Goal: Task Accomplishment & Management: Complete application form

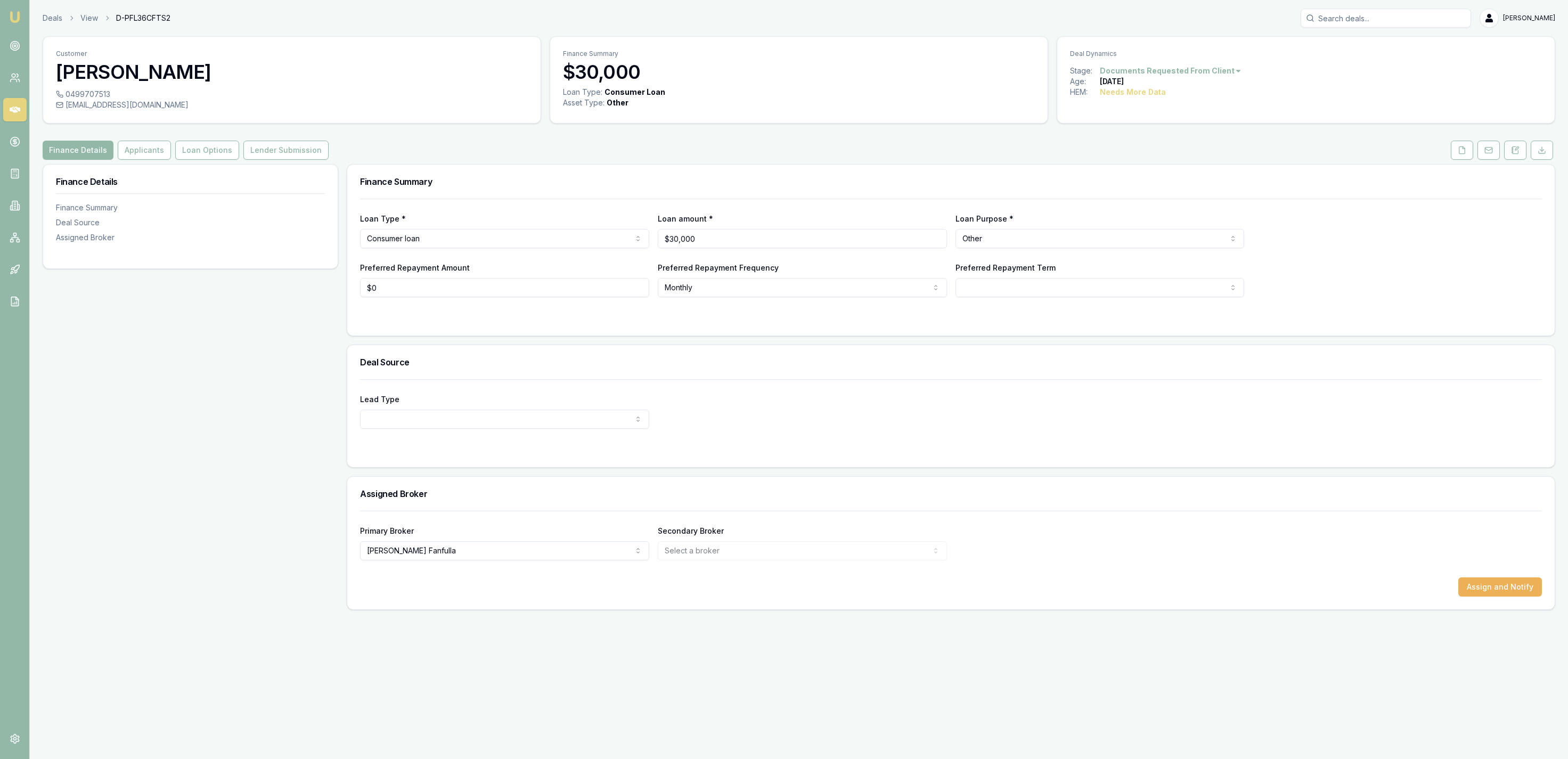
click at [42, 19] on header "Deals View D-PFL36CFTS2 Jackson Fanfulla Toggle Menu" at bounding box center [798, 18] width 1539 height 19
click at [52, 24] on div "Deals View D-PFL36CFTS2 Jackson Fanfulla" at bounding box center [799, 18] width 1513 height 19
click at [51, 21] on link "Deals" at bounding box center [53, 18] width 20 height 11
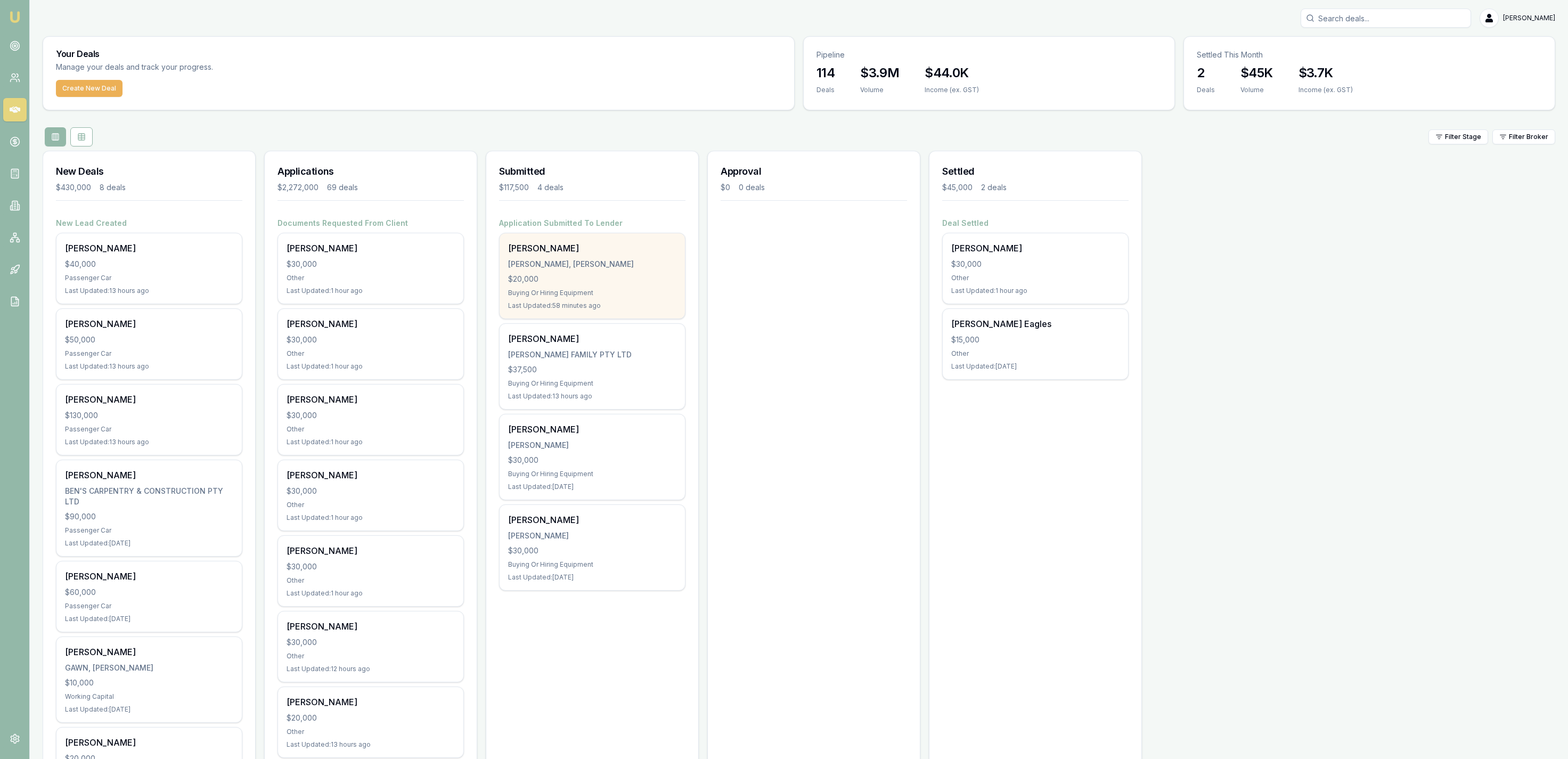
click at [623, 271] on div "Dylan Howes HOWES, DYLAN WALTER $20,000 Buying Or Hiring Equipment Last Updated…" at bounding box center [593, 275] width 186 height 85
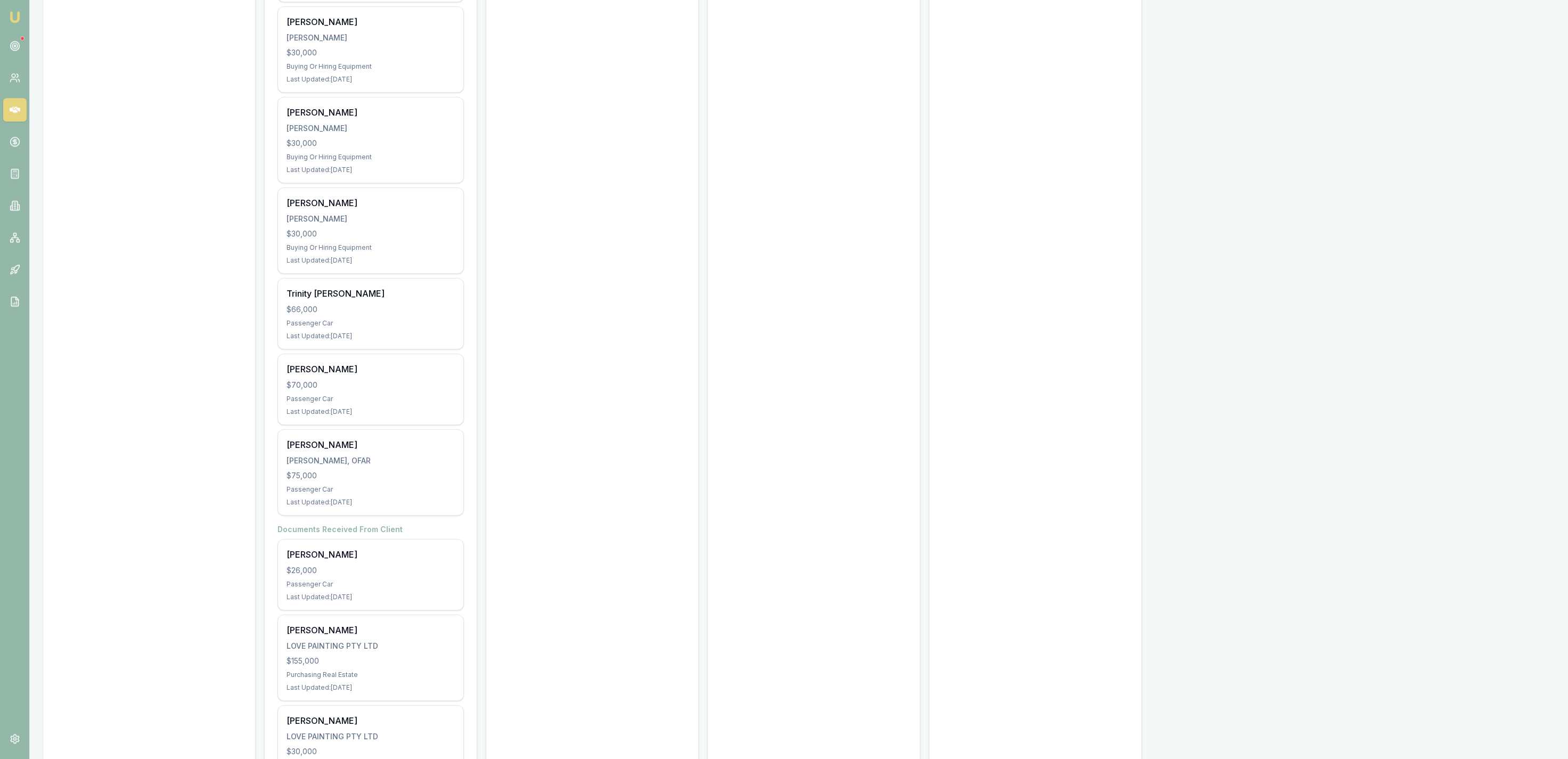
scroll to position [4839, 0]
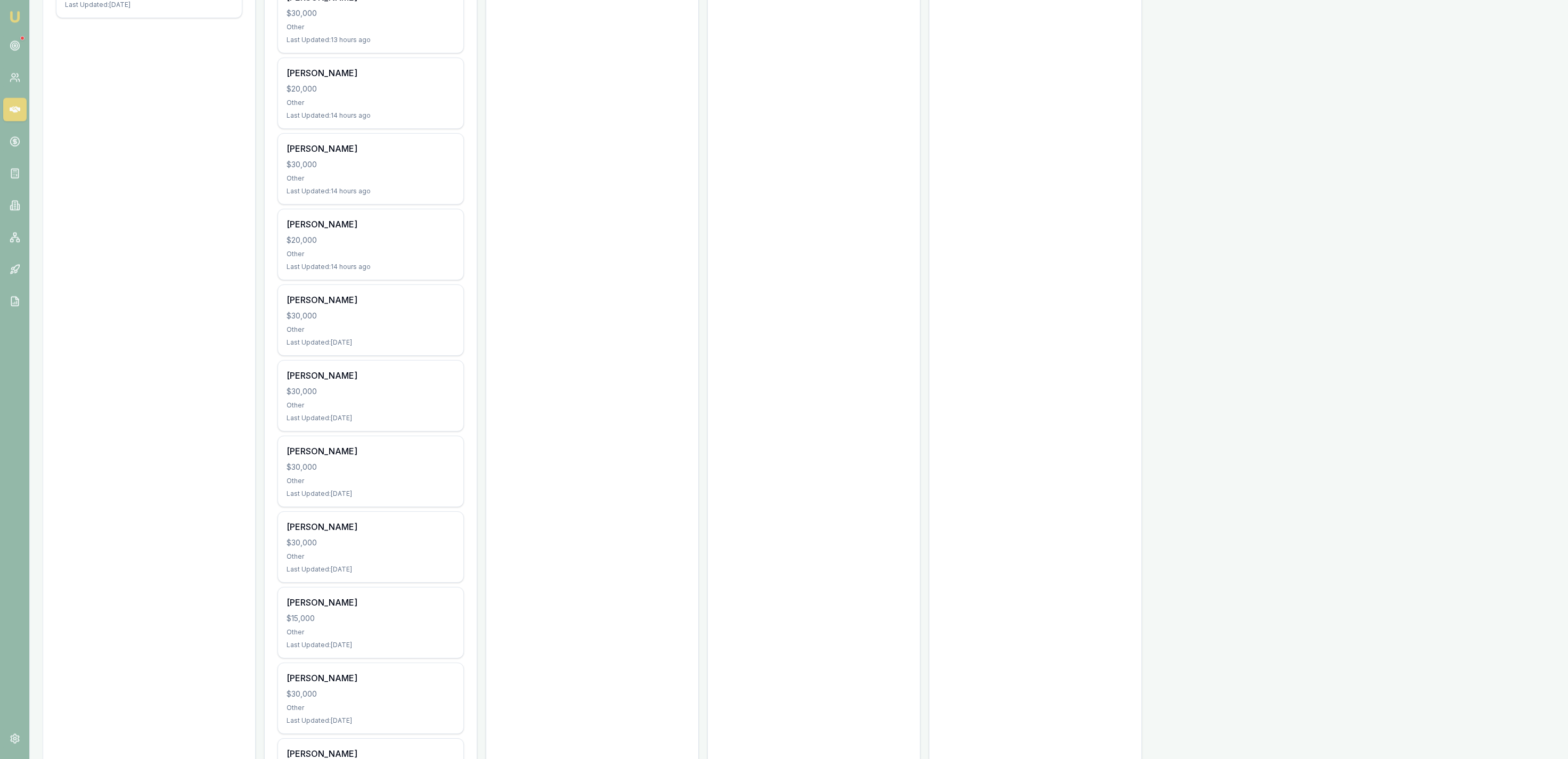
drag, startPoint x: 585, startPoint y: 271, endPoint x: 563, endPoint y: 56, distance: 216.1
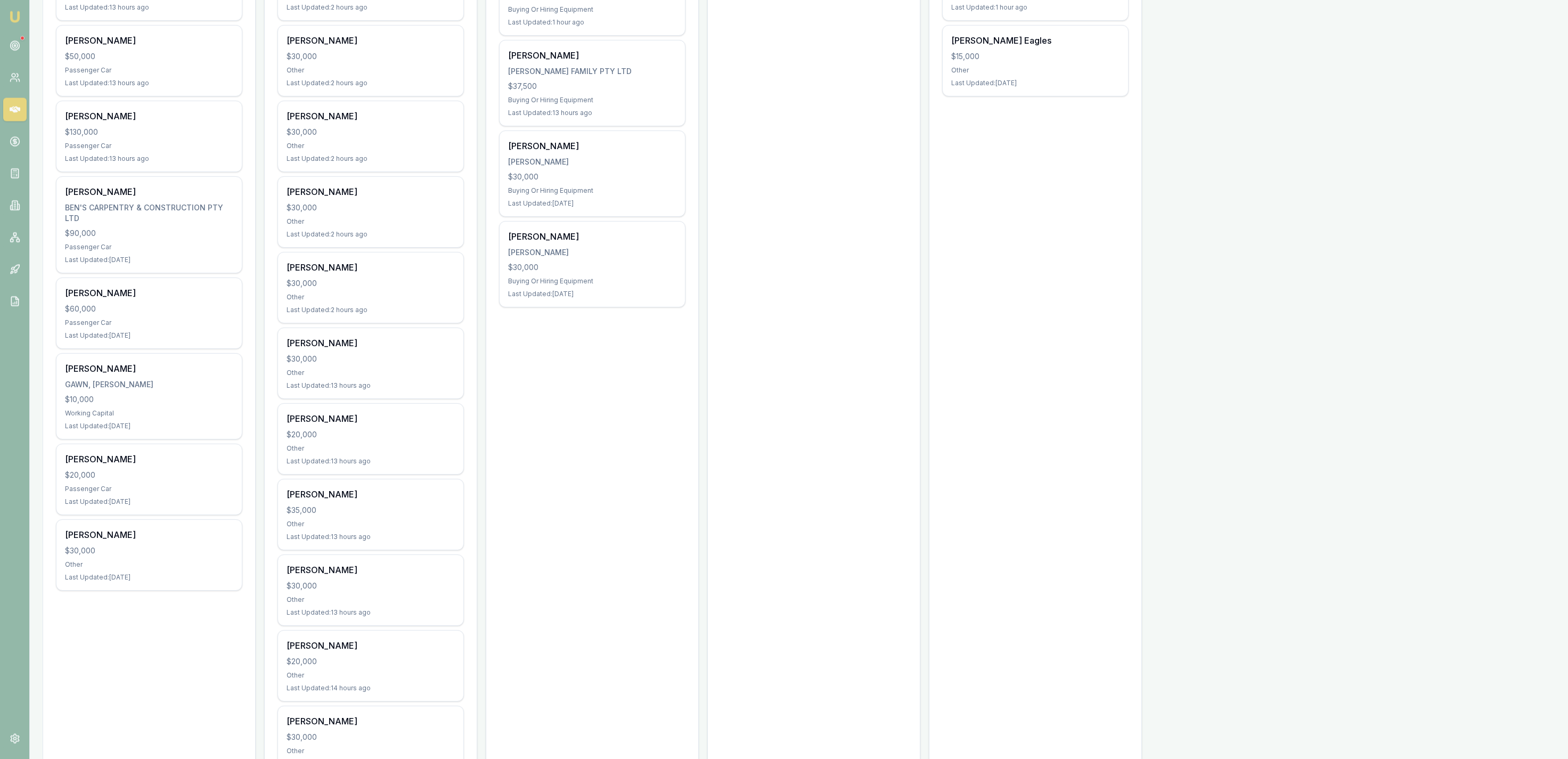
scroll to position [0, 0]
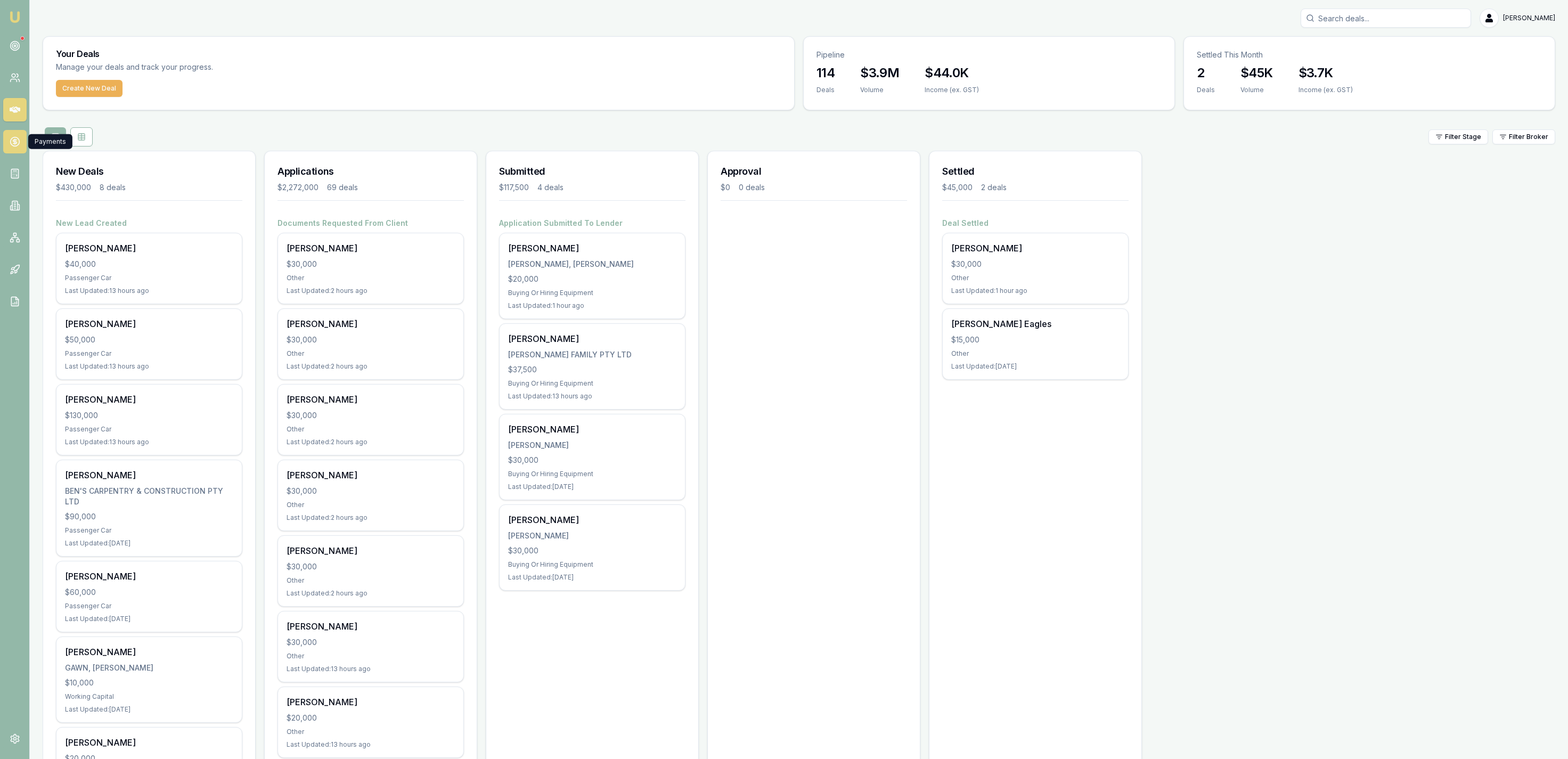
click at [21, 142] on link at bounding box center [15, 142] width 23 height 23
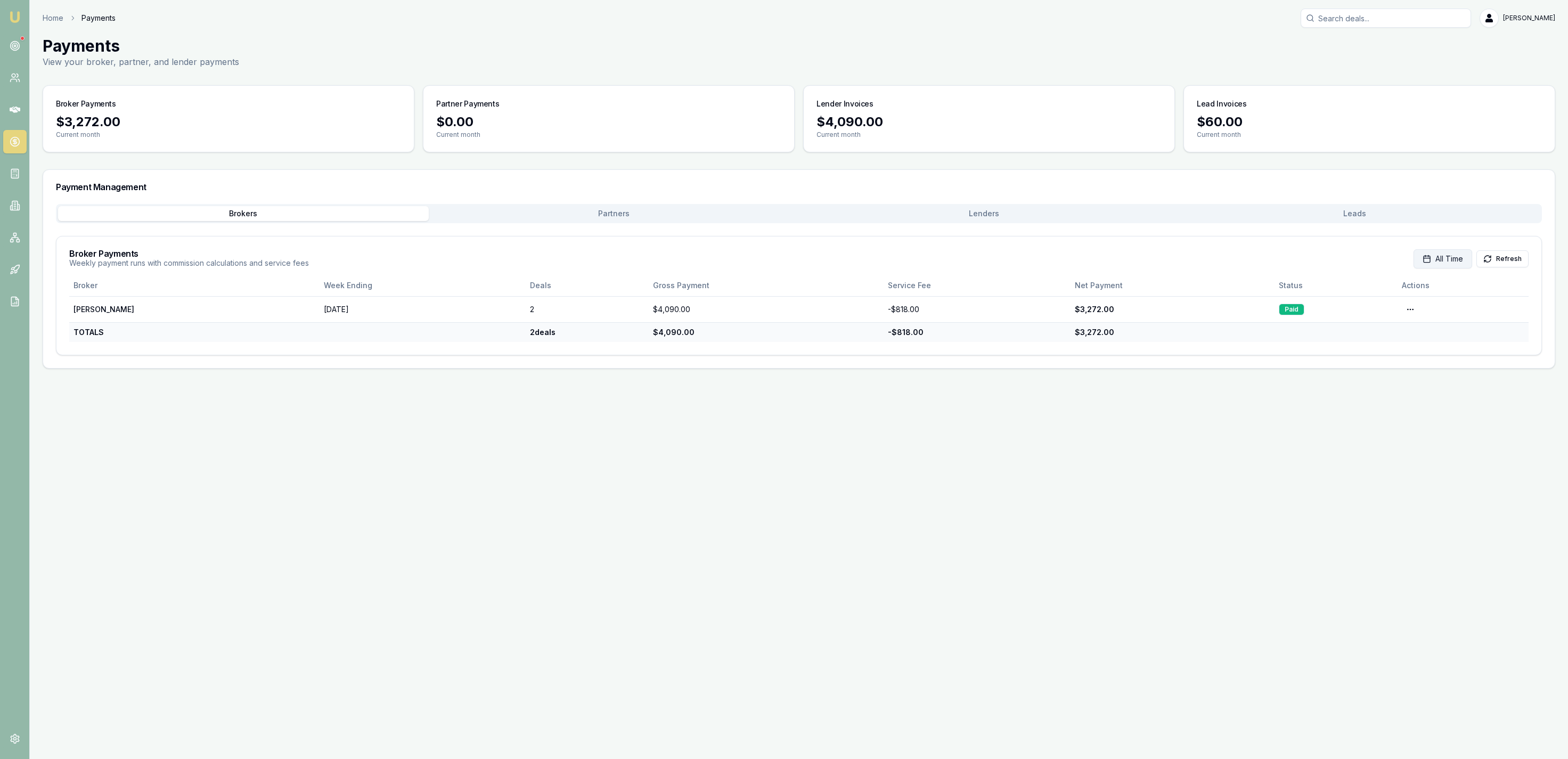
click at [1466, 259] on button "All Time" at bounding box center [1443, 258] width 59 height 19
click at [1318, 313] on icon "Go to previous month" at bounding box center [1318, 313] width 3 height 5
click at [1319, 315] on icon "Go to previous month" at bounding box center [1318, 313] width 3 height 5
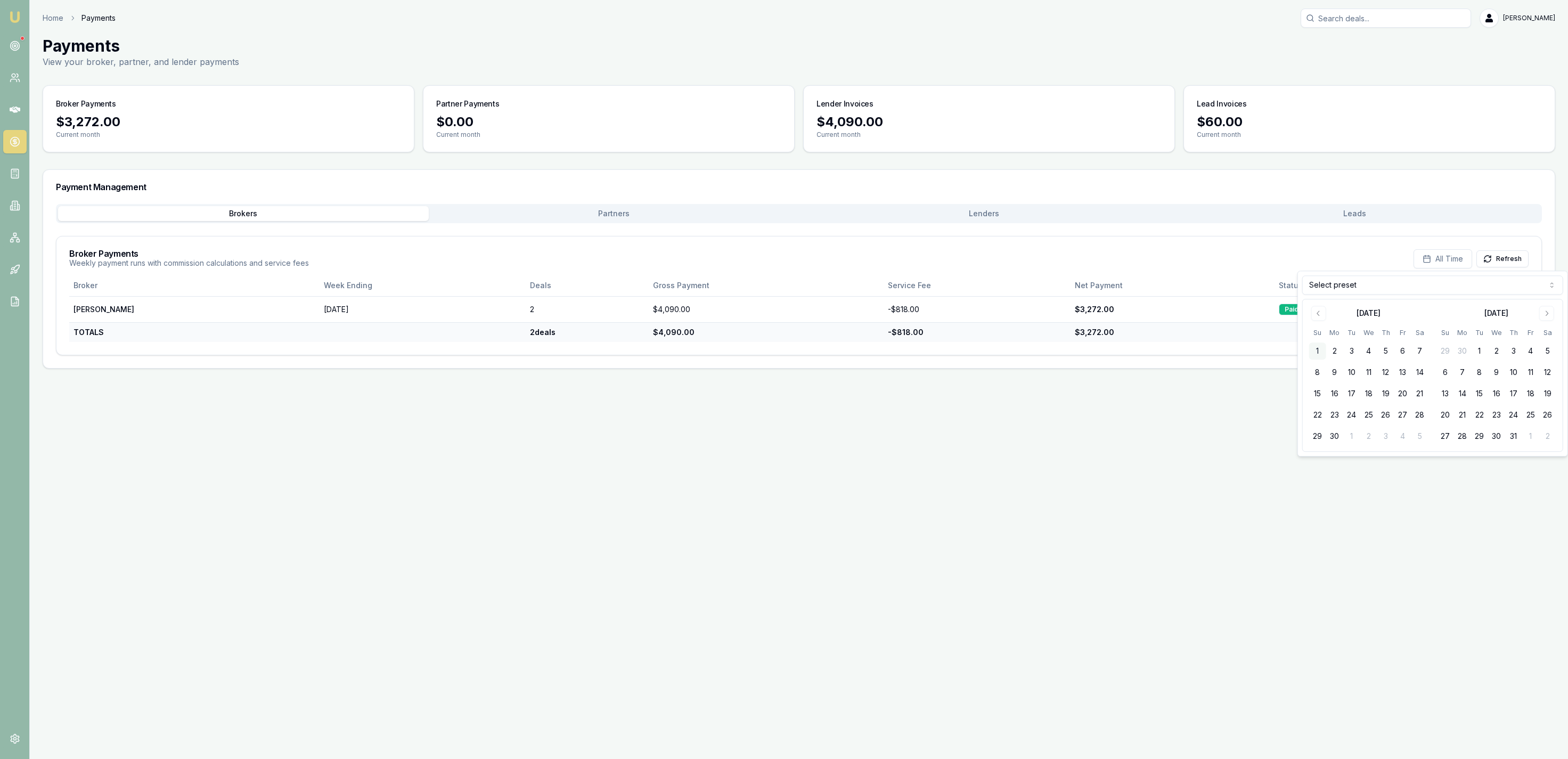
click at [1316, 348] on button "1" at bounding box center [1317, 351] width 17 height 17
click at [1461, 257] on button "Jun 01, 2025" at bounding box center [1444, 258] width 56 height 19
click at [1550, 317] on icon "Go to next month" at bounding box center [1547, 313] width 9 height 9
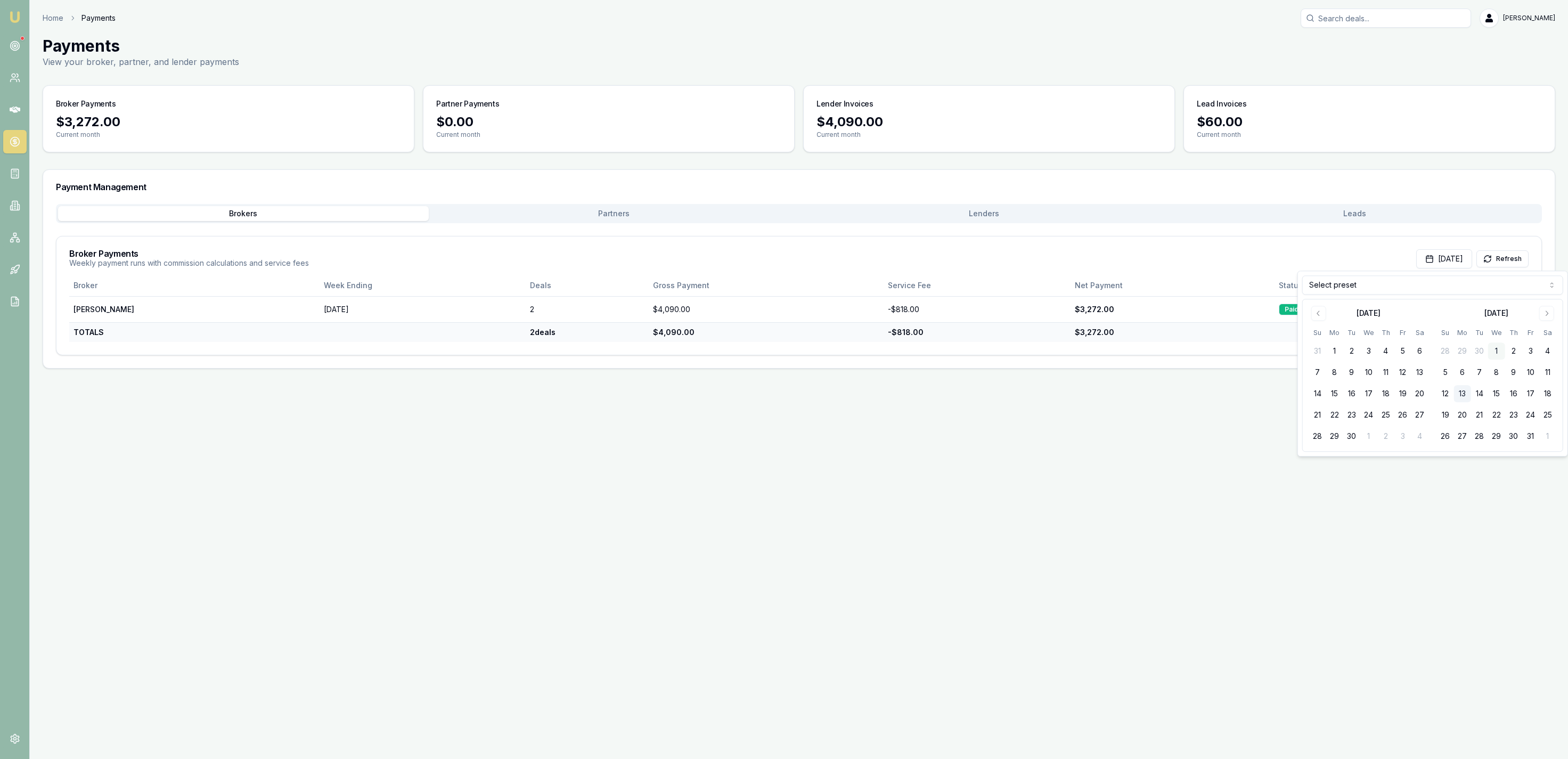
click at [1494, 344] on button "1" at bounding box center [1497, 351] width 17 height 17
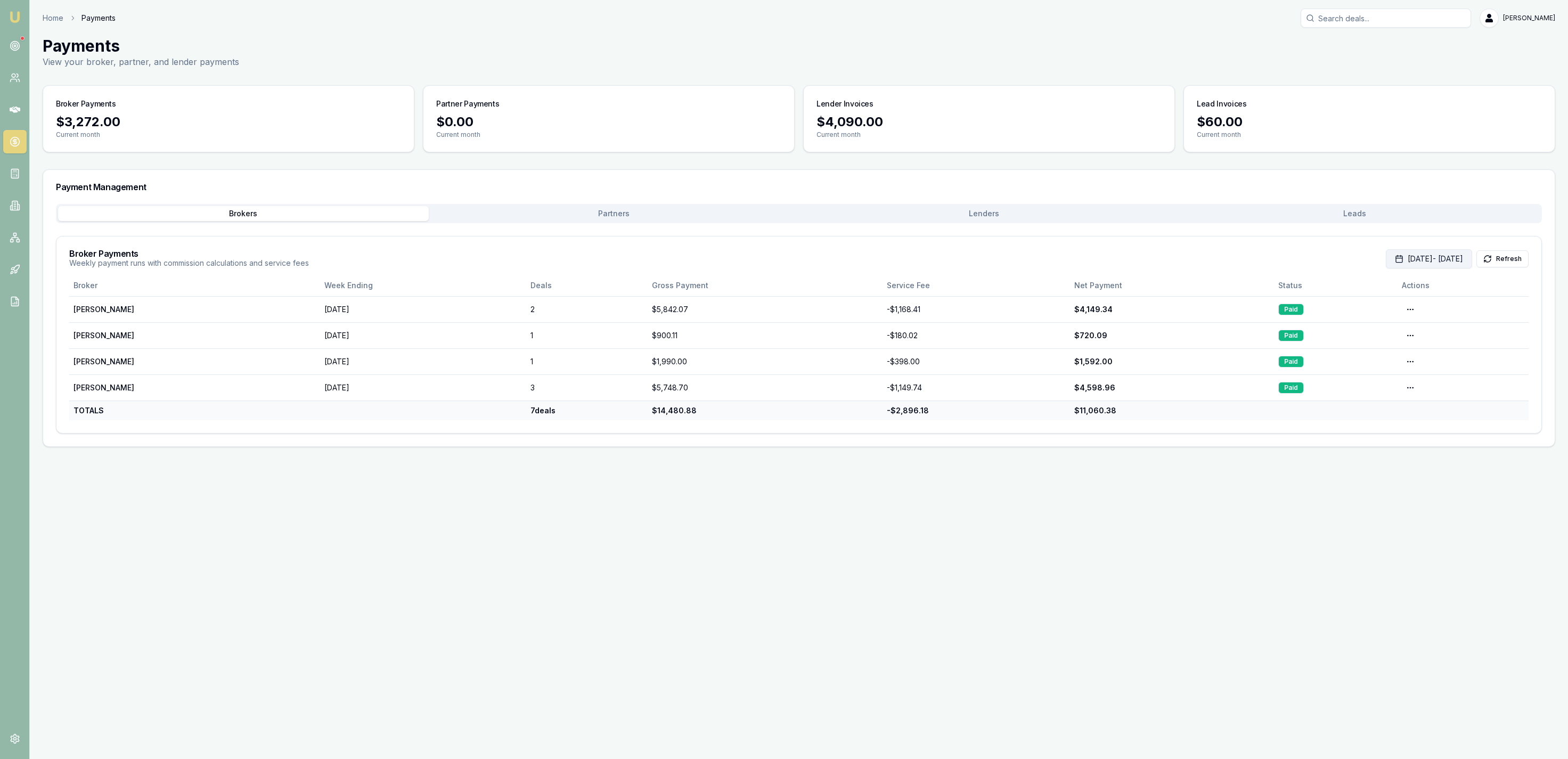
click at [1386, 255] on button "Jun 01, 2025 - Oct 01, 2025" at bounding box center [1429, 258] width 87 height 19
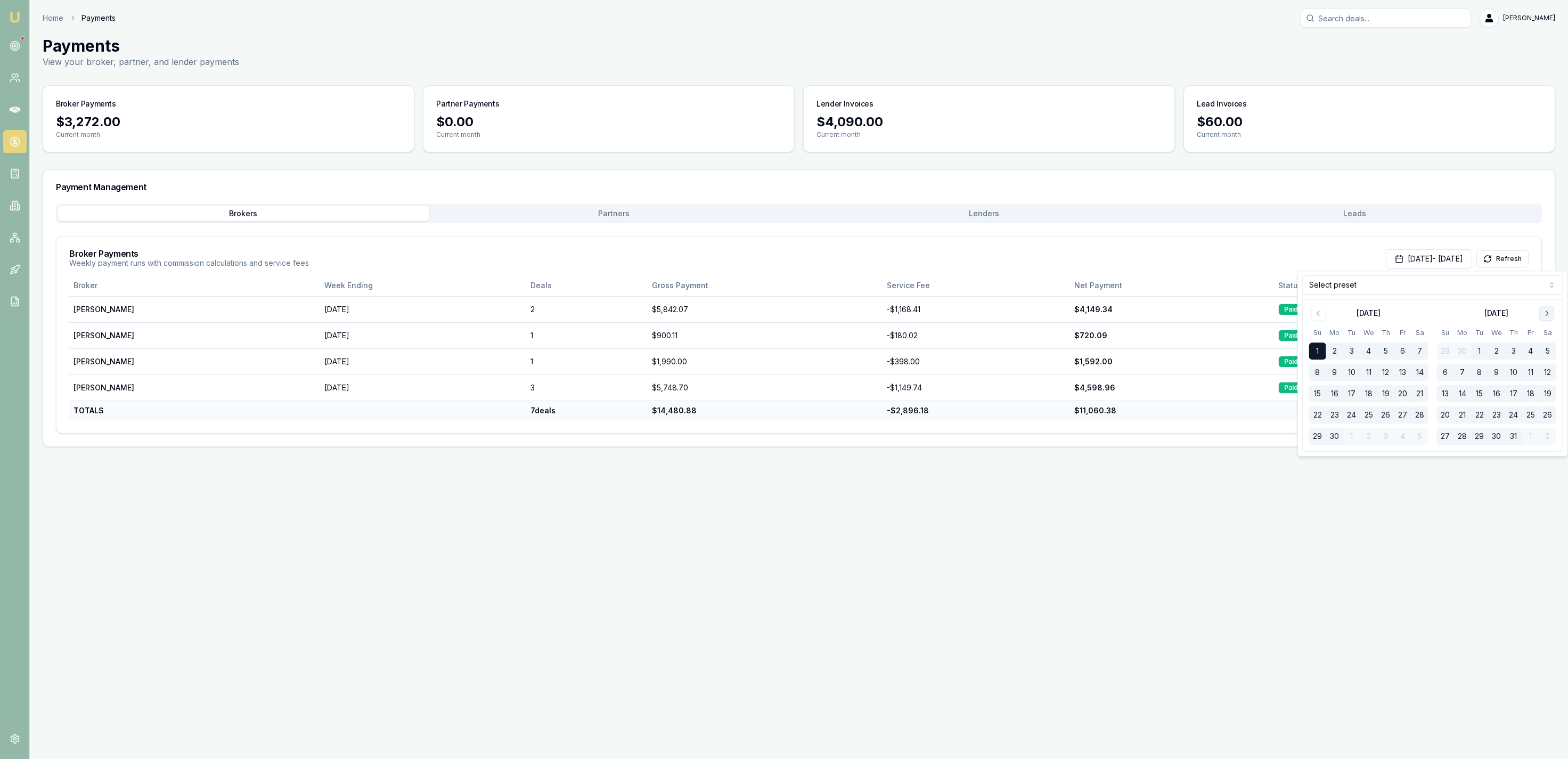
click at [1552, 315] on button "Go to next month" at bounding box center [1547, 313] width 15 height 15
click at [1465, 396] on button "13" at bounding box center [1463, 393] width 17 height 17
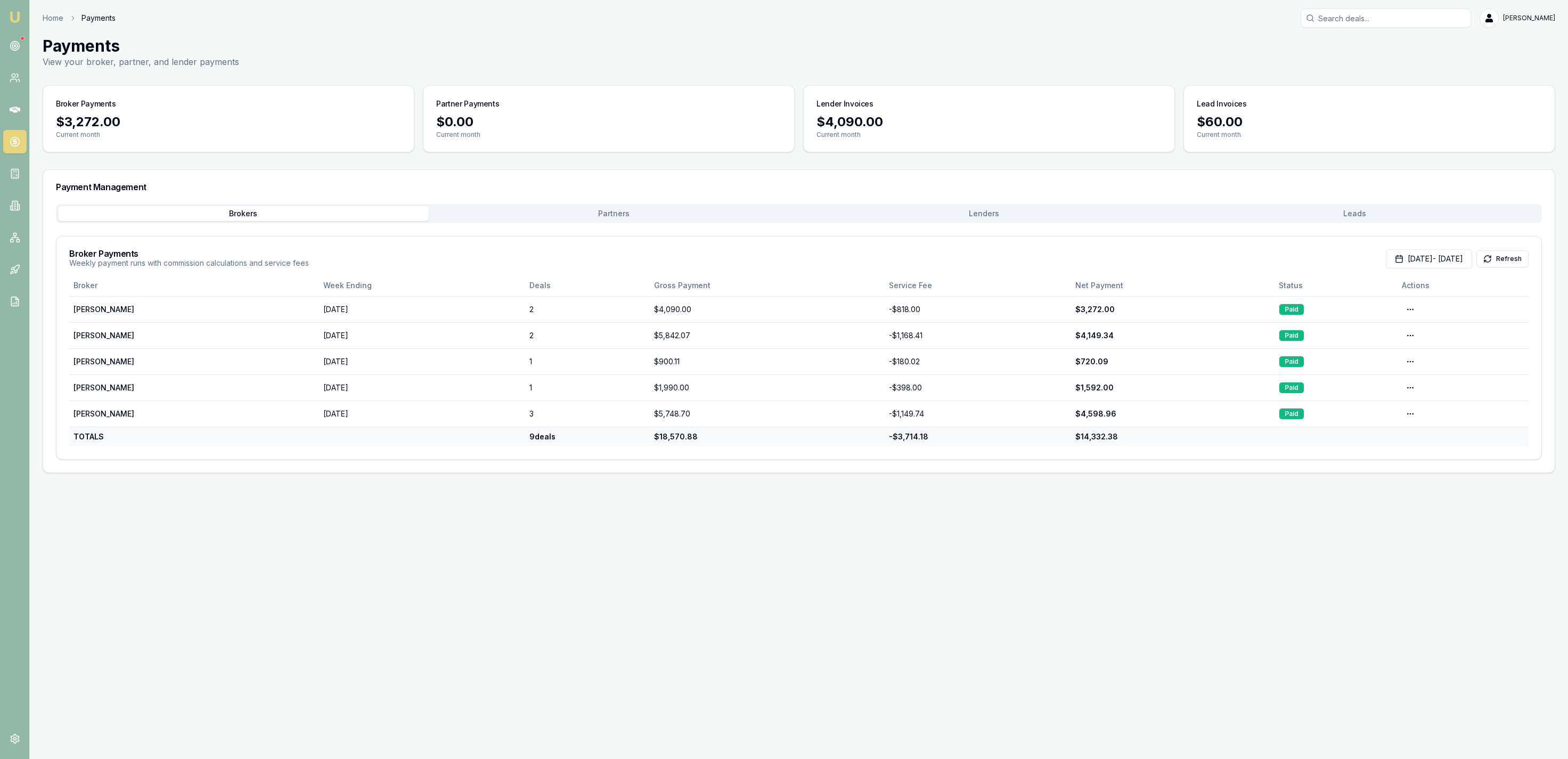
click at [55, 12] on div "Home Payments Jackson Fanfulla" at bounding box center [799, 18] width 1513 height 19
click at [56, 13] on link "Home" at bounding box center [53, 18] width 21 height 11
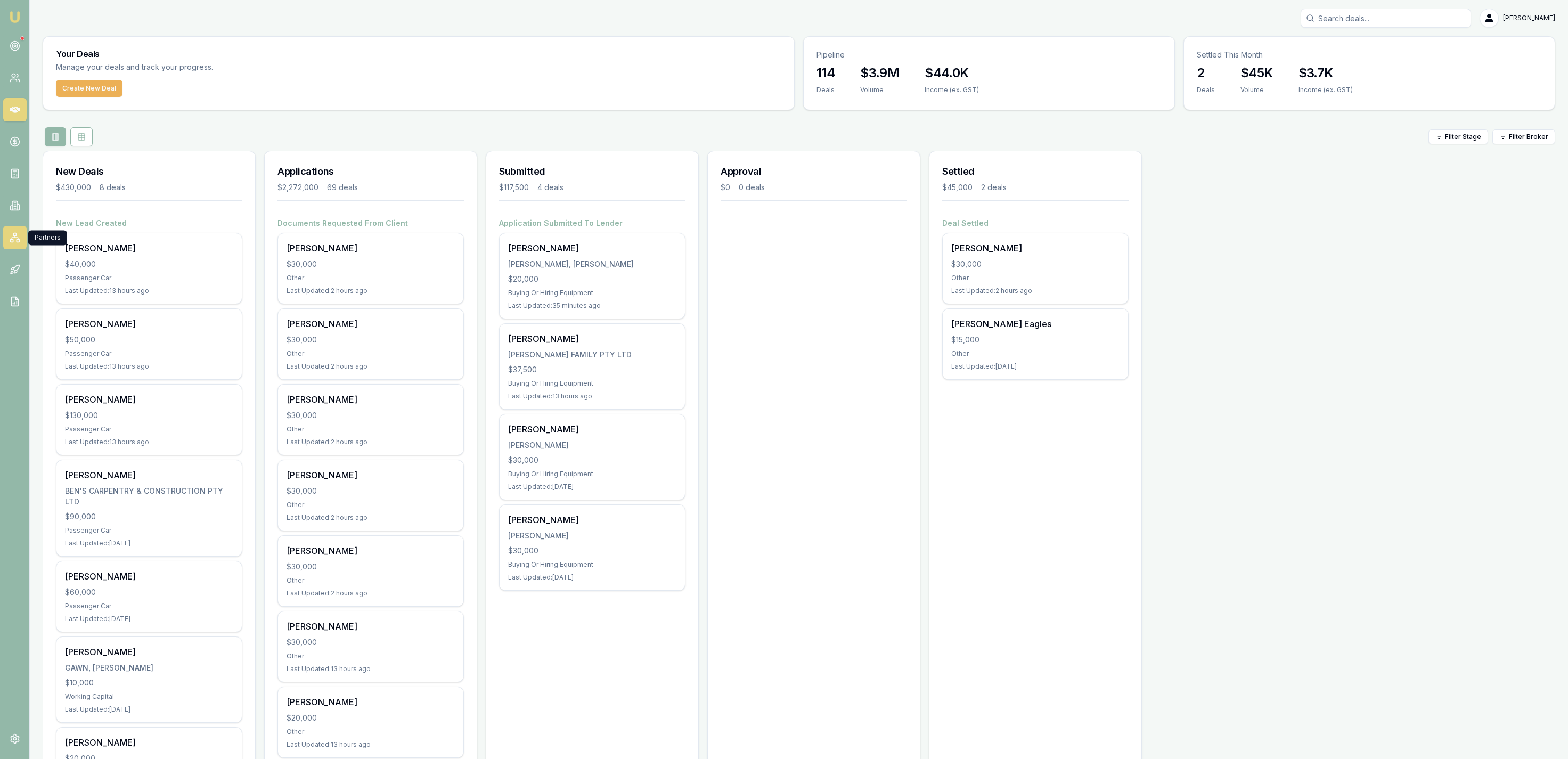
click at [13, 238] on icon at bounding box center [15, 238] width 11 height 11
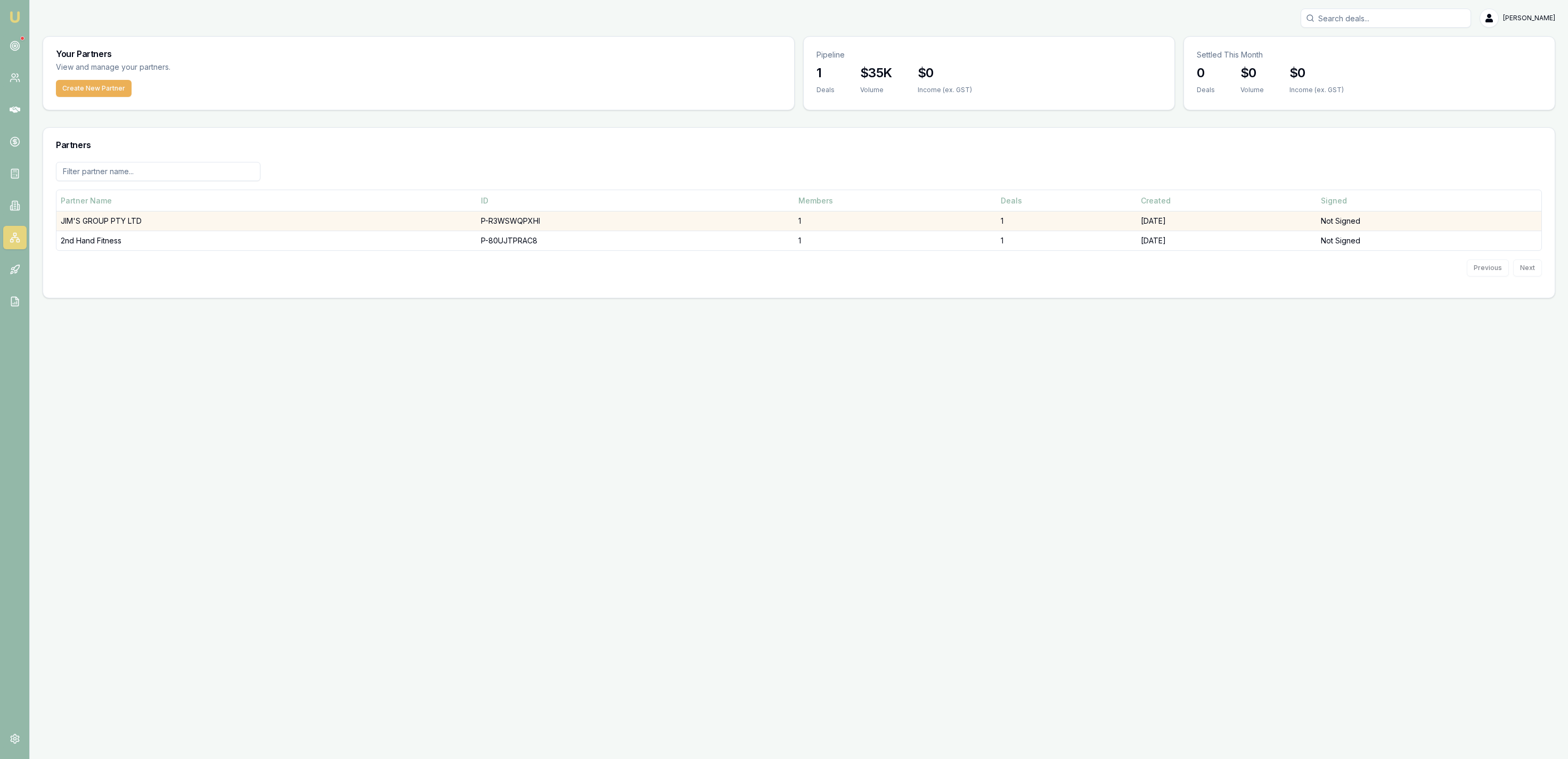
click at [221, 222] on td "JIM'S GROUP PTY LTD" at bounding box center [266, 221] width 421 height 20
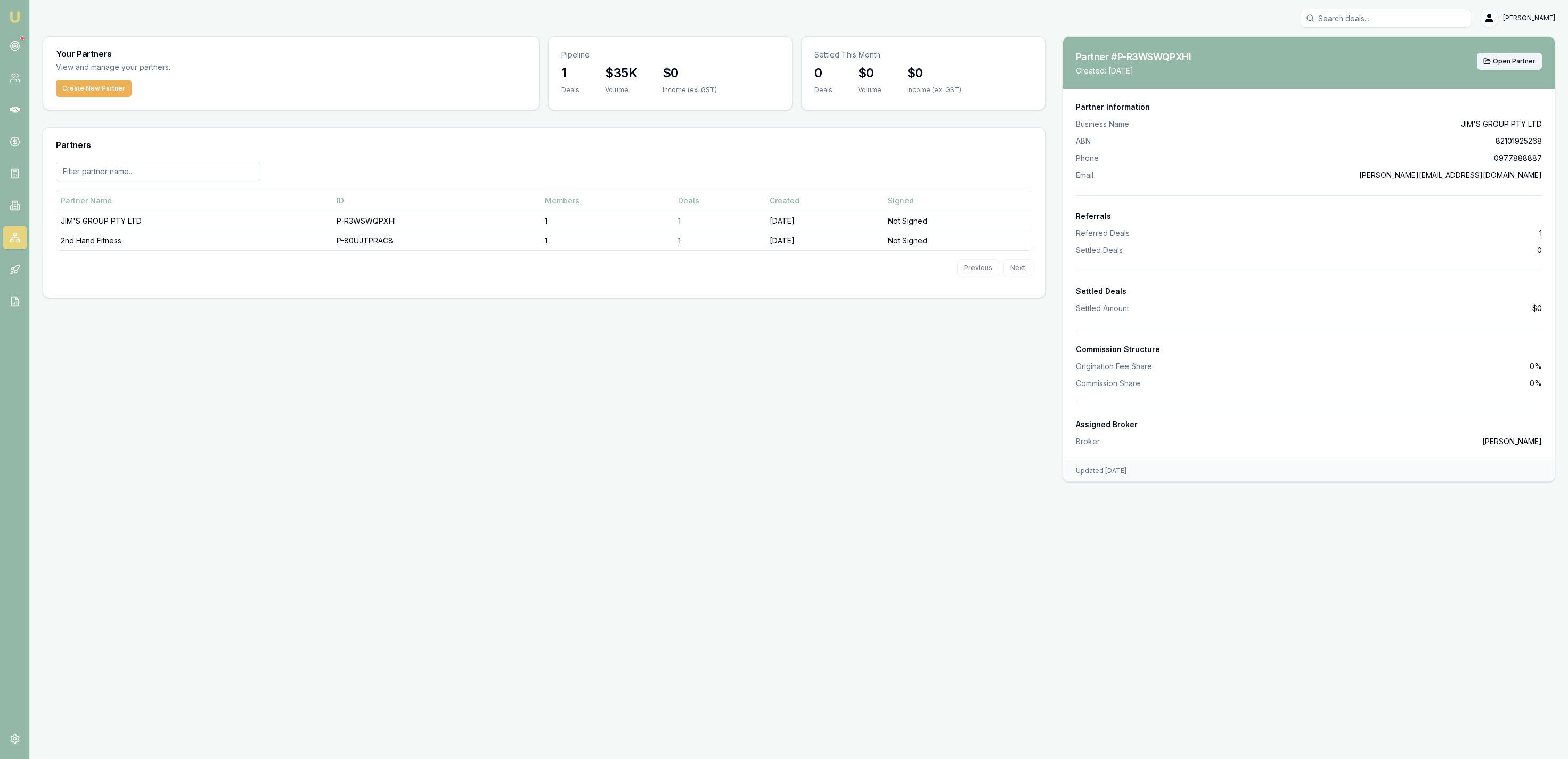
click at [1497, 64] on span "Open Partner" at bounding box center [1514, 62] width 43 height 9
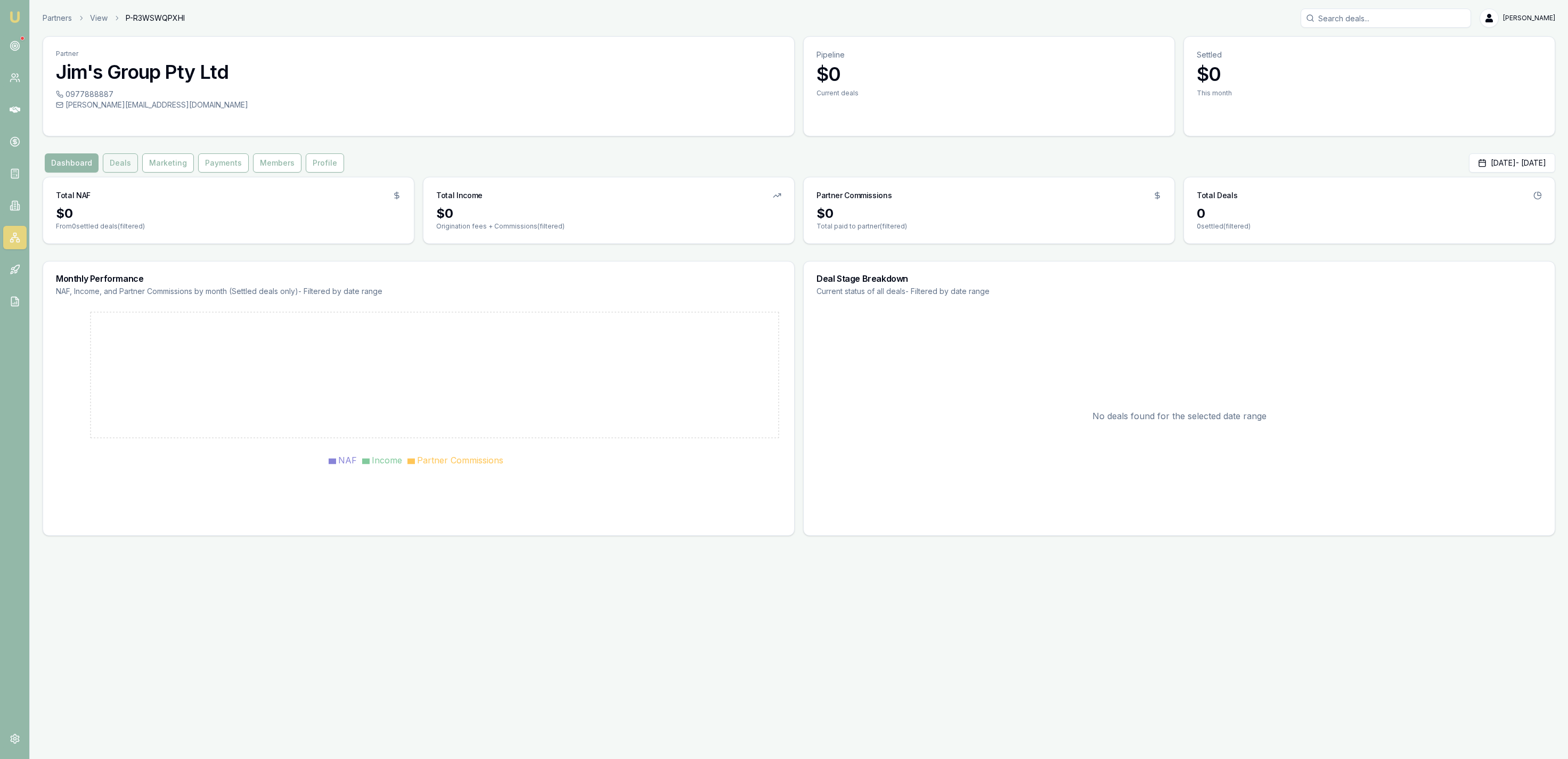
click at [120, 171] on button "Deals" at bounding box center [120, 163] width 35 height 19
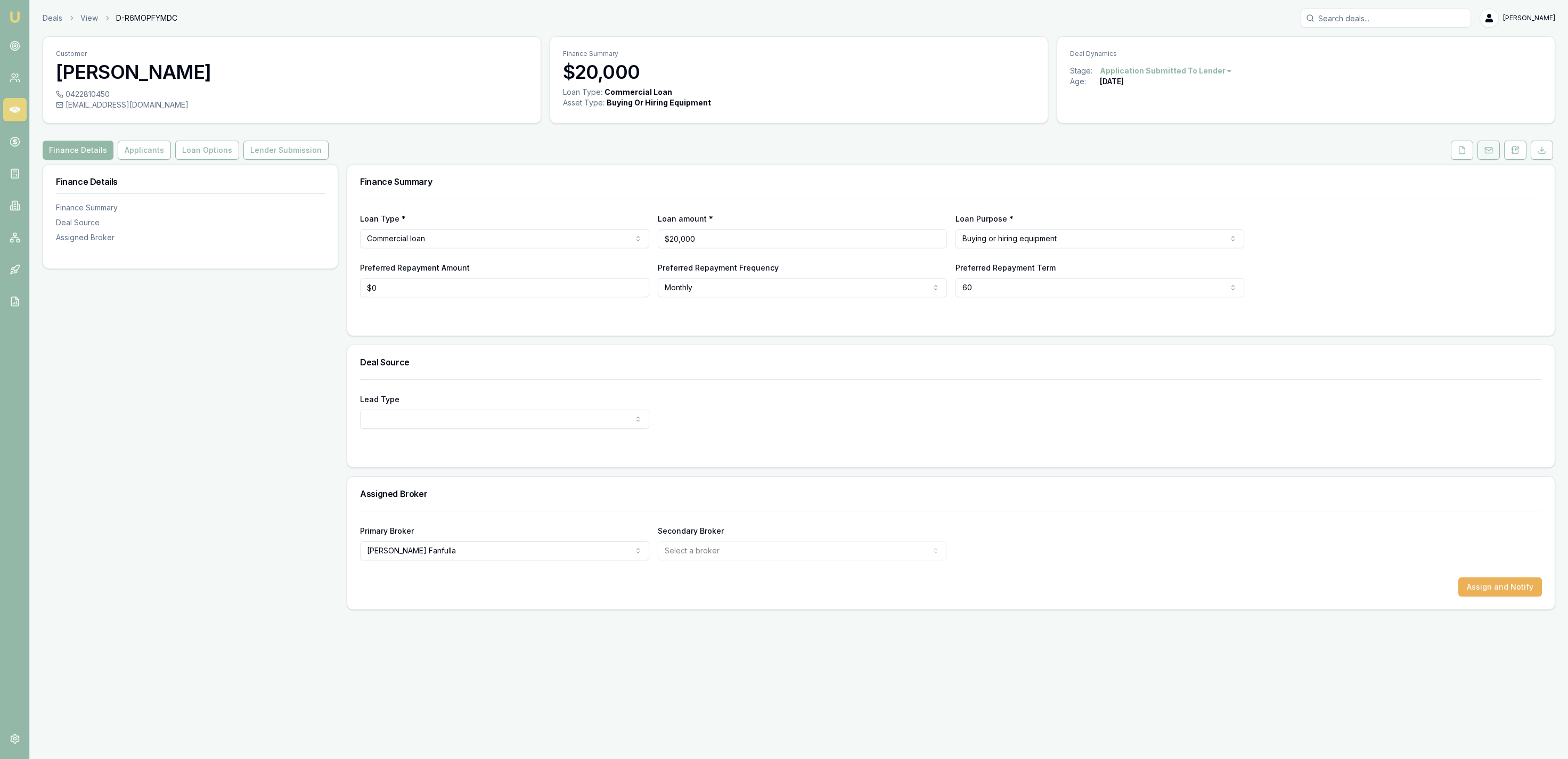
click at [1497, 147] on button at bounding box center [1489, 149] width 22 height 19
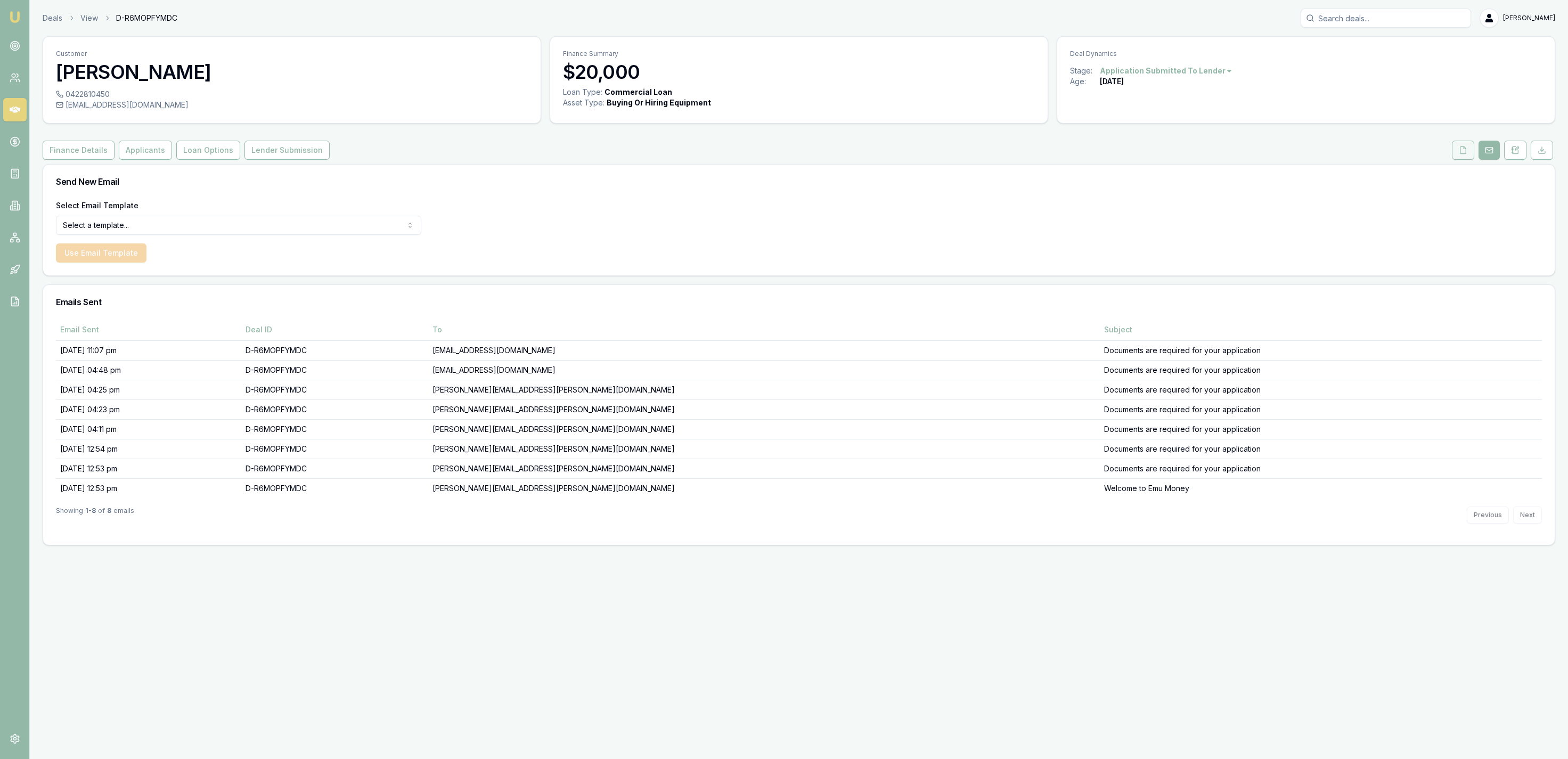
click at [1473, 148] on button at bounding box center [1463, 149] width 22 height 19
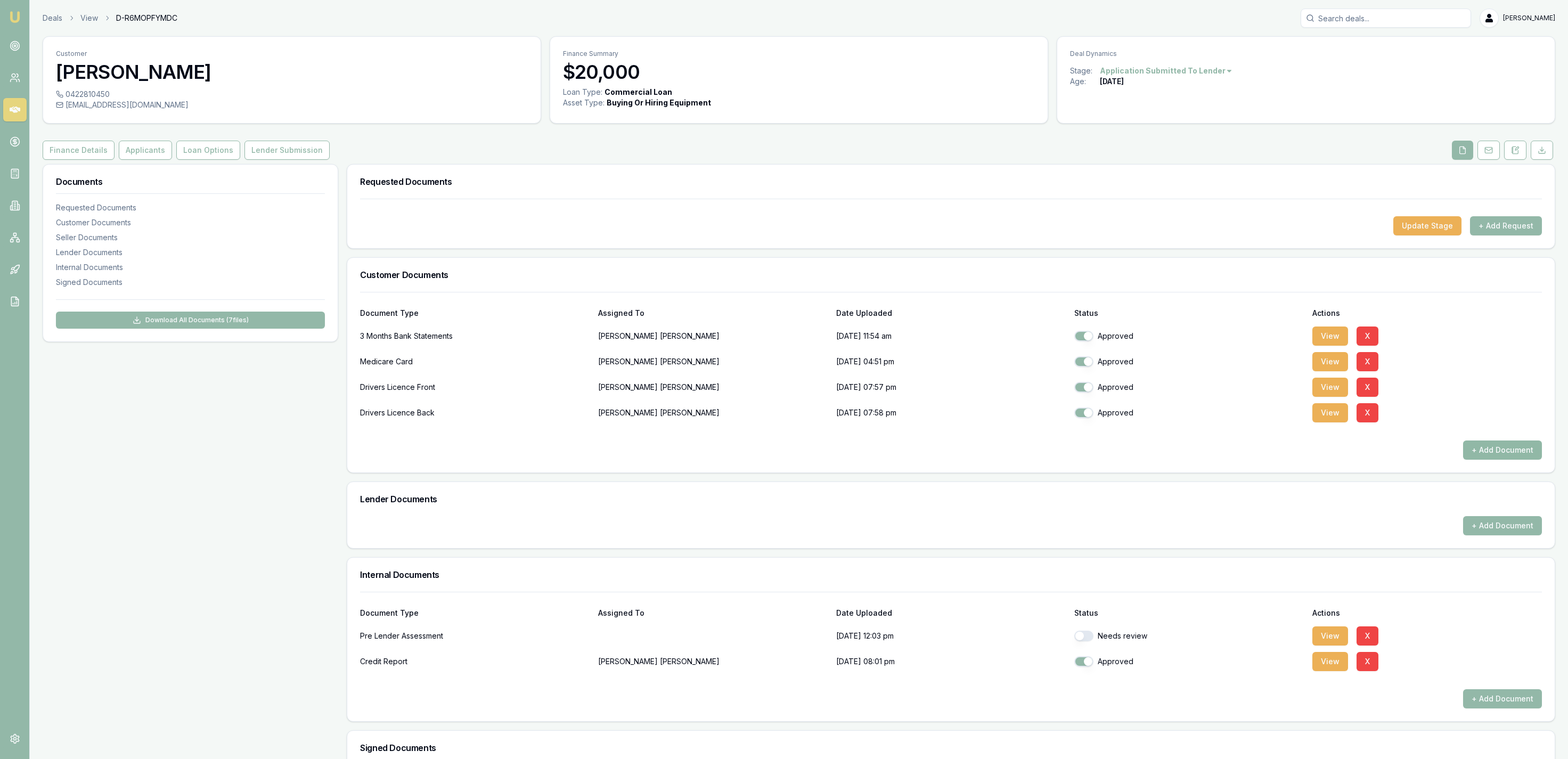
click at [1494, 441] on div "Document Type Assigned To Date Uploaded Status Actions 3 Months Bank Statements…" at bounding box center [951, 376] width 1182 height 168
click at [1491, 446] on button "+ Add Document" at bounding box center [1503, 449] width 79 height 19
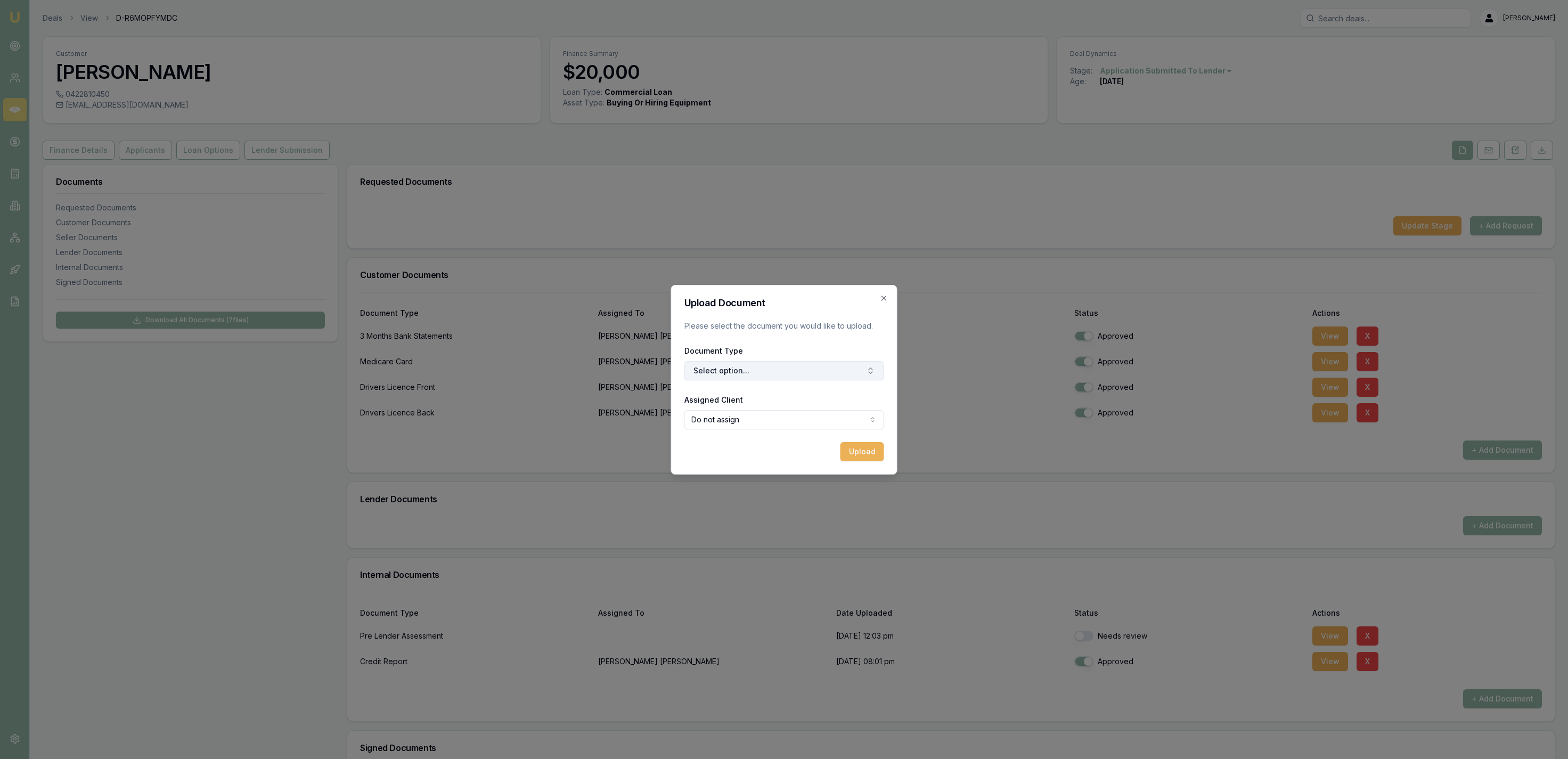
drag, startPoint x: 761, startPoint y: 380, endPoint x: 748, endPoint y: 361, distance: 23.0
click at [755, 371] on button "Select option..." at bounding box center [785, 370] width 200 height 19
type input "notice"
click at [792, 416] on div "ATO Notice of Assessment" at bounding box center [784, 415] width 143 height 17
click at [858, 441] on form "Upload Document Please select the document you would like to upload. Document T…" at bounding box center [785, 380] width 200 height 163
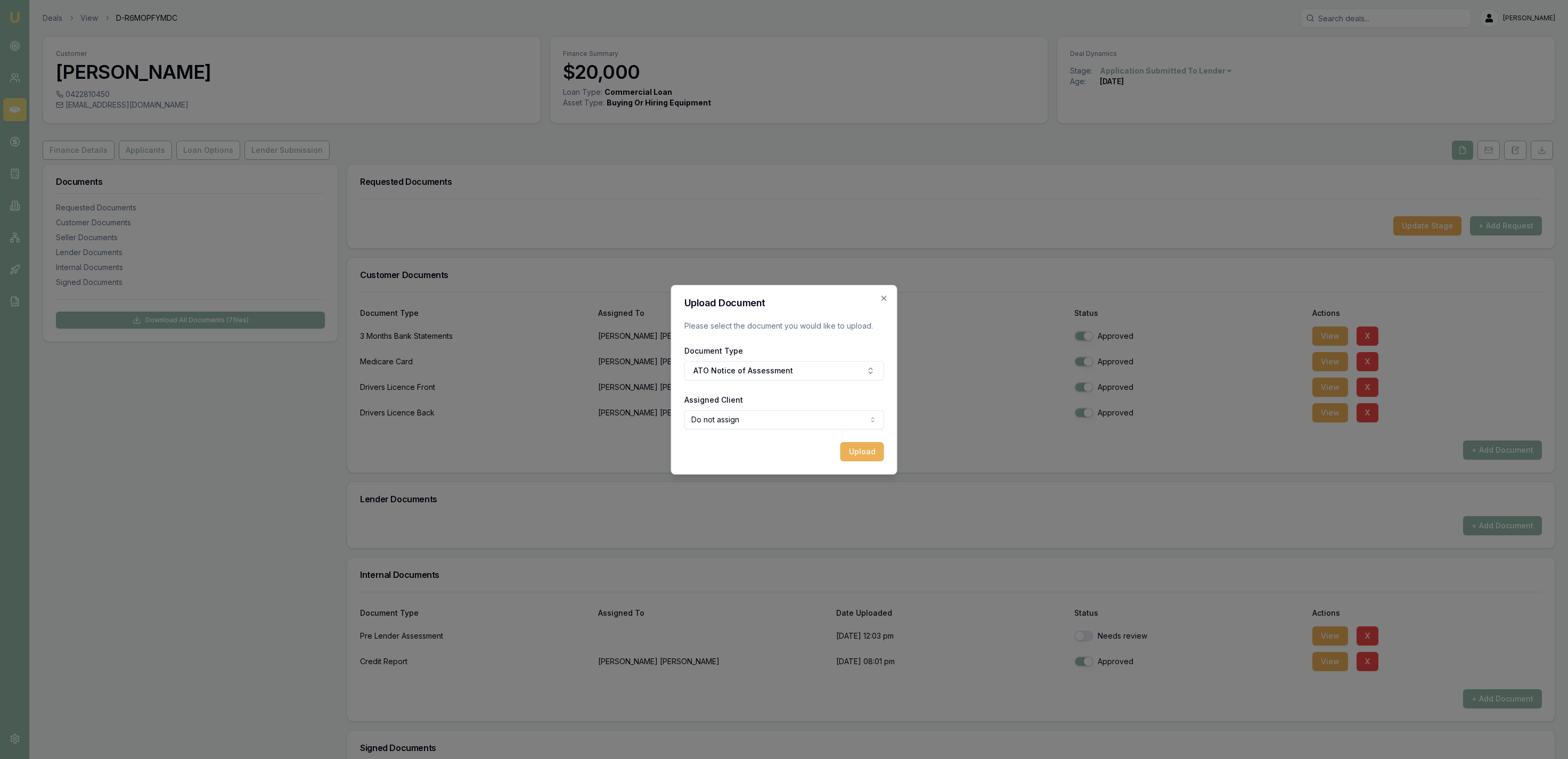
click at [859, 444] on button "Upload" at bounding box center [862, 451] width 44 height 19
click at [884, 296] on icon "button" at bounding box center [885, 298] width 9 height 9
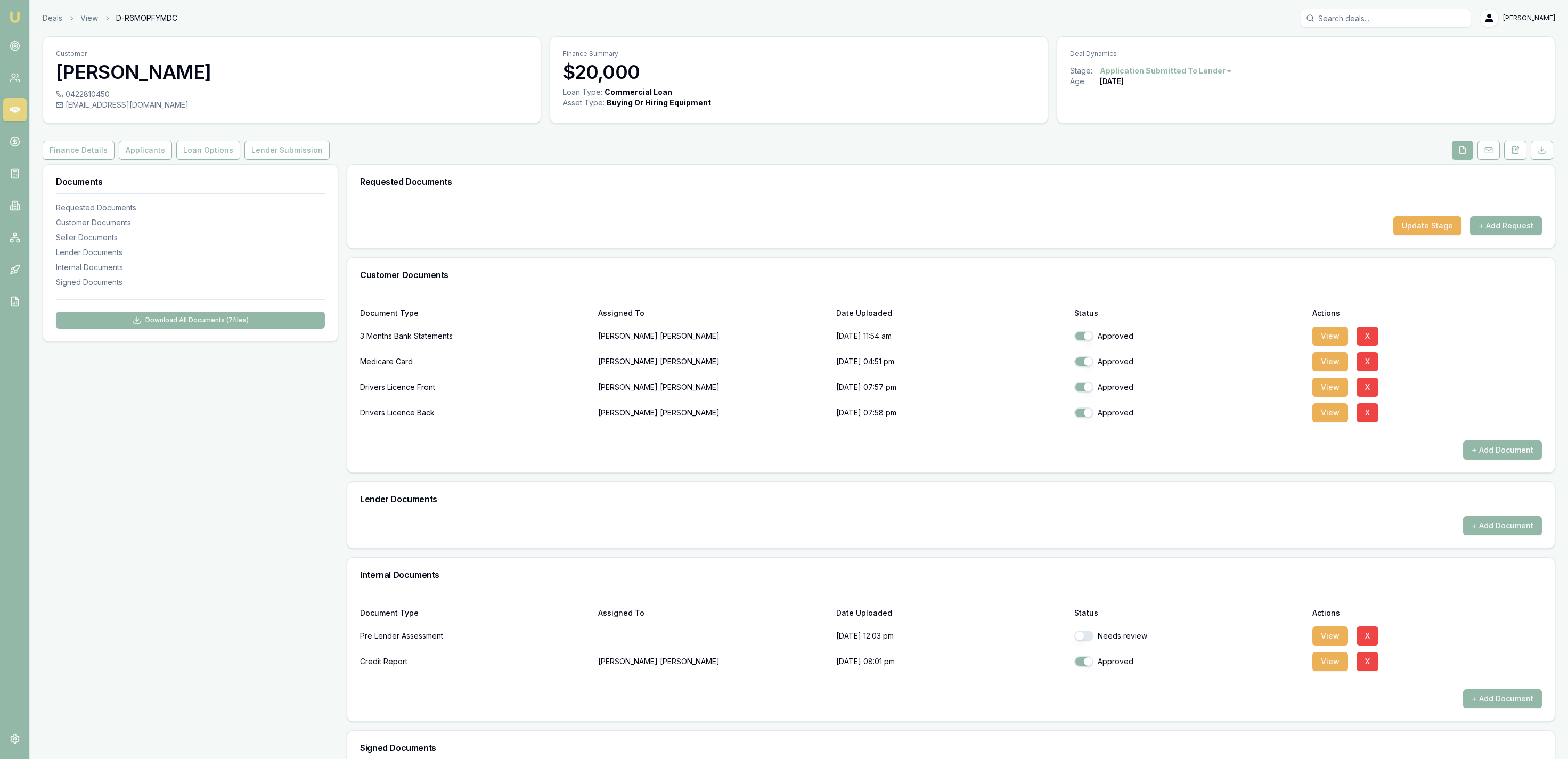
click at [1482, 227] on button "+ Add Request" at bounding box center [1506, 225] width 72 height 19
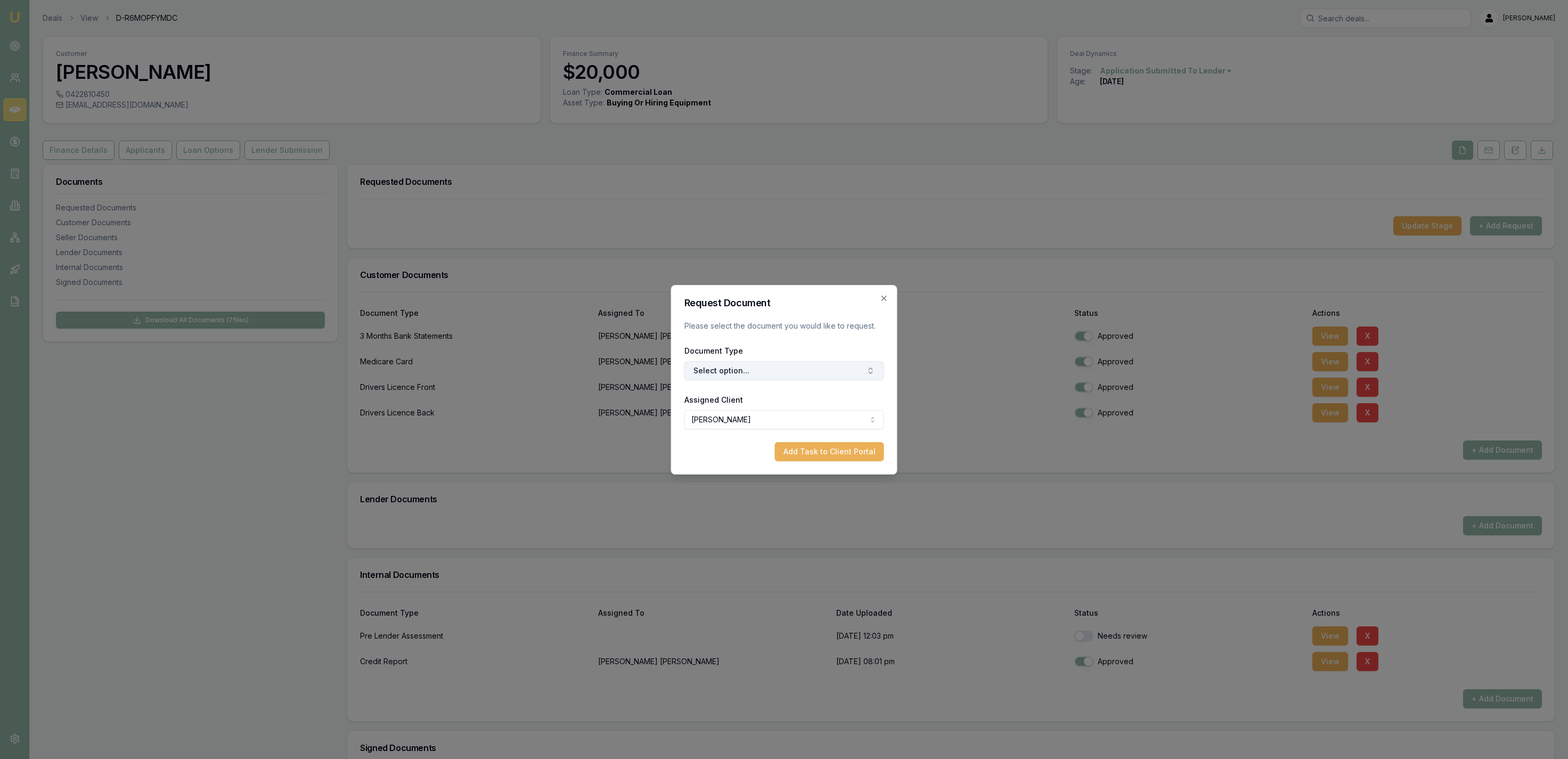
click at [730, 376] on button "Select option..." at bounding box center [785, 370] width 200 height 19
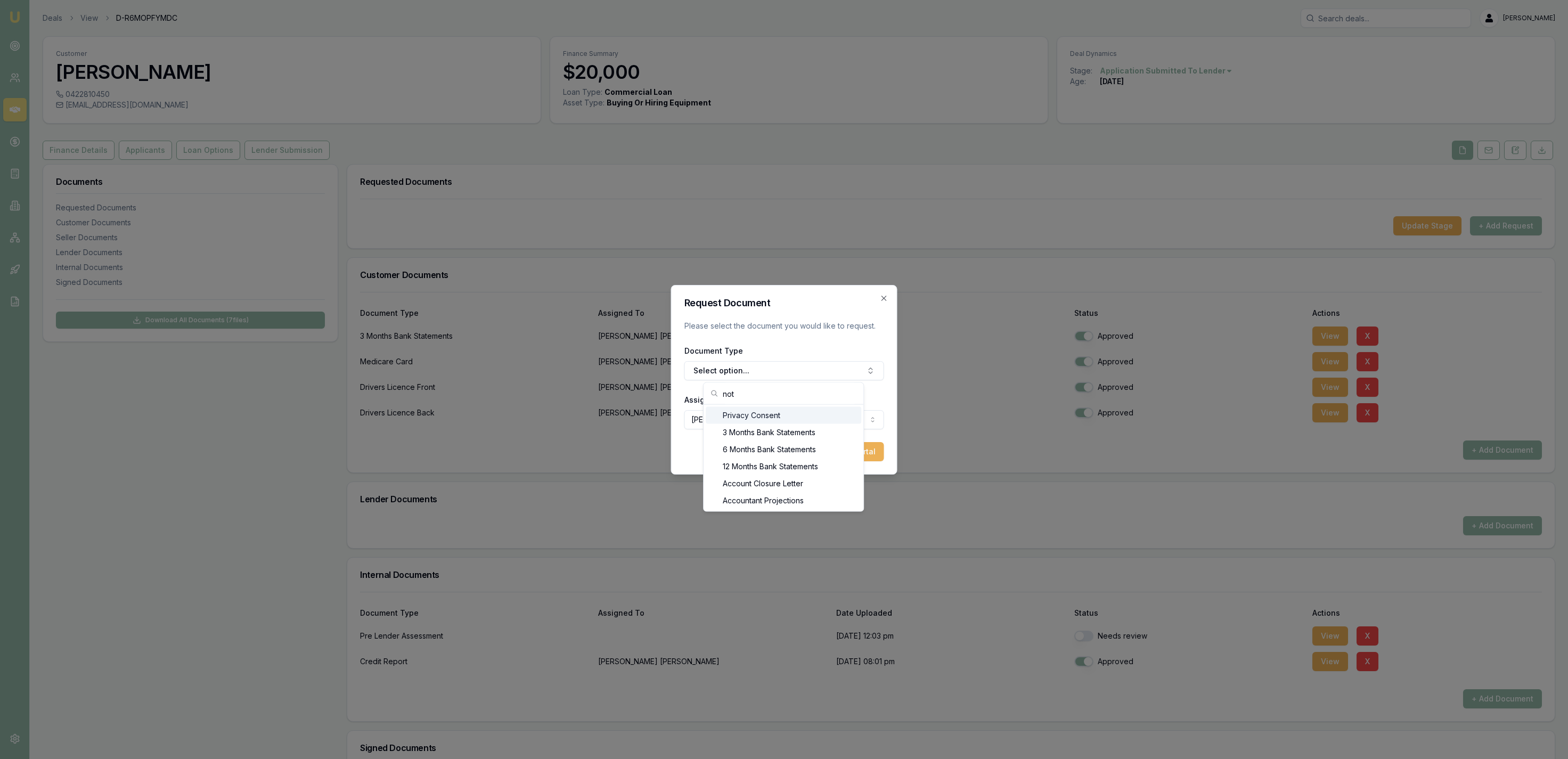
click at [838, 394] on input "not" at bounding box center [790, 394] width 134 height 21
type input "noti"
drag, startPoint x: 815, startPoint y: 432, endPoint x: 817, endPoint y: 441, distance: 9.2
click at [815, 431] on div "ATO Notice of Assessment" at bounding box center [784, 432] width 143 height 17
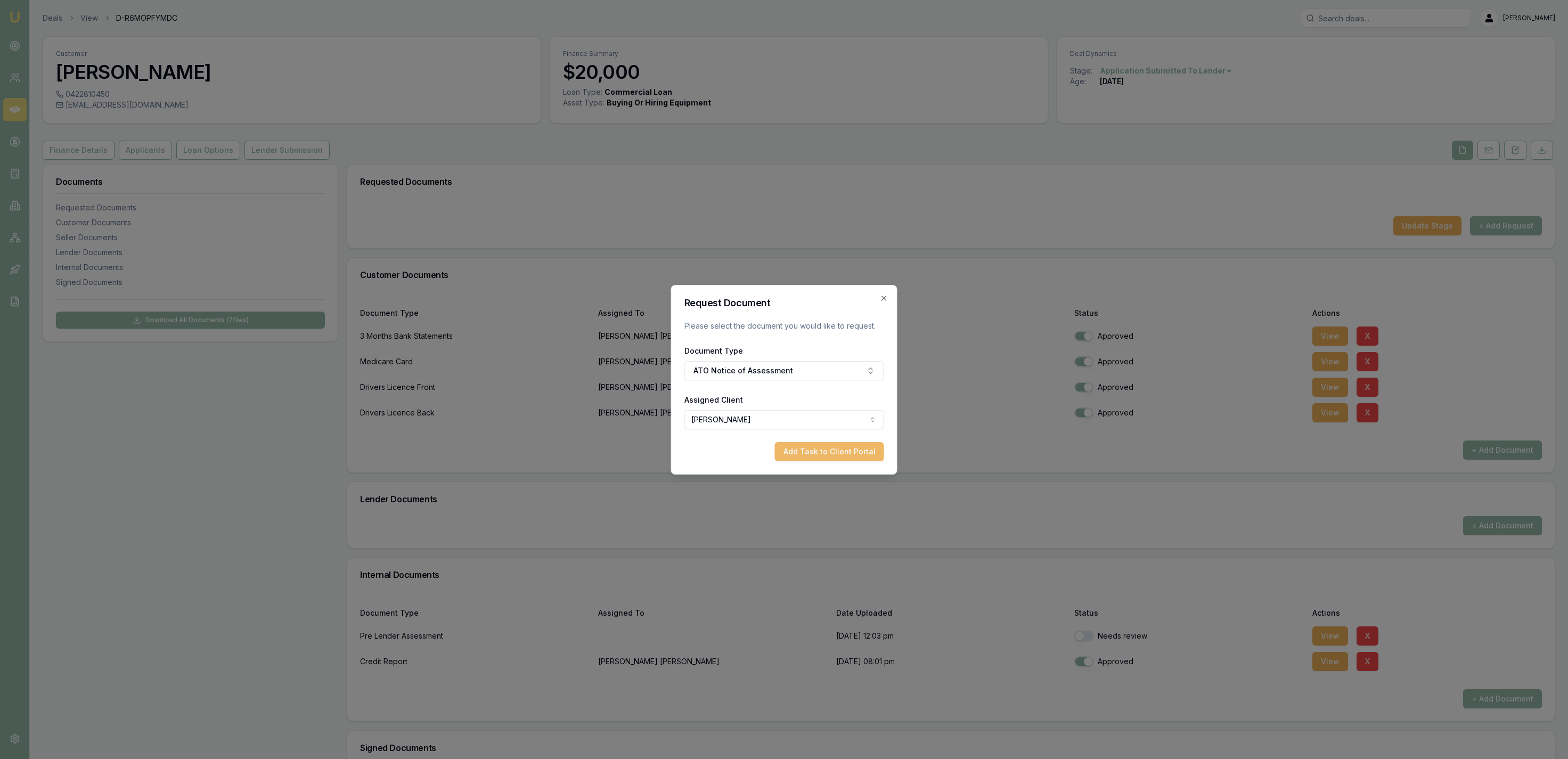
click at [822, 450] on button "Add Task to Client Portal" at bounding box center [830, 451] width 109 height 19
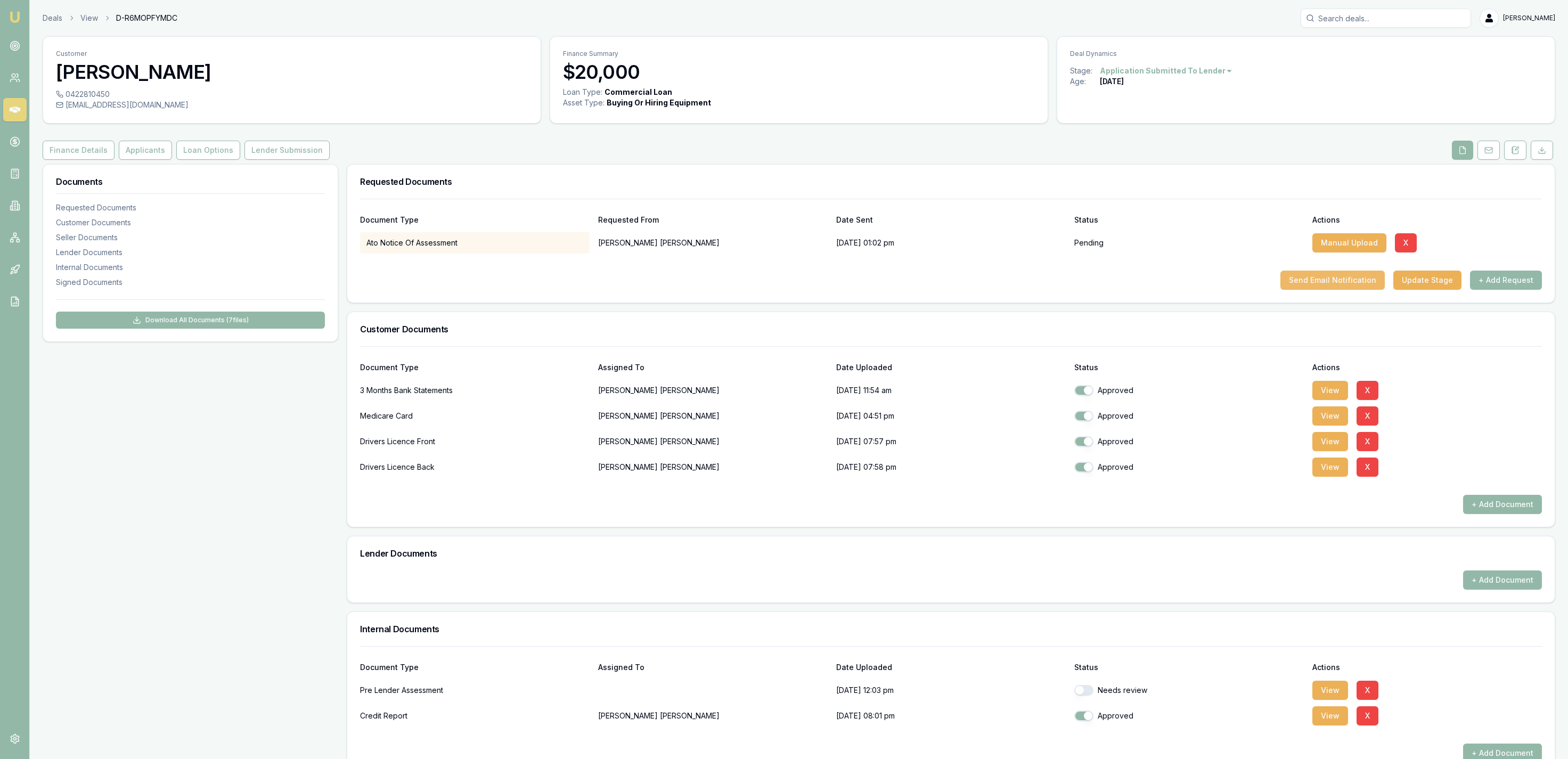
click at [1375, 281] on button "Send Email Notification" at bounding box center [1332, 279] width 104 height 19
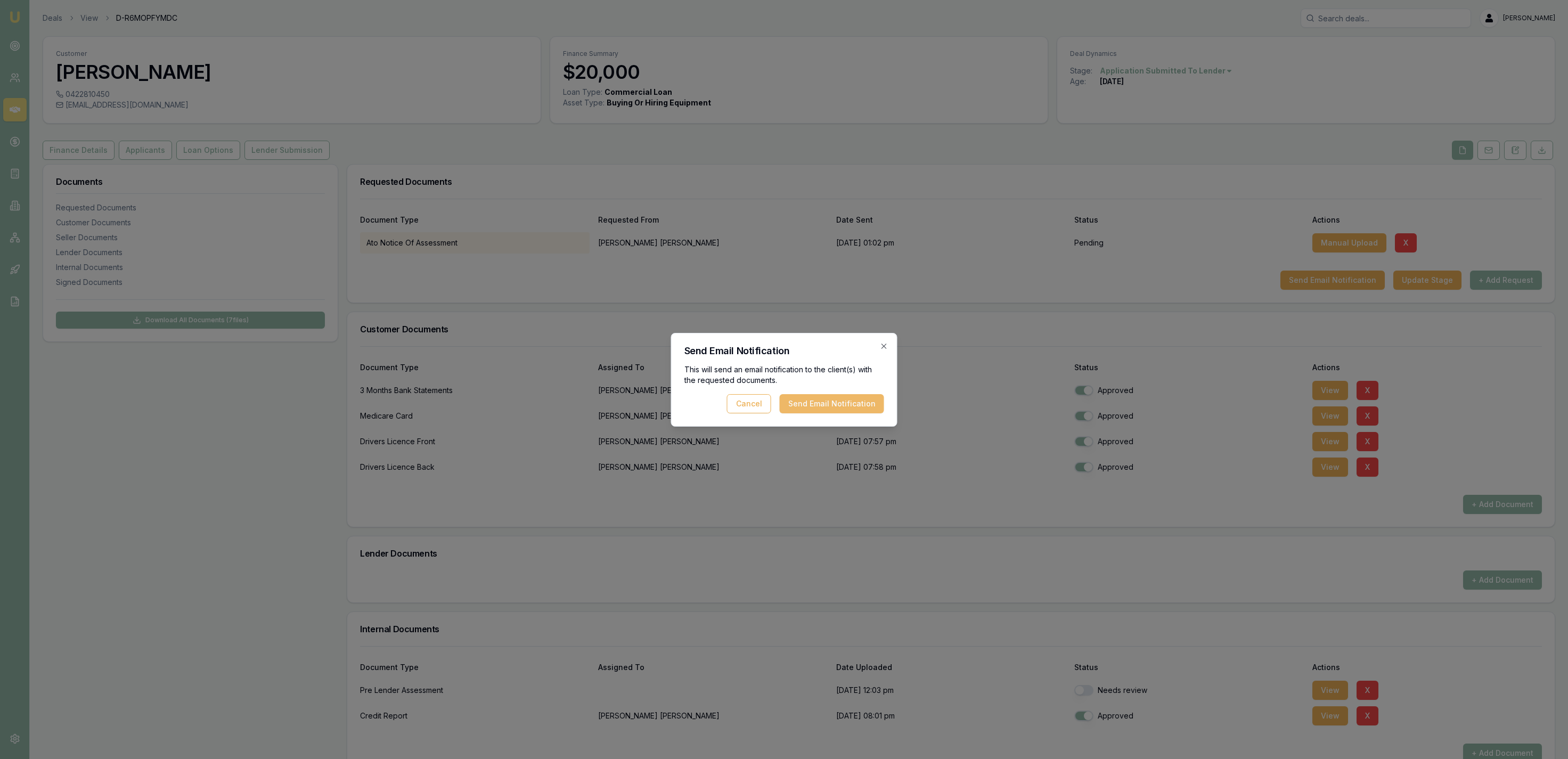
click at [818, 404] on button "Send Email Notification" at bounding box center [831, 403] width 104 height 19
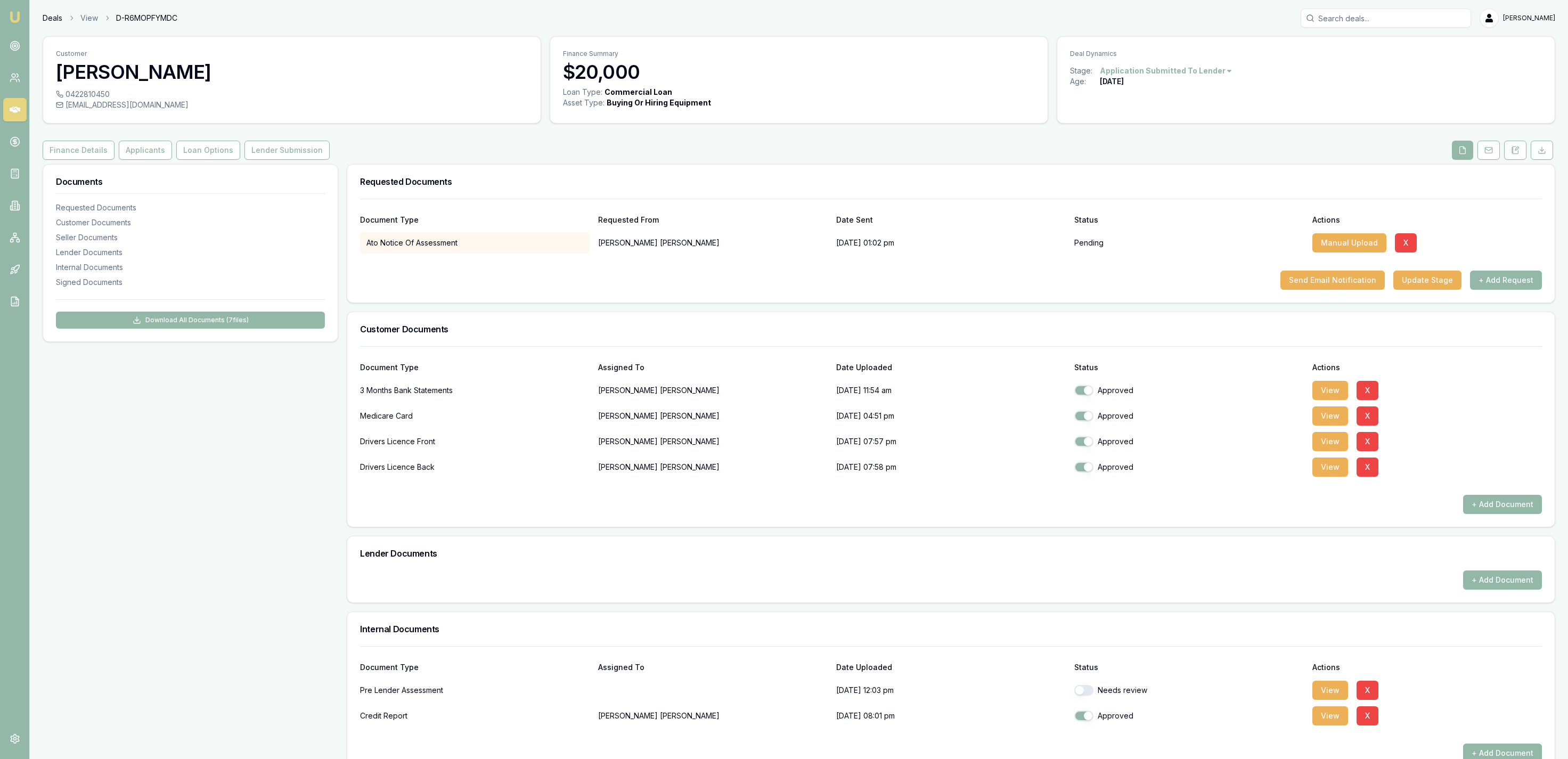
click at [57, 23] on link "Deals" at bounding box center [53, 18] width 20 height 11
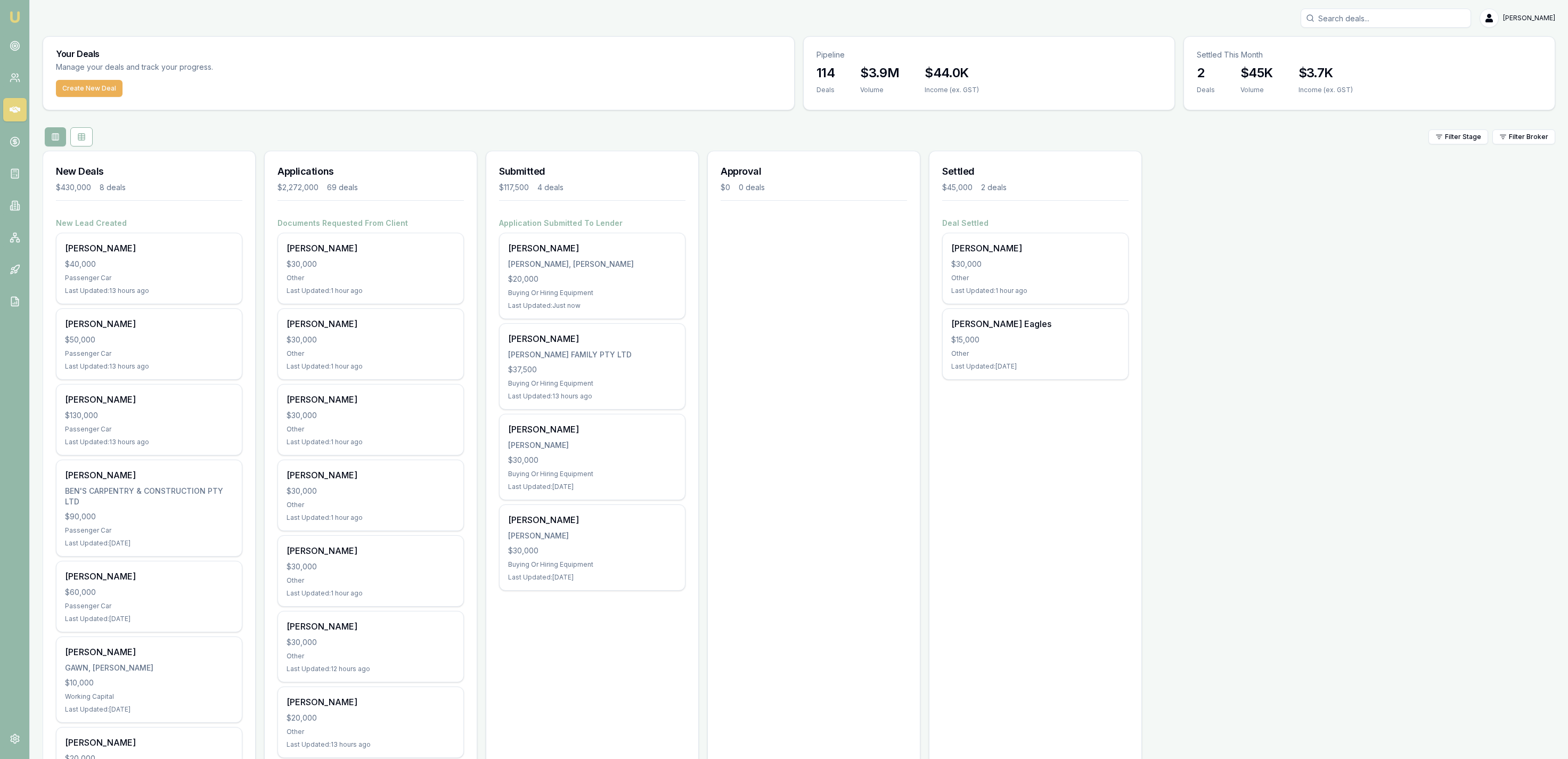
click at [1396, 26] on input "Search deals" at bounding box center [1386, 18] width 171 height 19
type input "690149"
click at [1336, 52] on div "Shane Jackson 0400690149 jackosfamilytransport@hotmail.com Deal ID: D-L8HDQ836J…" at bounding box center [1386, 67] width 170 height 71
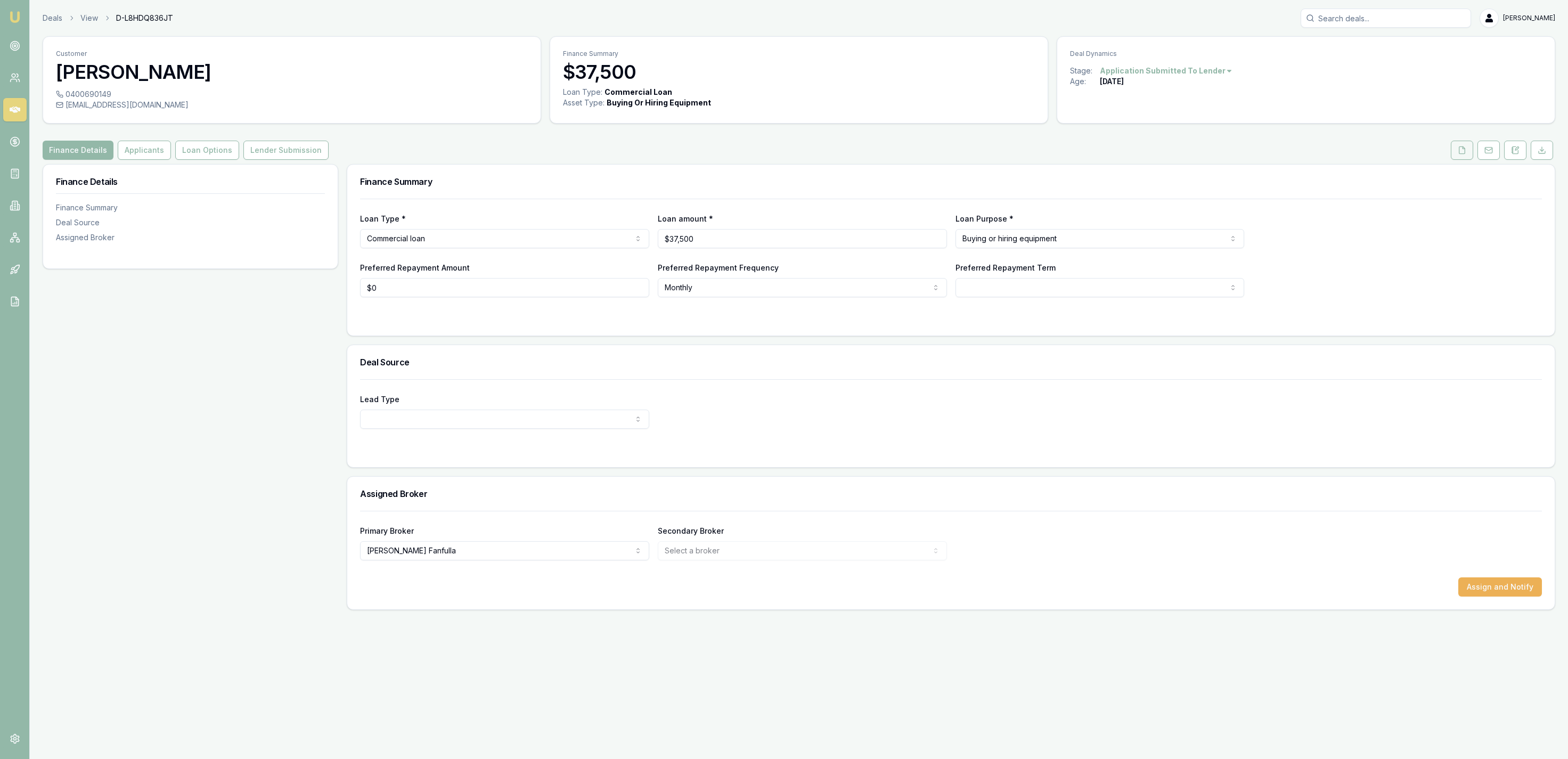
click at [1472, 146] on button at bounding box center [1462, 149] width 22 height 19
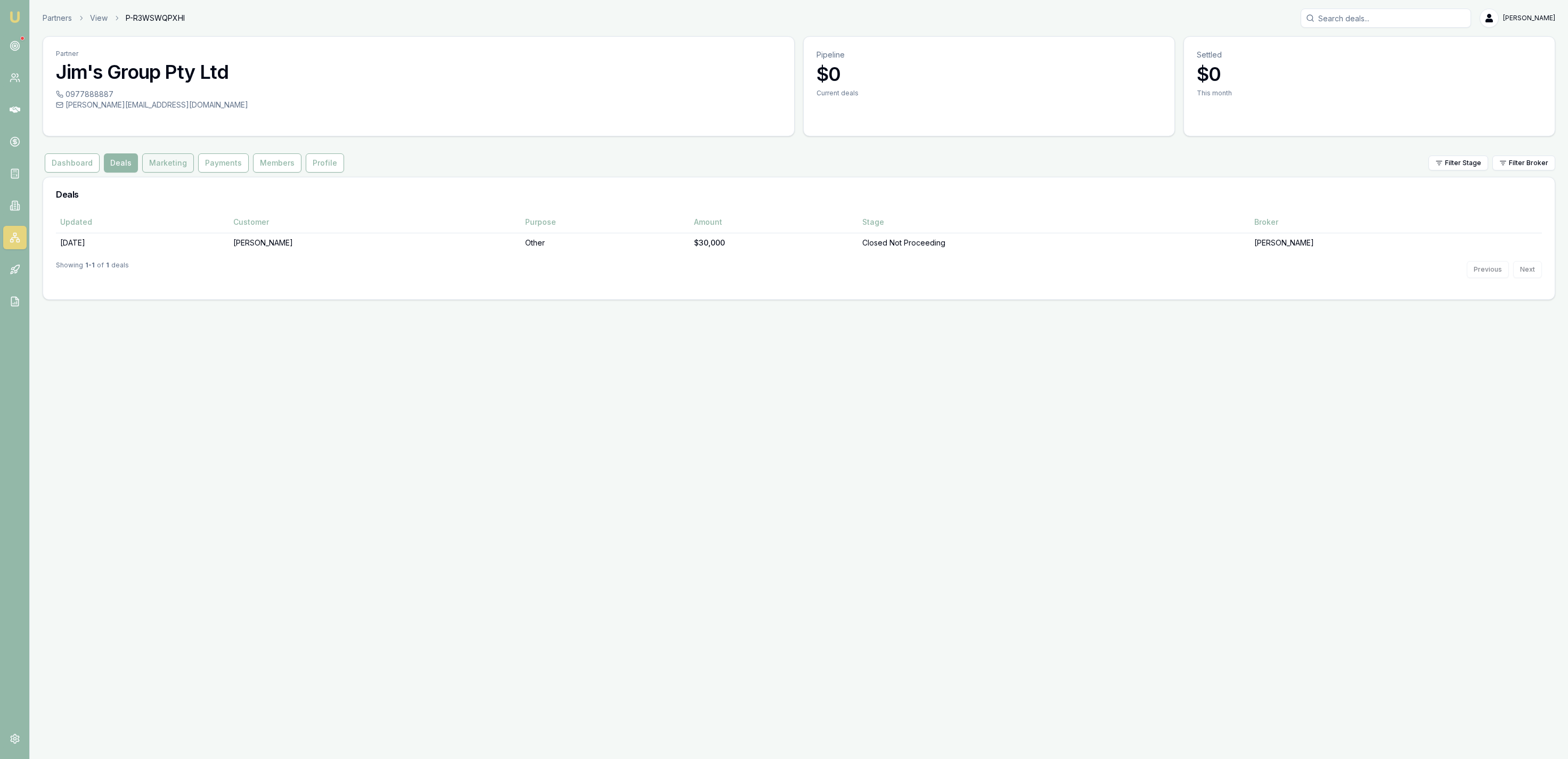
click at [167, 164] on button "Marketing" at bounding box center [168, 163] width 52 height 19
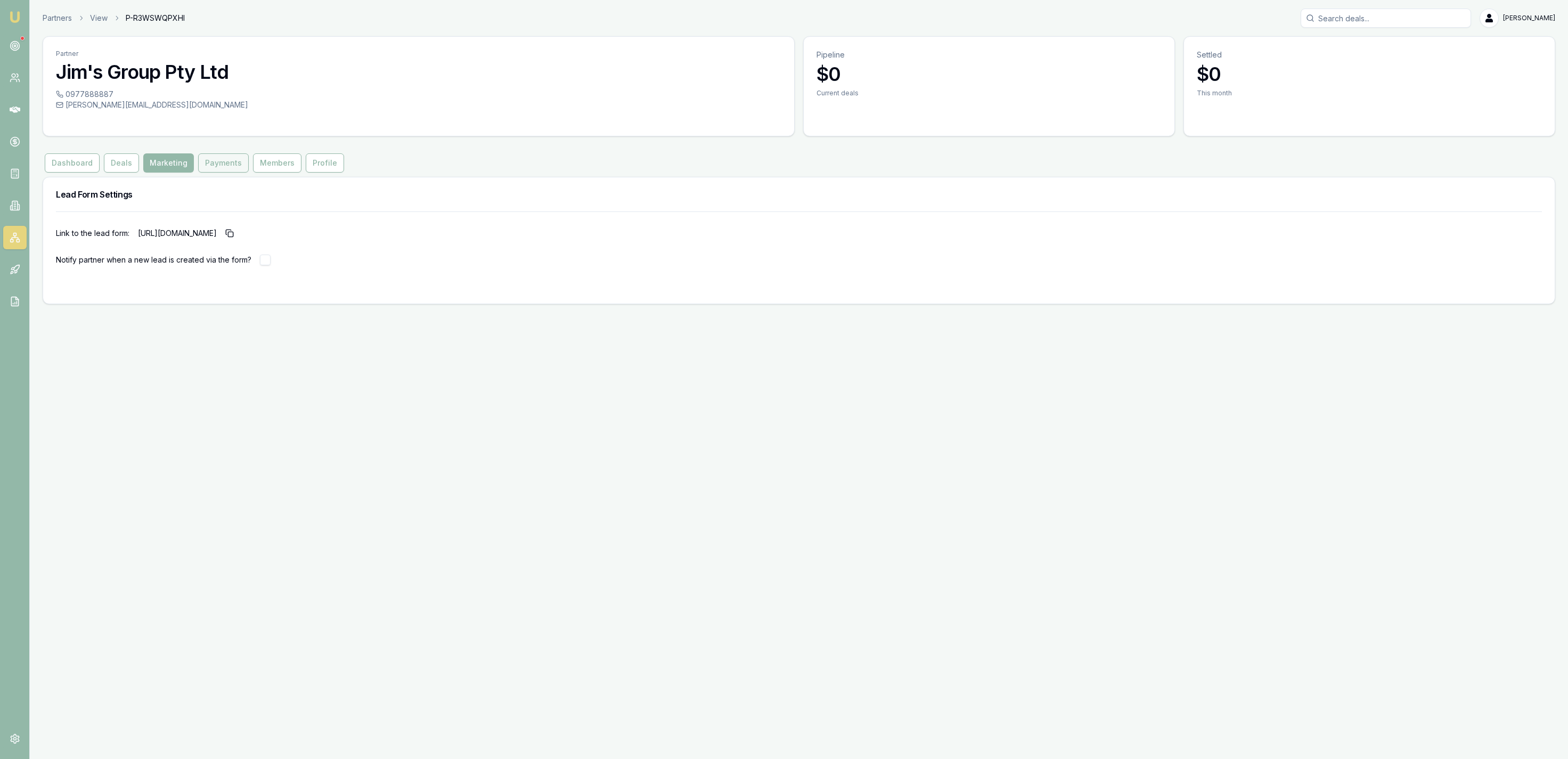
click at [217, 171] on button "Payments" at bounding box center [223, 163] width 51 height 19
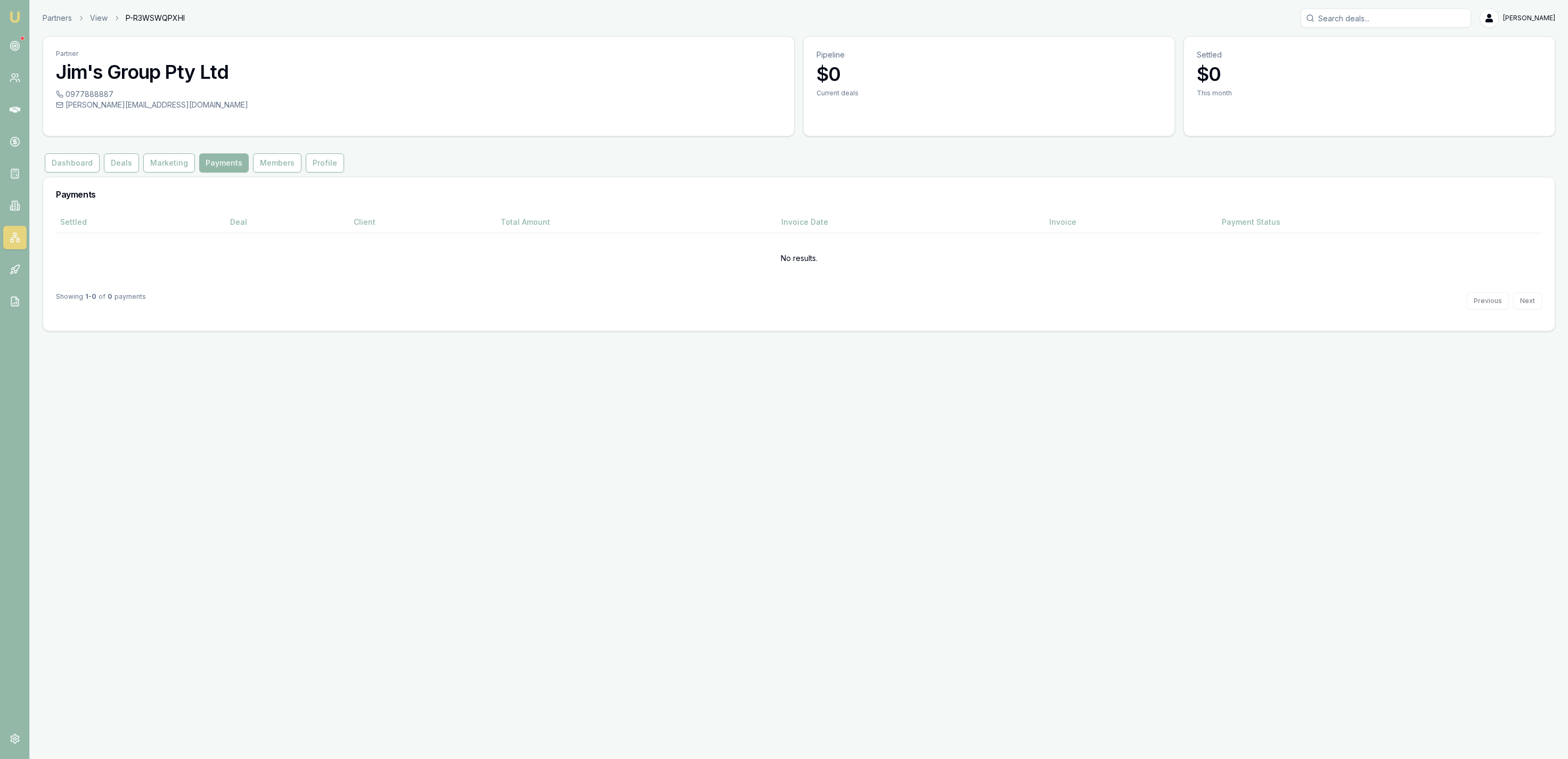
click at [259, 169] on button "Members" at bounding box center [277, 163] width 48 height 19
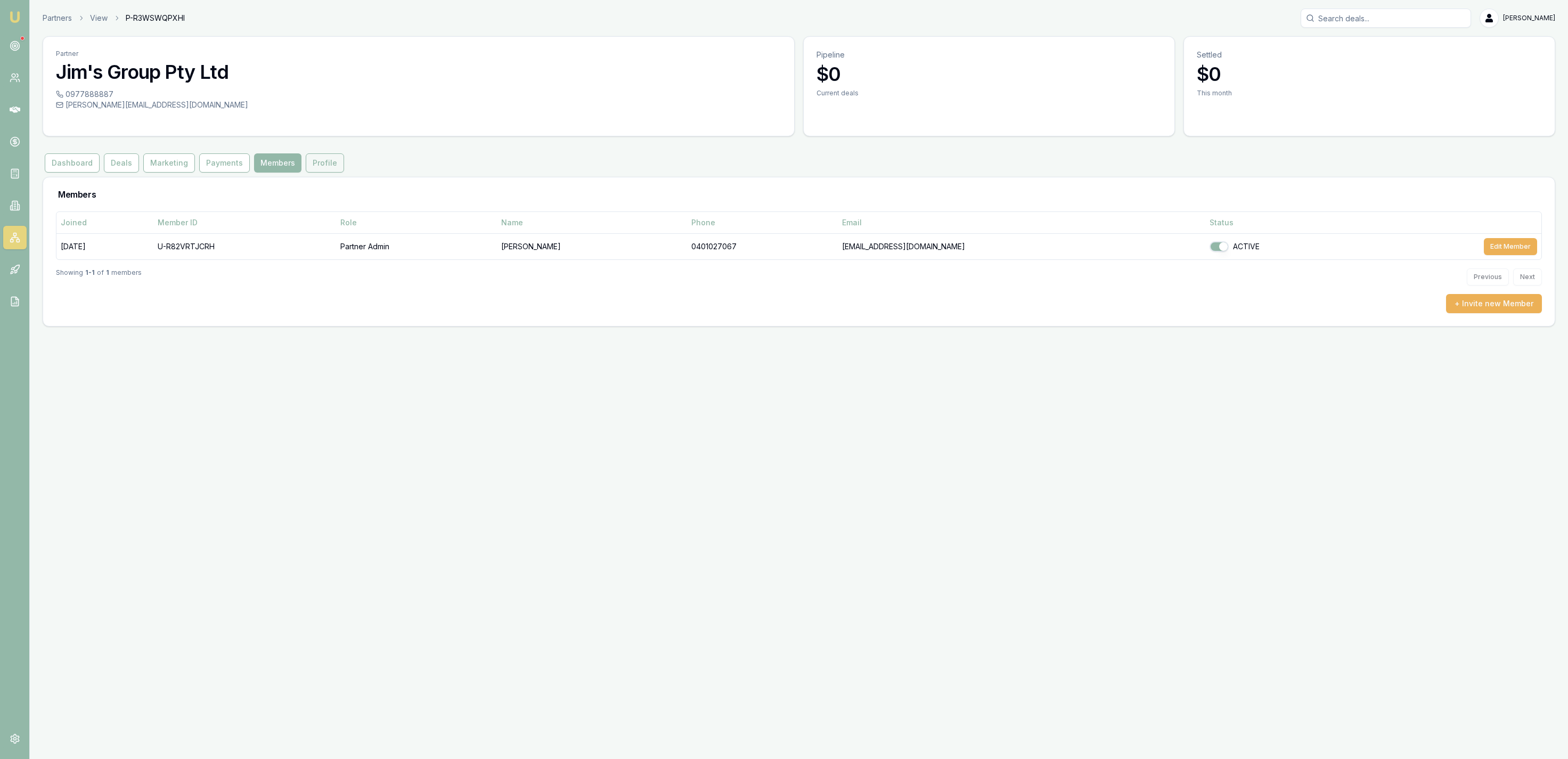
click at [308, 164] on button "Profile" at bounding box center [324, 163] width 38 height 19
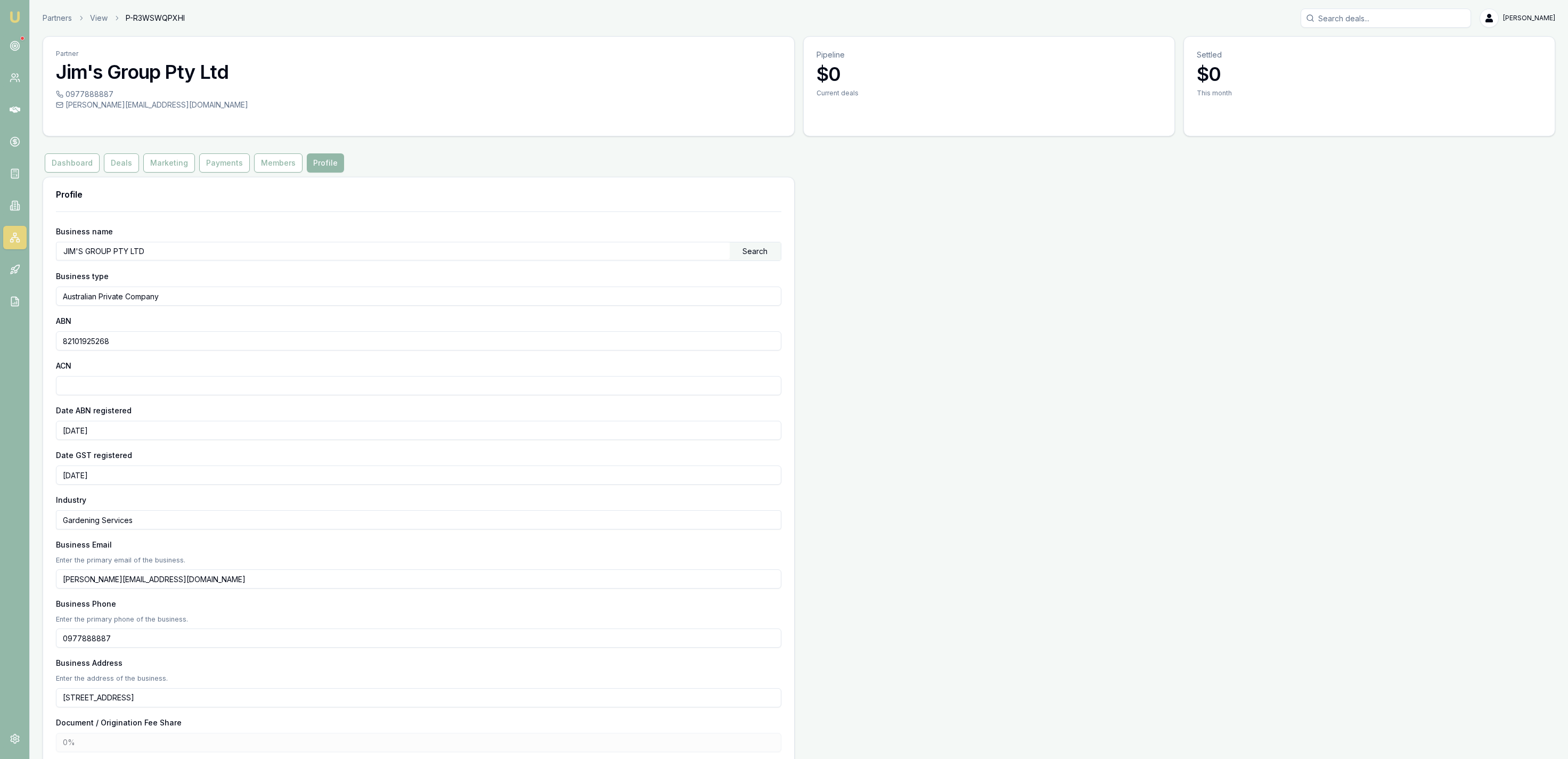
click at [100, 162] on div "Dashboard Deals Marketing Payments Members Profile" at bounding box center [195, 163] width 304 height 19
click at [92, 162] on button "Dashboard" at bounding box center [71, 163] width 54 height 19
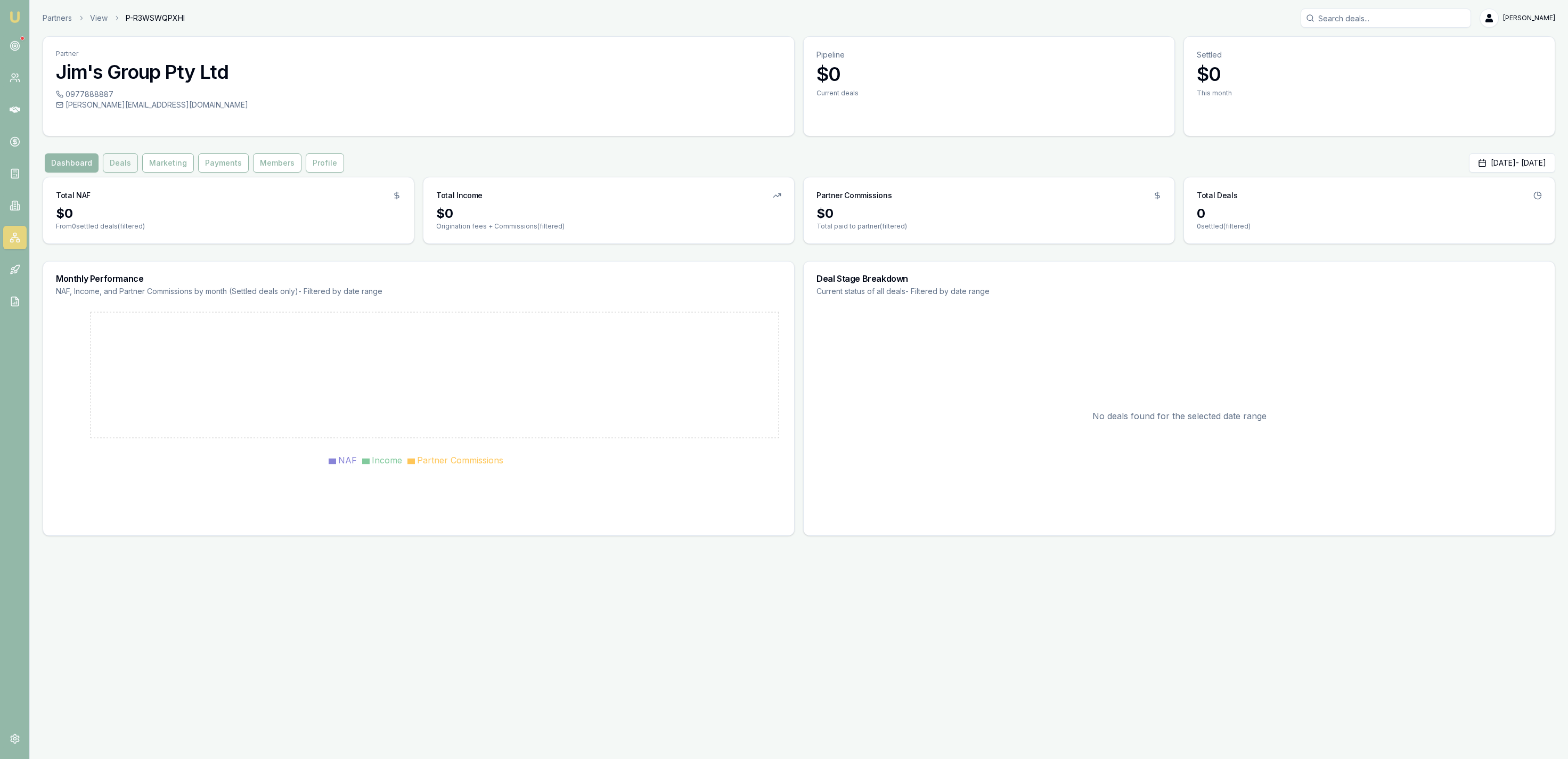
click at [123, 161] on button "Deals" at bounding box center [120, 163] width 35 height 19
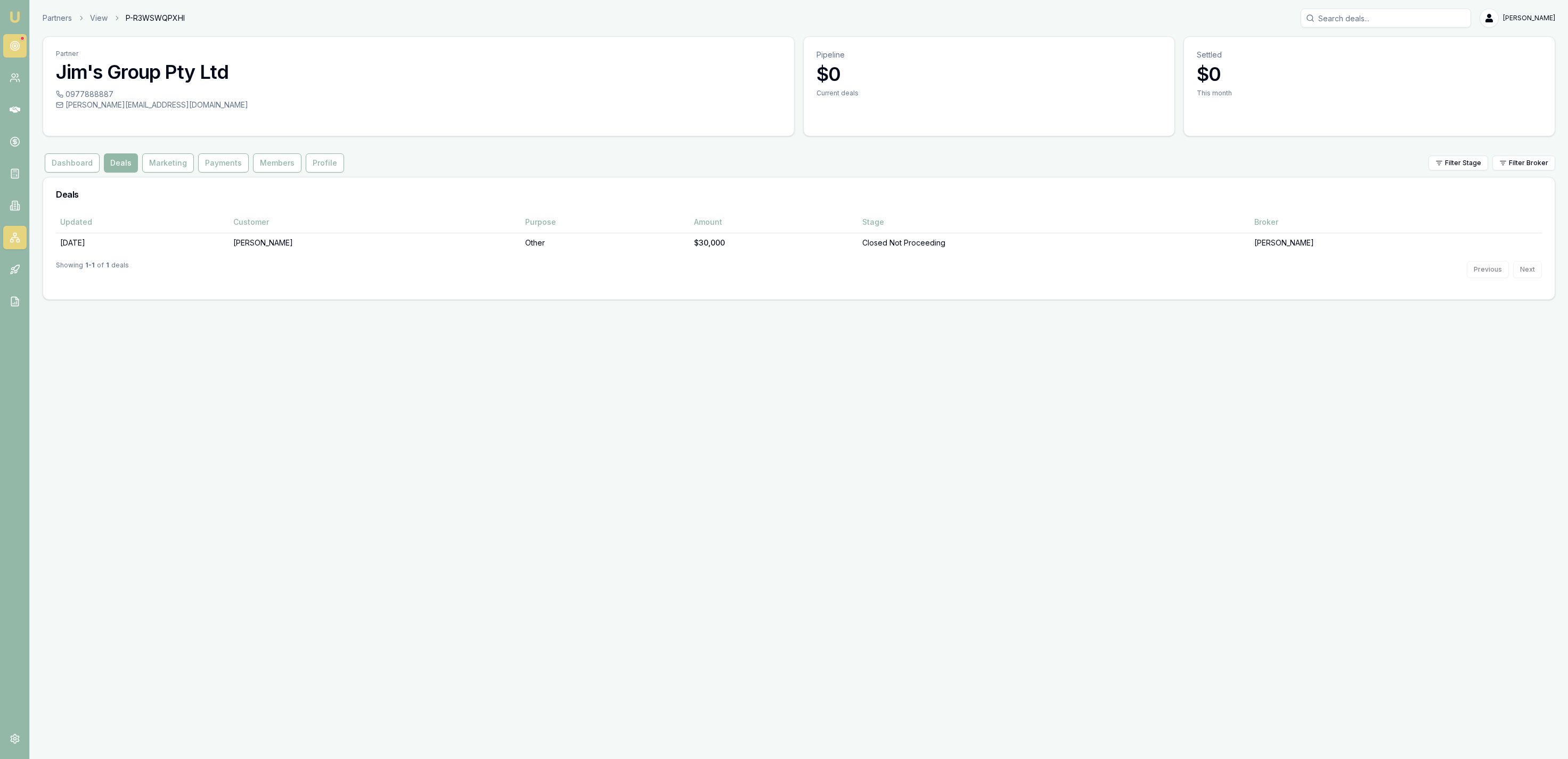
click at [10, 54] on link at bounding box center [15, 46] width 23 height 23
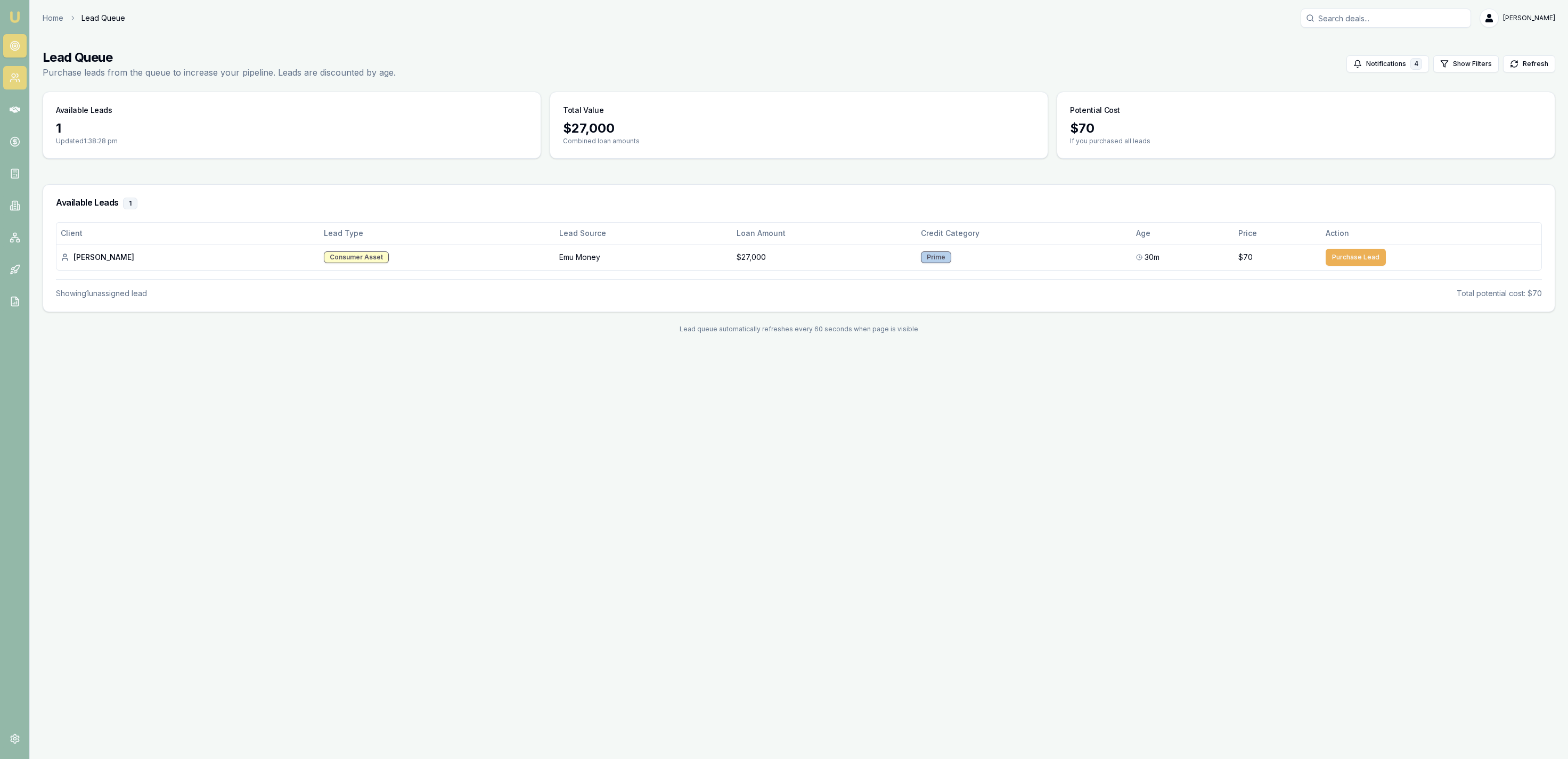
click at [13, 78] on icon at bounding box center [15, 78] width 11 height 11
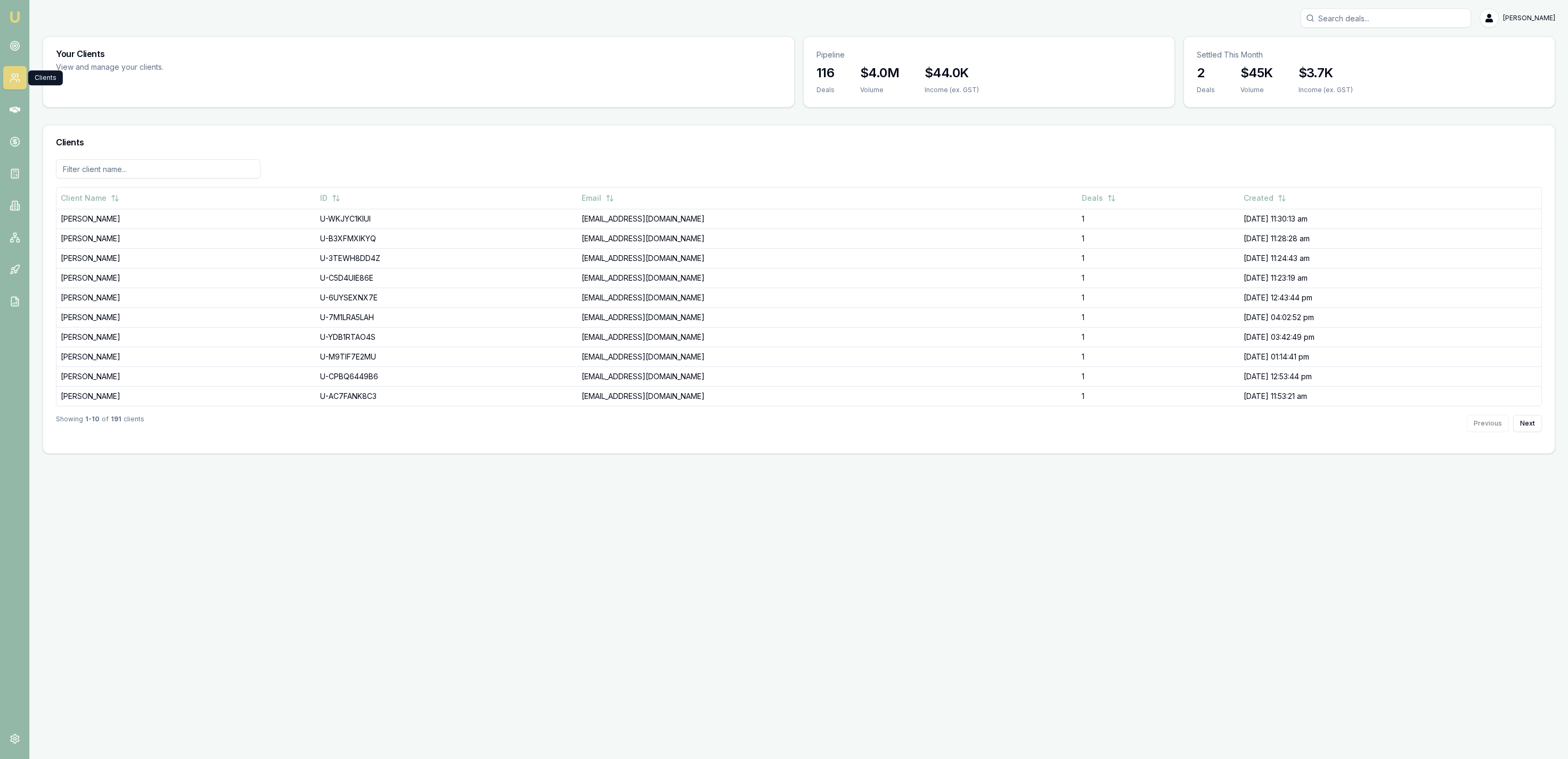
click at [1366, 21] on input "Search deals" at bounding box center [1386, 18] width 171 height 19
type input "0468036852"
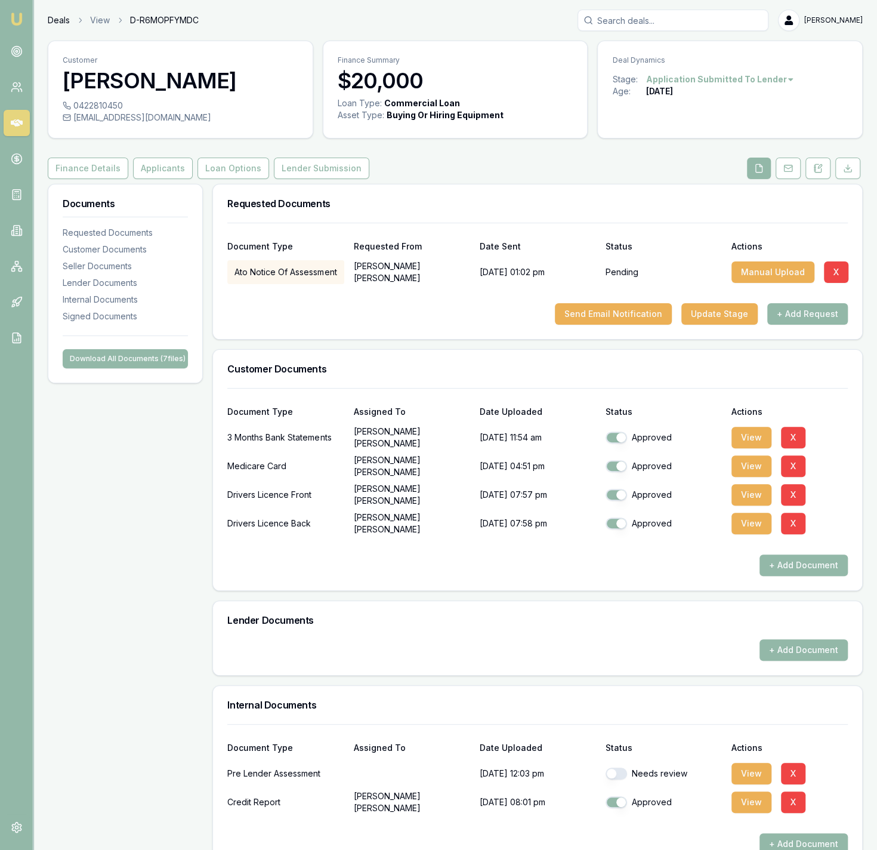
click at [62, 23] on link "Deals" at bounding box center [59, 20] width 22 height 12
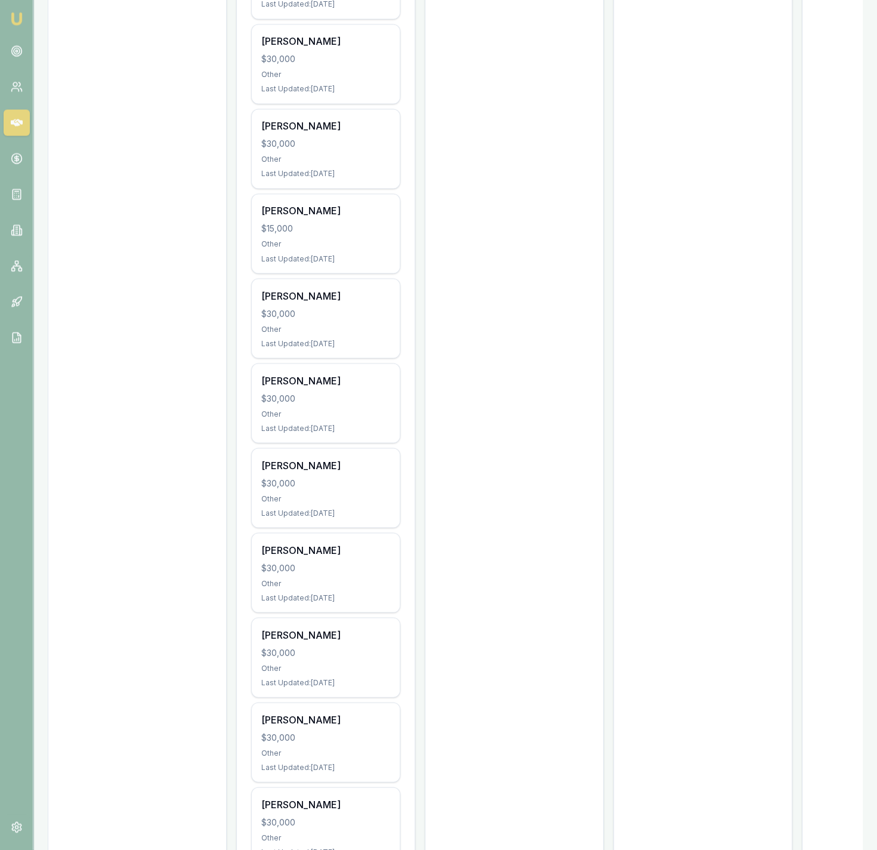
scroll to position [1235, 0]
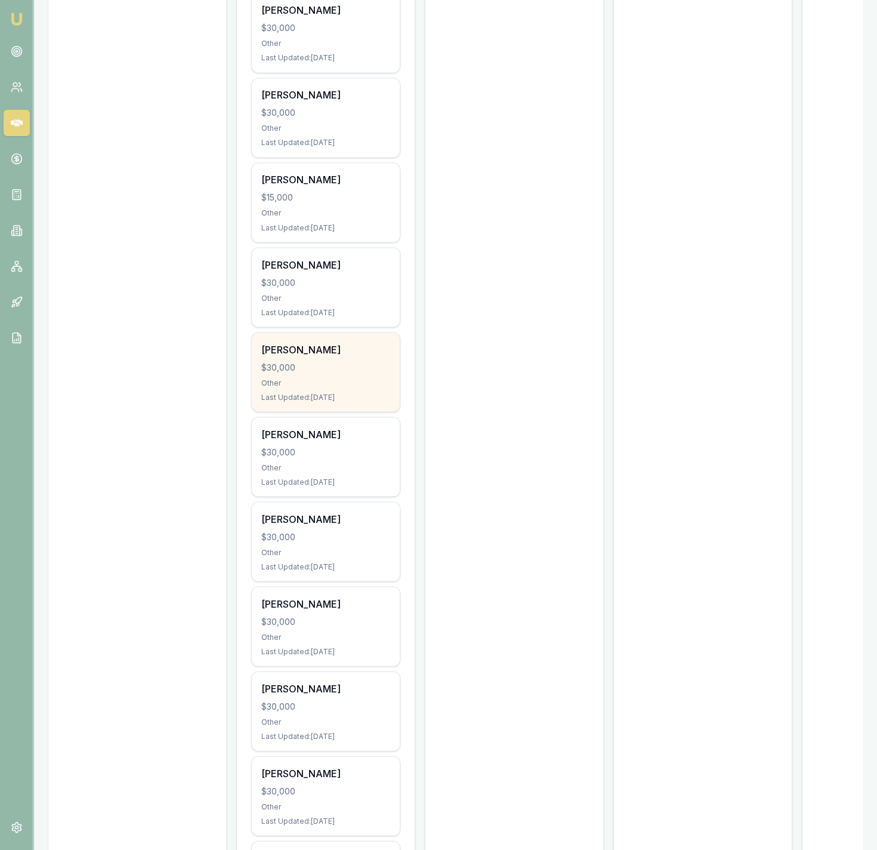
click at [380, 361] on div "$30,000" at bounding box center [325, 367] width 129 height 12
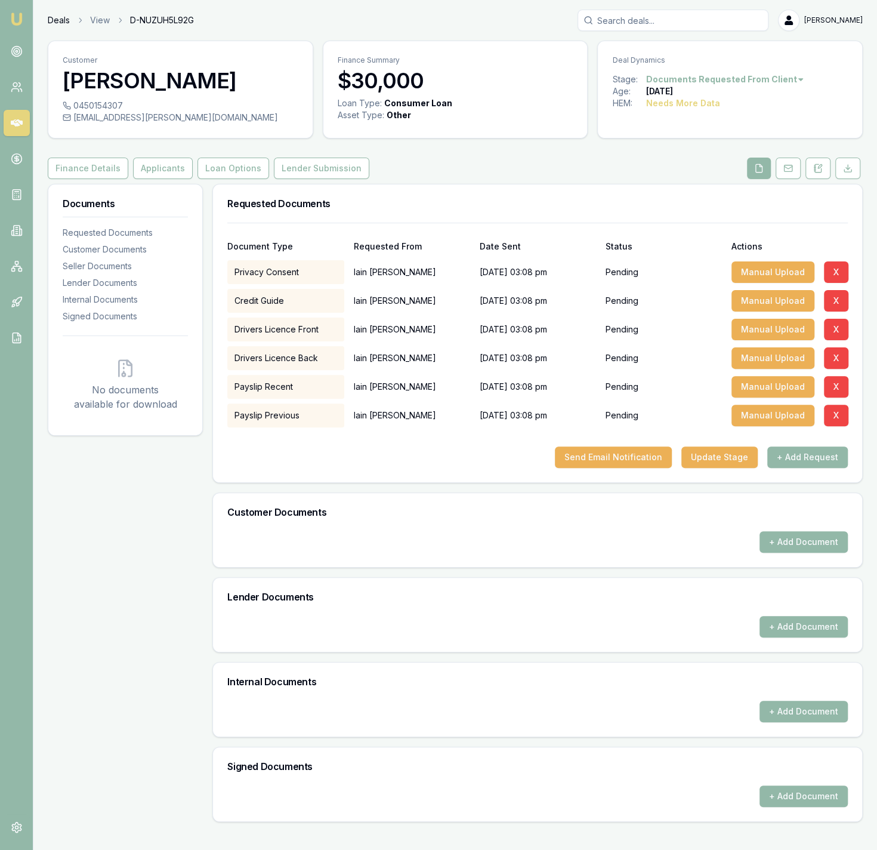
click at [64, 20] on link "Deals" at bounding box center [59, 20] width 22 height 12
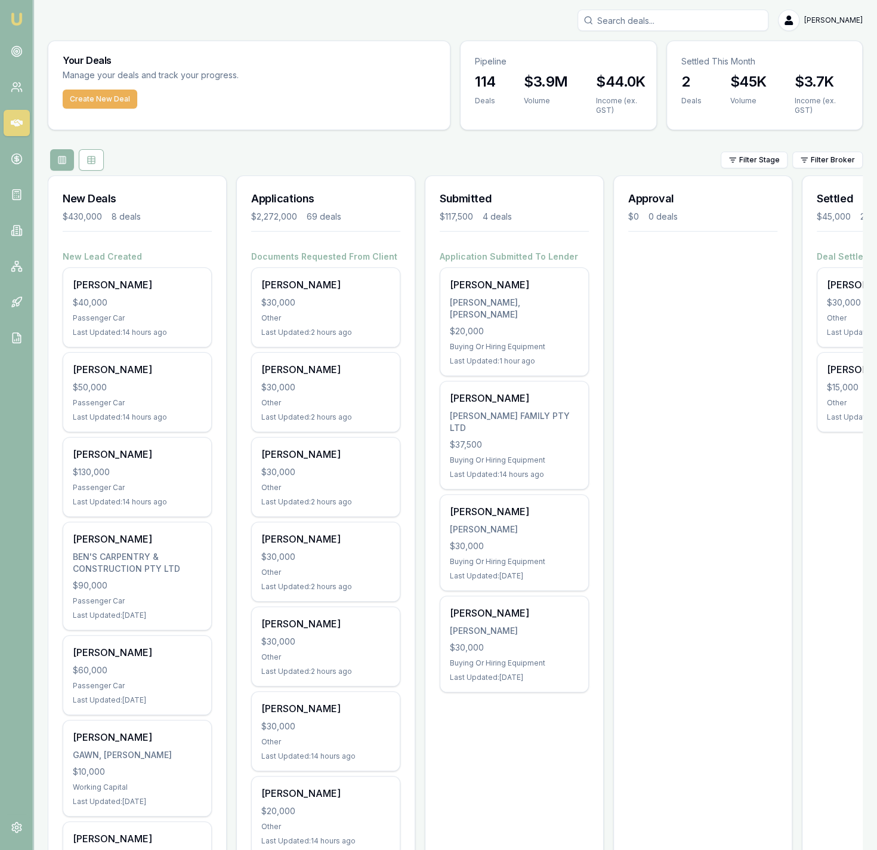
click at [648, 24] on input "Search deals" at bounding box center [672, 20] width 191 height 21
type input "mick tobin"
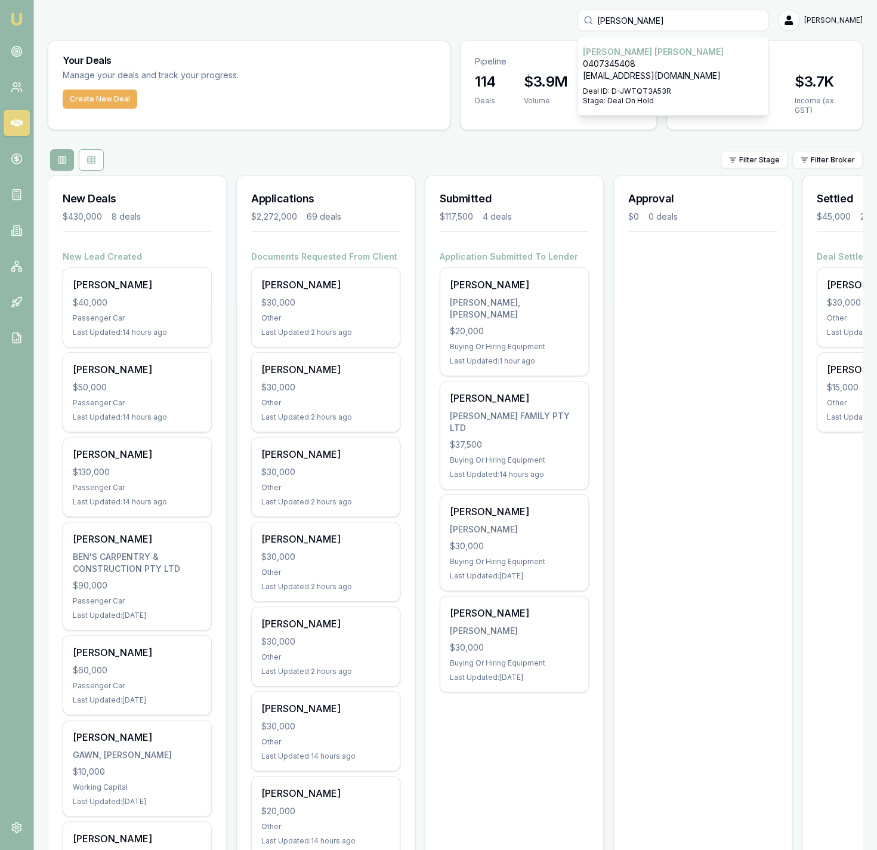
click at [690, 41] on div "Mick Tobin 0407345408 micktobin2020@outlook.com Deal ID: D-JWTQT3A53R Stage: De…" at bounding box center [673, 75] width 190 height 79
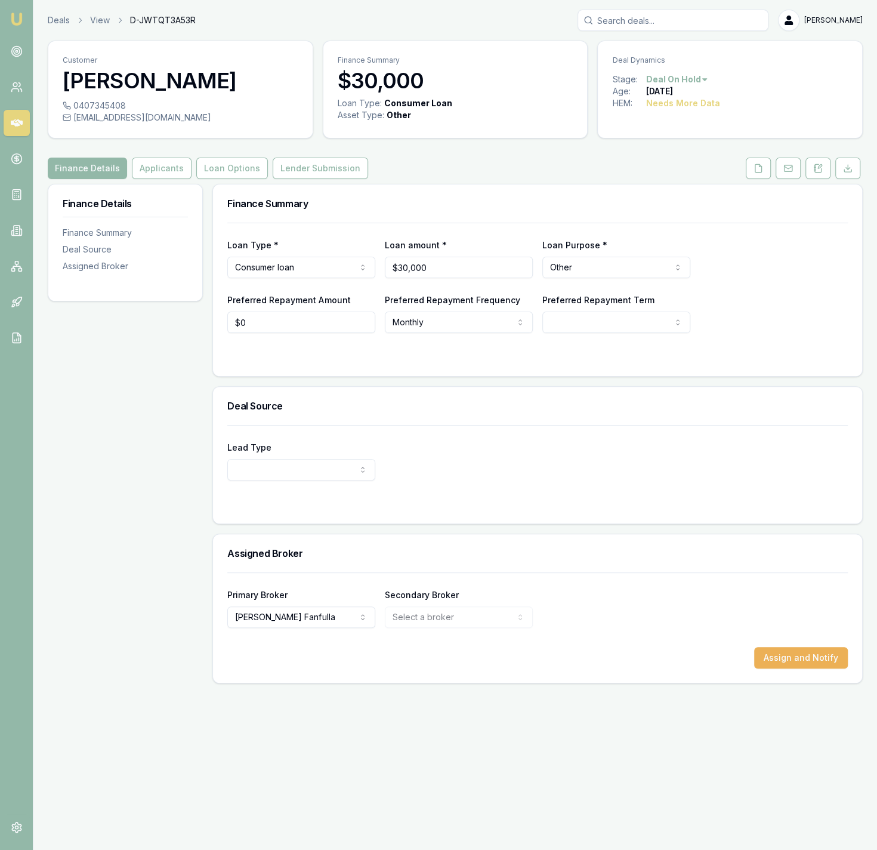
click at [801, 177] on link at bounding box center [788, 167] width 30 height 21
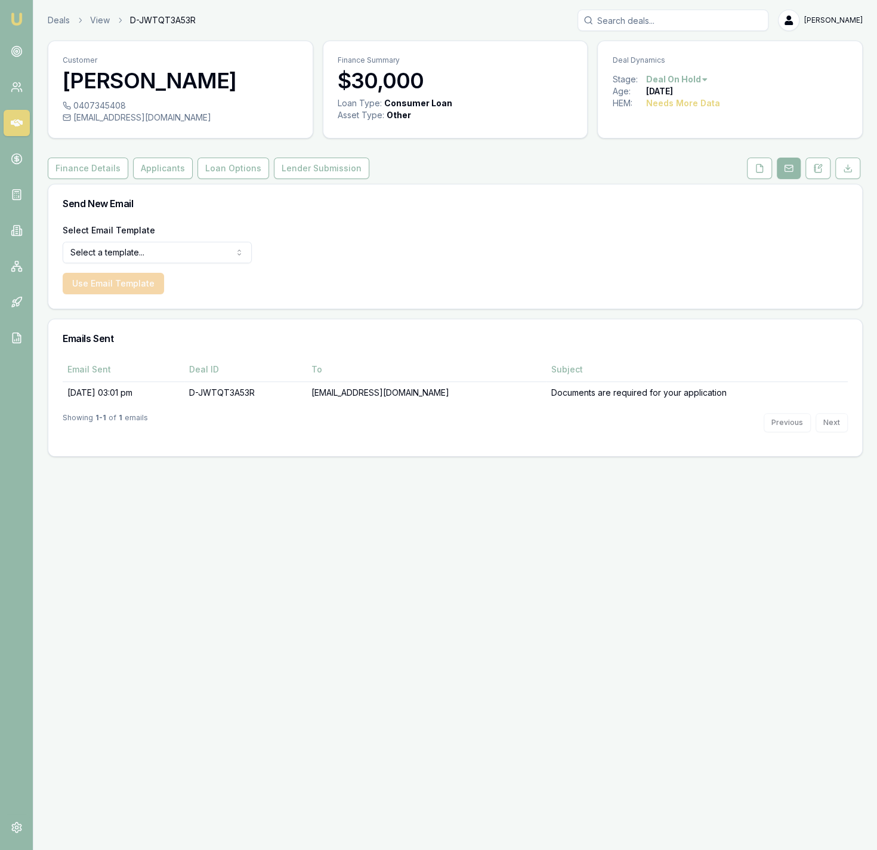
click at [792, 171] on rect at bounding box center [789, 168] width 8 height 7
click at [736, 171] on div "Finance Details Applicants Loan Options Lender Submission" at bounding box center [455, 167] width 815 height 21
click at [758, 171] on icon at bounding box center [760, 168] width 10 height 10
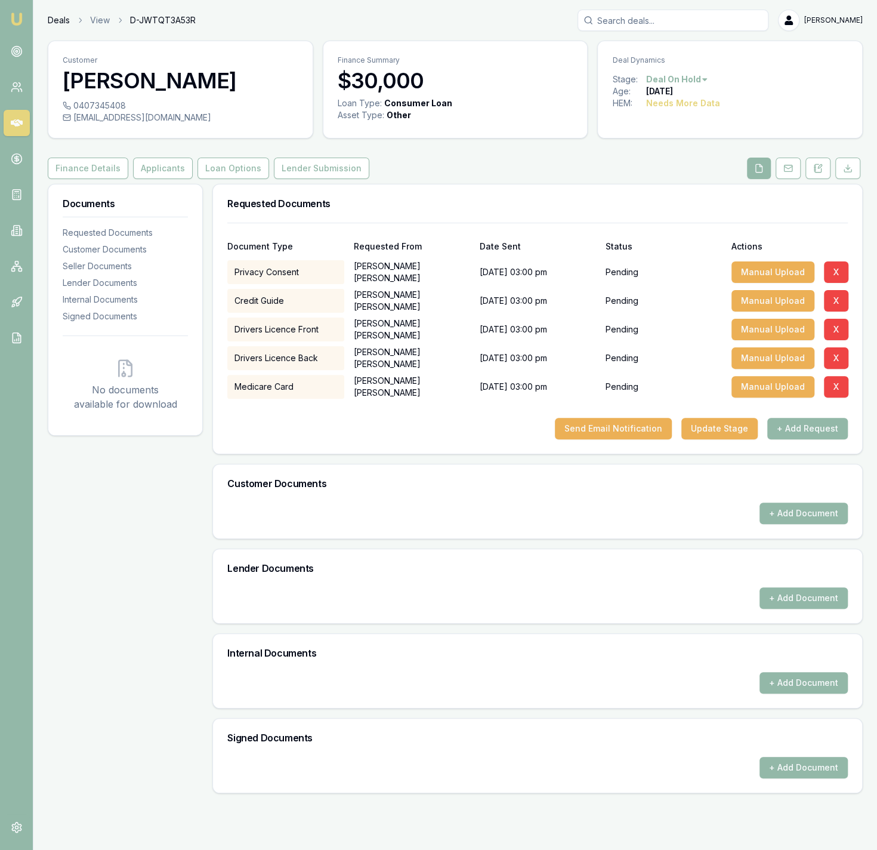
click at [67, 17] on link "Deals" at bounding box center [59, 20] width 22 height 12
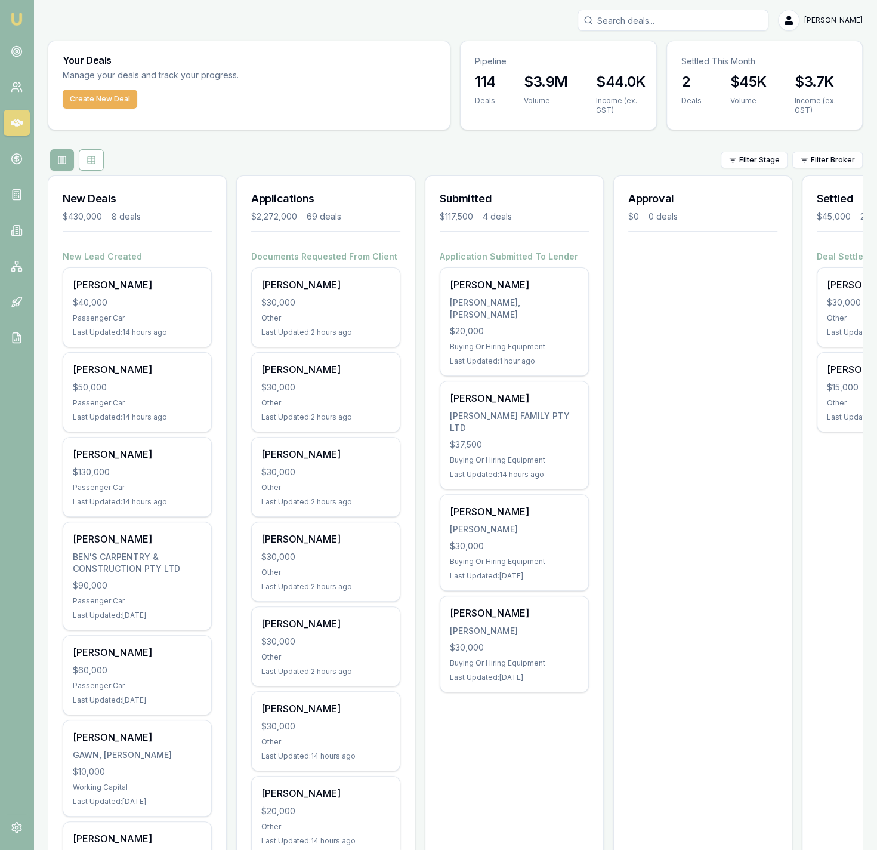
click at [728, 10] on input "Search deals" at bounding box center [672, 20] width 191 height 21
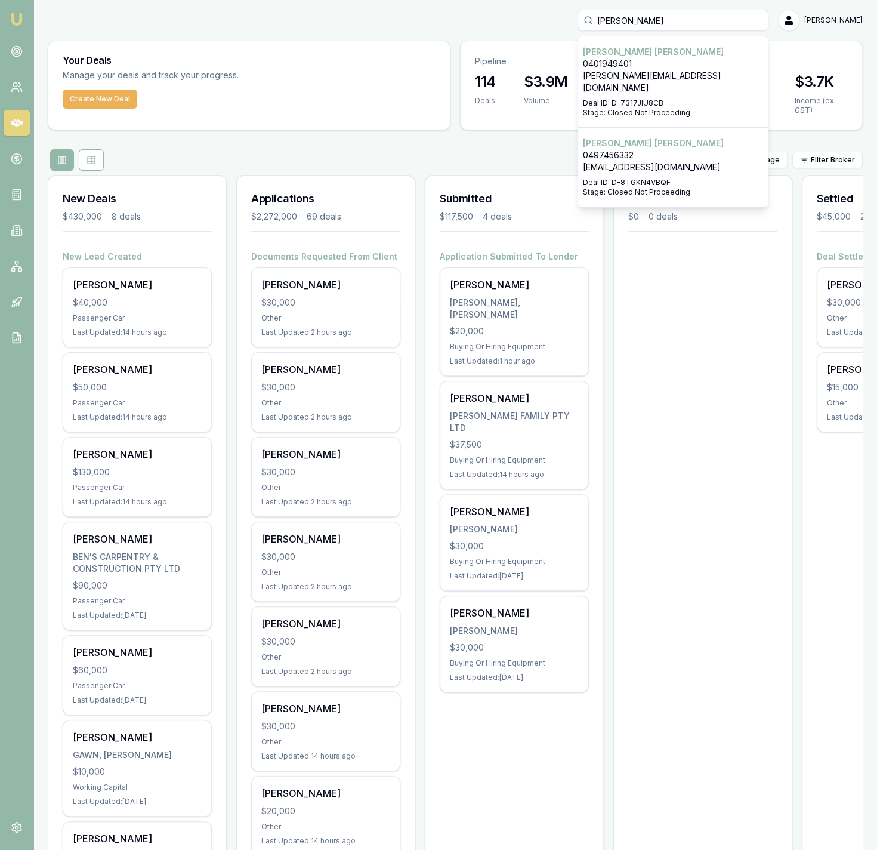
type input "danny"
click at [673, 137] on p "Daniel Mcgrath" at bounding box center [673, 143] width 180 height 12
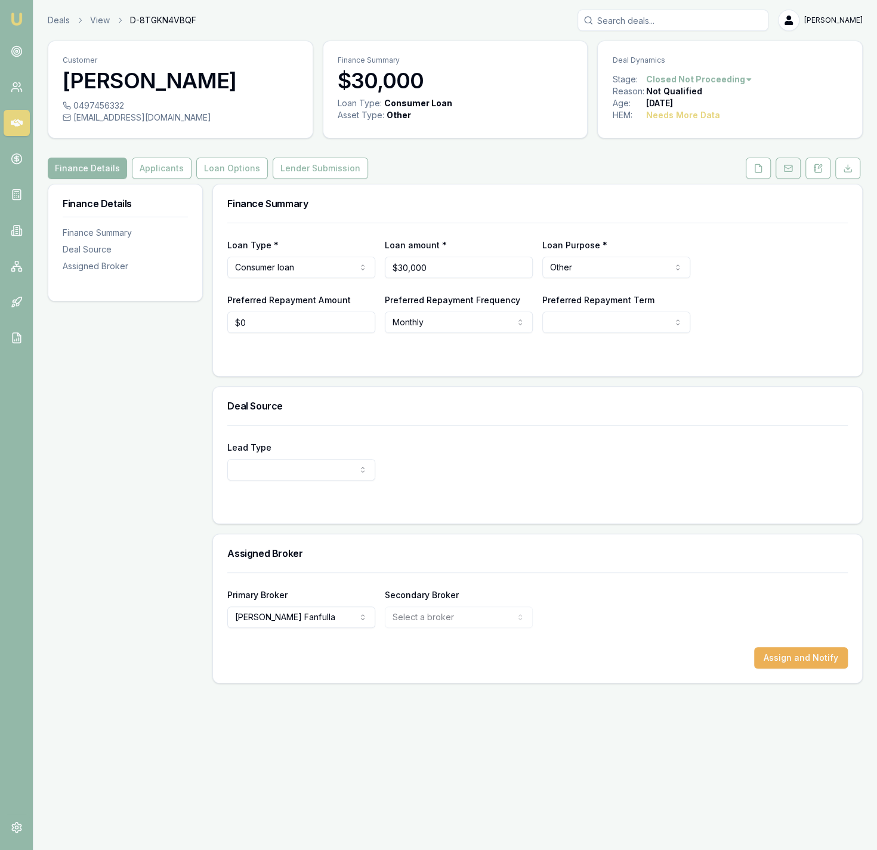
click at [778, 170] on button at bounding box center [788, 167] width 25 height 21
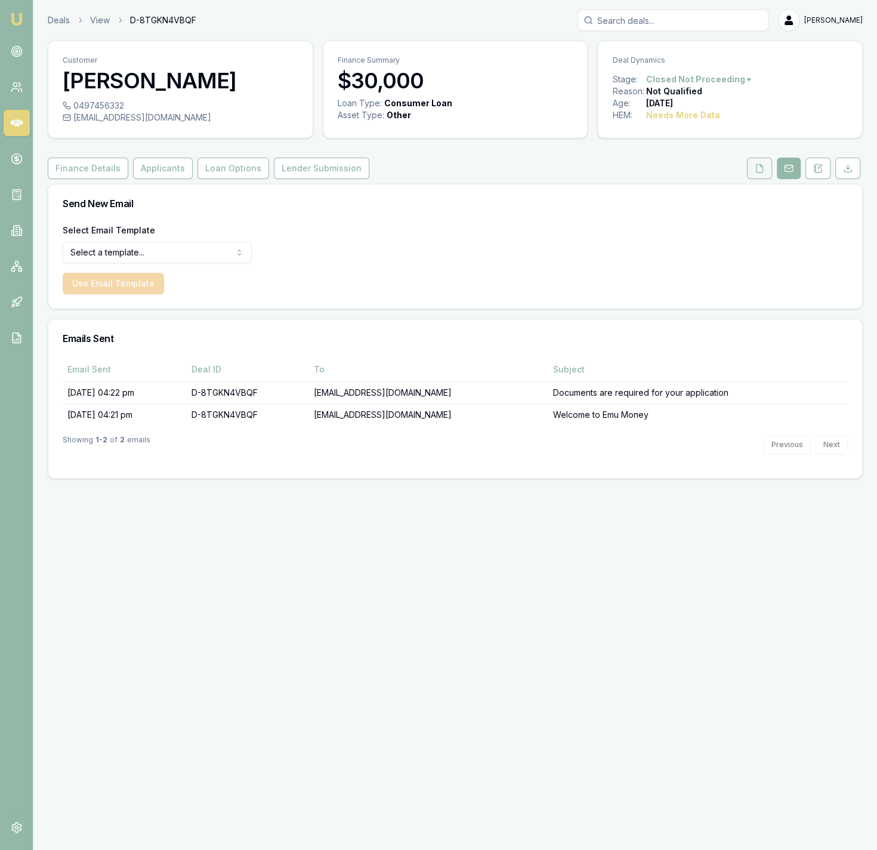
click at [756, 171] on icon at bounding box center [759, 168] width 7 height 8
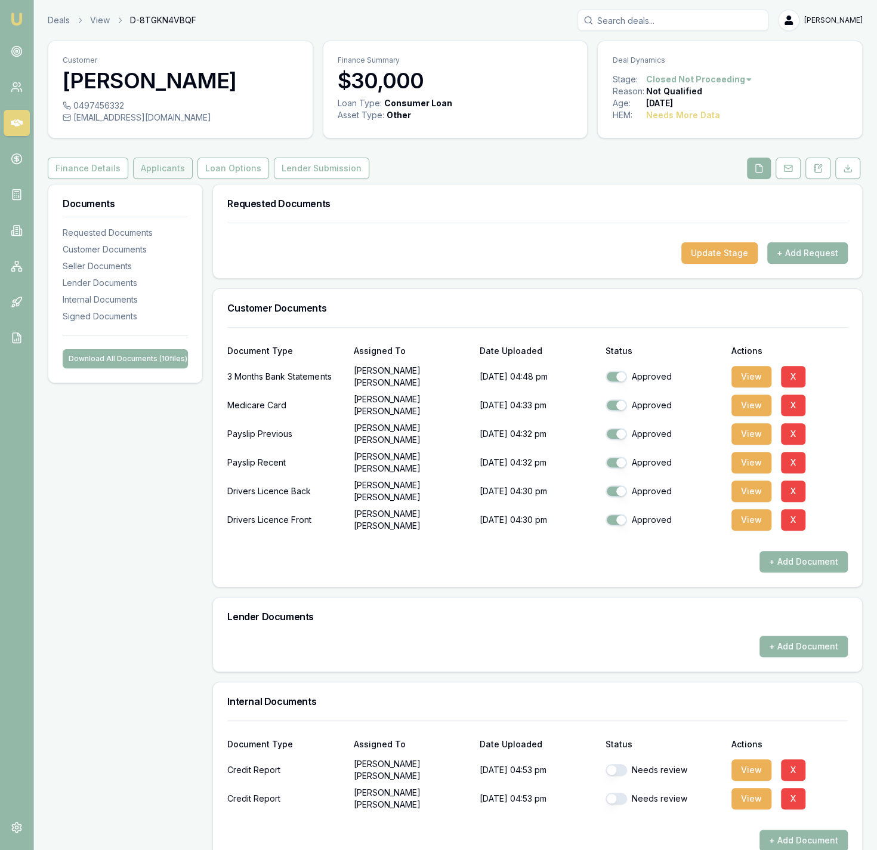
click at [172, 177] on button "Applicants" at bounding box center [163, 167] width 60 height 21
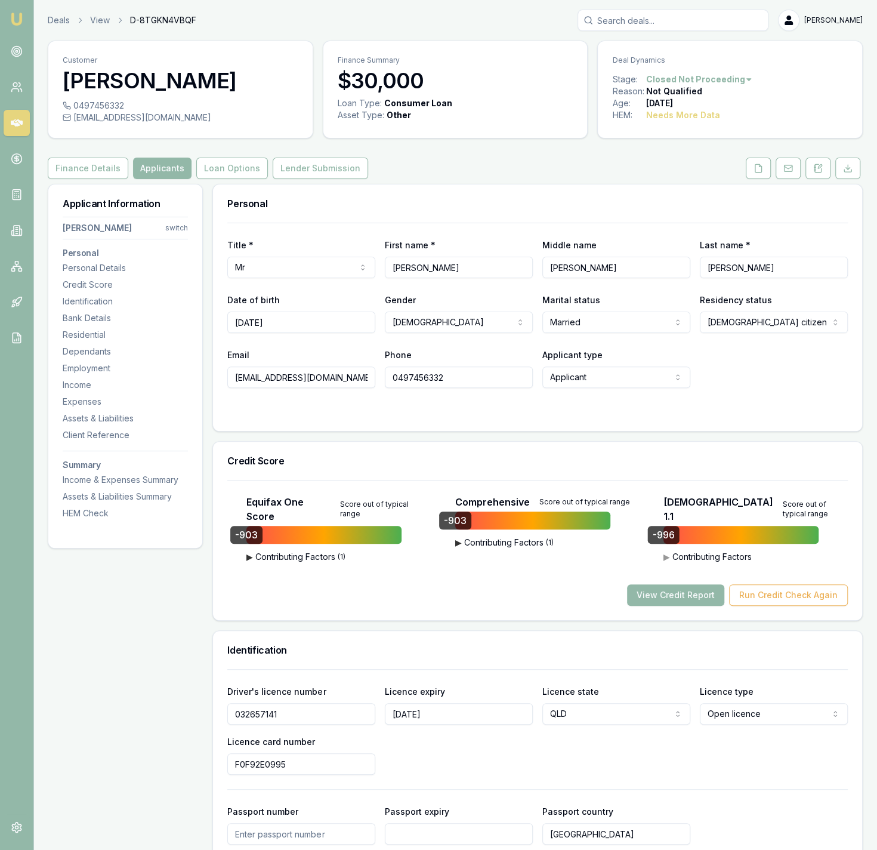
click at [60, 27] on div "Deals View D-8TGKN4VBQF Jackson Fanfulla" at bounding box center [455, 20] width 815 height 21
click at [676, 11] on input "Search deals" at bounding box center [672, 20] width 191 height 21
type input "downes"
click at [681, 84] on div "Select deal for Justin Downes" at bounding box center [673, 84] width 180 height 5
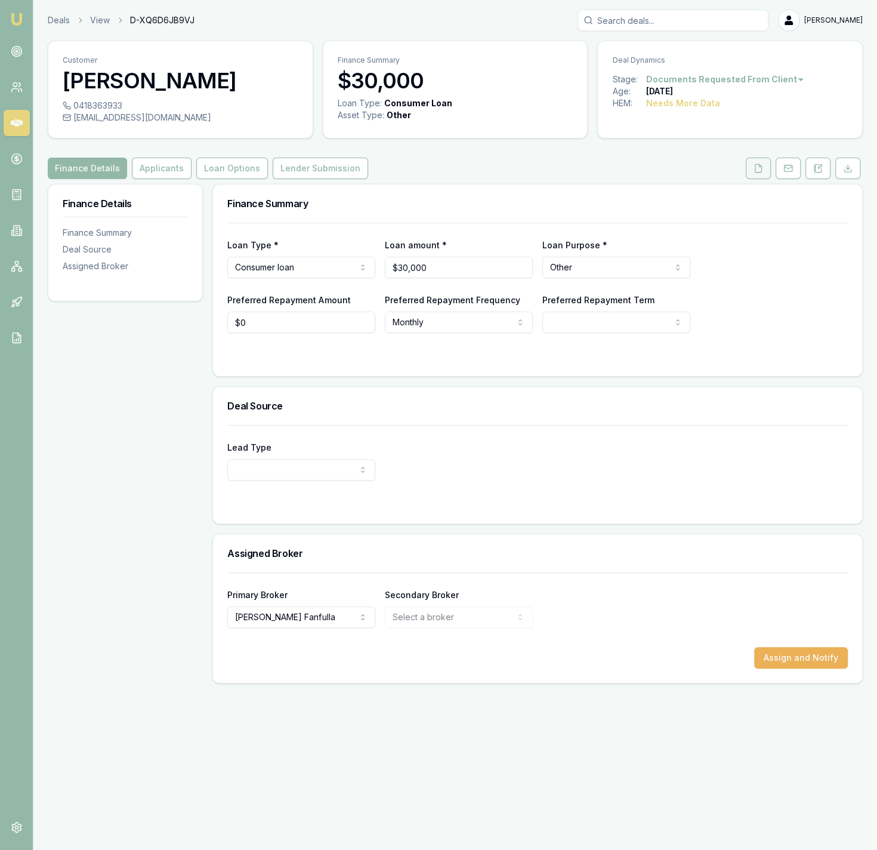
click at [751, 174] on button at bounding box center [758, 167] width 25 height 21
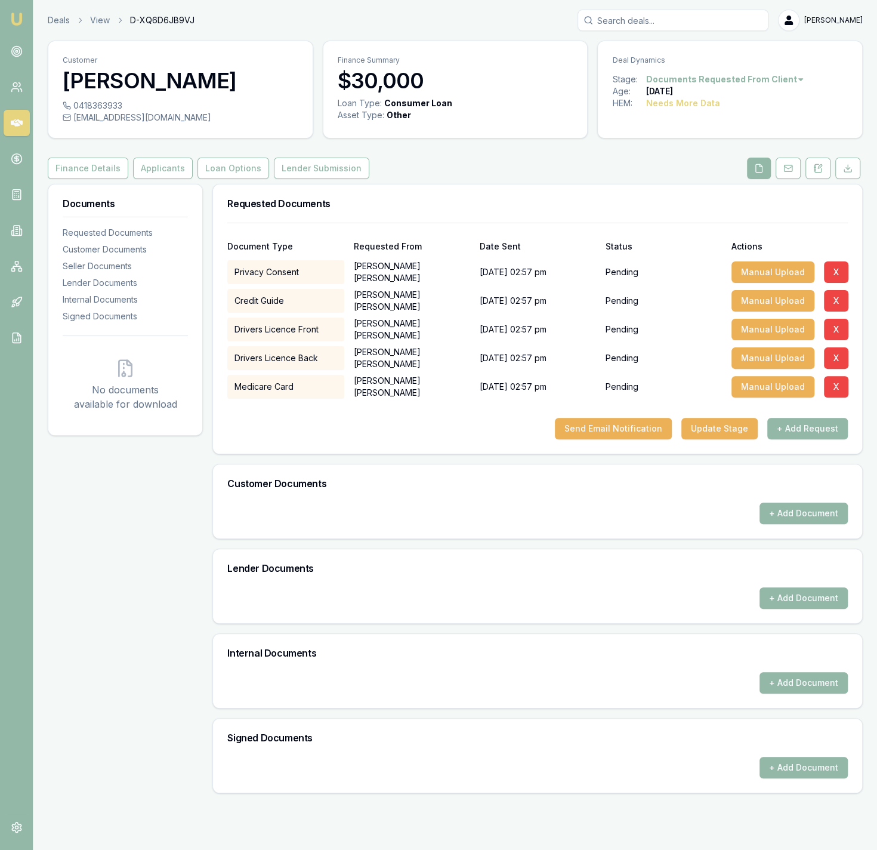
click at [698, 21] on input "Search deals" at bounding box center [672, 20] width 191 height 21
type input "cinash"
click at [685, 61] on p "0491980910" at bounding box center [673, 64] width 180 height 12
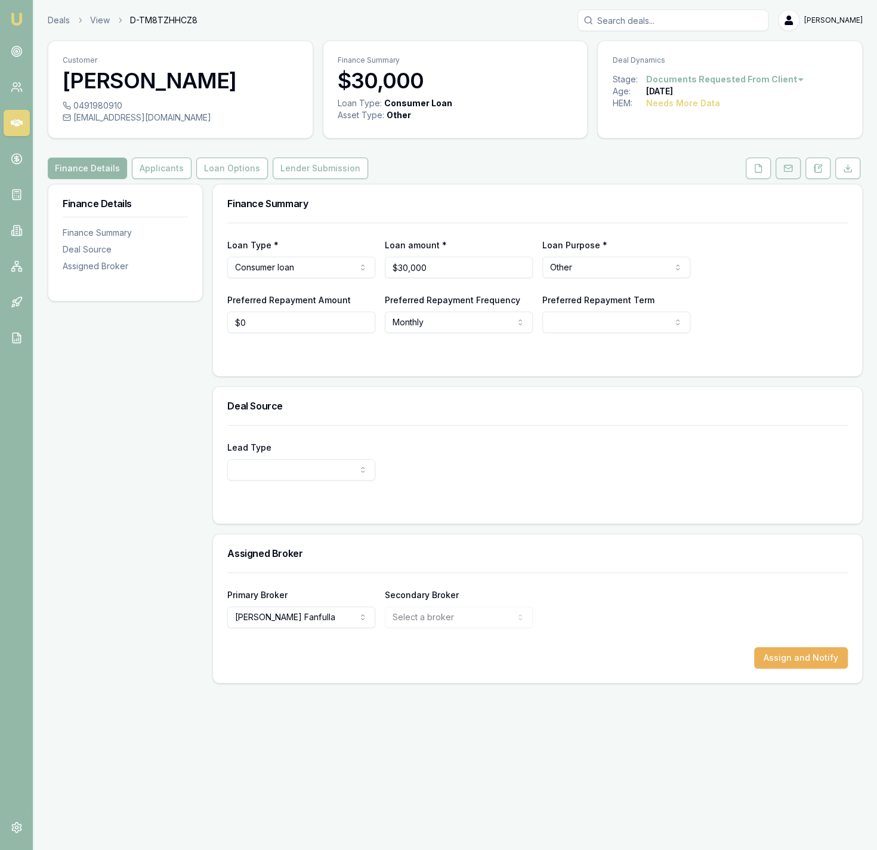
click at [782, 163] on button at bounding box center [788, 167] width 25 height 21
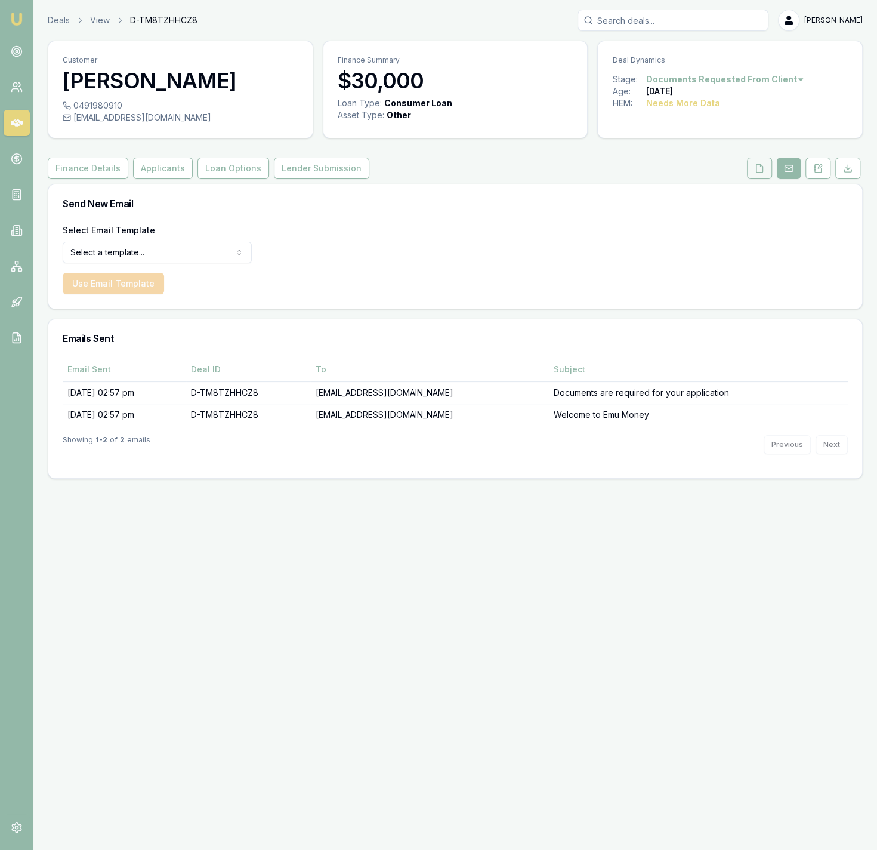
click at [768, 173] on button at bounding box center [759, 167] width 25 height 21
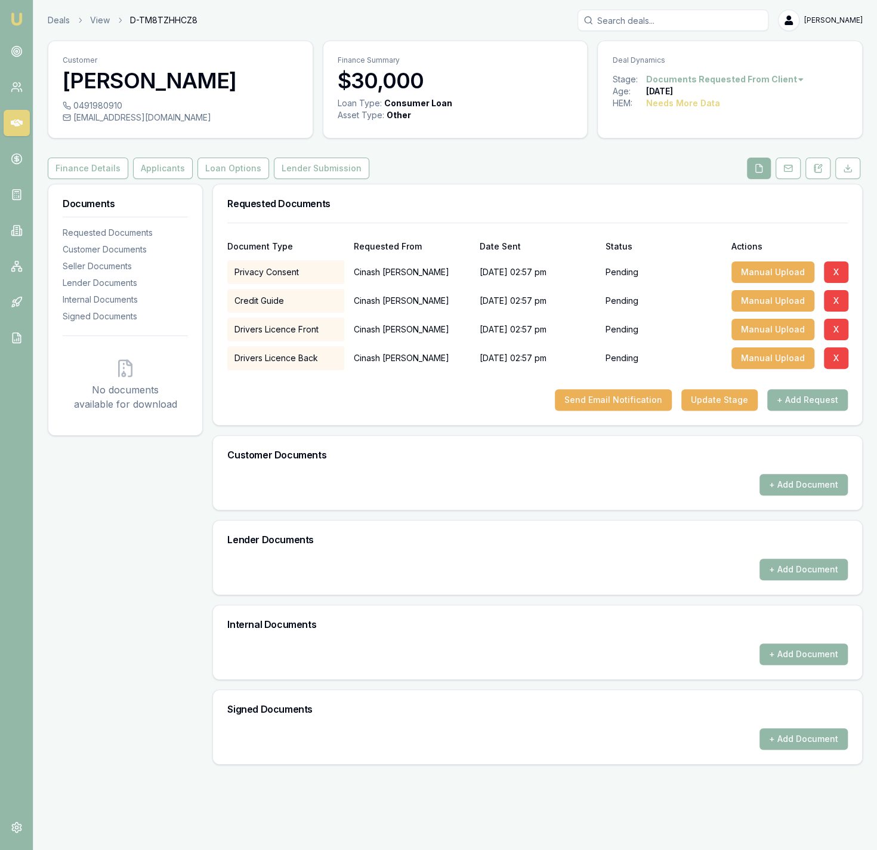
click at [685, 26] on input "Search deals" at bounding box center [672, 20] width 191 height 21
type input "apps"
click at [644, 27] on input "apps" at bounding box center [672, 20] width 191 height 21
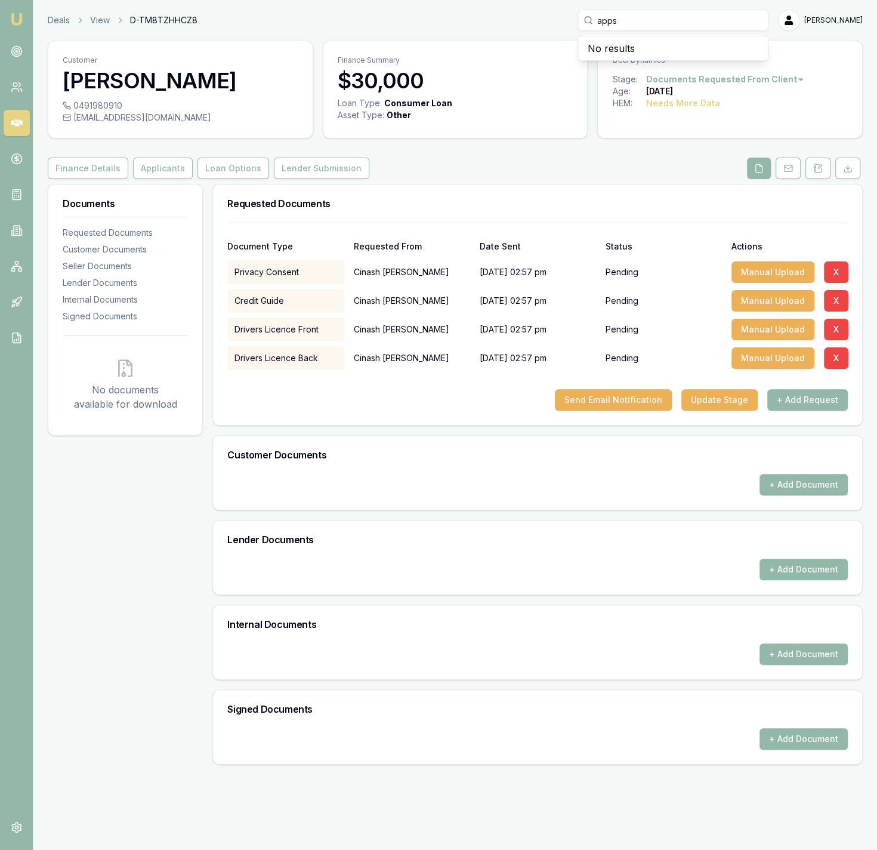
click at [59, 14] on div "Deals View D-TM8TZHHCZ8 apps No results Jackson Fanfulla" at bounding box center [455, 20] width 815 height 21
click at [63, 19] on link "Deals" at bounding box center [59, 20] width 22 height 12
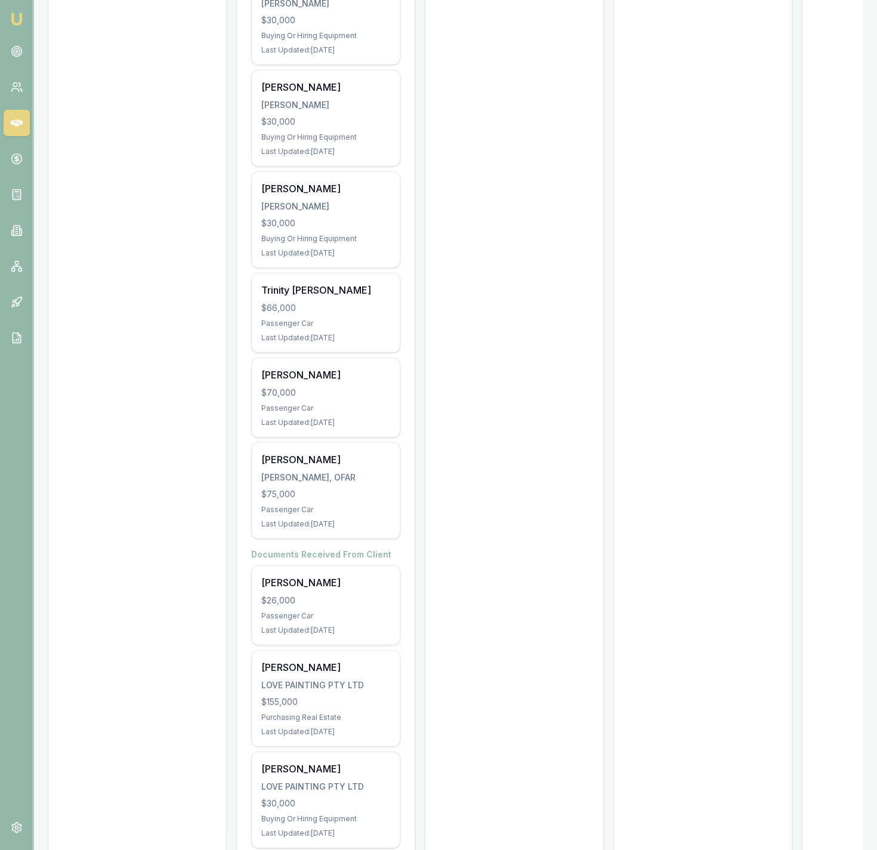
scroll to position [5427, 0]
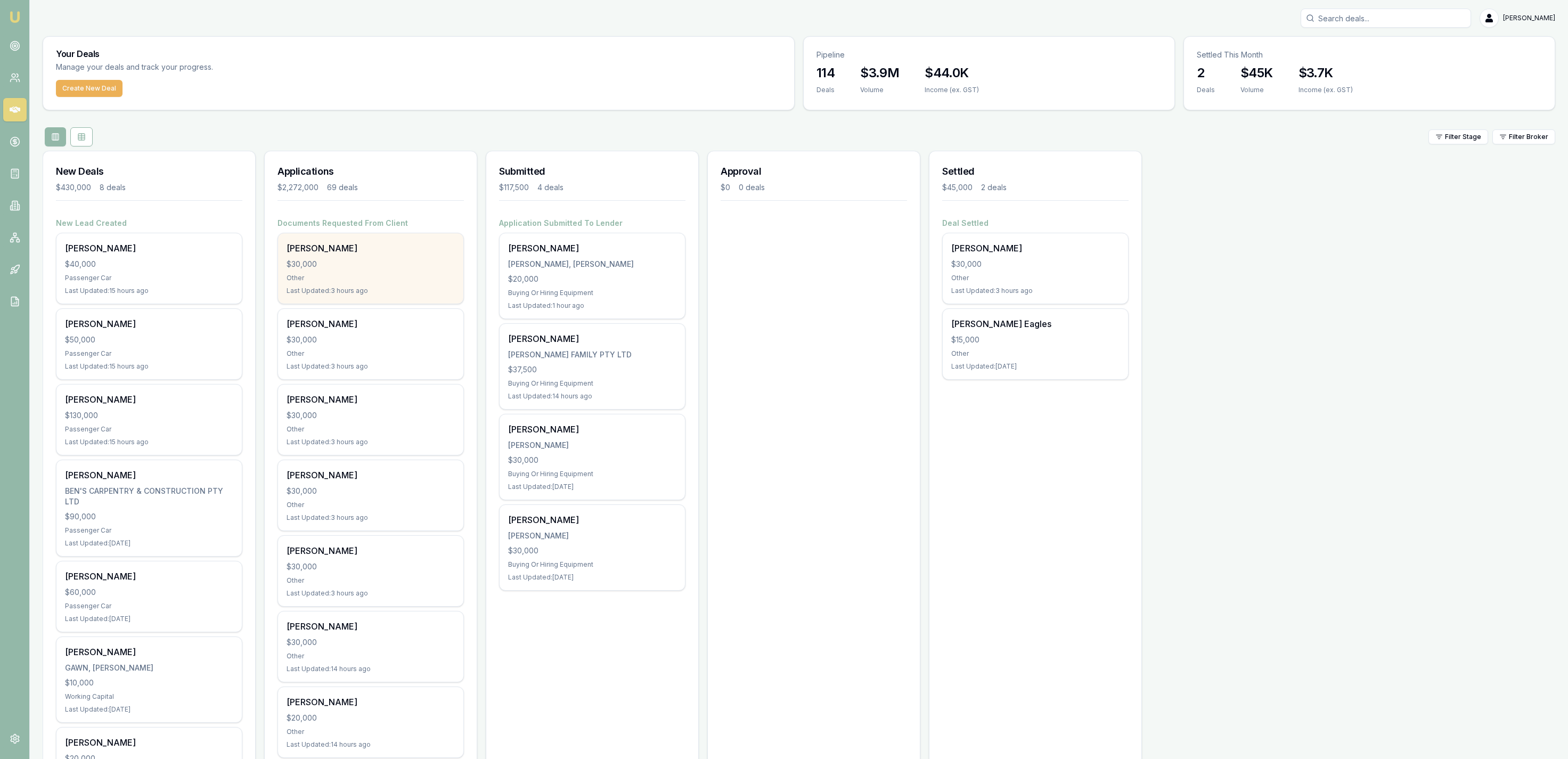
click at [437, 291] on div "Last Updated: 3 hours ago" at bounding box center [371, 291] width 169 height 9
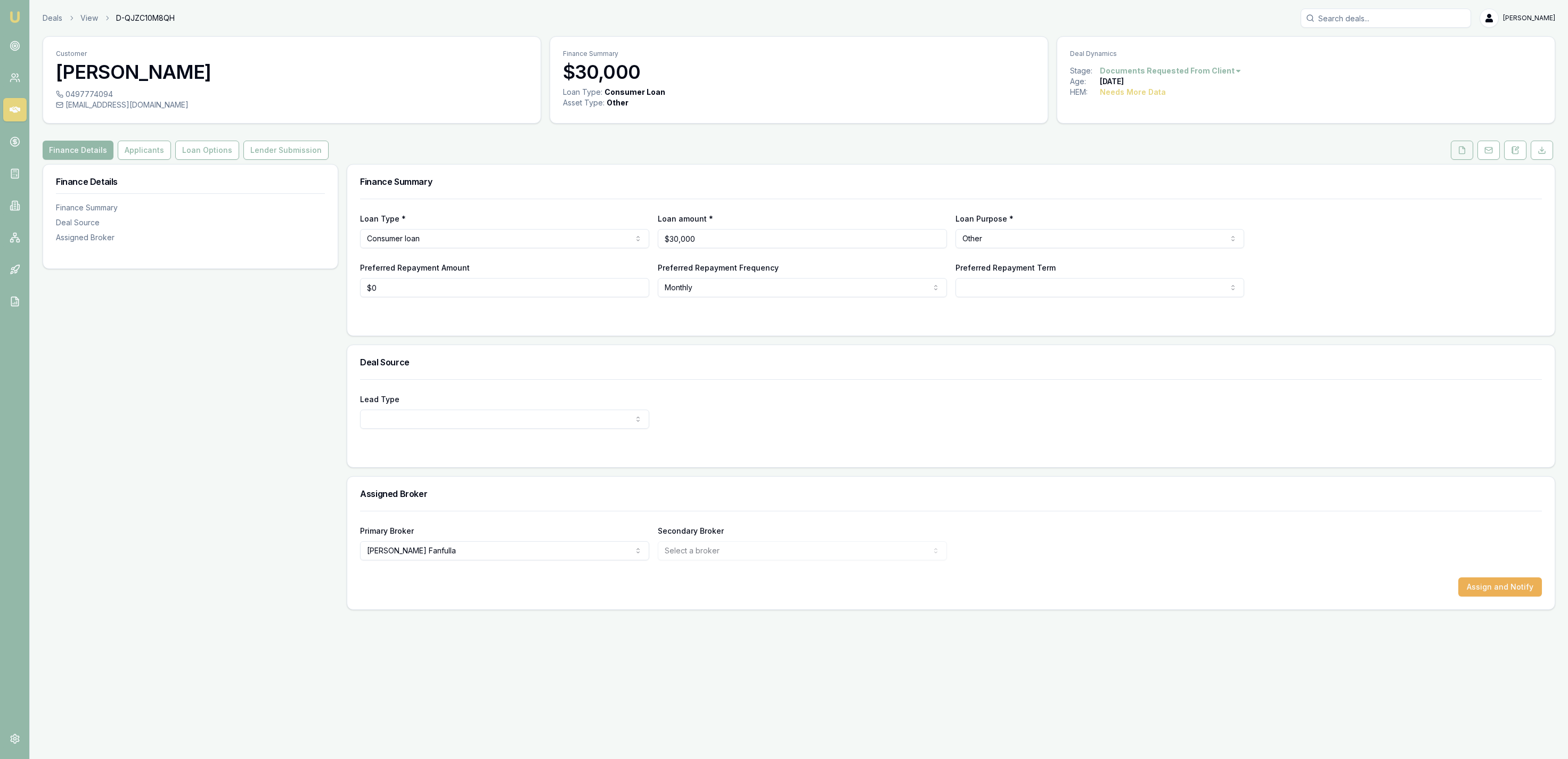
click at [1460, 154] on icon at bounding box center [1463, 150] width 9 height 9
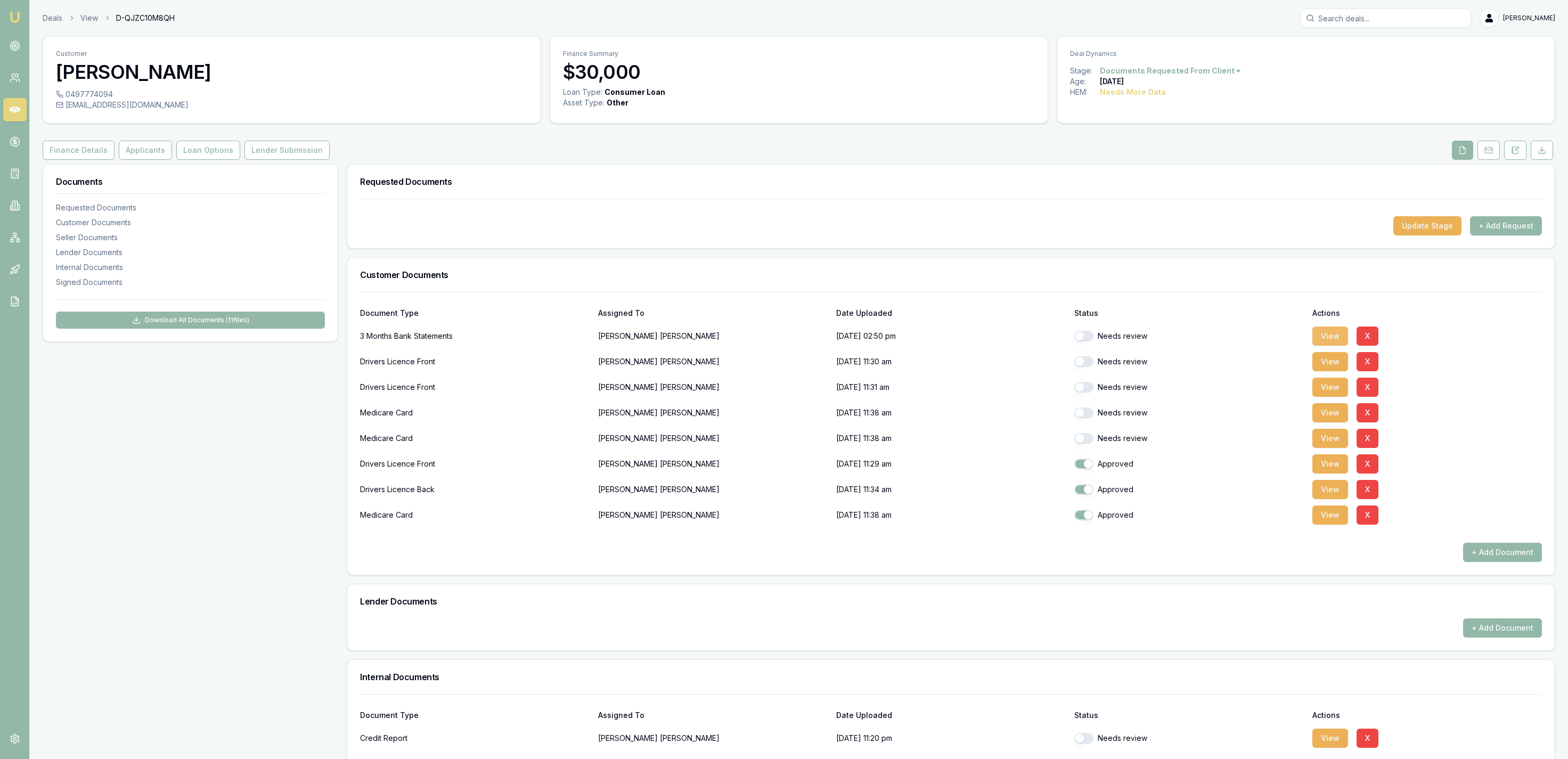
click at [1322, 335] on button "View" at bounding box center [1330, 336] width 36 height 19
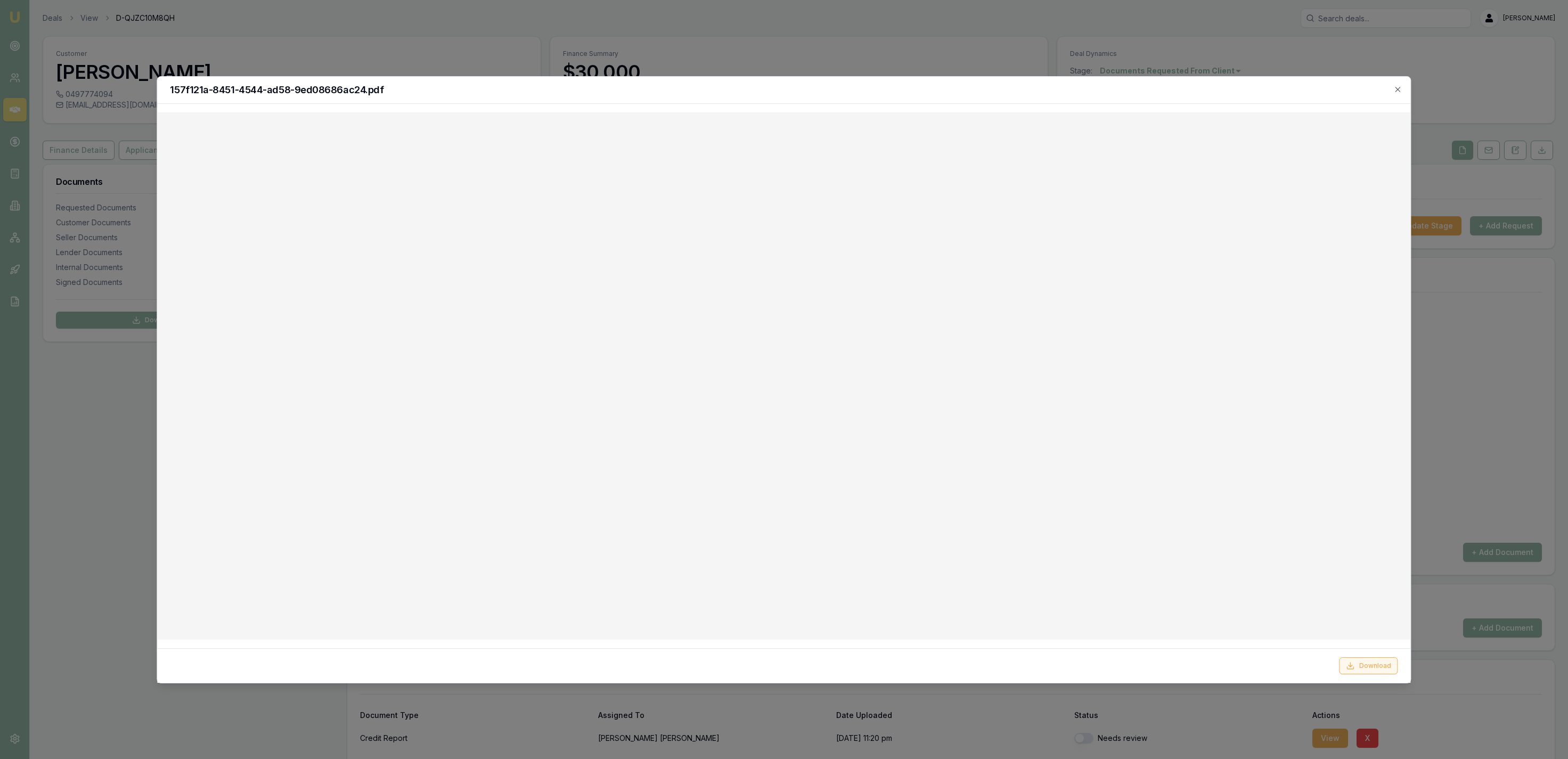
click at [1380, 668] on button "Download" at bounding box center [1369, 665] width 59 height 17
click at [1488, 506] on div at bounding box center [784, 380] width 1568 height 759
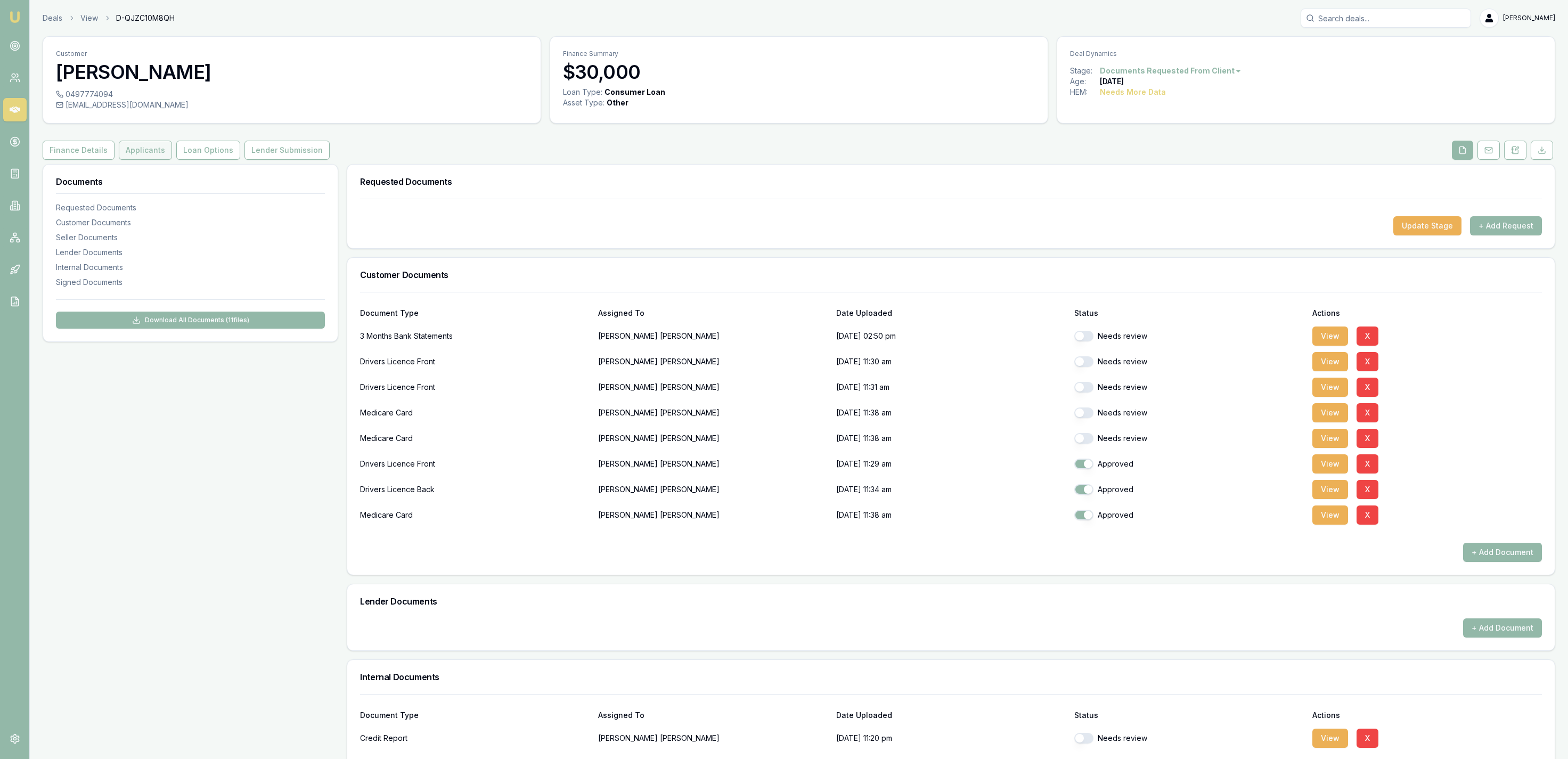
click at [148, 159] on button "Applicants" at bounding box center [146, 149] width 54 height 19
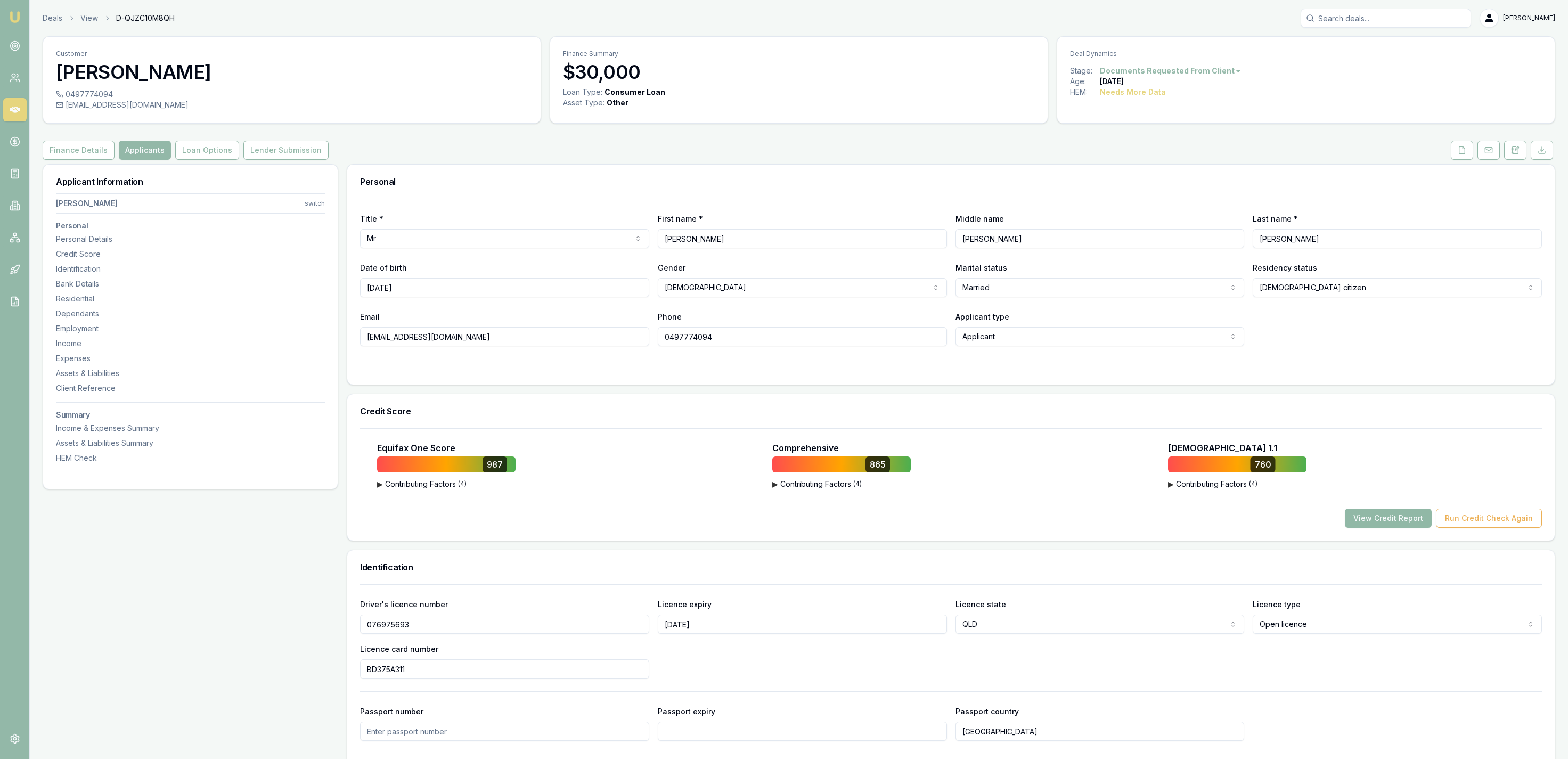
click at [1364, 522] on button "View Credit Report" at bounding box center [1388, 518] width 87 height 19
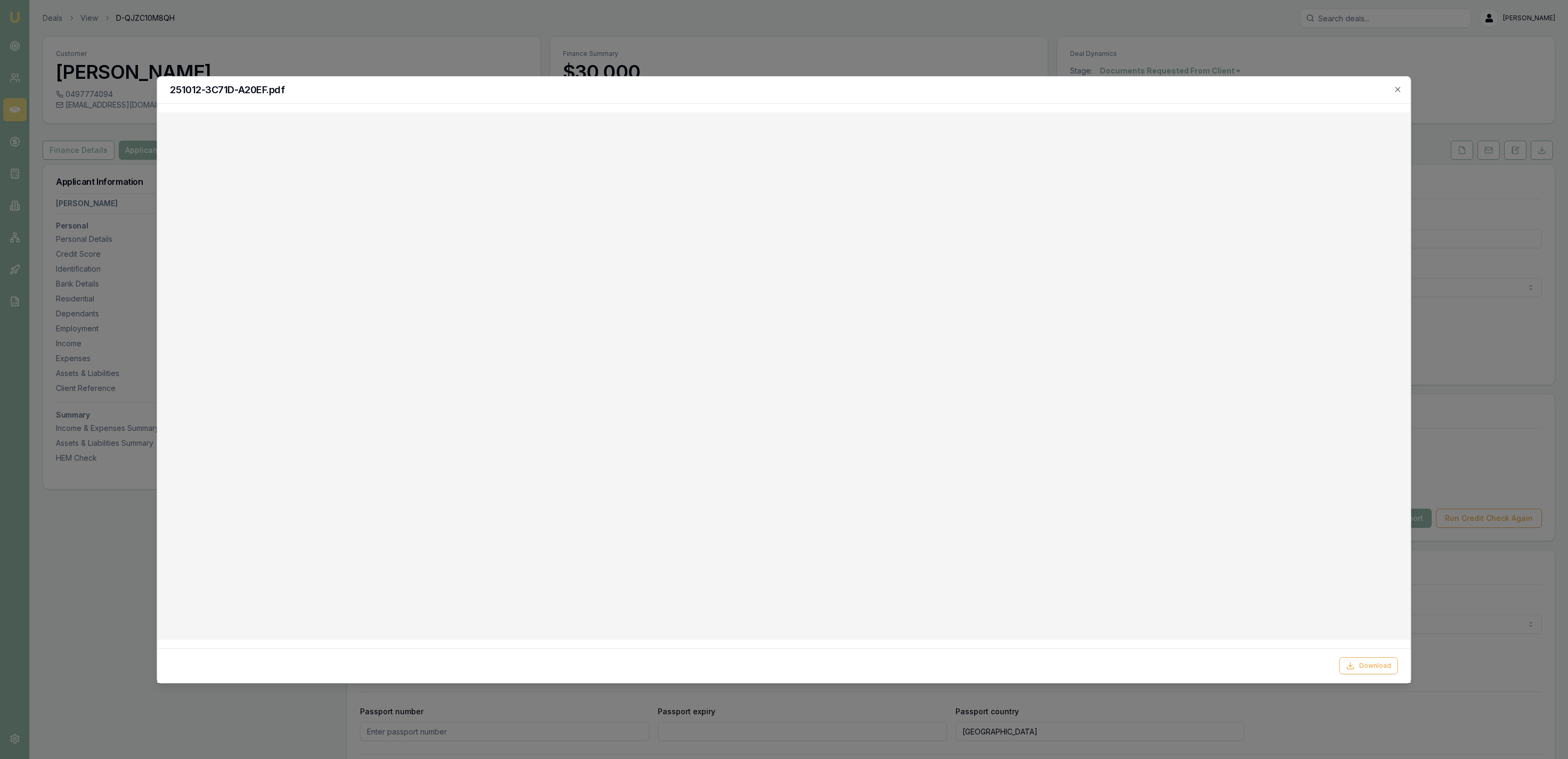
click at [1005, 71] on div at bounding box center [784, 380] width 1568 height 759
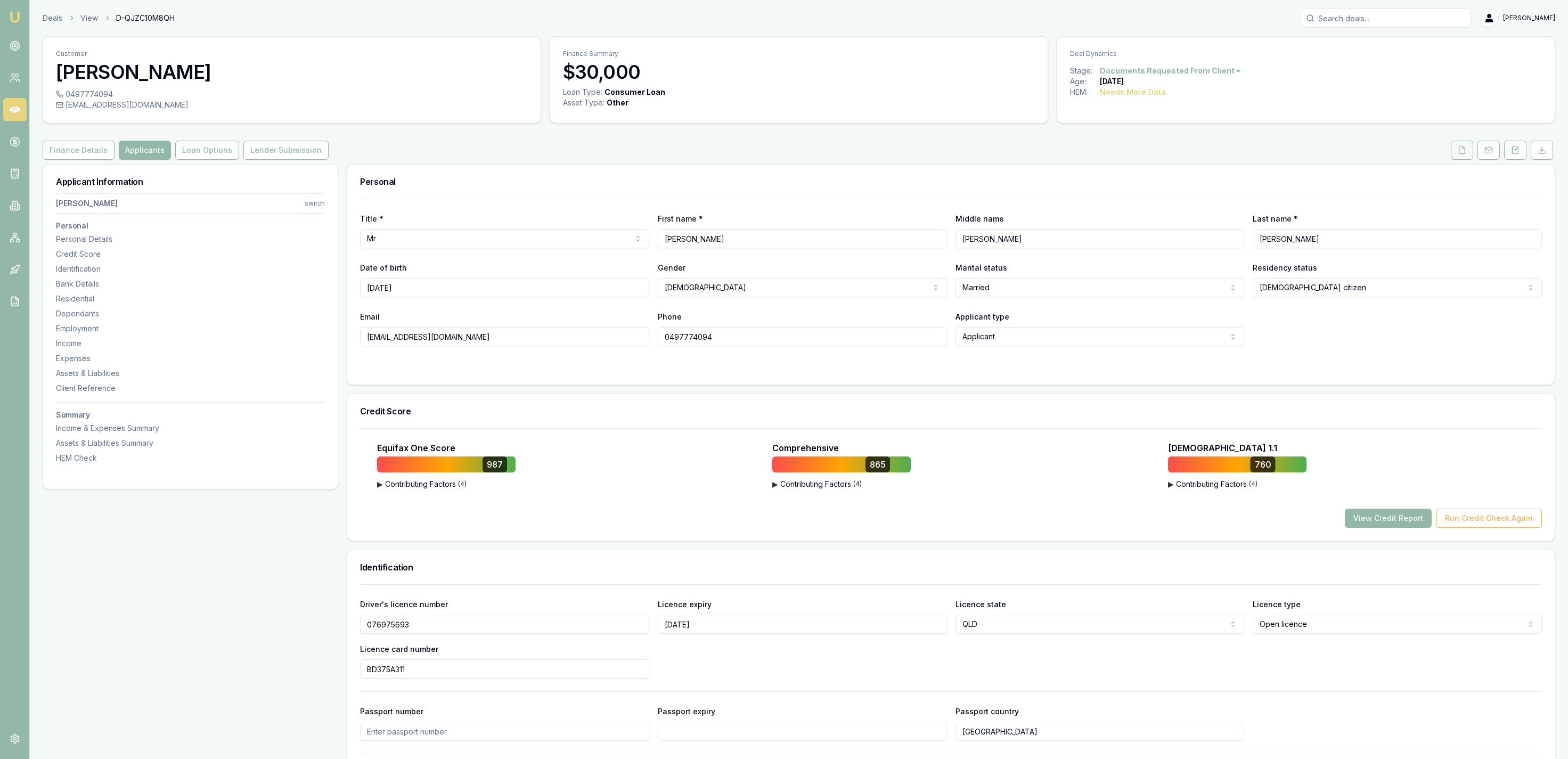
click at [1455, 156] on button at bounding box center [1462, 149] width 22 height 19
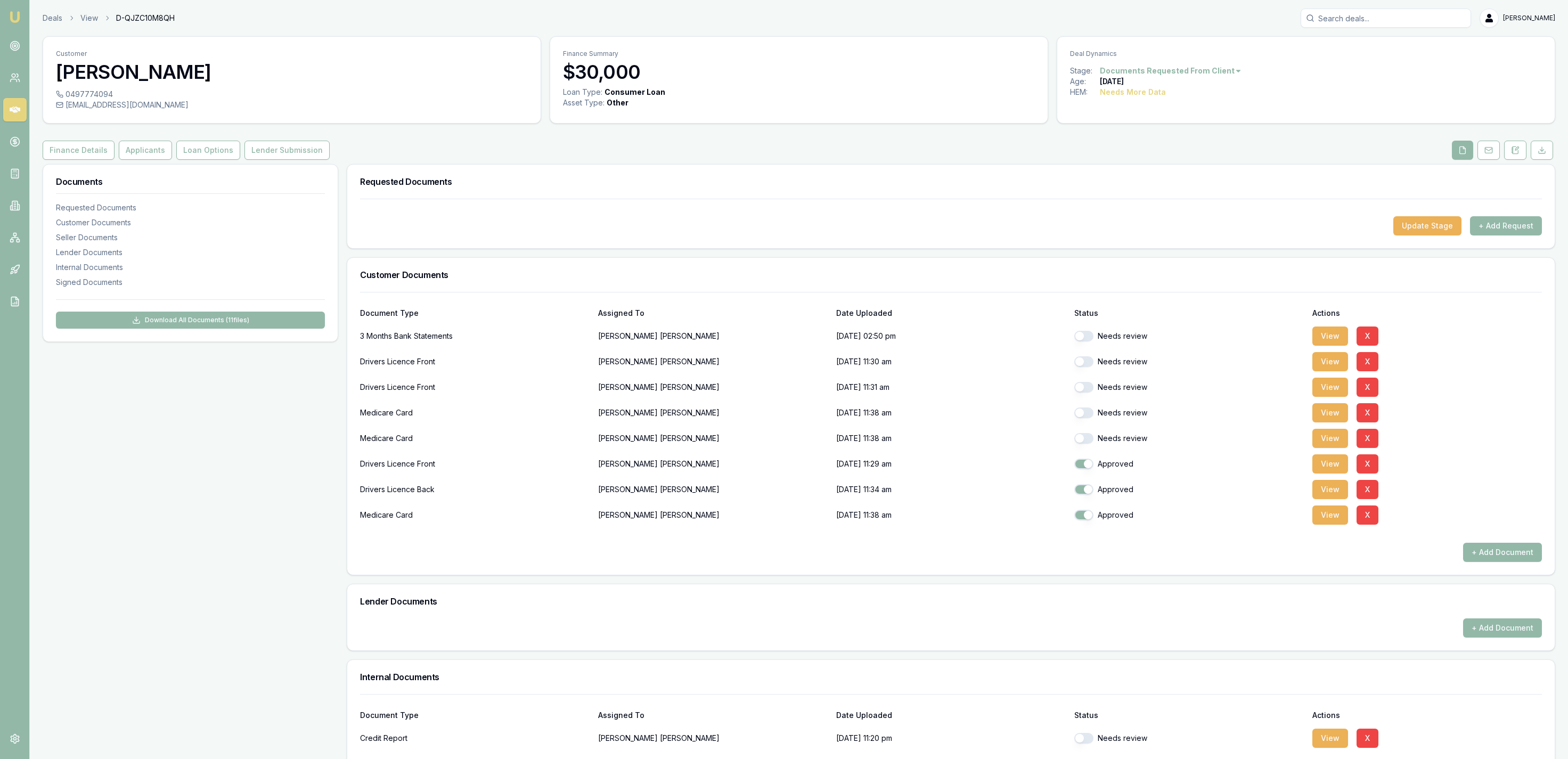
click at [1328, 352] on div "View X" at bounding box center [1427, 362] width 229 height 21
click at [1328, 360] on button "View" at bounding box center [1330, 361] width 36 height 19
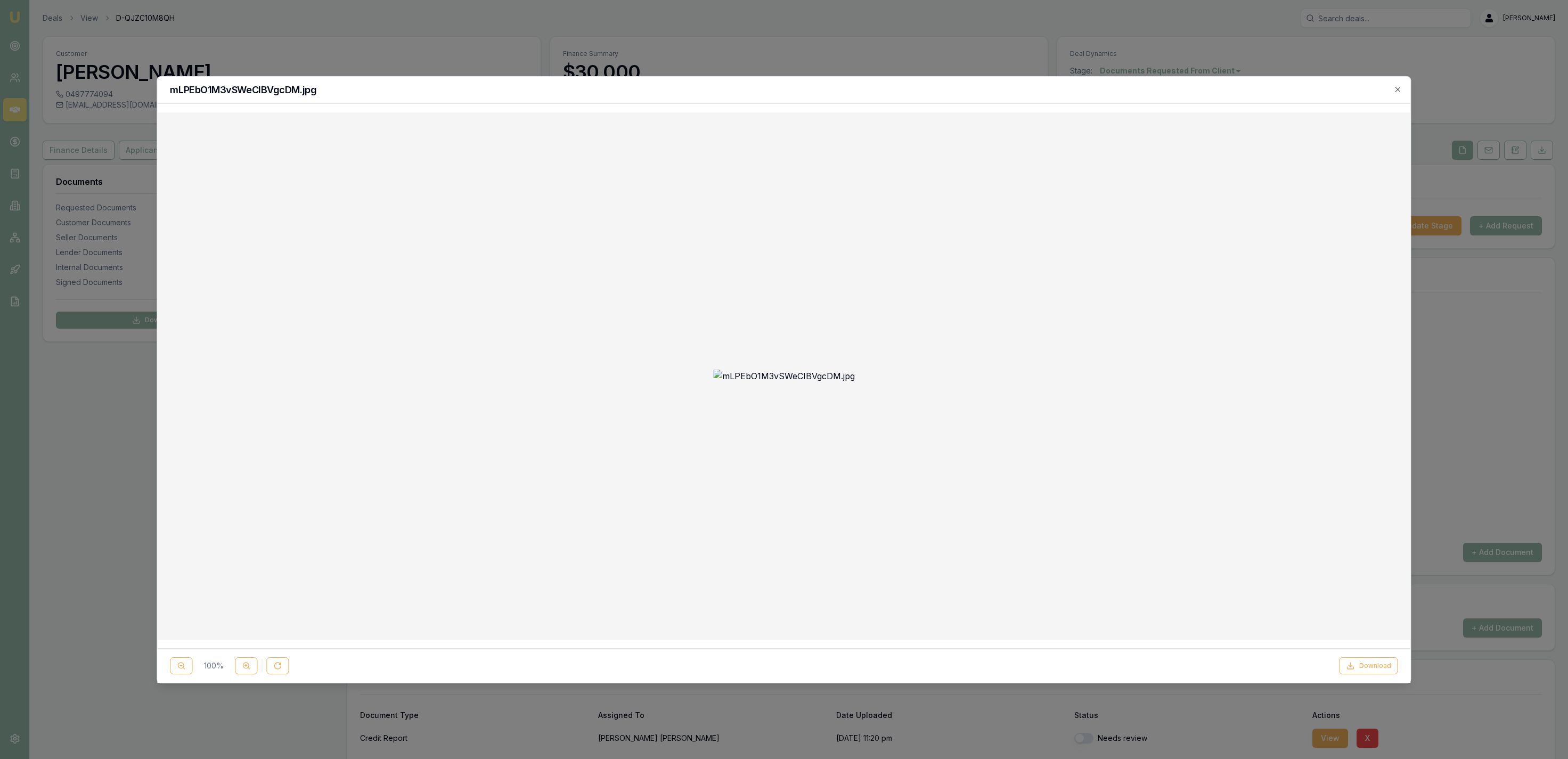
click at [657, 46] on div at bounding box center [784, 380] width 1568 height 759
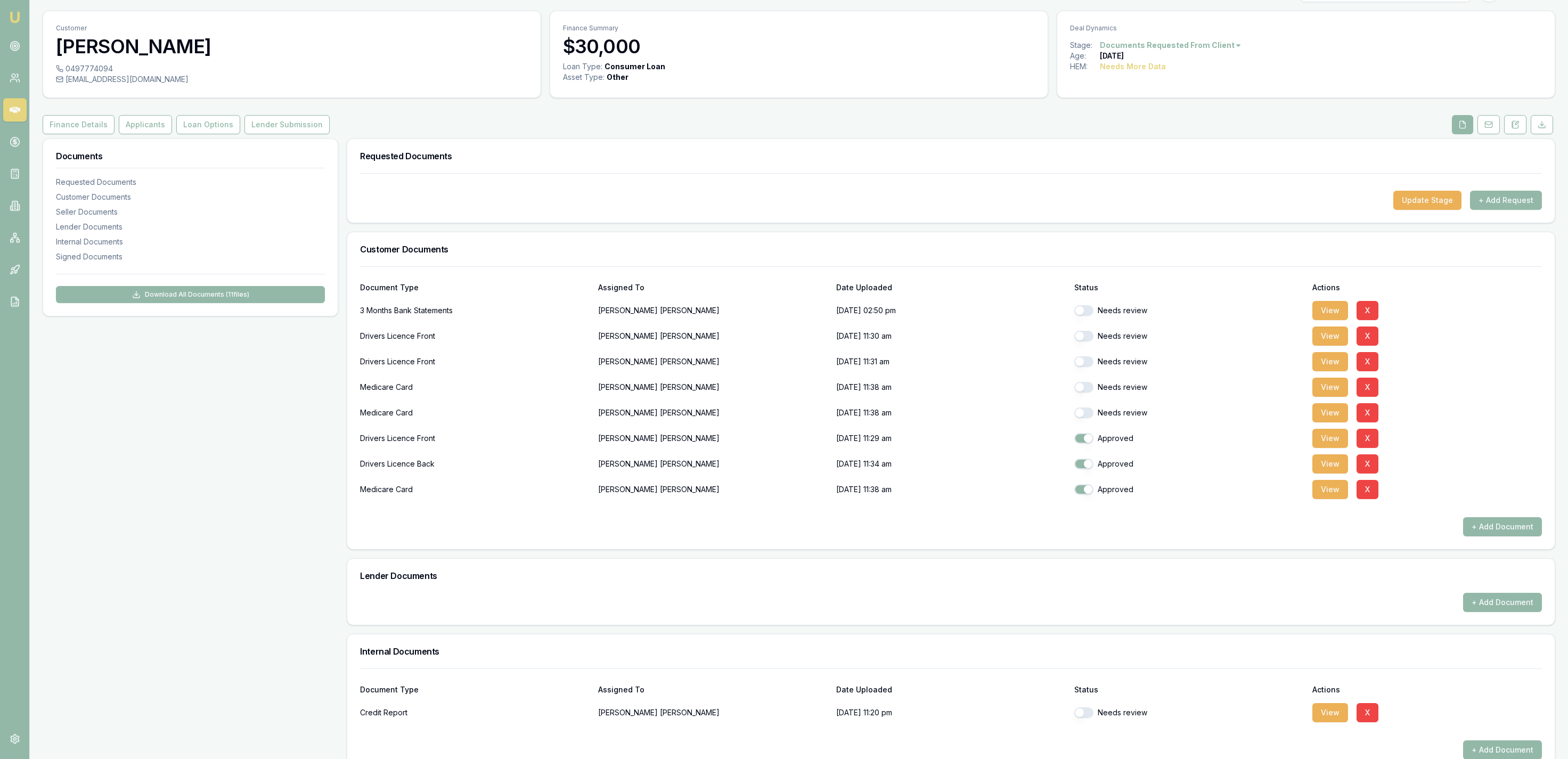
scroll to position [54, 0]
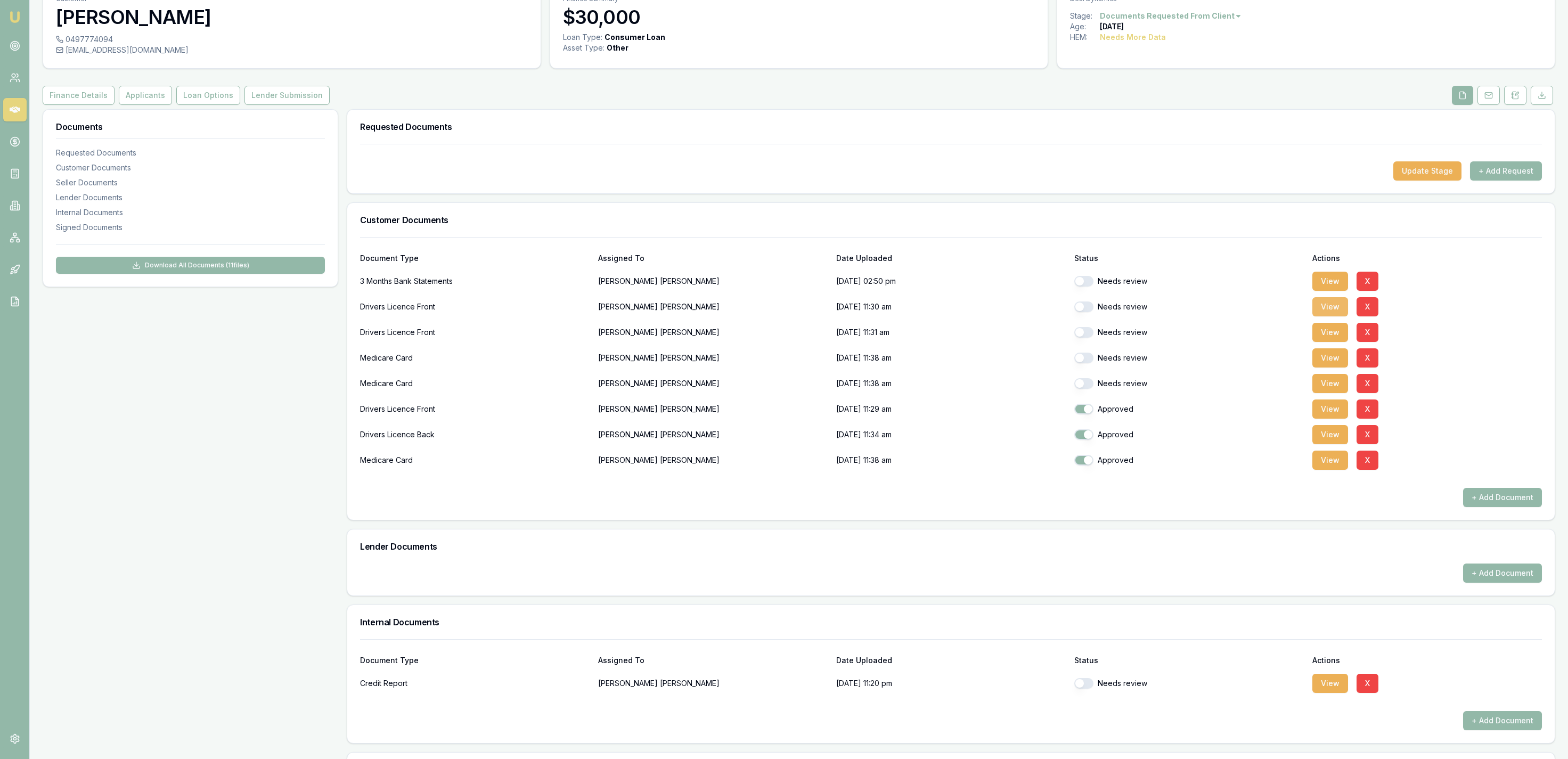
click at [1329, 313] on button "View" at bounding box center [1330, 306] width 36 height 19
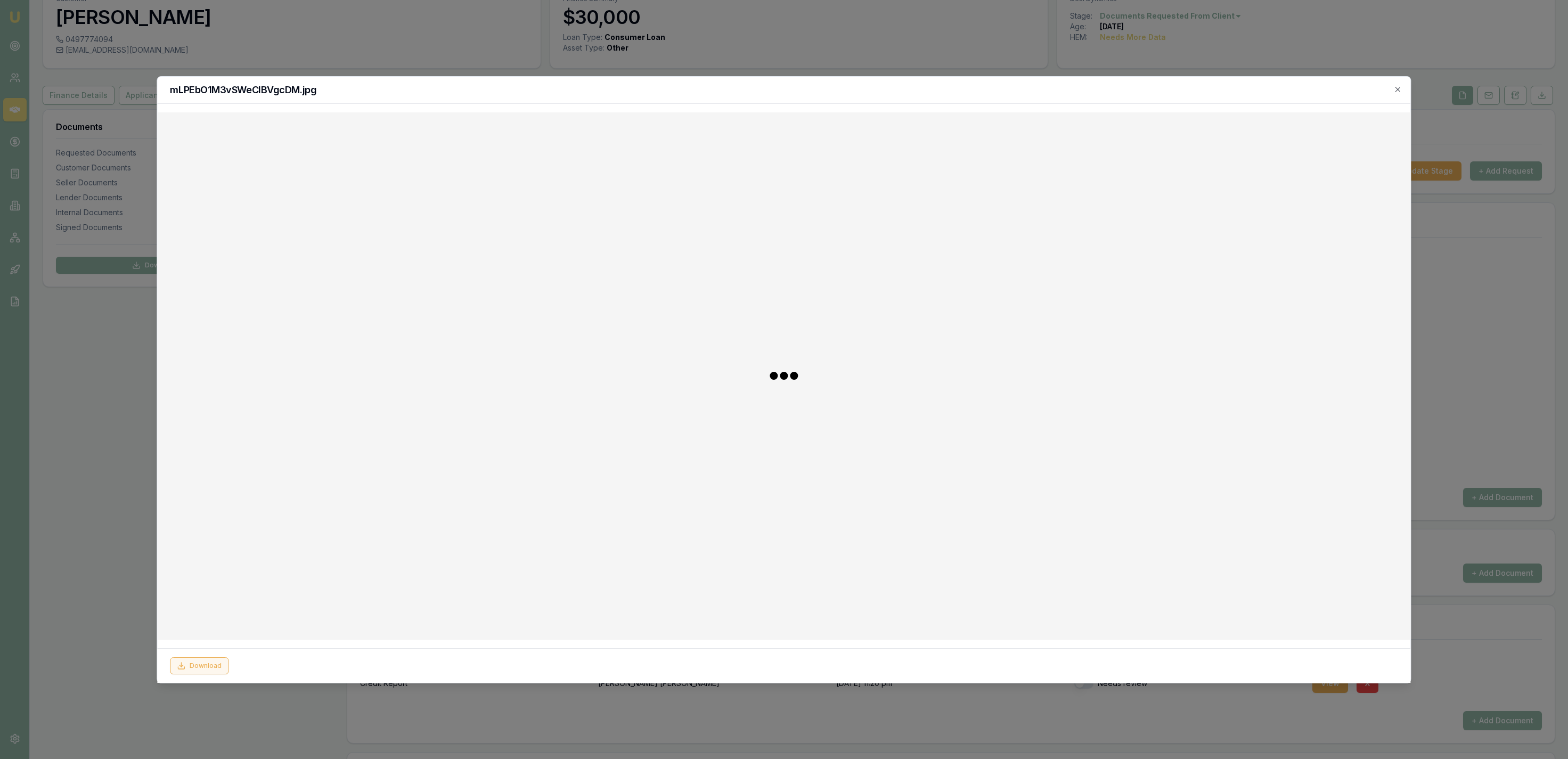
click at [207, 672] on button "Download" at bounding box center [199, 665] width 59 height 17
click at [129, 591] on div at bounding box center [784, 380] width 1568 height 759
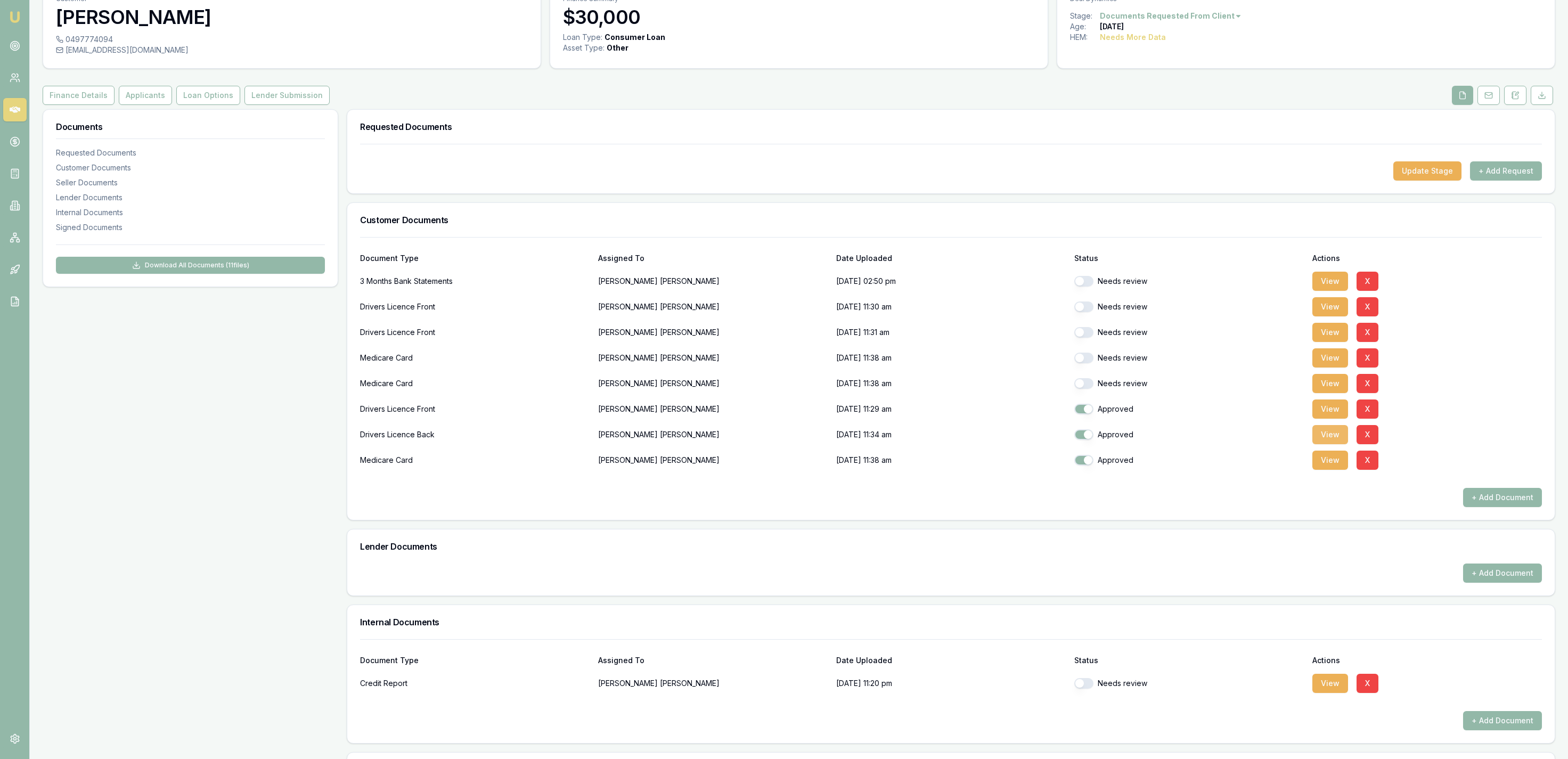
click at [1334, 437] on button "View" at bounding box center [1330, 434] width 36 height 19
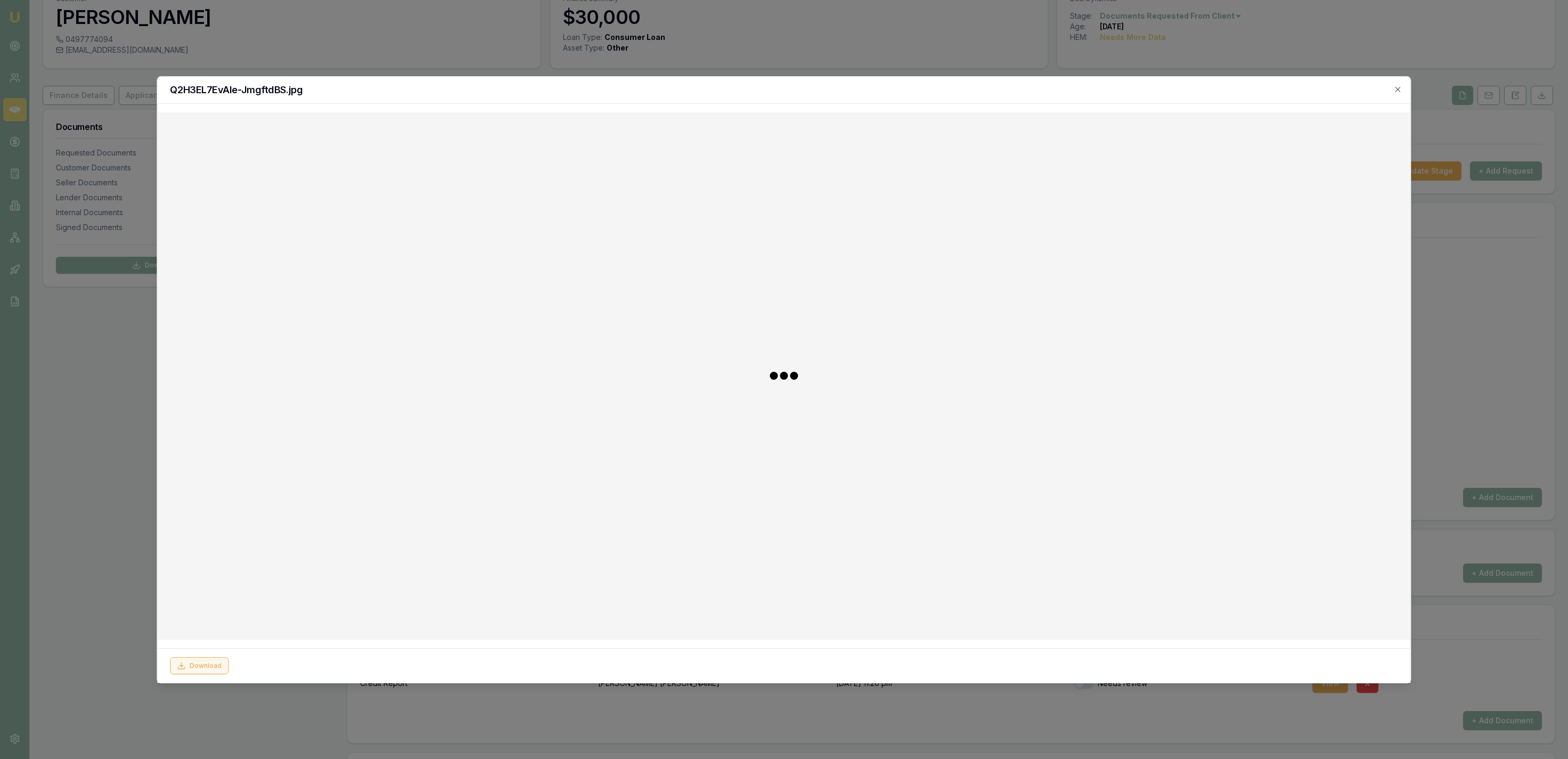
click at [204, 665] on button "Download" at bounding box center [199, 665] width 59 height 17
click at [105, 576] on div at bounding box center [784, 380] width 1568 height 759
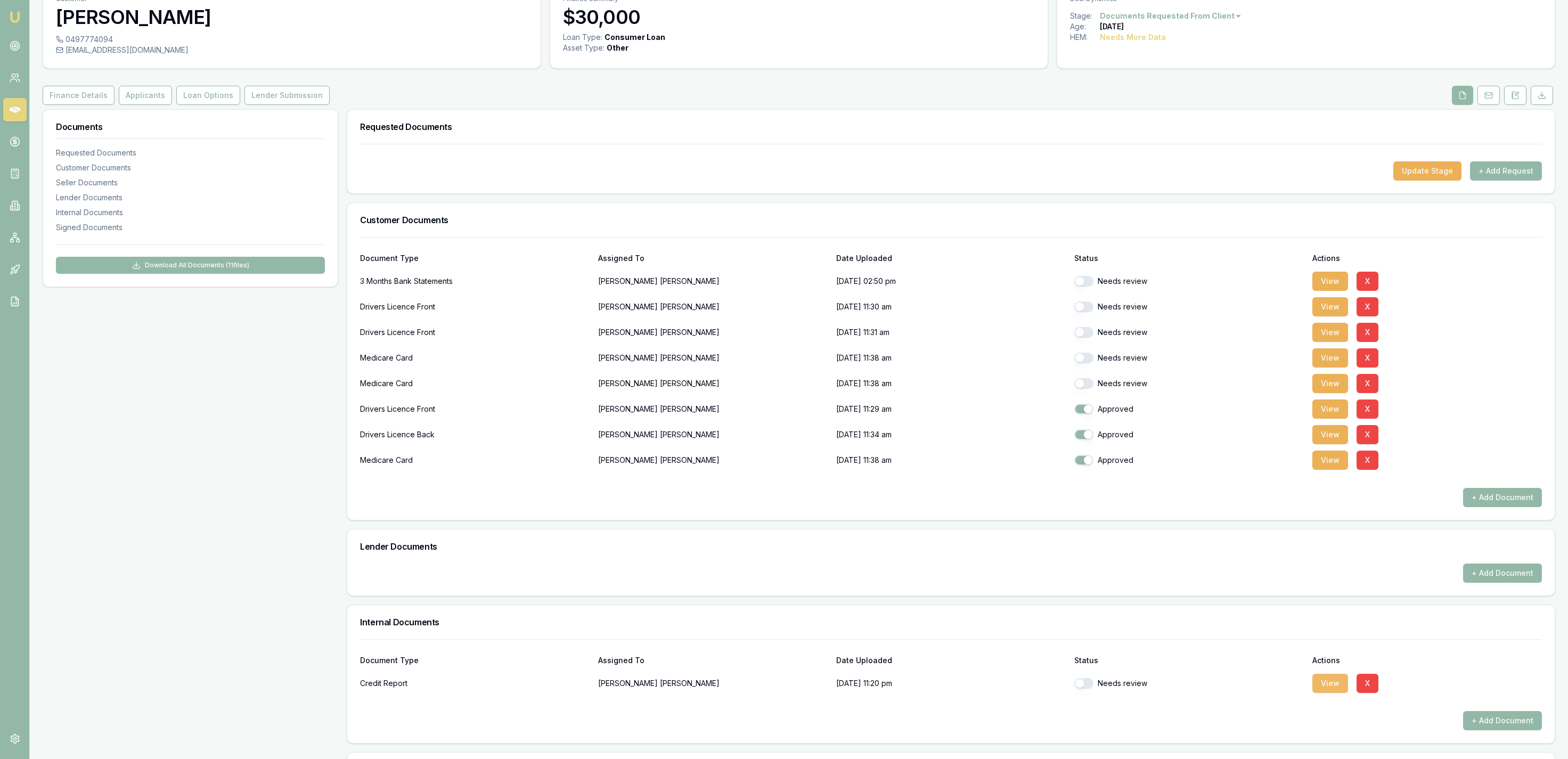
click at [1321, 686] on button "View" at bounding box center [1330, 683] width 36 height 19
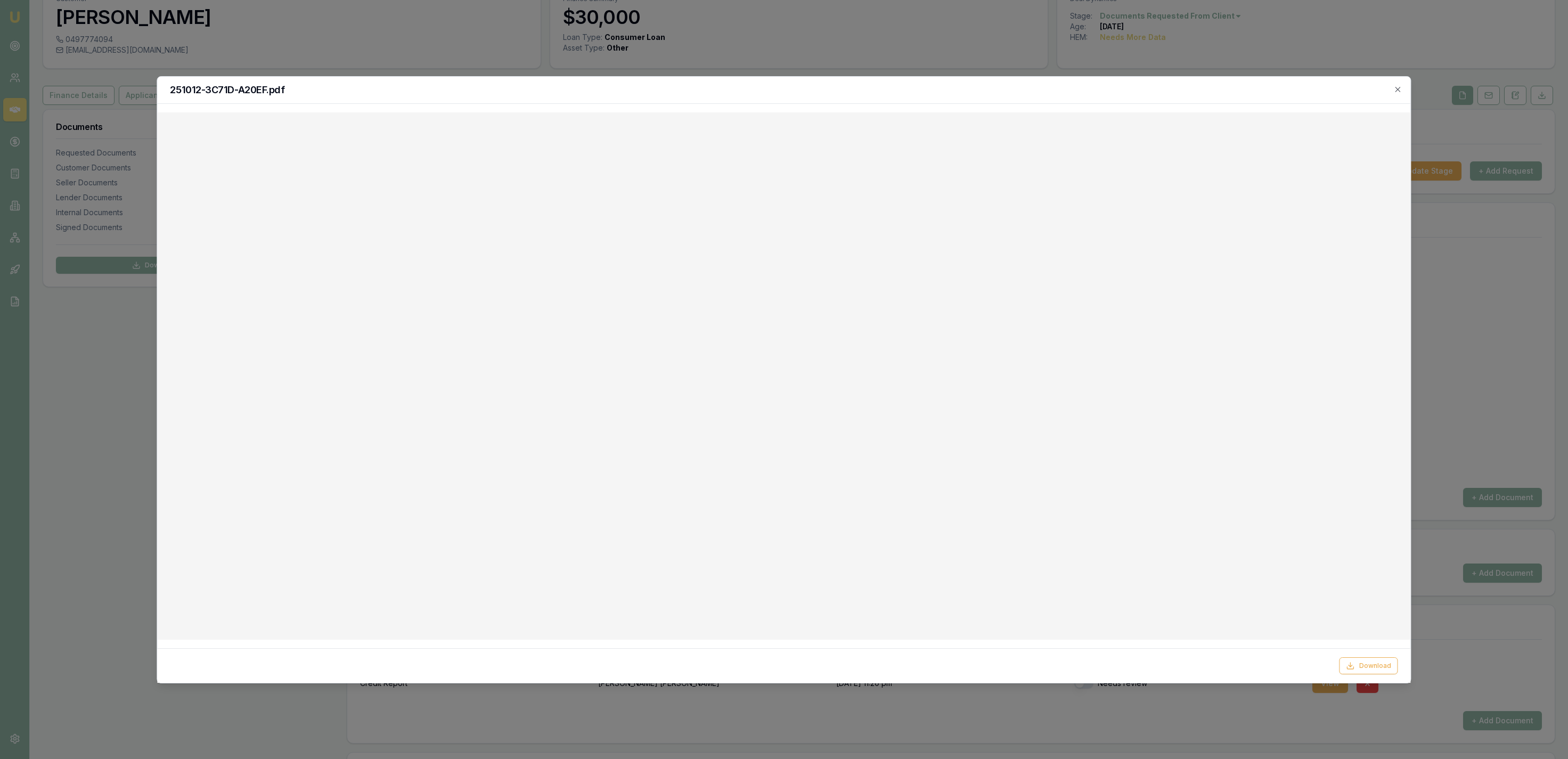
click at [843, 34] on div at bounding box center [784, 380] width 1568 height 759
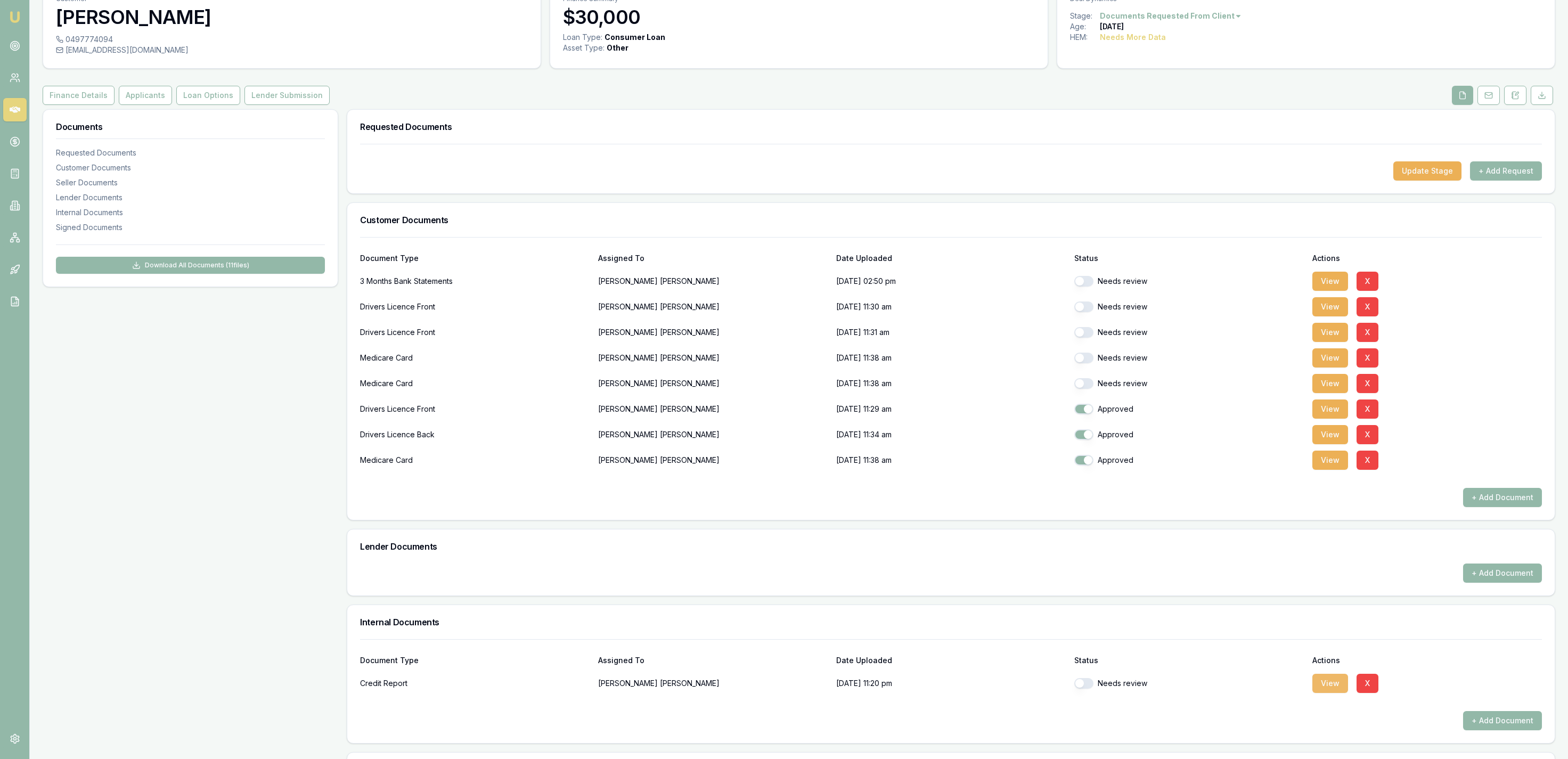
click at [1328, 678] on button "View" at bounding box center [1330, 683] width 36 height 19
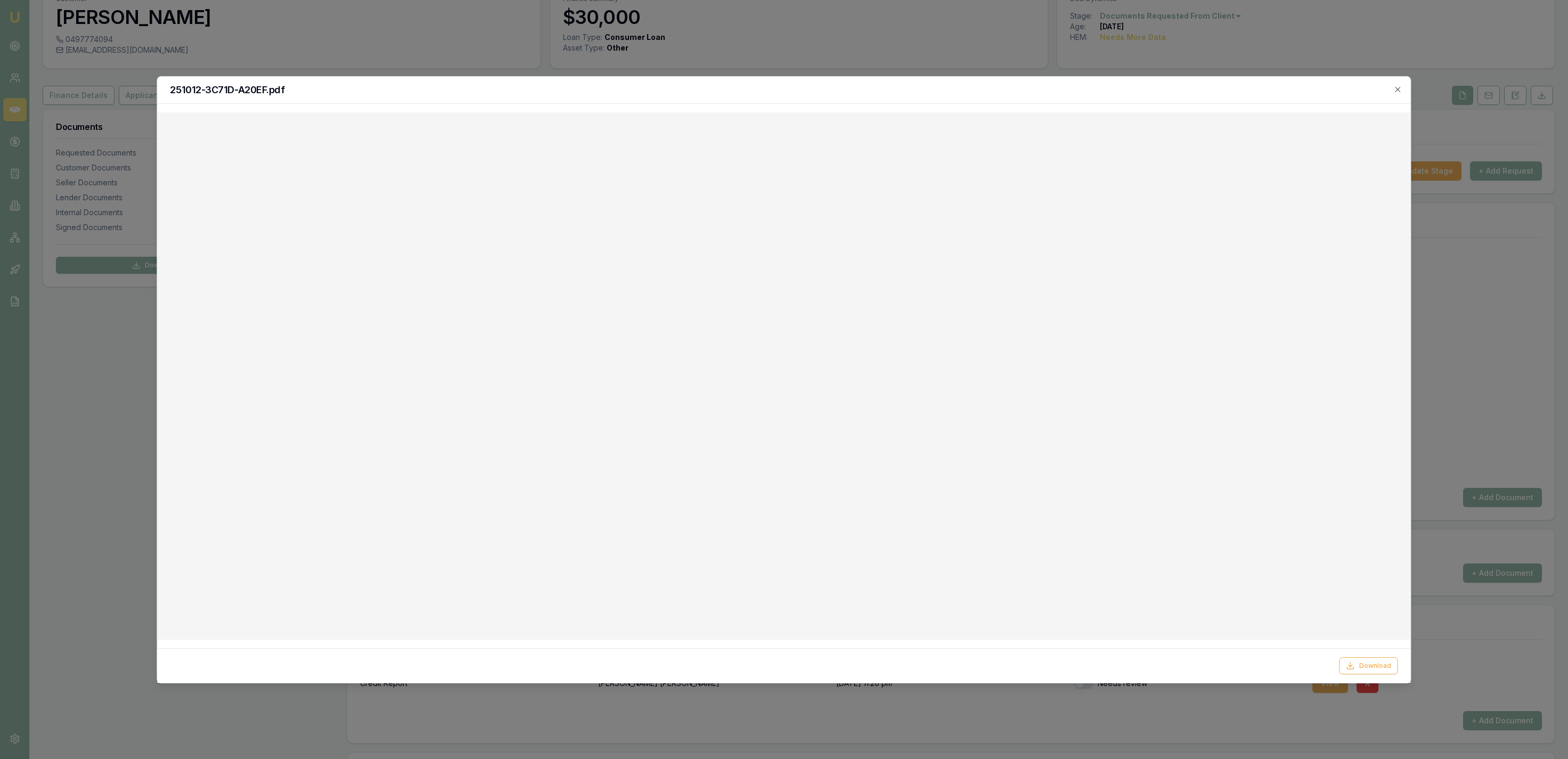
drag, startPoint x: 906, startPoint y: 51, endPoint x: 802, endPoint y: 7, distance: 112.9
click at [907, 49] on div at bounding box center [784, 380] width 1568 height 759
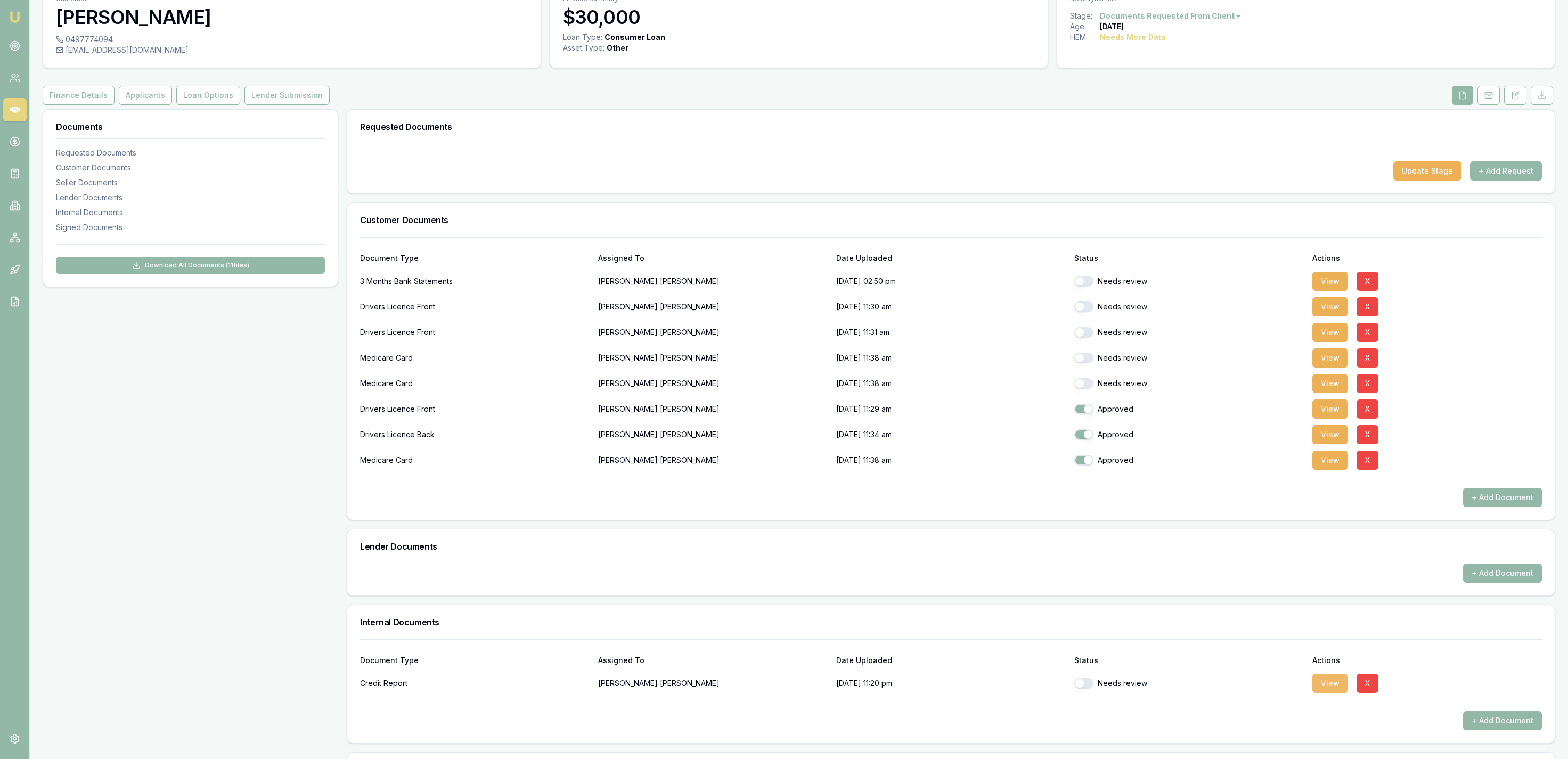
click at [1344, 686] on button "View" at bounding box center [1330, 683] width 36 height 19
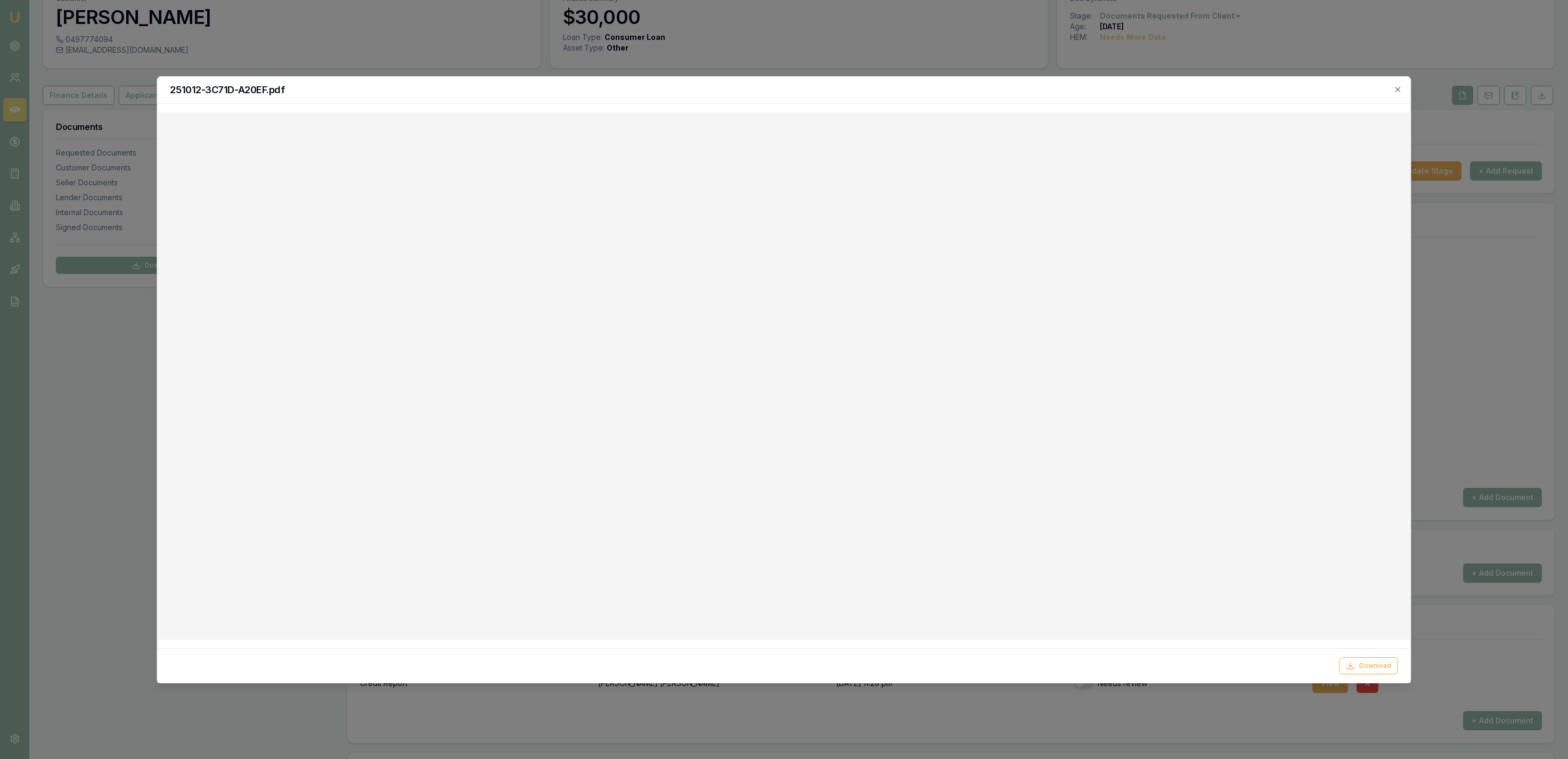
click at [473, 55] on div at bounding box center [784, 380] width 1568 height 759
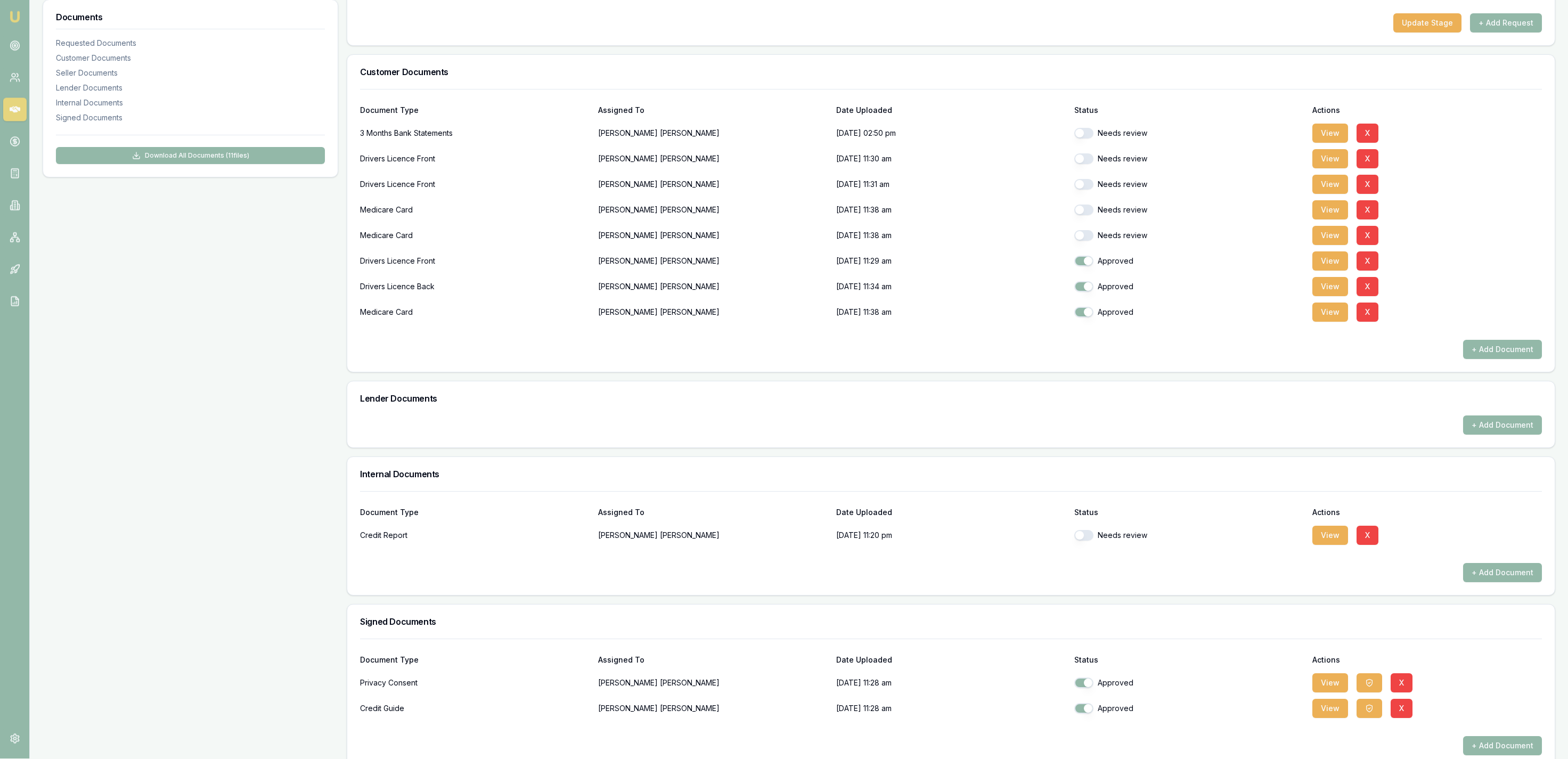
scroll to position [222, 0]
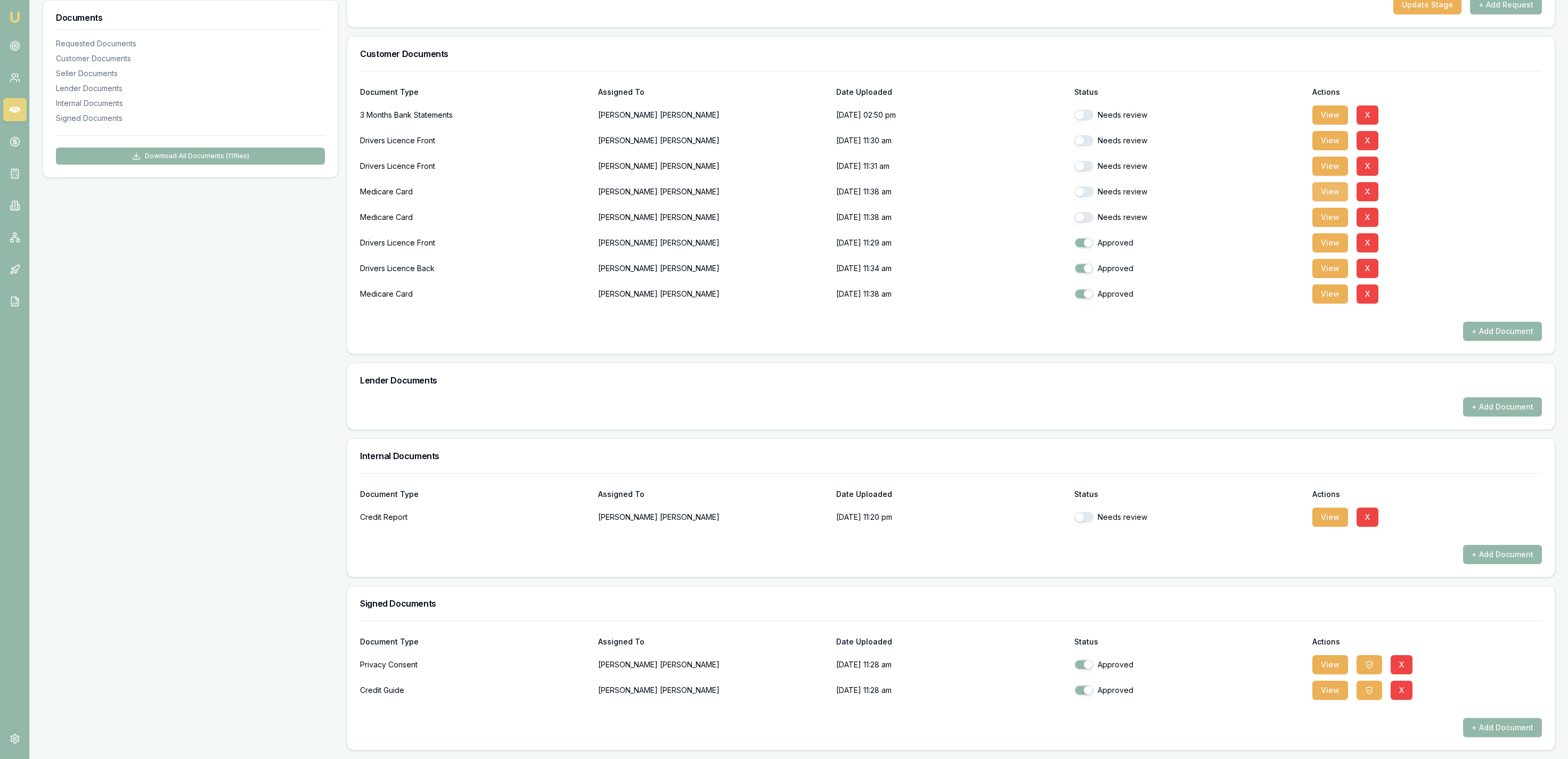
click at [1335, 193] on button "View" at bounding box center [1330, 191] width 36 height 19
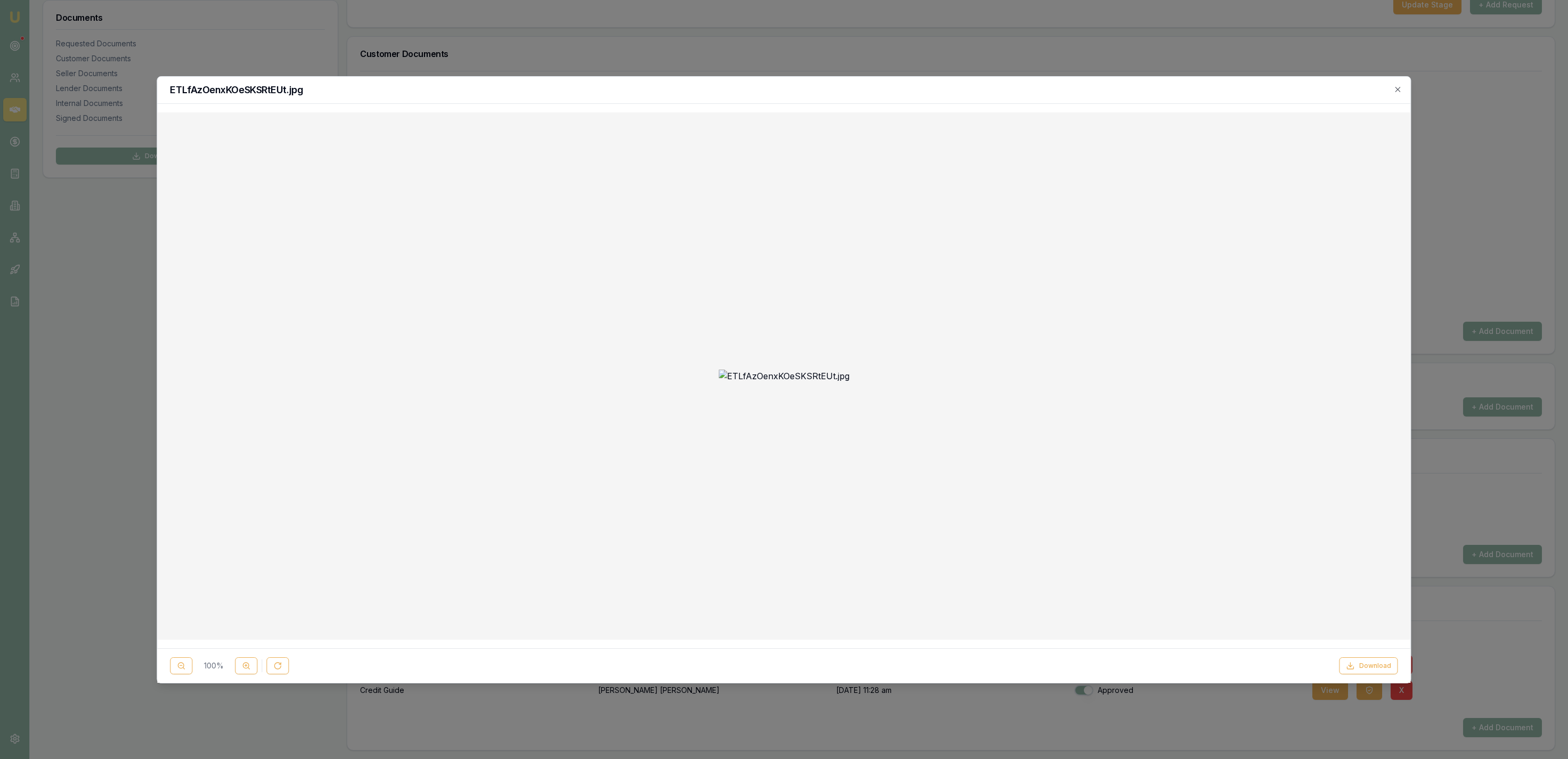
click at [143, 32] on div at bounding box center [784, 380] width 1568 height 759
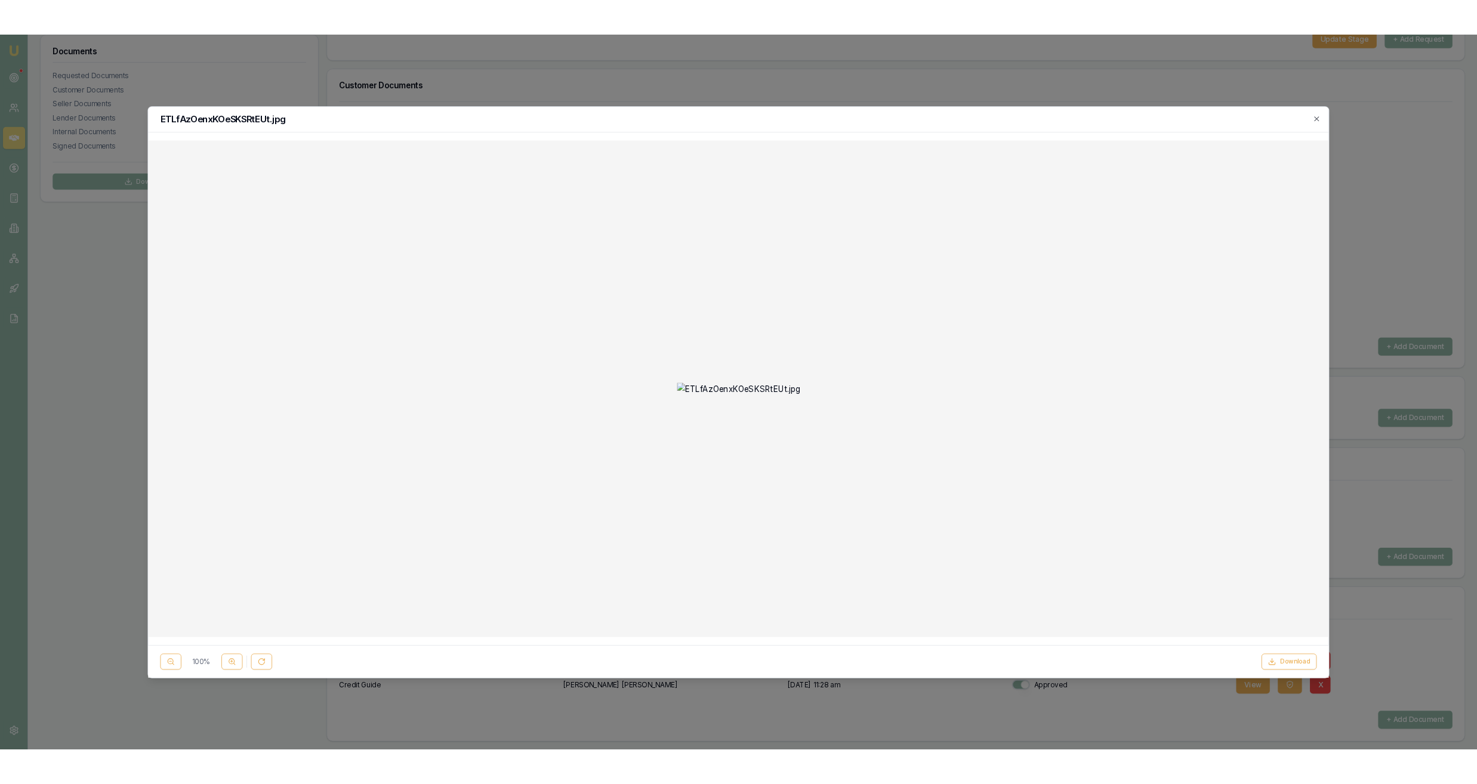
scroll to position [0, 0]
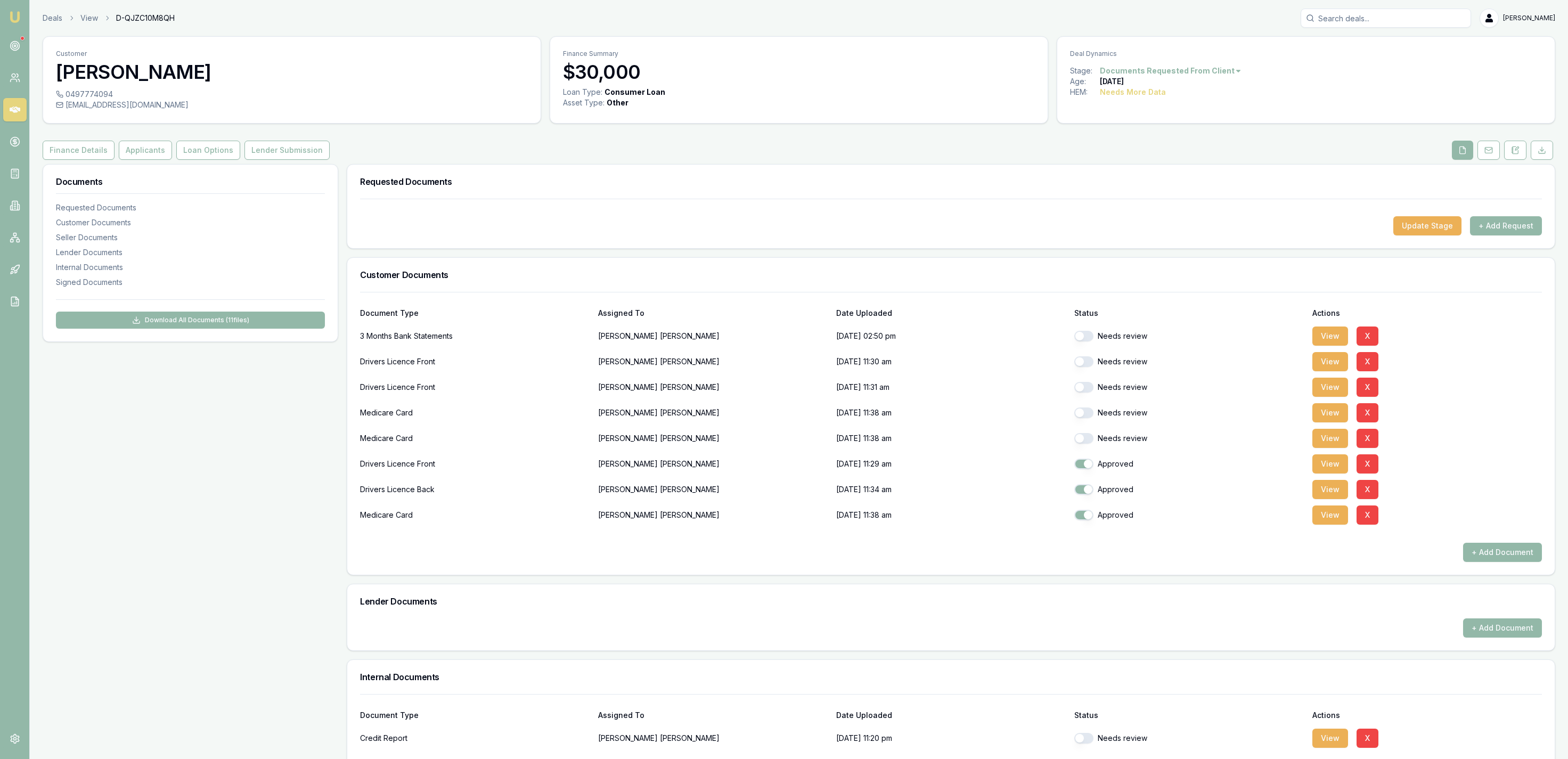
click at [160, 109] on div "[EMAIL_ADDRESS][DOMAIN_NAME]" at bounding box center [292, 105] width 472 height 11
copy icon
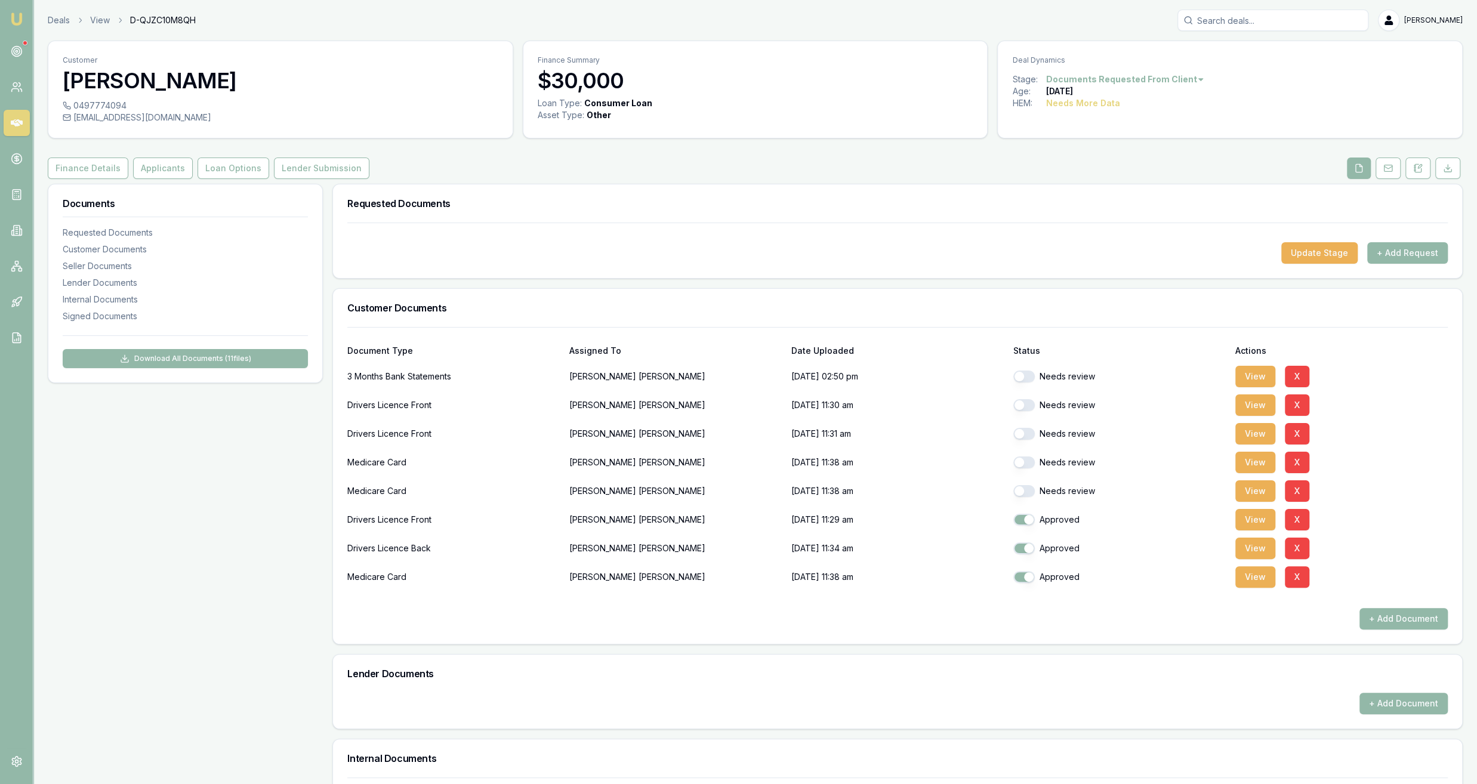
click at [124, 107] on div "0497774094" at bounding box center [281, 106] width 436 height 12
copy div "0497774094"
click at [1255, 494] on button "View" at bounding box center [1255, 490] width 40 height 21
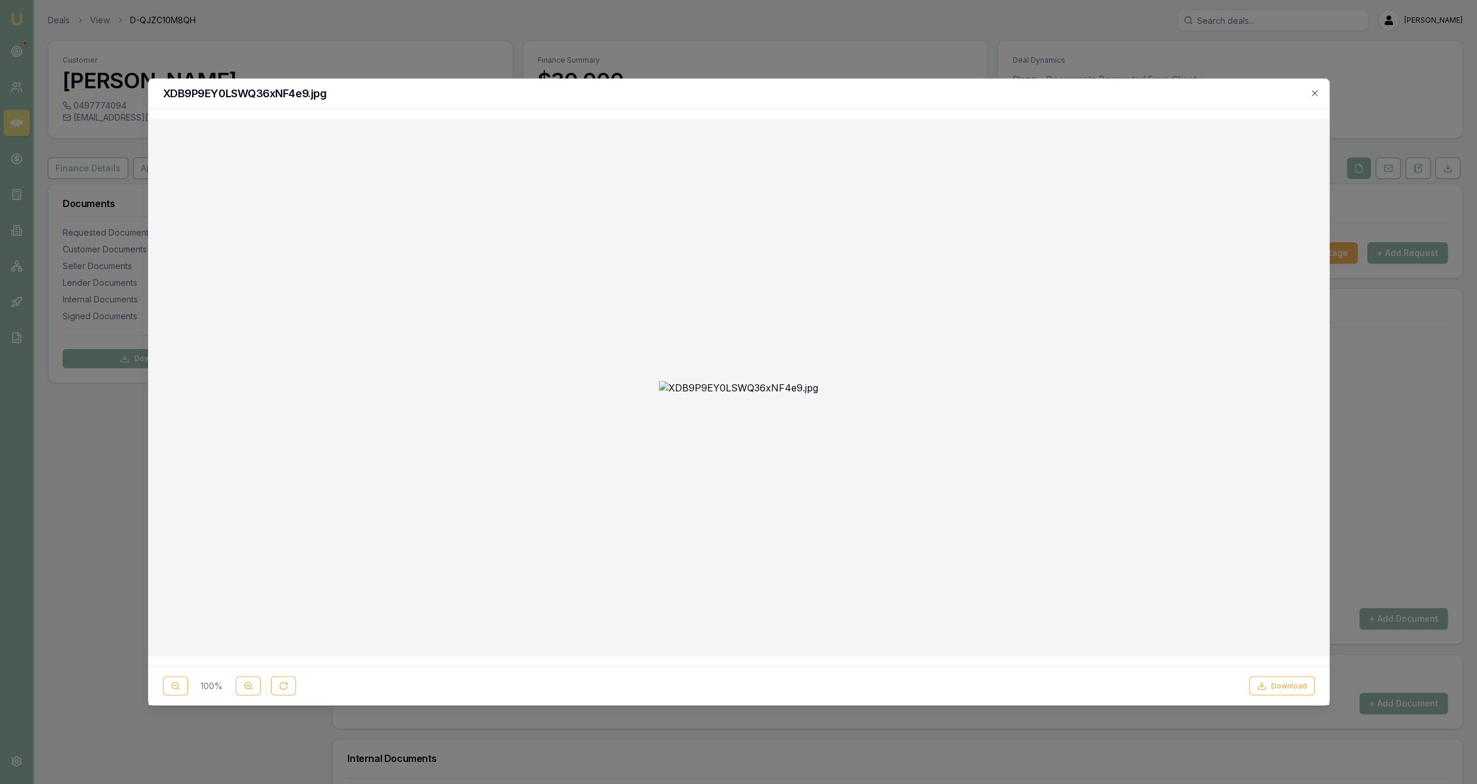
click at [986, 91] on h2 "XDB9P9EY0LSWQ36xNF4e9.jpg" at bounding box center [738, 93] width 1151 height 11
click at [983, 68] on div at bounding box center [738, 392] width 1477 height 784
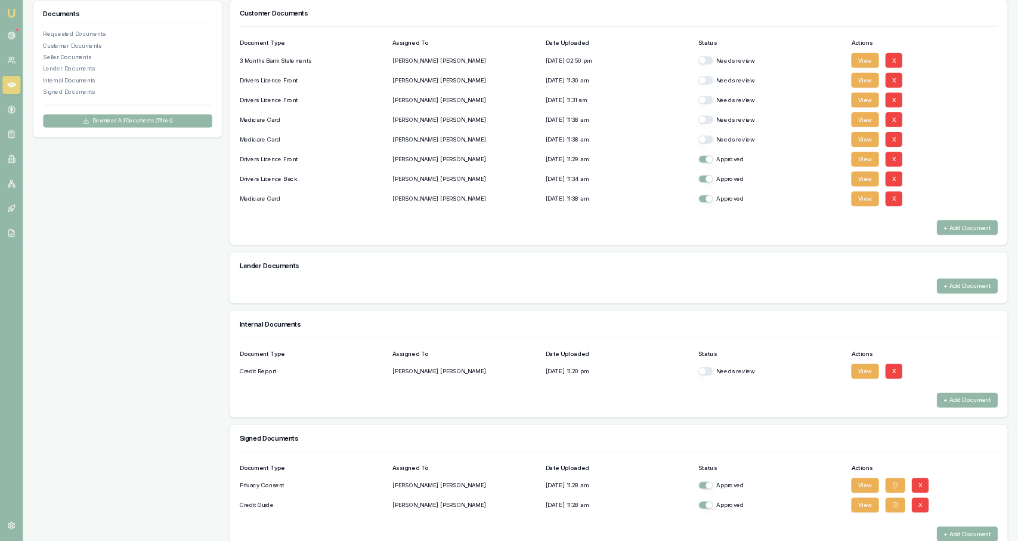
scroll to position [313, 0]
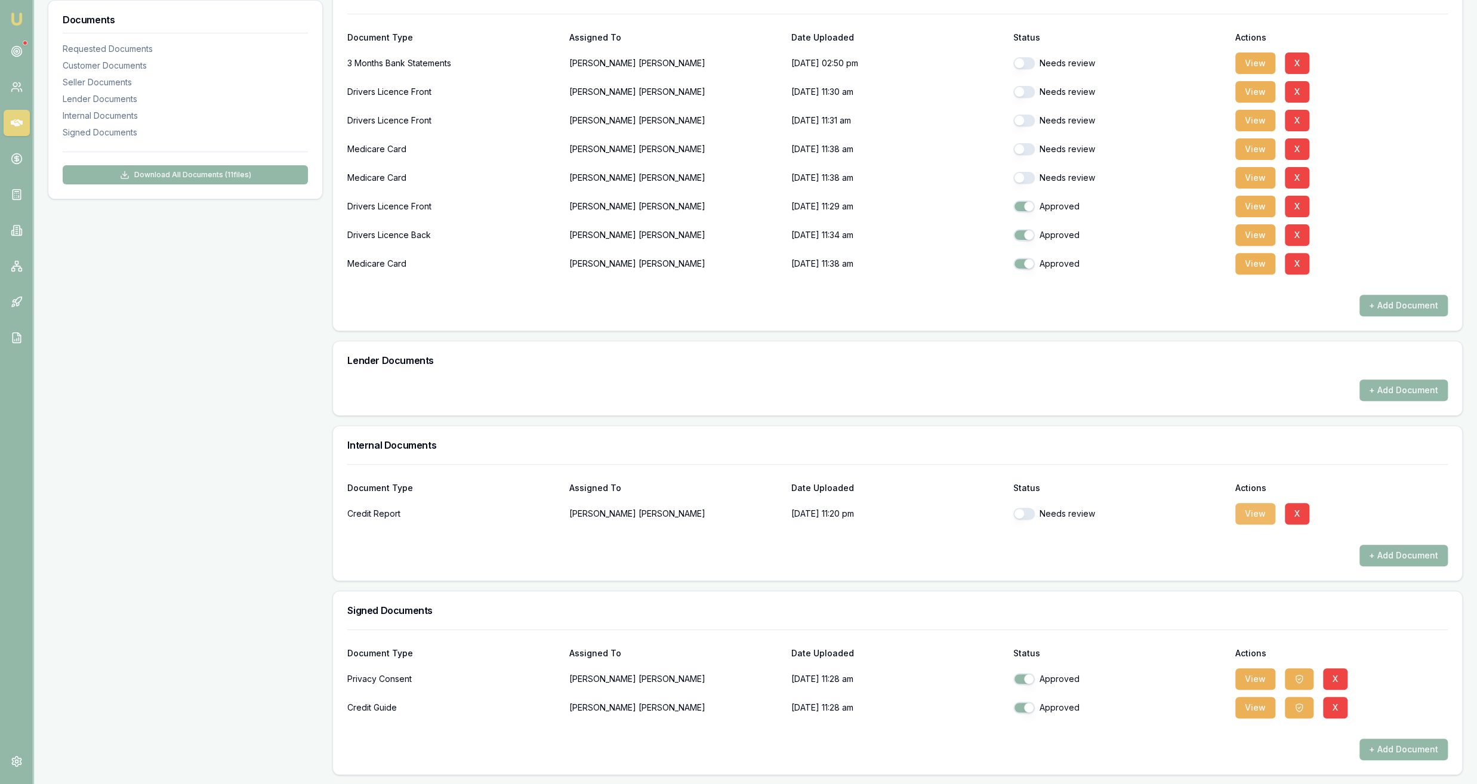
click at [1246, 504] on button "View" at bounding box center [1255, 513] width 40 height 21
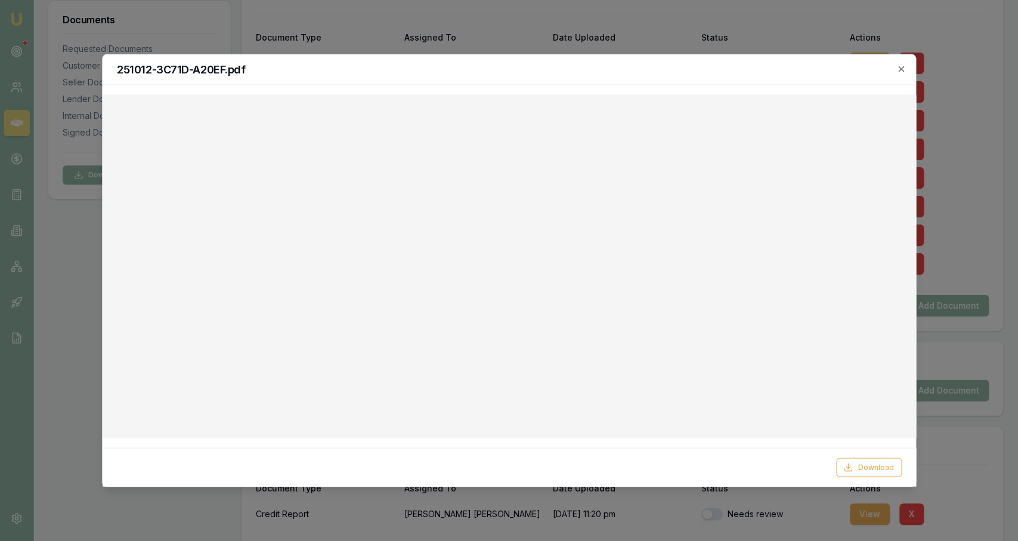
click at [513, 45] on div at bounding box center [509, 270] width 1018 height 541
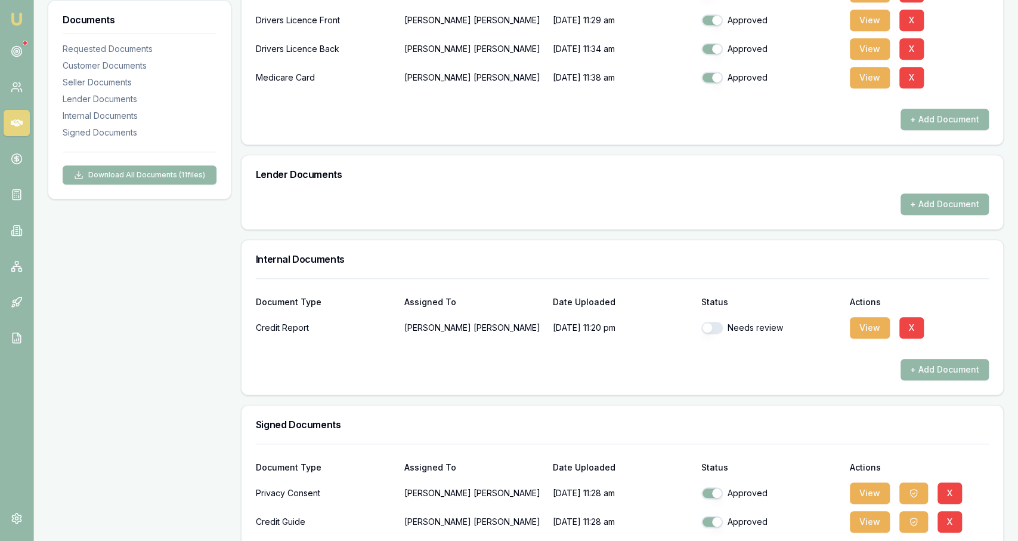
scroll to position [65, 0]
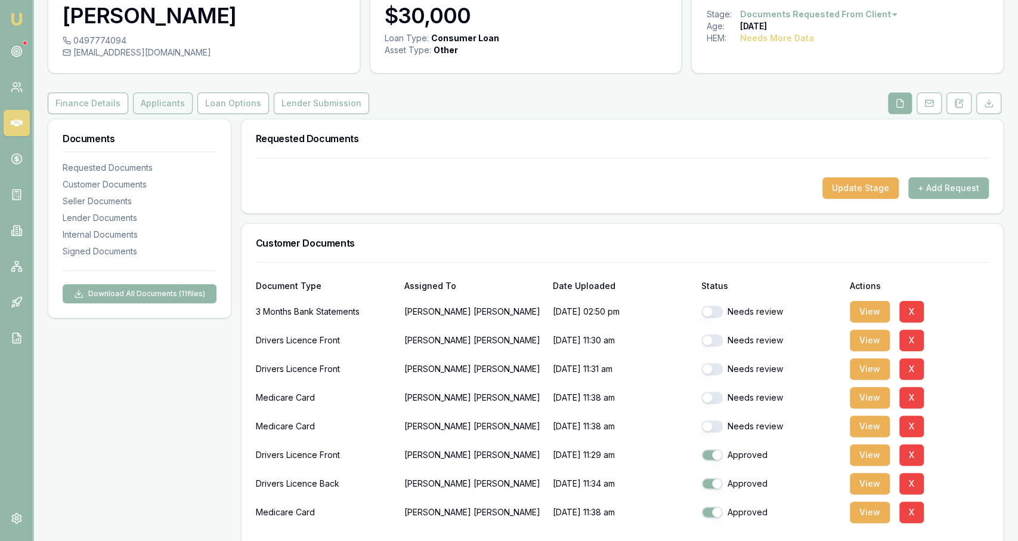
click at [161, 103] on button "Applicants" at bounding box center [163, 102] width 60 height 21
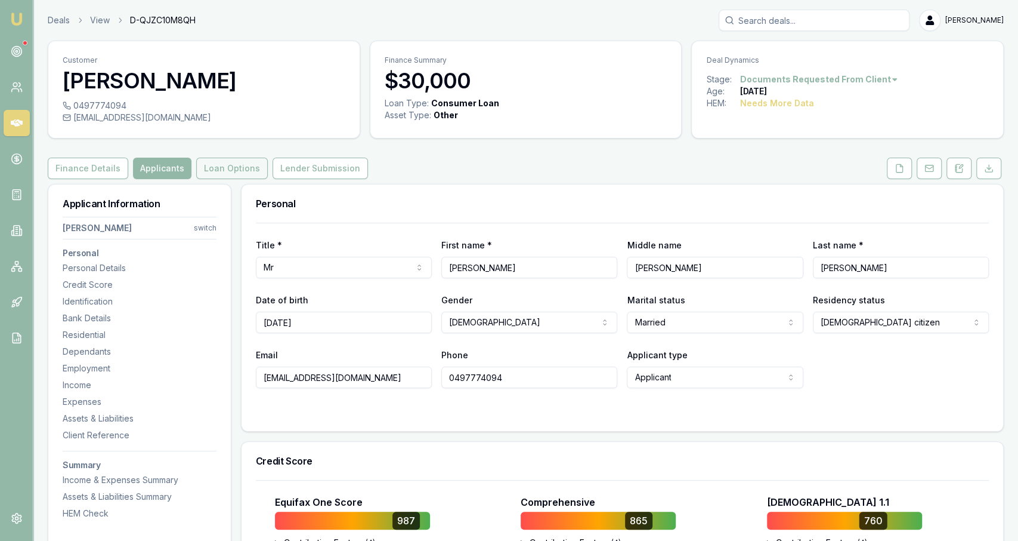
click at [234, 171] on button "Loan Options" at bounding box center [232, 167] width 72 height 21
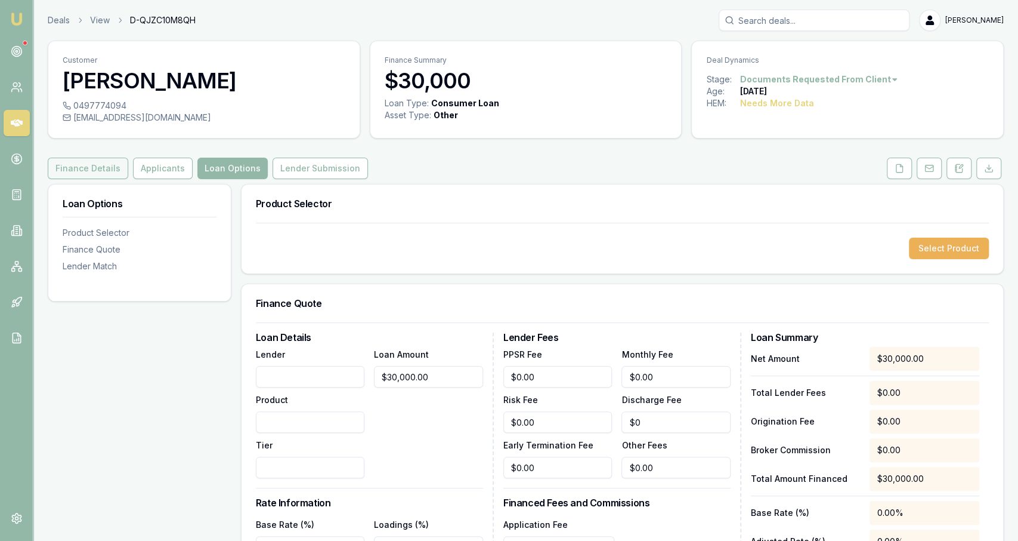
click at [71, 172] on button "Finance Details" at bounding box center [88, 167] width 81 height 21
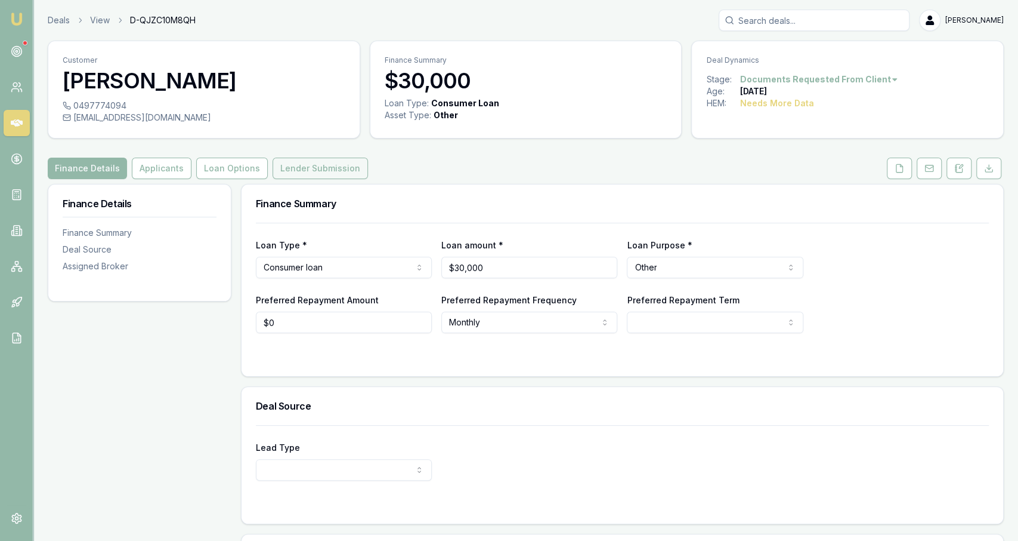
click at [276, 175] on button "Lender Submission" at bounding box center [320, 167] width 95 height 21
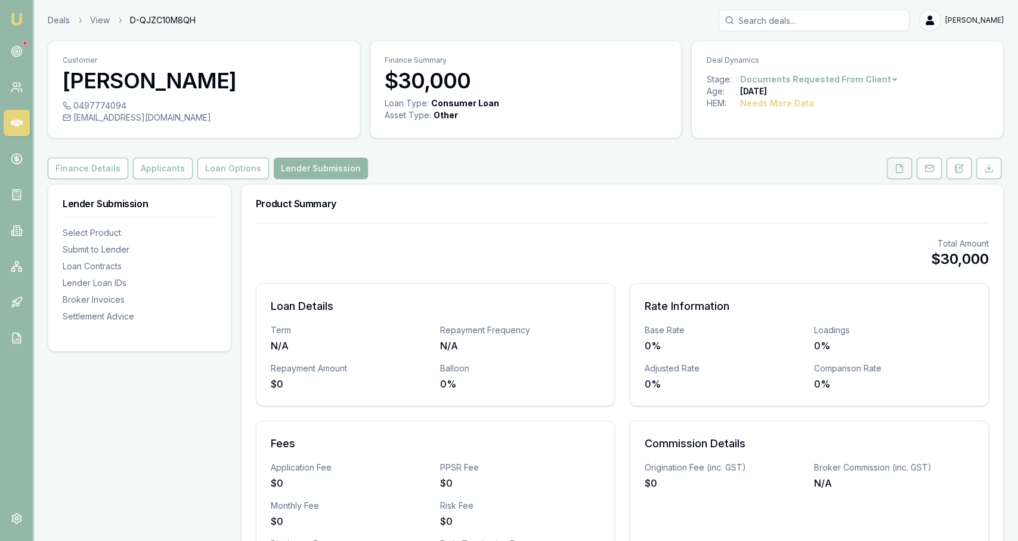
click at [898, 165] on icon at bounding box center [900, 168] width 7 height 8
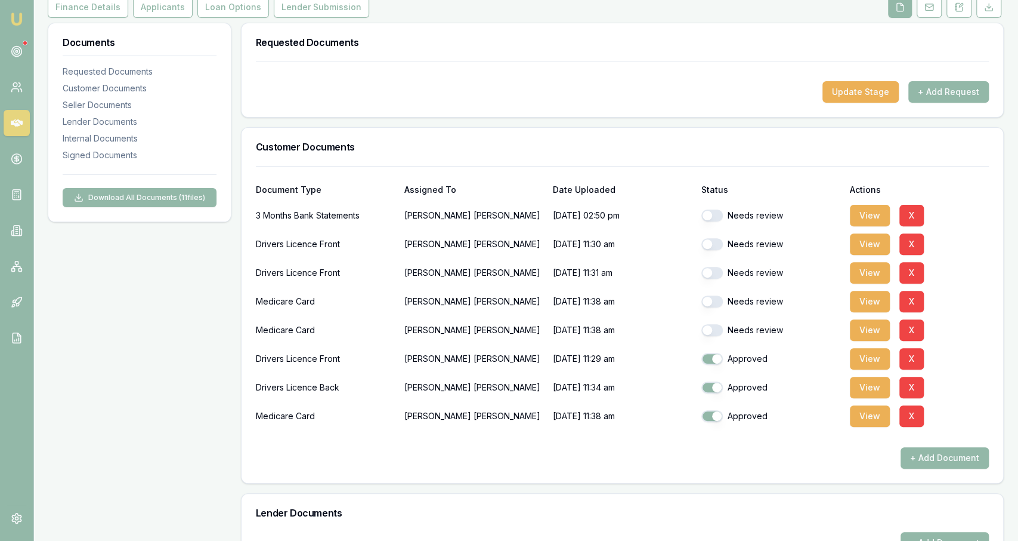
scroll to position [186, 0]
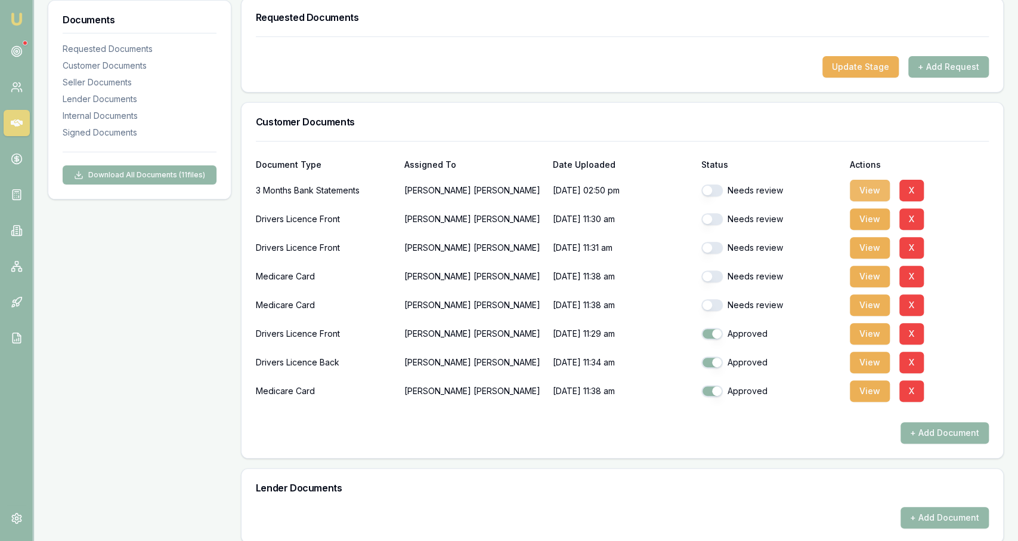
click at [883, 183] on button "View" at bounding box center [870, 190] width 40 height 21
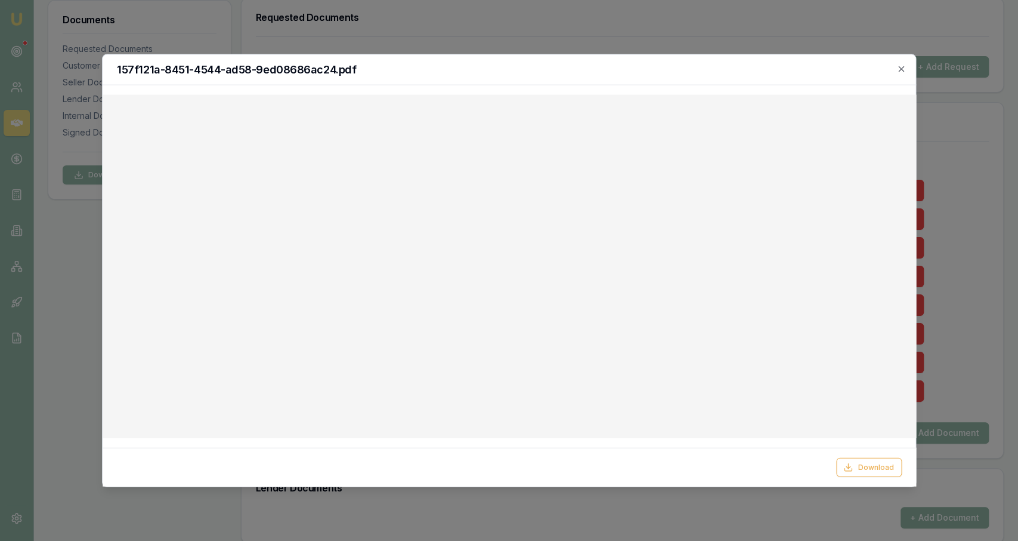
drag, startPoint x: 290, startPoint y: 8, endPoint x: 292, endPoint y: 34, distance: 26.4
click at [291, 7] on div at bounding box center [509, 270] width 1018 height 541
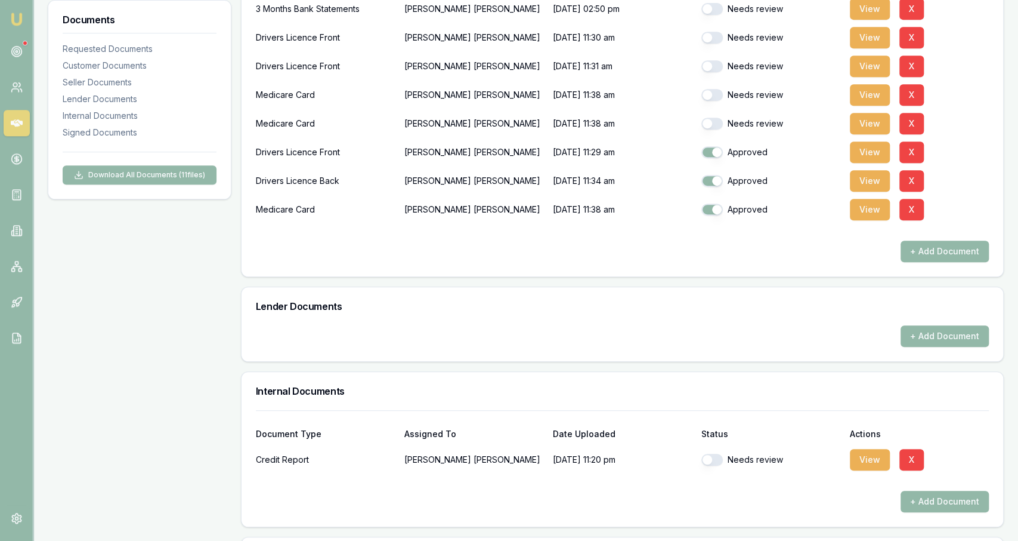
scroll to position [372, 0]
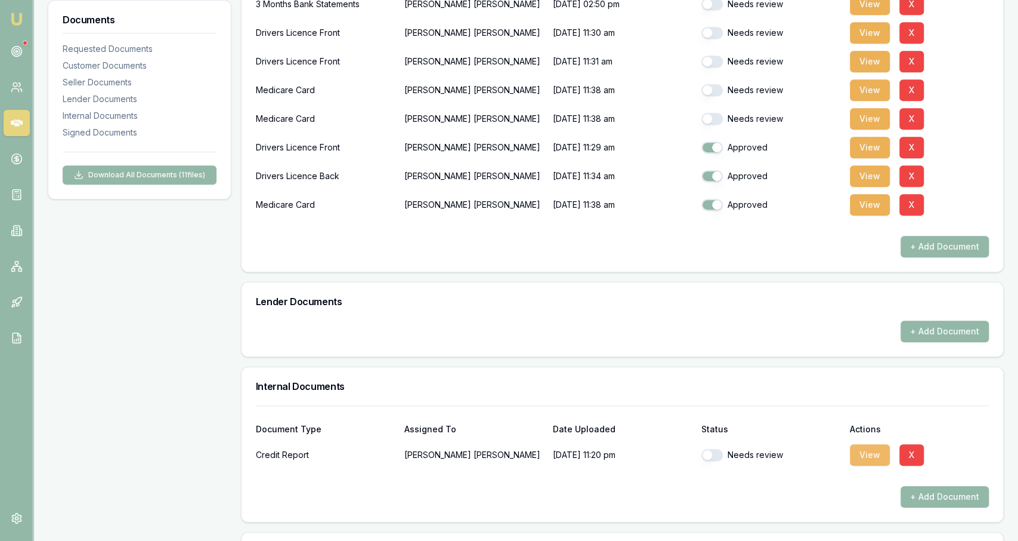
click at [858, 458] on button "View" at bounding box center [870, 454] width 40 height 21
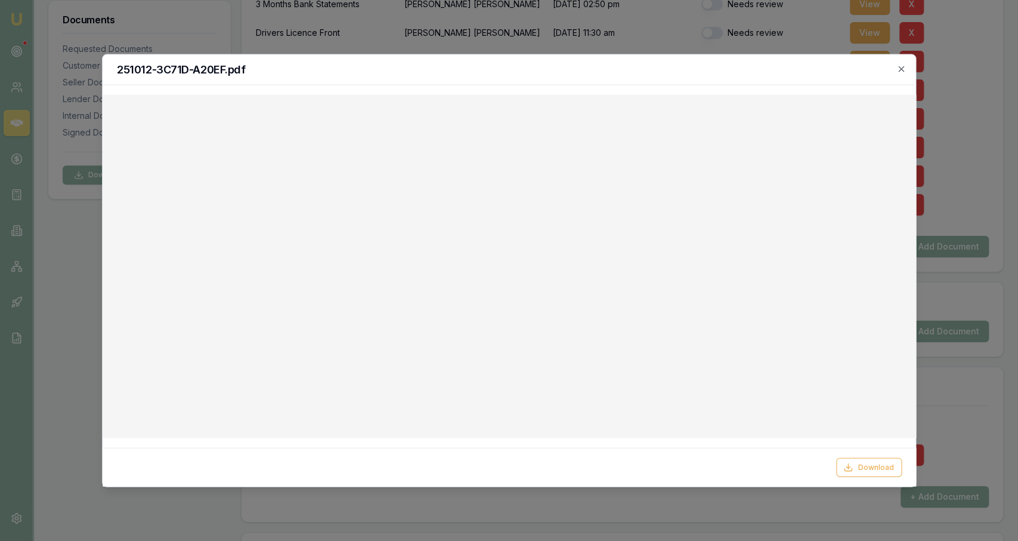
click at [800, 17] on div at bounding box center [509, 270] width 1018 height 541
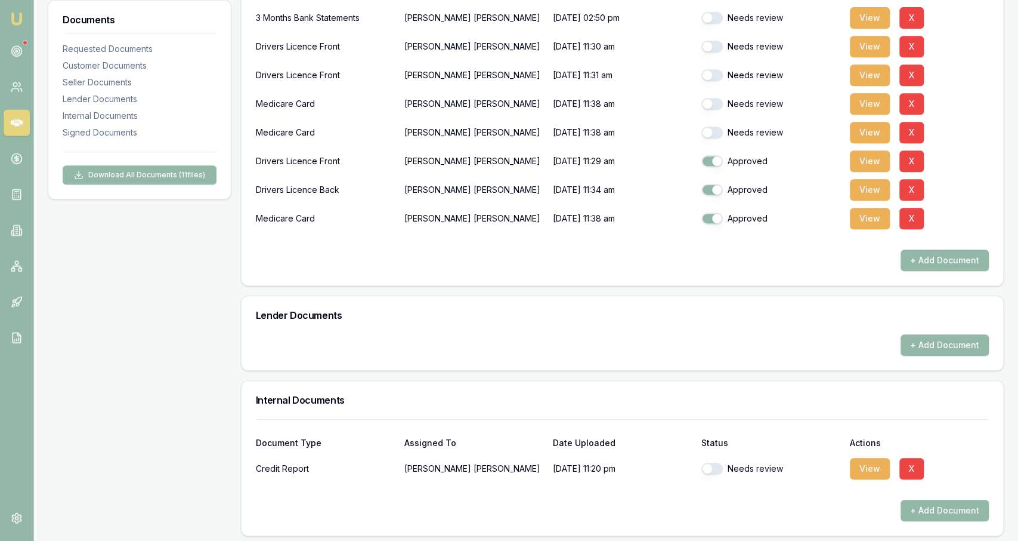
scroll to position [248, 0]
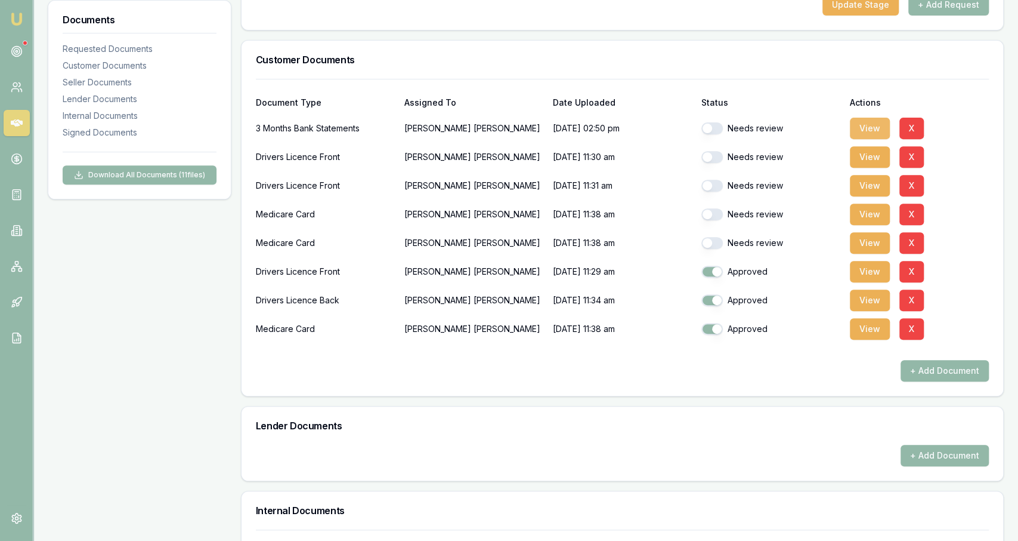
click at [861, 127] on button "View" at bounding box center [870, 128] width 40 height 21
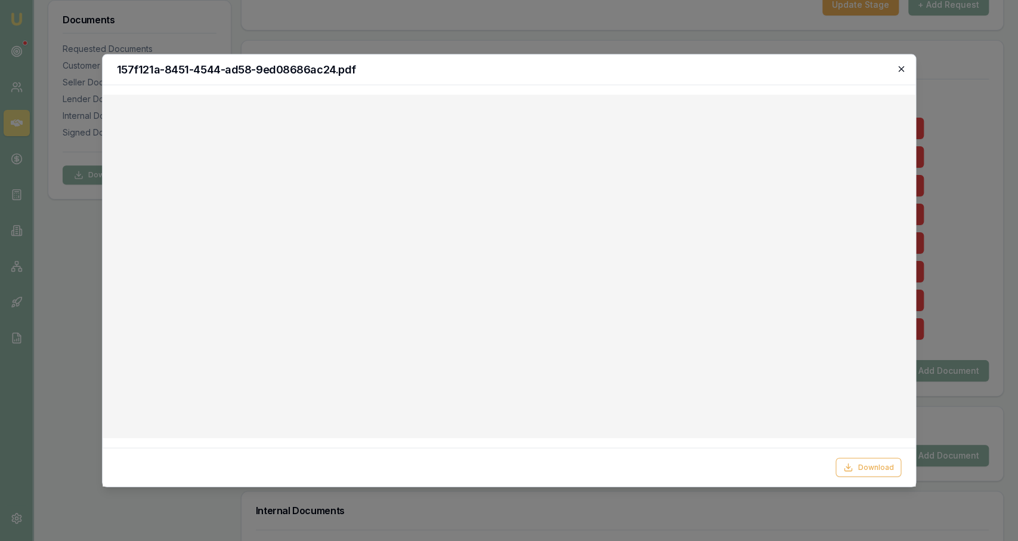
click at [901, 72] on icon "button" at bounding box center [902, 69] width 10 height 10
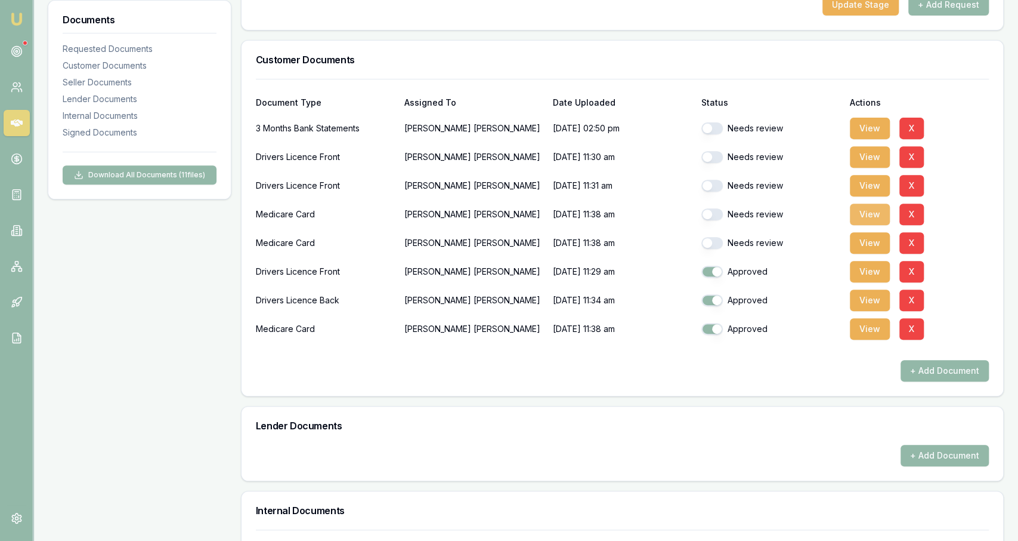
click at [880, 220] on button "View" at bounding box center [870, 213] width 40 height 21
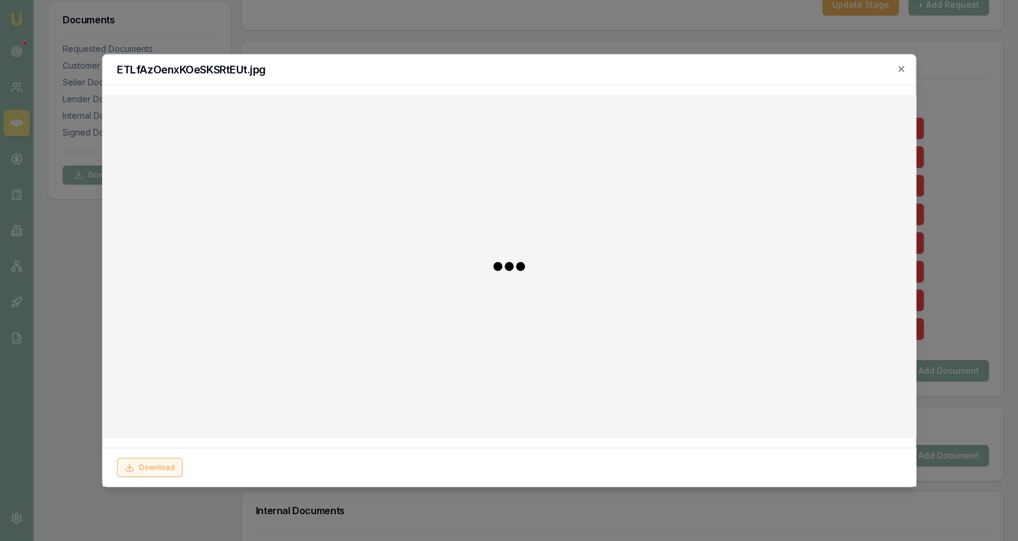
click at [160, 461] on button "Download" at bounding box center [150, 466] width 66 height 19
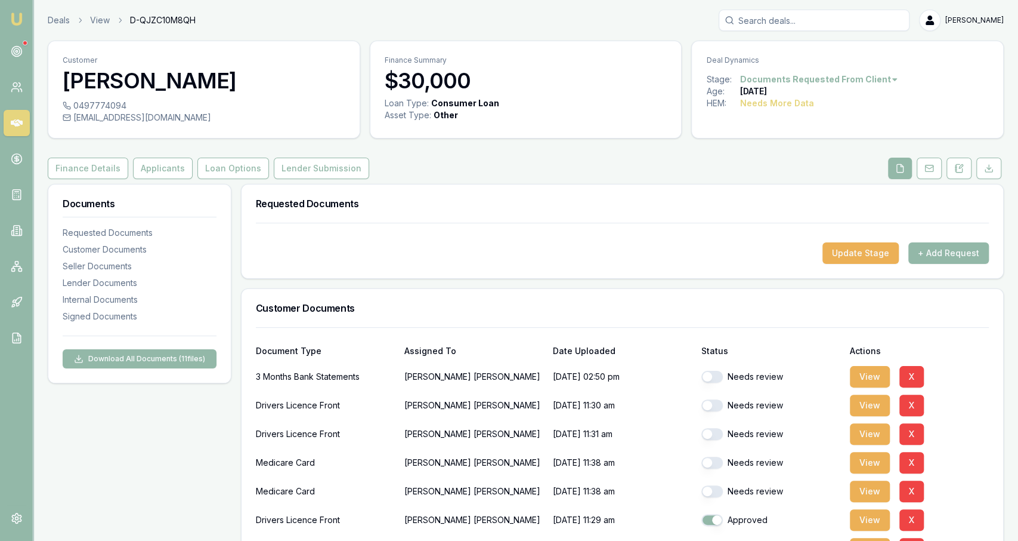
click at [211, 174] on button "Loan Options" at bounding box center [233, 167] width 72 height 21
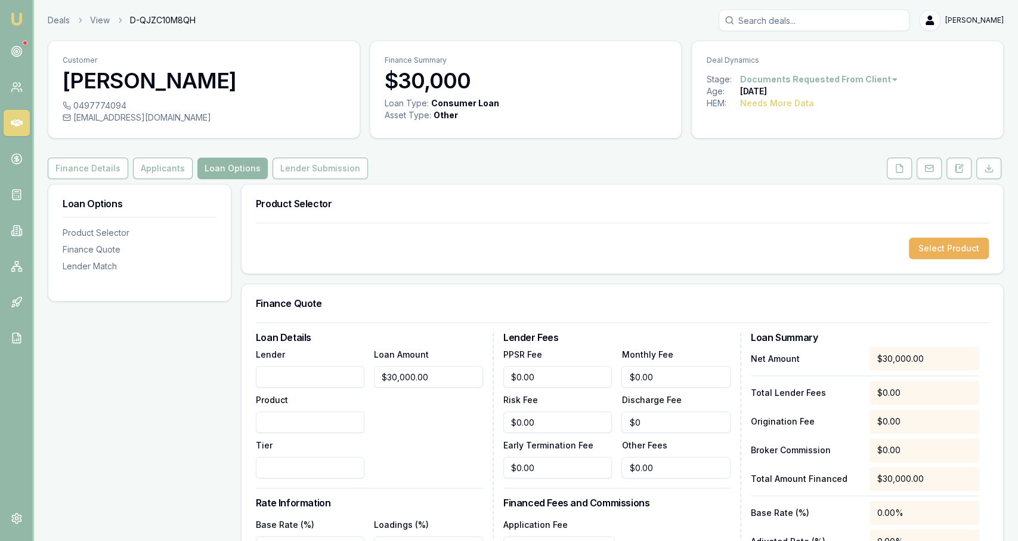
click at [947, 236] on div "Select Product" at bounding box center [623, 248] width 762 height 51
click at [948, 242] on button "Select Product" at bounding box center [949, 247] width 80 height 21
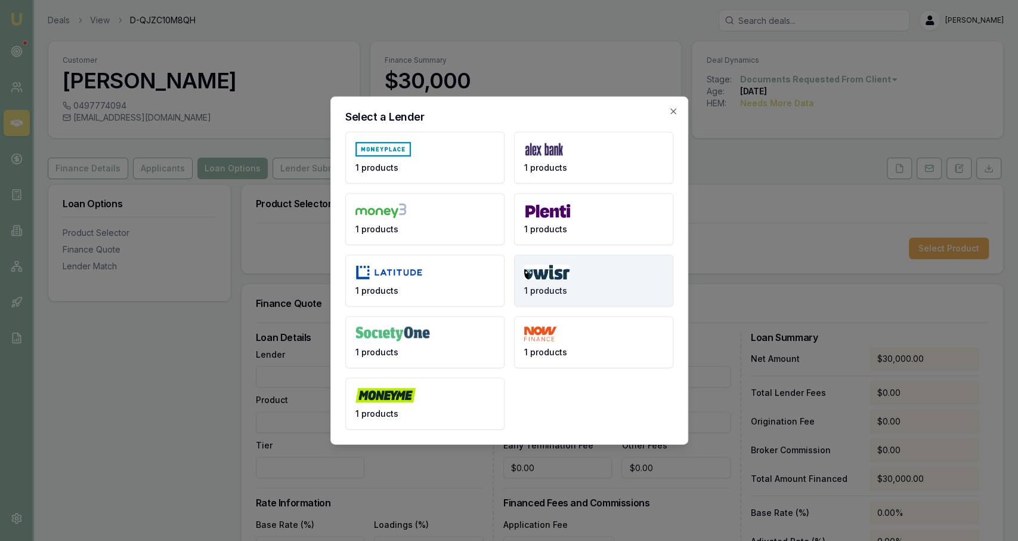
click at [658, 257] on button "1 products" at bounding box center [593, 281] width 159 height 52
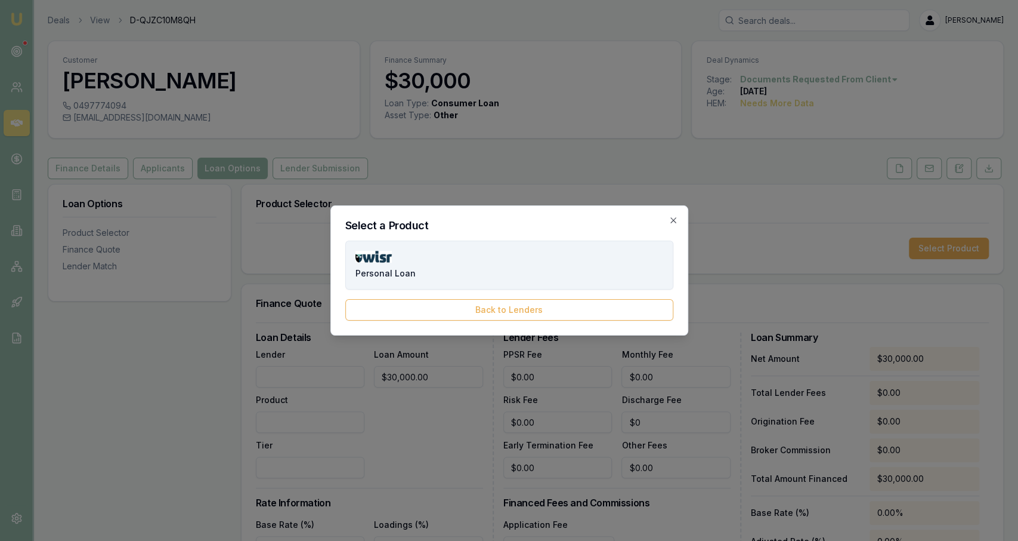
click at [433, 258] on button "Personal Loan" at bounding box center [509, 264] width 328 height 49
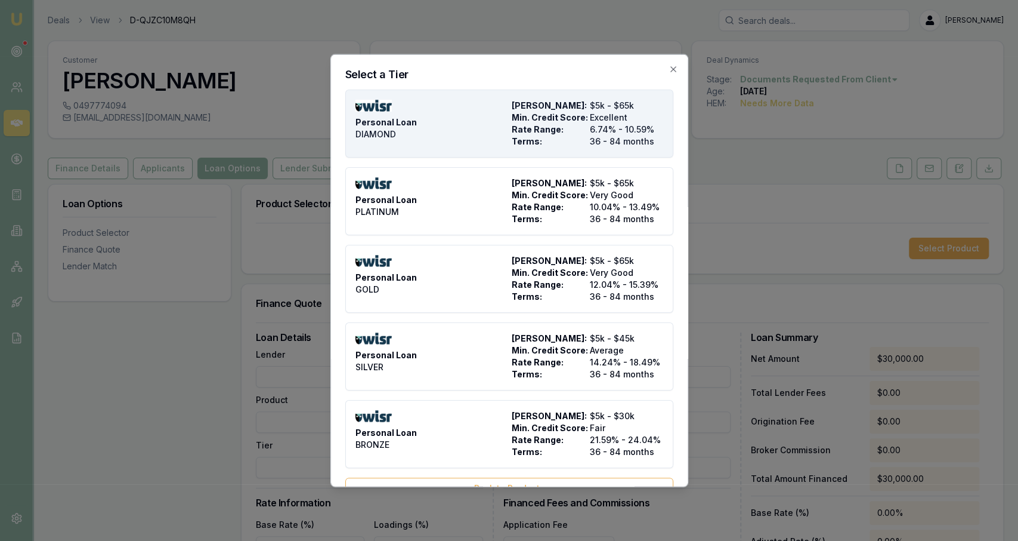
click at [454, 119] on div "Personal Loan DIAMOND" at bounding box center [432, 124] width 152 height 48
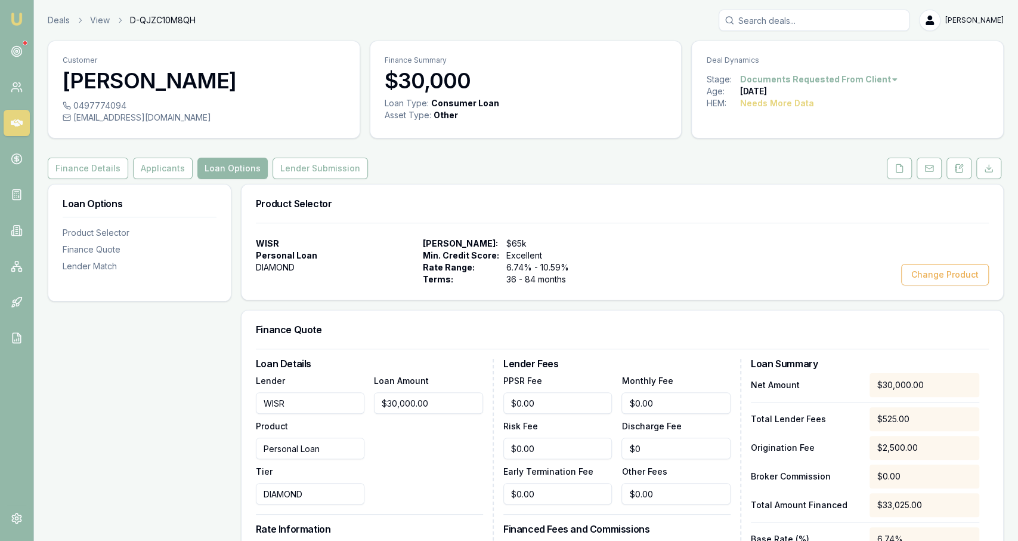
type input "WISR"
type input "Personal Loan"
type input "DIAMOND"
type input "6.74"
type input "36"
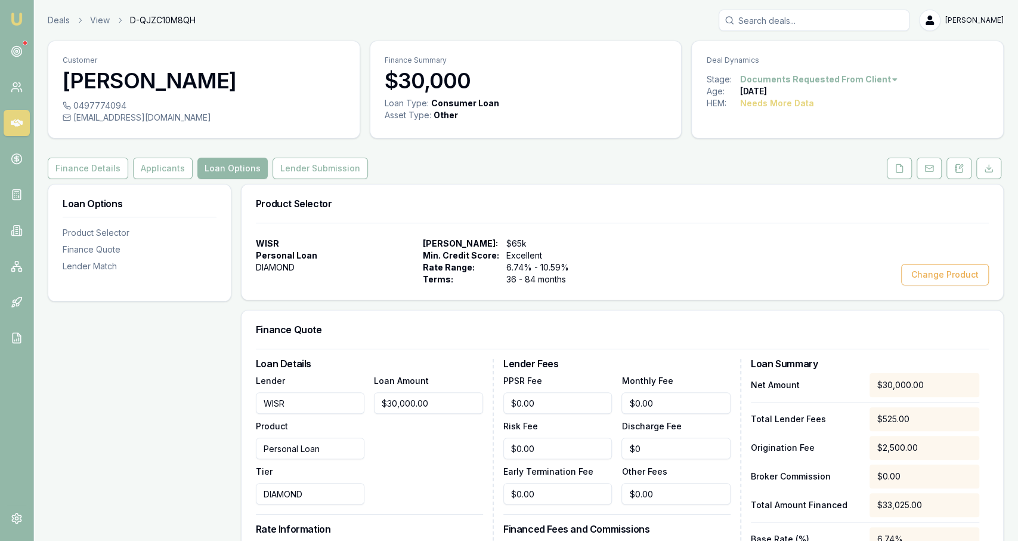
type input "$525.00"
type input "2500"
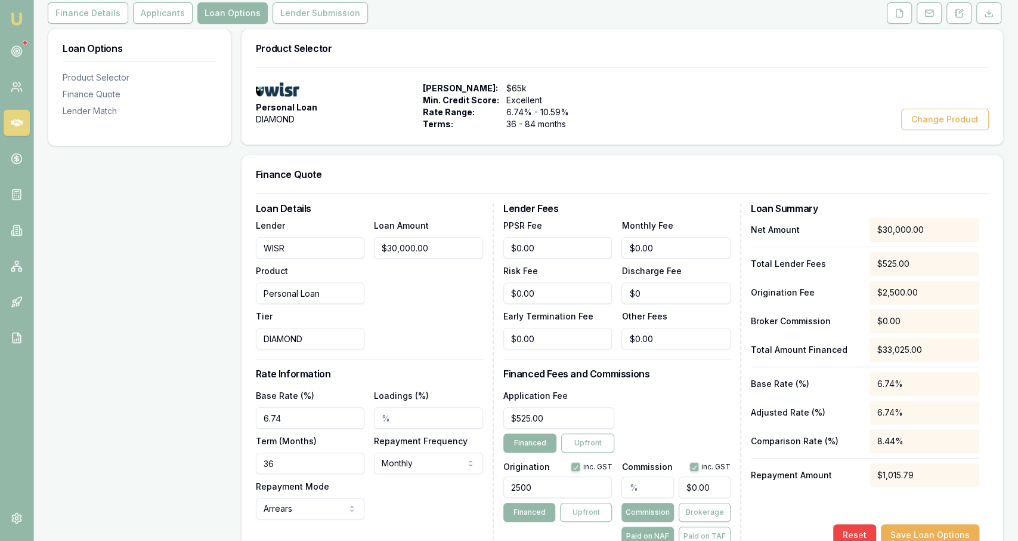
scroll to position [248, 0]
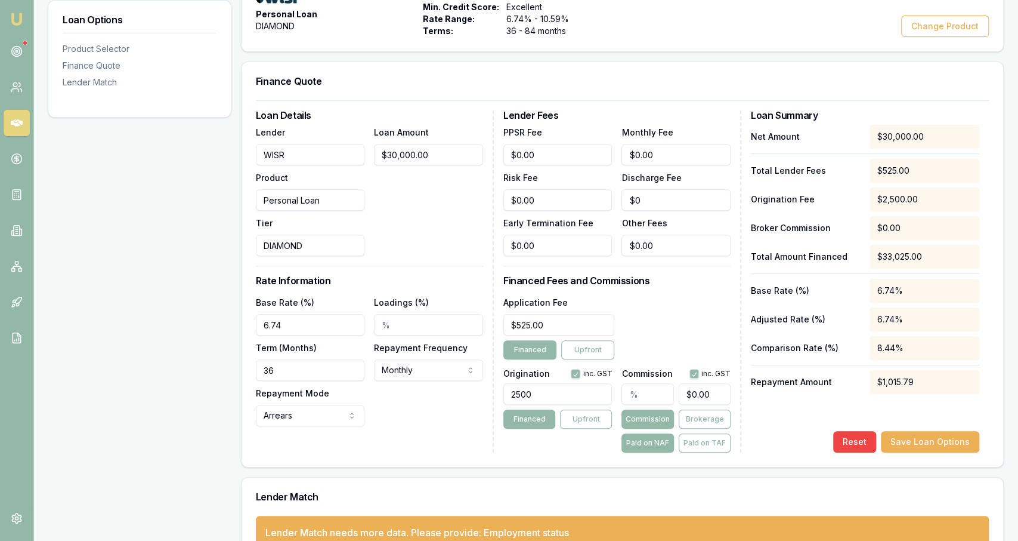
click at [301, 372] on input "36" at bounding box center [310, 369] width 109 height 21
click at [299, 369] on input "36" at bounding box center [310, 369] width 109 height 21
type input "84"
click at [285, 333] on input "6.74" at bounding box center [310, 324] width 109 height 21
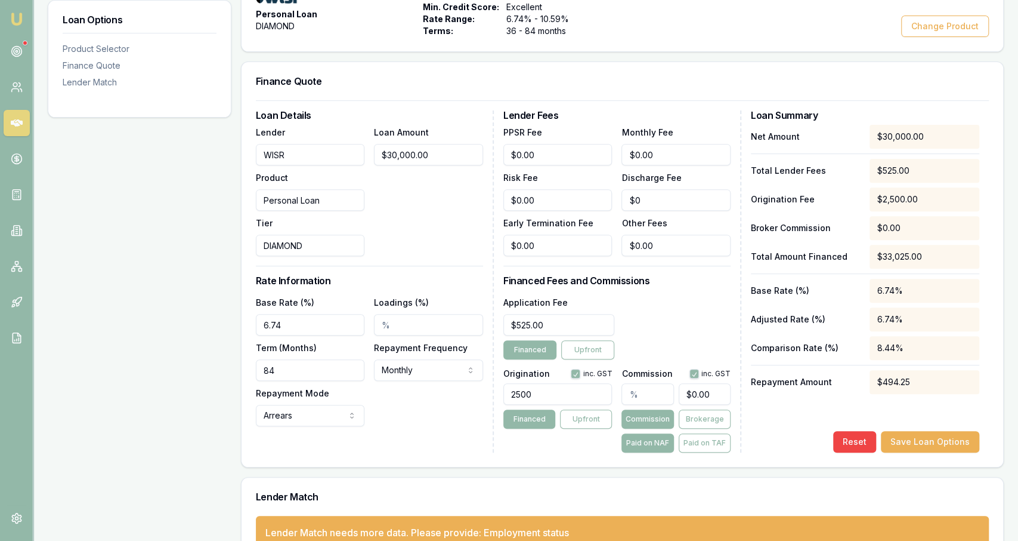
click at [284, 333] on input "6.74" at bounding box center [310, 324] width 109 height 21
click at [322, 341] on div "Term (Months) 84" at bounding box center [310, 360] width 109 height 41
click at [316, 328] on input "9.99%" at bounding box center [310, 324] width 109 height 21
click at [317, 328] on input "9.99%" at bounding box center [310, 324] width 109 height 21
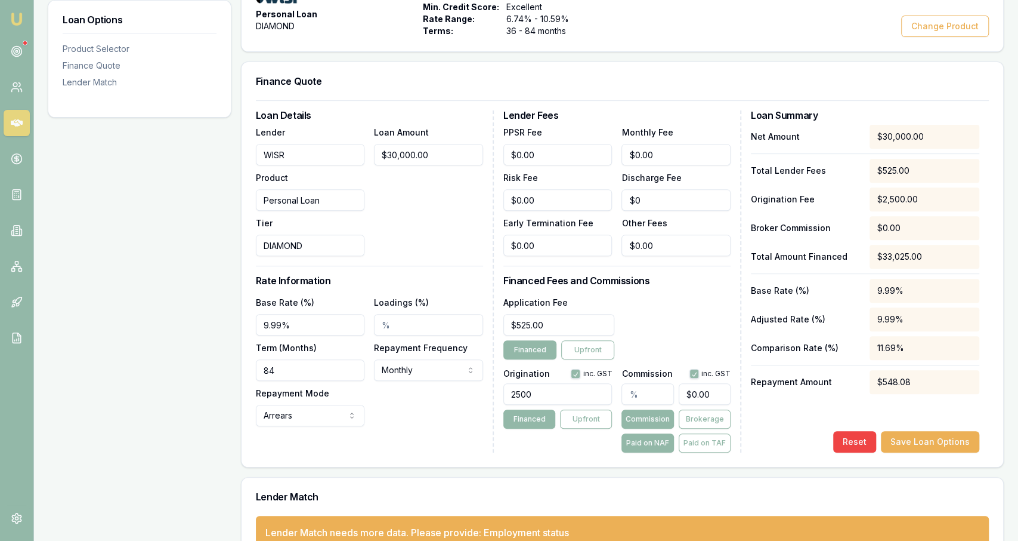
click at [302, 321] on input "9.99%" at bounding box center [310, 324] width 109 height 21
click at [302, 320] on input "9.99%" at bounding box center [310, 324] width 109 height 21
click at [303, 319] on input "9.99%" at bounding box center [310, 324] width 109 height 21
type input "9.69%"
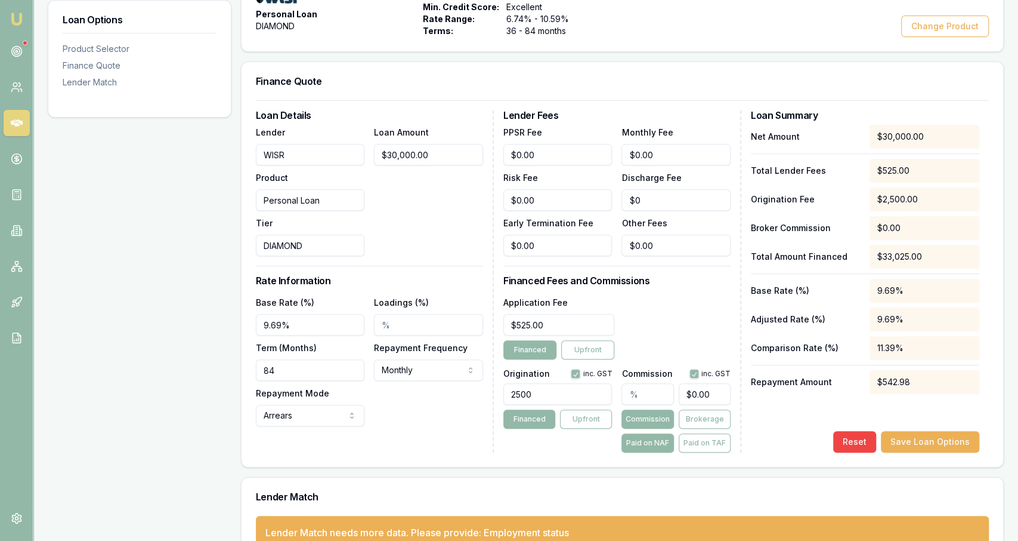
click at [359, 394] on div "Repayment Mode Arrears Arrears Advance" at bounding box center [310, 405] width 109 height 41
click at [635, 385] on input "text" at bounding box center [648, 393] width 52 height 21
type input "1"
type input "$300.00"
type input "1.00%"
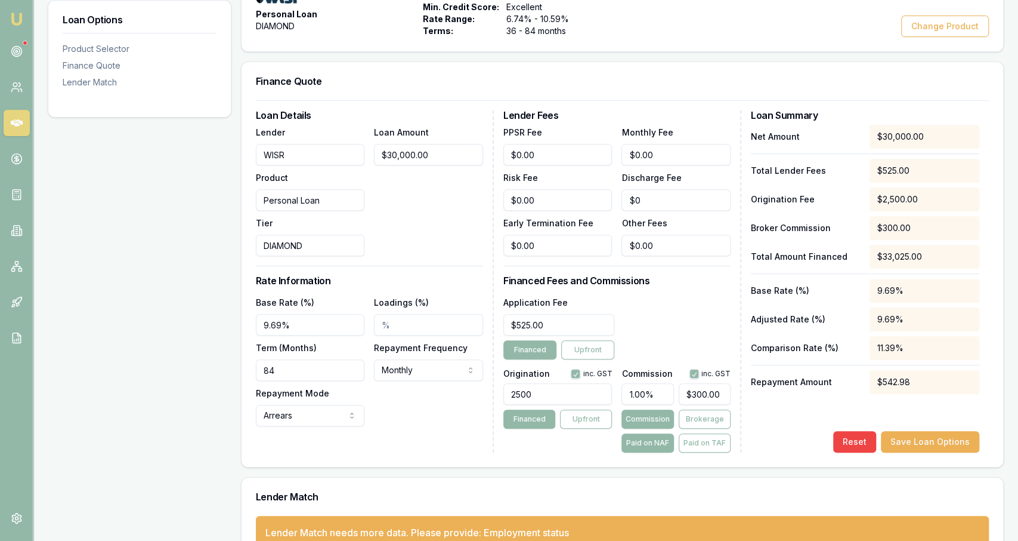
click at [697, 319] on div "Application Fee $525.00 Financed Upfront" at bounding box center [617, 327] width 227 height 64
click at [706, 437] on button "Paid on TAF" at bounding box center [705, 442] width 52 height 19
click at [669, 443] on button "Paid on NAF" at bounding box center [648, 442] width 52 height 19
click at [703, 438] on button "Paid on TAF" at bounding box center [705, 442] width 52 height 19
click at [675, 440] on div "Paid on NAF Paid on TAF" at bounding box center [676, 442] width 109 height 19
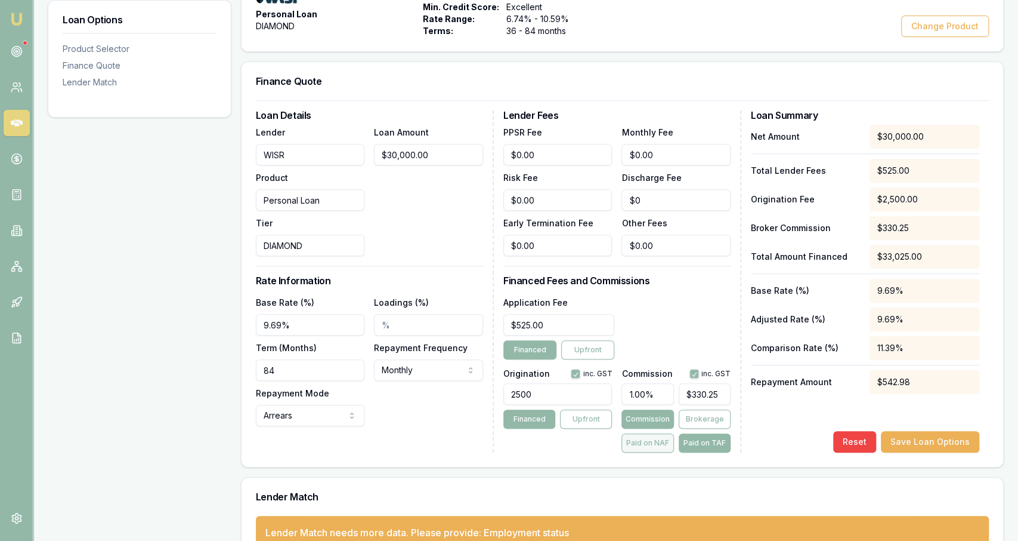
click at [648, 437] on button "Paid on NAF" at bounding box center [648, 442] width 52 height 19
type input "$300.00"
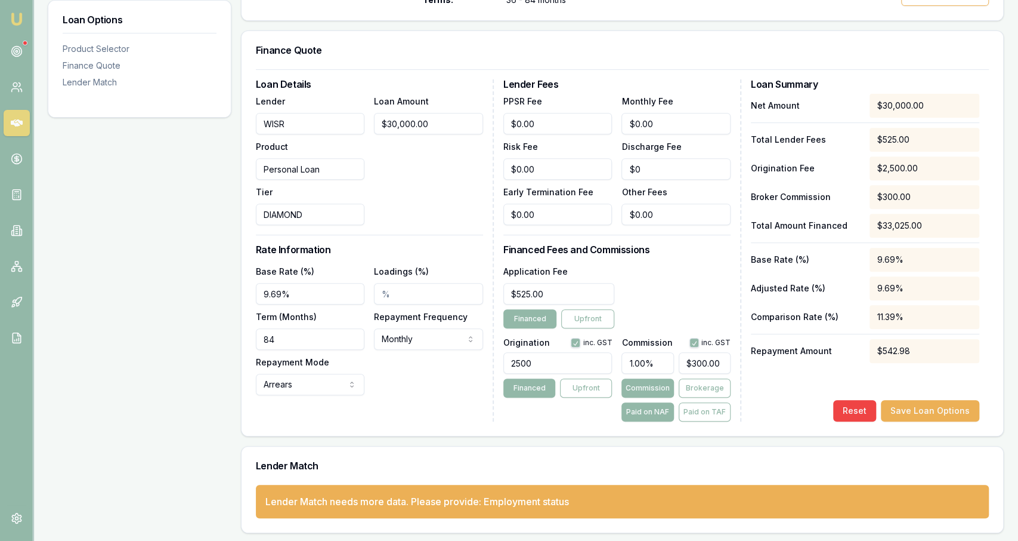
scroll to position [0, 0]
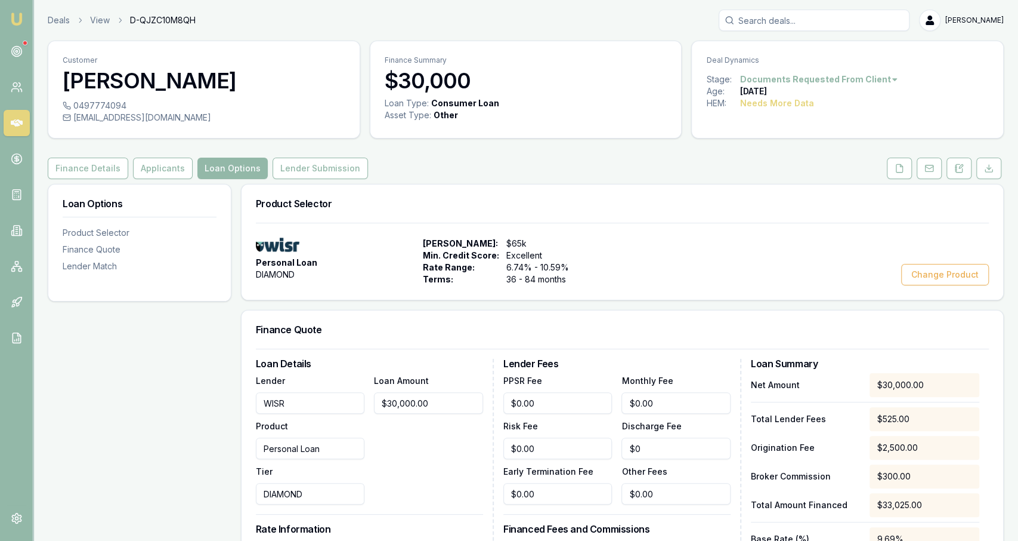
click at [159, 182] on div "Customer Glen Murray 0497774094 muzzaglenmurray1985@gmail.com Finance Summary $…" at bounding box center [526, 426] width 956 height 771
click at [166, 164] on button "Applicants" at bounding box center [163, 167] width 60 height 21
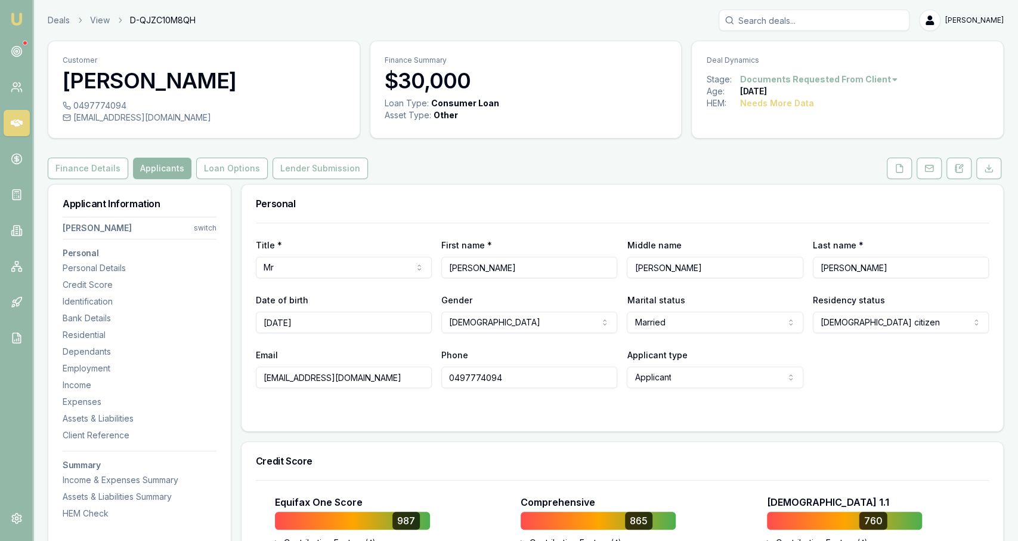
click at [158, 170] on button "Applicants" at bounding box center [162, 167] width 58 height 21
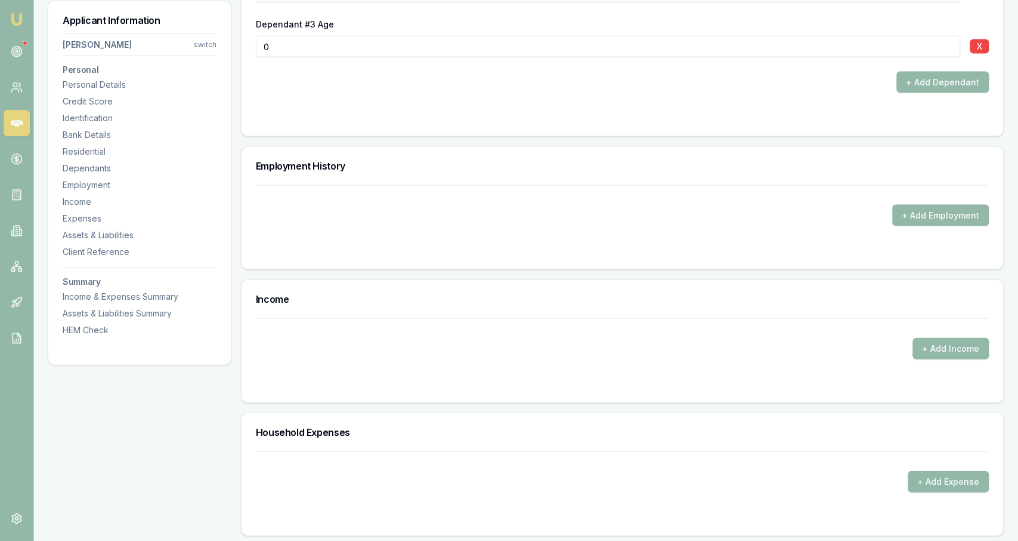
scroll to position [1613, 0]
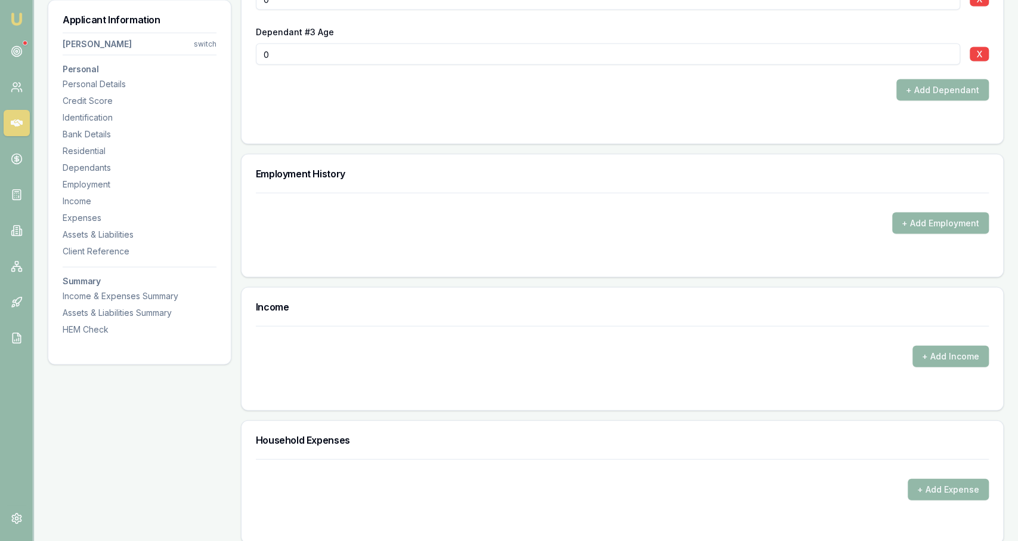
click at [887, 213] on div "+ Add Employment" at bounding box center [622, 222] width 733 height 21
click at [897, 212] on button "+ Add Employment" at bounding box center [940, 222] width 97 height 21
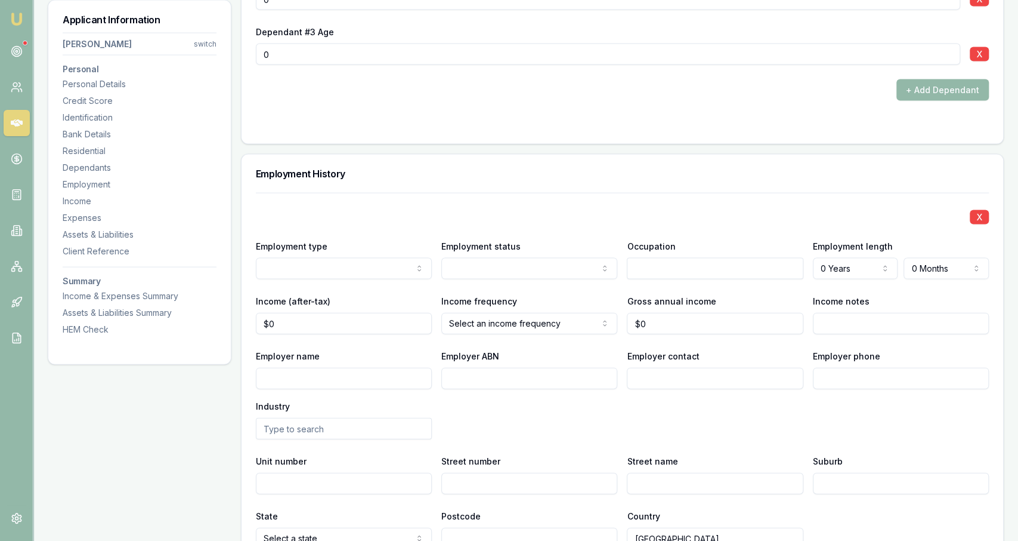
drag, startPoint x: 337, startPoint y: 292, endPoint x: 357, endPoint y: 286, distance: 21.1
click at [647, 252] on div "Occupation" at bounding box center [715, 259] width 176 height 41
click at [648, 258] on input "text" at bounding box center [715, 268] width 176 height 21
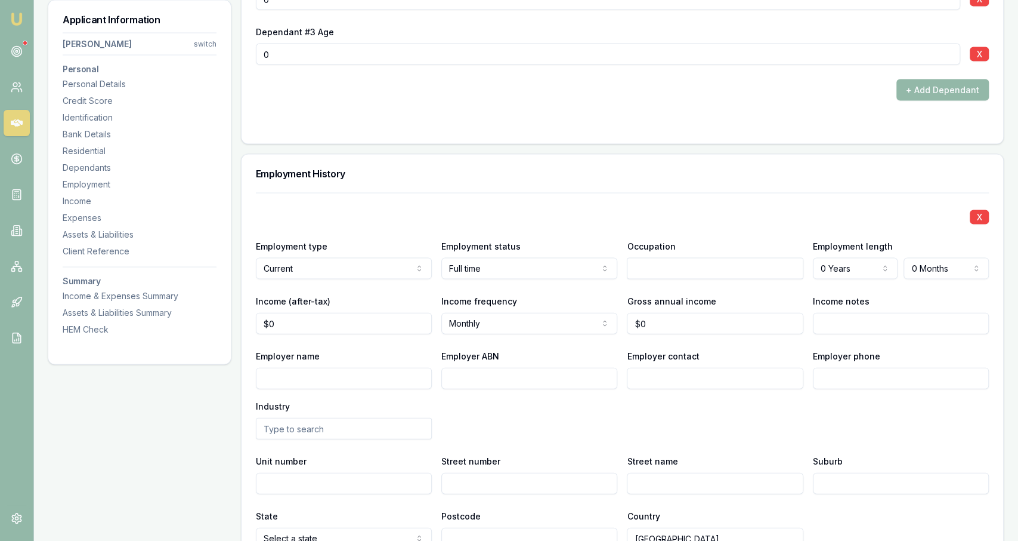
click at [653, 271] on input "text" at bounding box center [715, 268] width 176 height 21
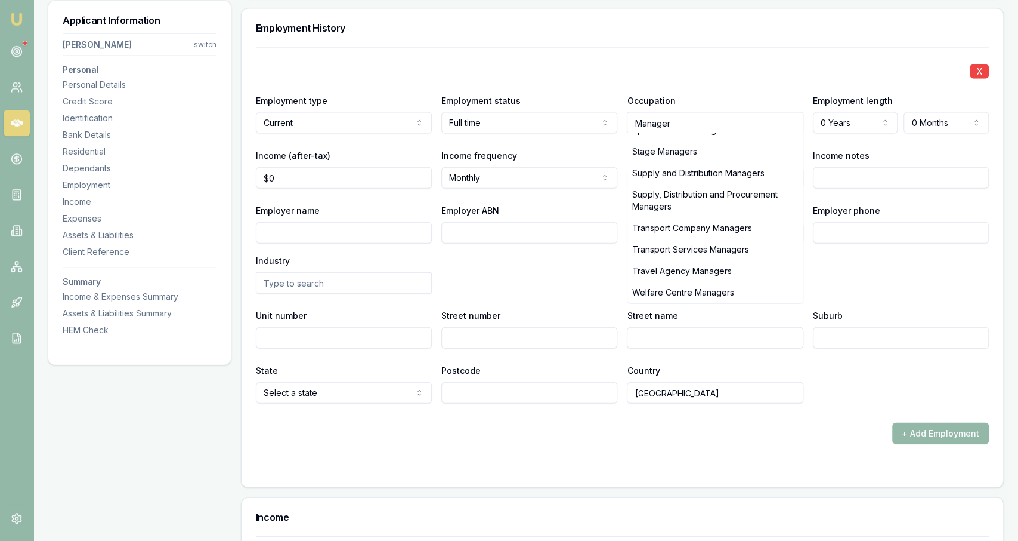
scroll to position [1737, 0]
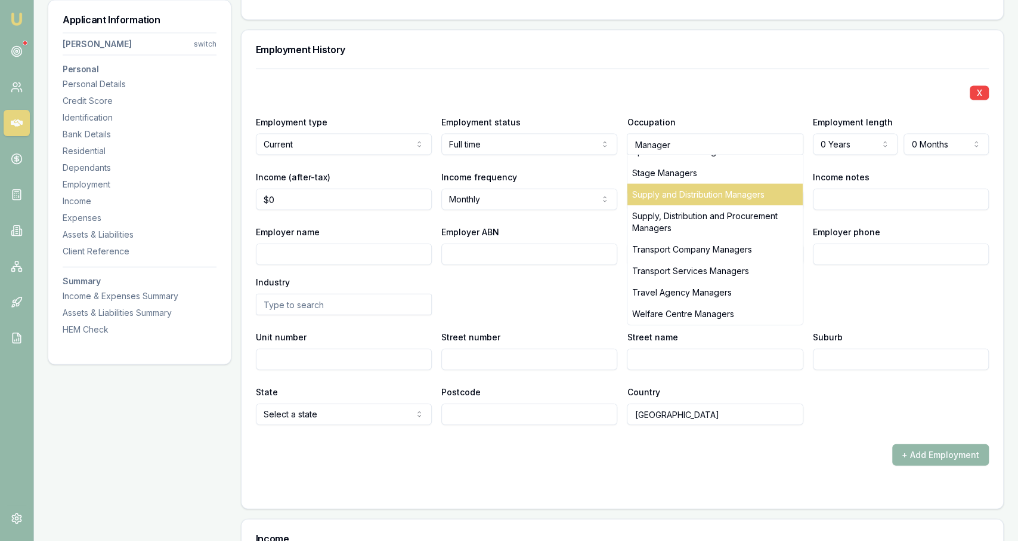
click at [699, 198] on div "Supply and Distribution Managers" at bounding box center [715, 194] width 175 height 21
type input "Supply and Distribution Managers"
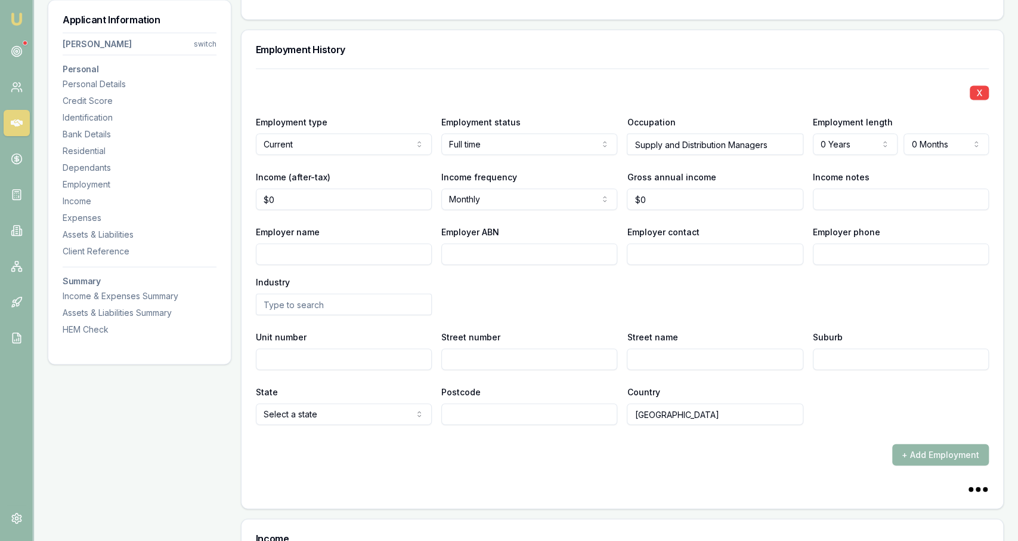
select select "3"
click at [917, 153] on div "X Employment type Current Current Previous Employment status Full time Full tim…" at bounding box center [622, 247] width 733 height 356
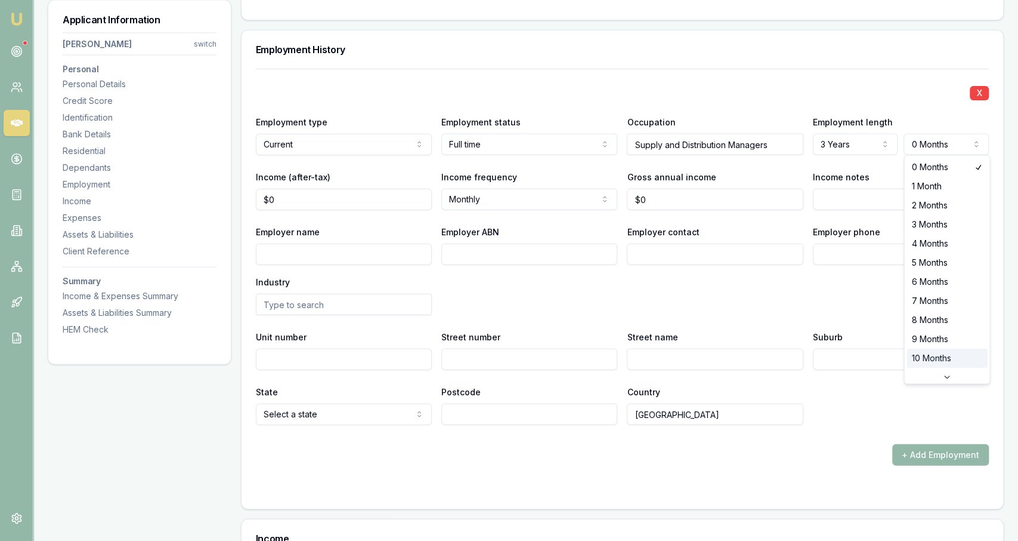
select select "10"
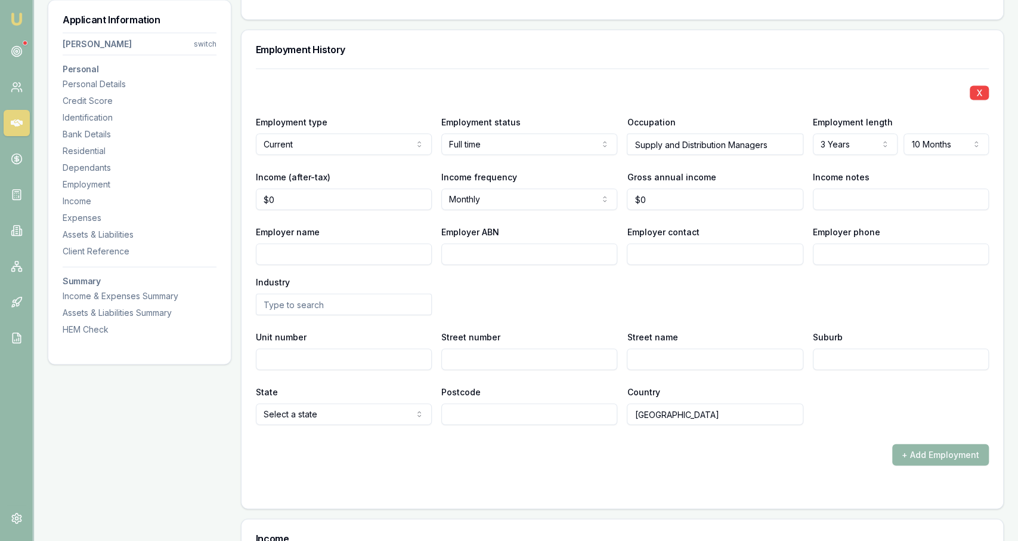
click at [891, 273] on div "Employer name Employer ABN Employer contact Employer phone Industry" at bounding box center [622, 269] width 733 height 91
click at [402, 189] on input "0" at bounding box center [344, 199] width 176 height 21
type input "8"
type input "$66,000"
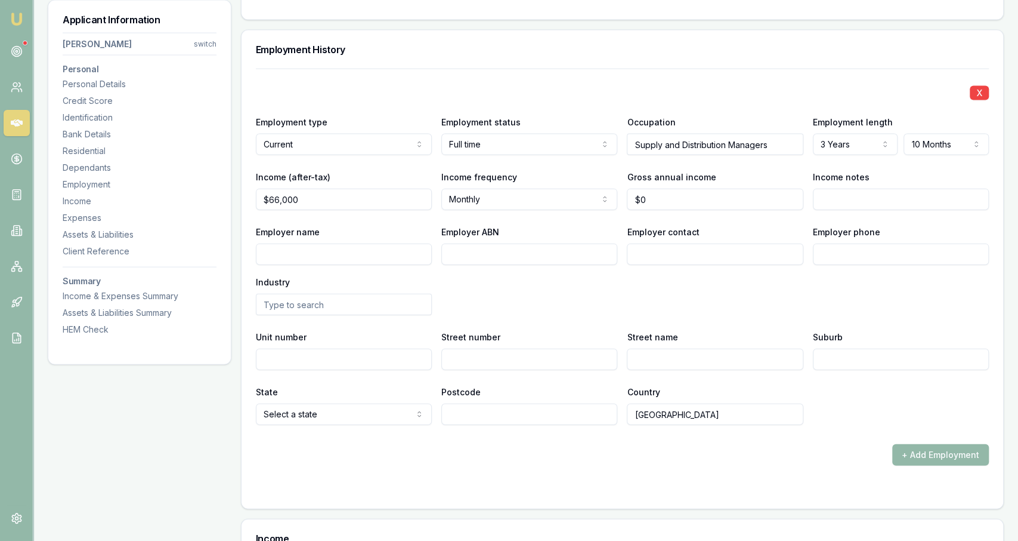
click at [765, 212] on div "X Employment type Current Current Previous Employment status Full time Full tim…" at bounding box center [622, 247] width 733 height 356
click at [765, 208] on div "X Employment type Current Current Previous Employment status Full time Full tim…" at bounding box center [622, 247] width 733 height 356
click at [758, 204] on input "0" at bounding box center [715, 199] width 176 height 21
click at [757, 204] on input "0" at bounding box center [715, 199] width 176 height 21
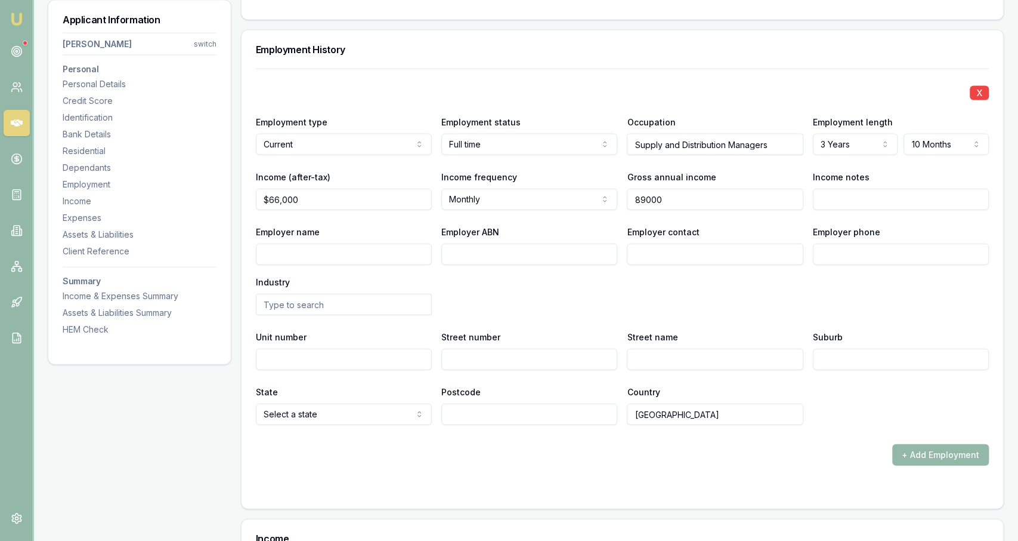
type input "$89,000"
click at [421, 243] on input "Employer name" at bounding box center [344, 253] width 176 height 21
paste input "3Y7NYY6SS"
type input "3Y7NYY6SS"
click at [390, 316] on div "X Employment type Current Current Previous Employment status Full time Full tim…" at bounding box center [622, 247] width 733 height 356
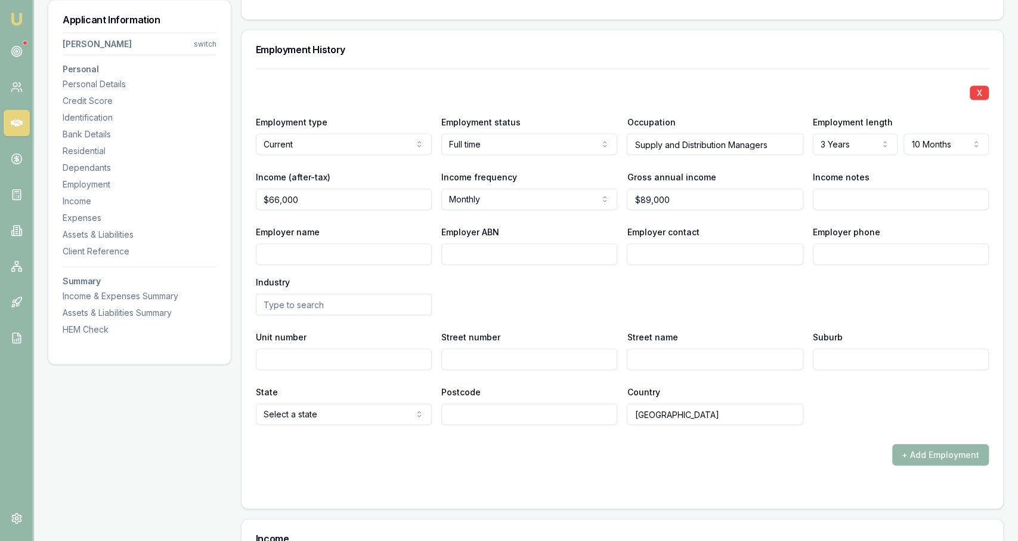
click at [382, 243] on input "Employer name" at bounding box center [344, 253] width 176 height 21
type input "Alertvale Pty Ltd"
click at [377, 283] on div "Industry" at bounding box center [344, 294] width 176 height 41
click at [372, 294] on input "text" at bounding box center [344, 304] width 176 height 21
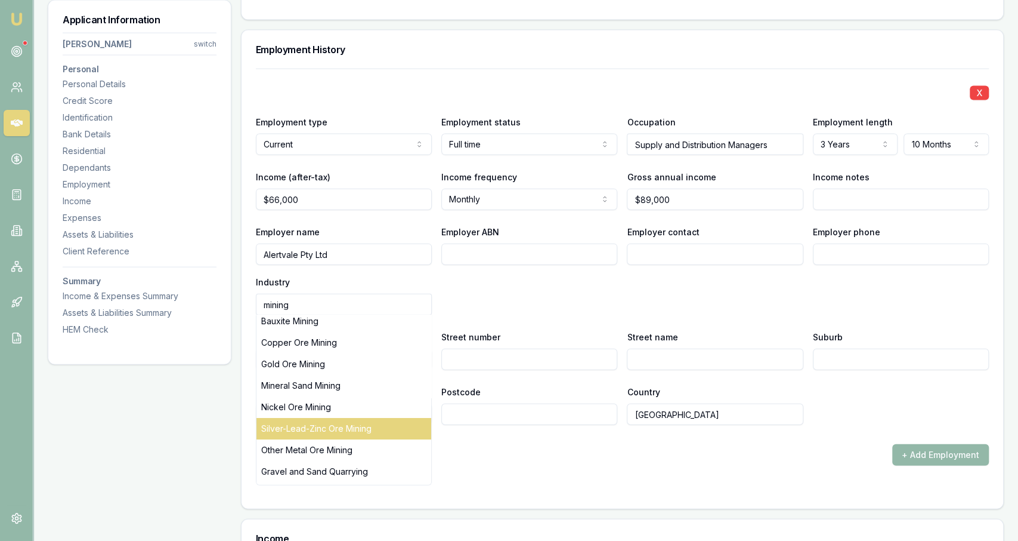
scroll to position [138, 0]
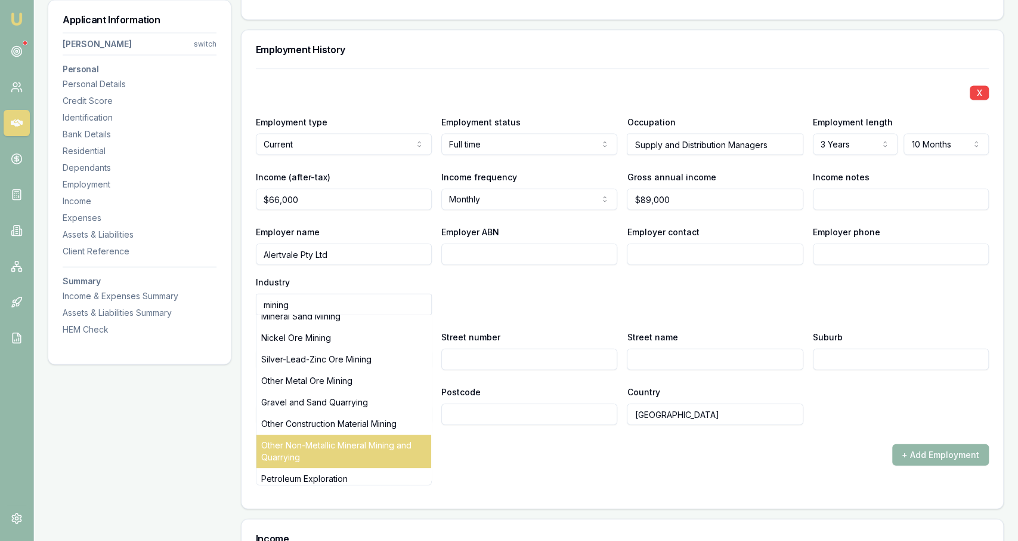
click at [381, 454] on div "Other Non-Metallic Mineral Mining and Quarrying" at bounding box center [344, 450] width 175 height 33
type input "Other Non-Metallic Mineral Mining and Quarrying"
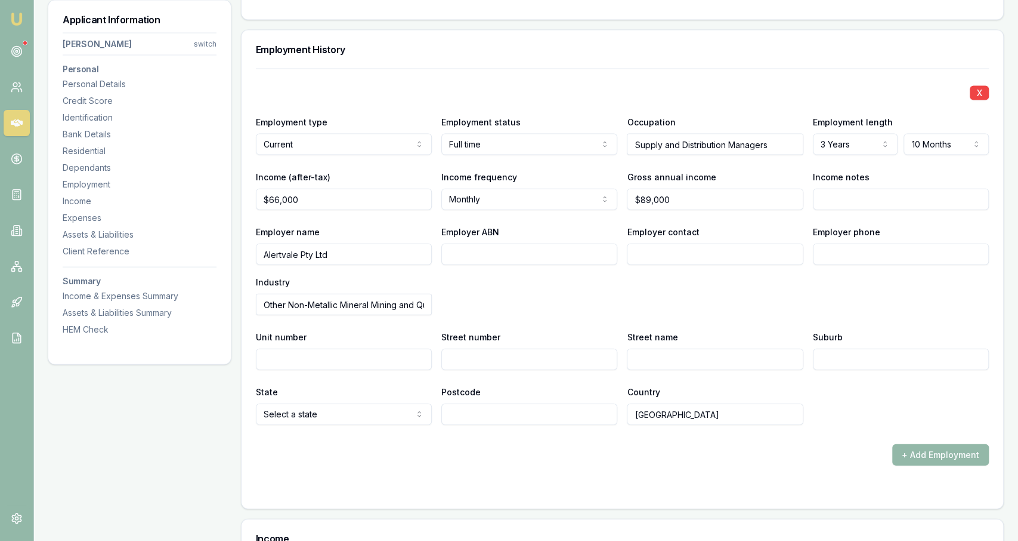
click at [385, 378] on div "X Employment type Current Current Previous Employment status Full time Full tim…" at bounding box center [622, 247] width 733 height 356
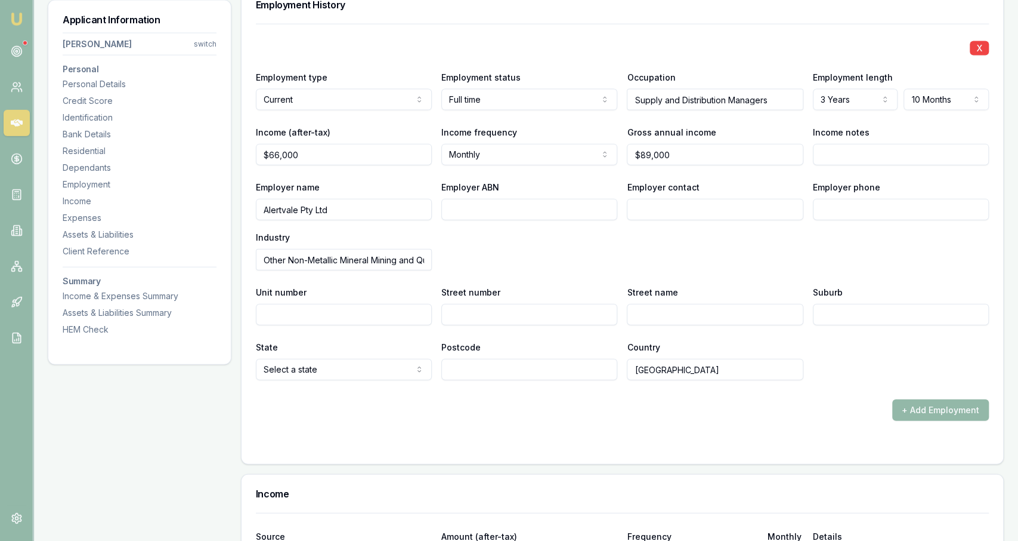
scroll to position [1923, 0]
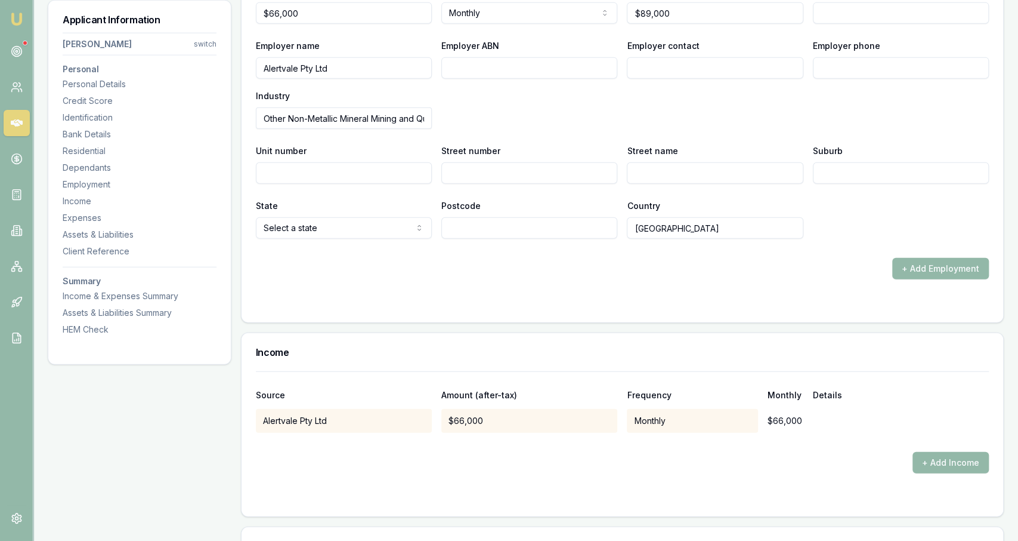
click at [378, 372] on div "Source Amount (after-tax) Frequency Monthly Details" at bounding box center [622, 388] width 733 height 32
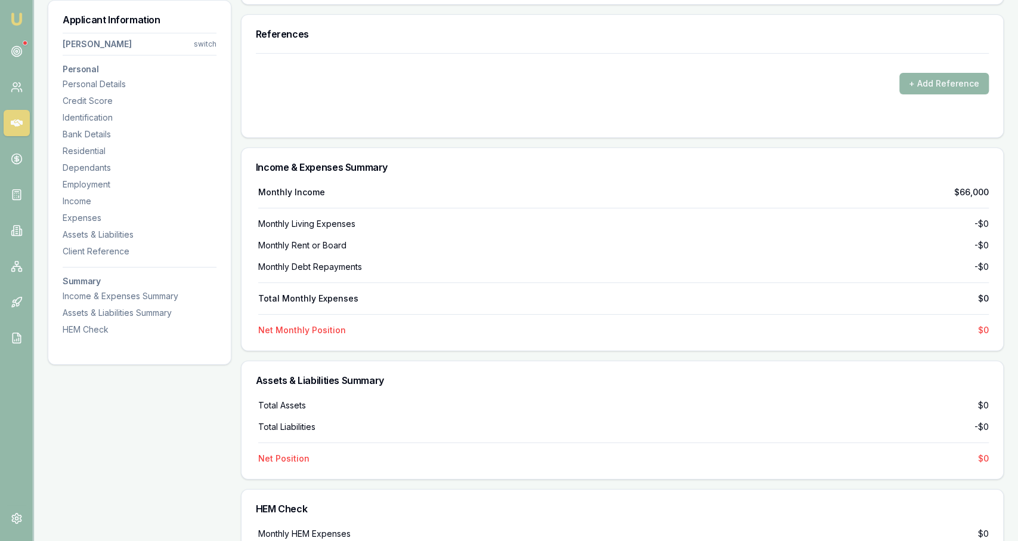
scroll to position [2358, 0]
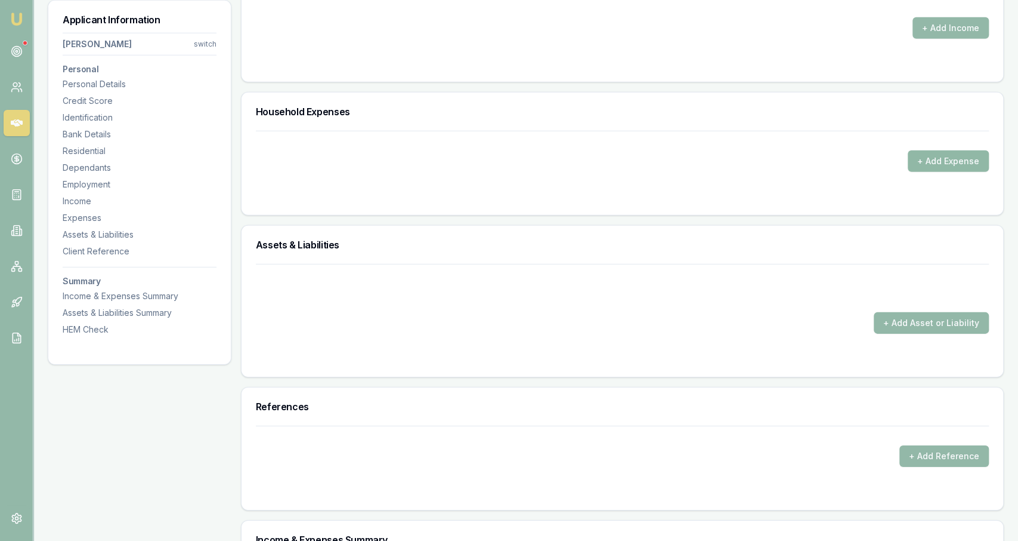
click at [930, 158] on button "+ Add Expense" at bounding box center [948, 160] width 81 height 21
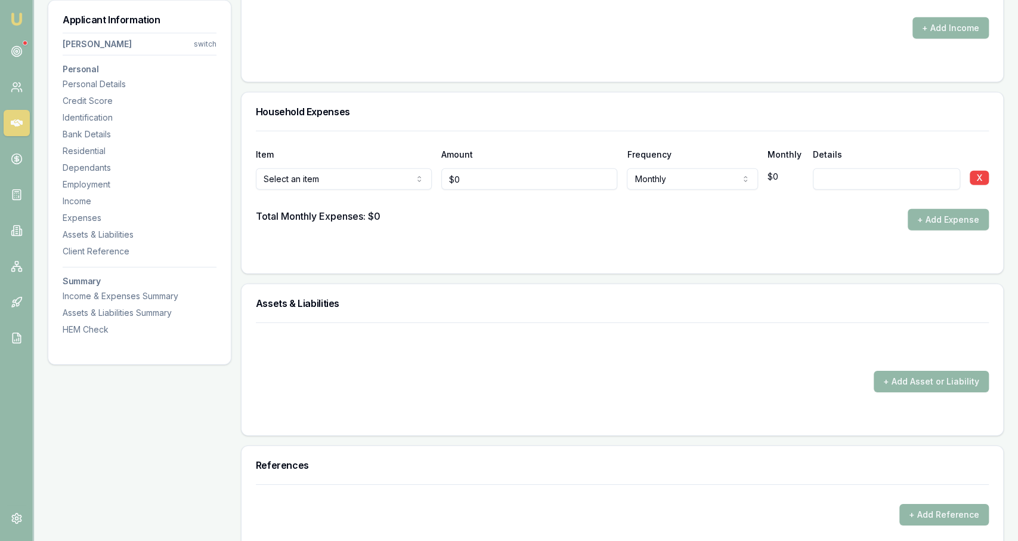
click at [511, 175] on input "0" at bounding box center [529, 178] width 176 height 21
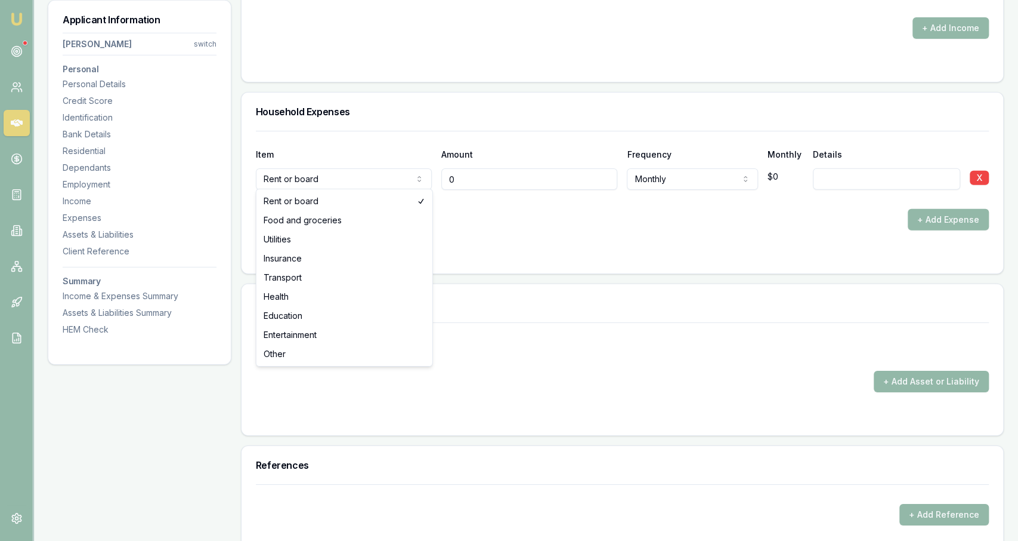
type input "$0"
select select "FOOD_AND_GROCERIES"
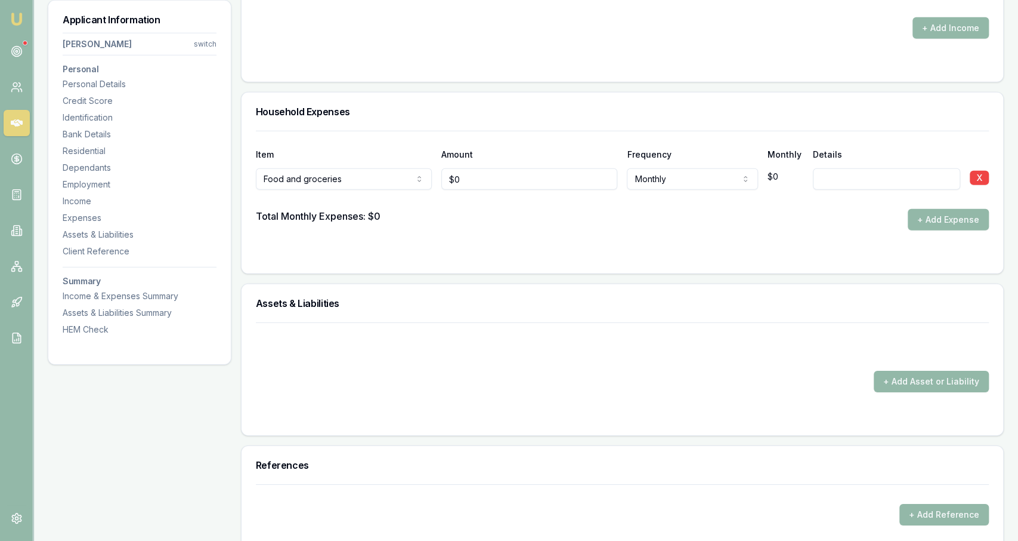
click at [436, 186] on div "Food and groceries Rent or board Food and groceries Utilities Insurance Transpo…" at bounding box center [622, 176] width 733 height 26
type input "0"
click at [471, 174] on input "0" at bounding box center [529, 178] width 176 height 21
click at [458, 190] on div at bounding box center [622, 199] width 733 height 19
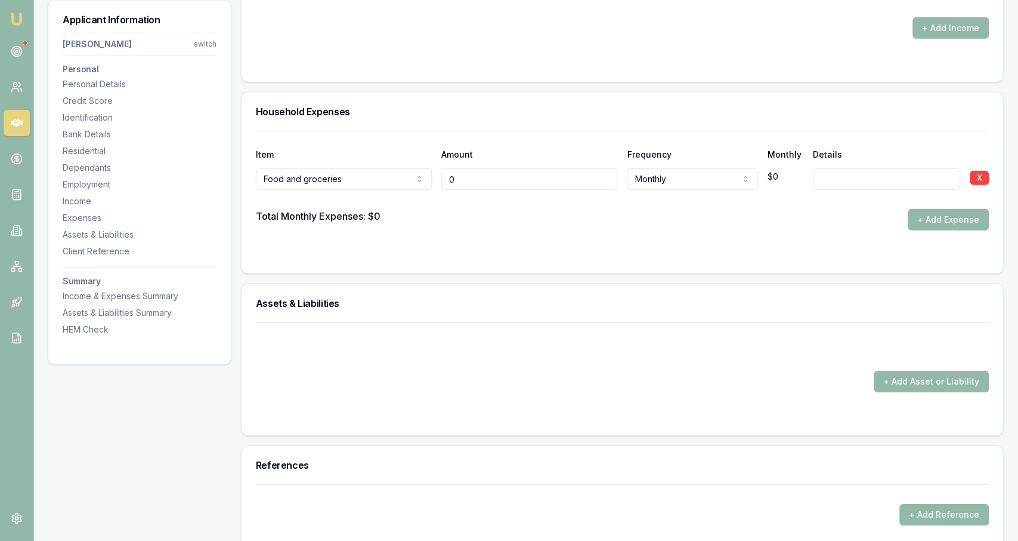
click at [458, 181] on input "0" at bounding box center [529, 178] width 176 height 21
click at [472, 174] on input "0" at bounding box center [529, 178] width 176 height 21
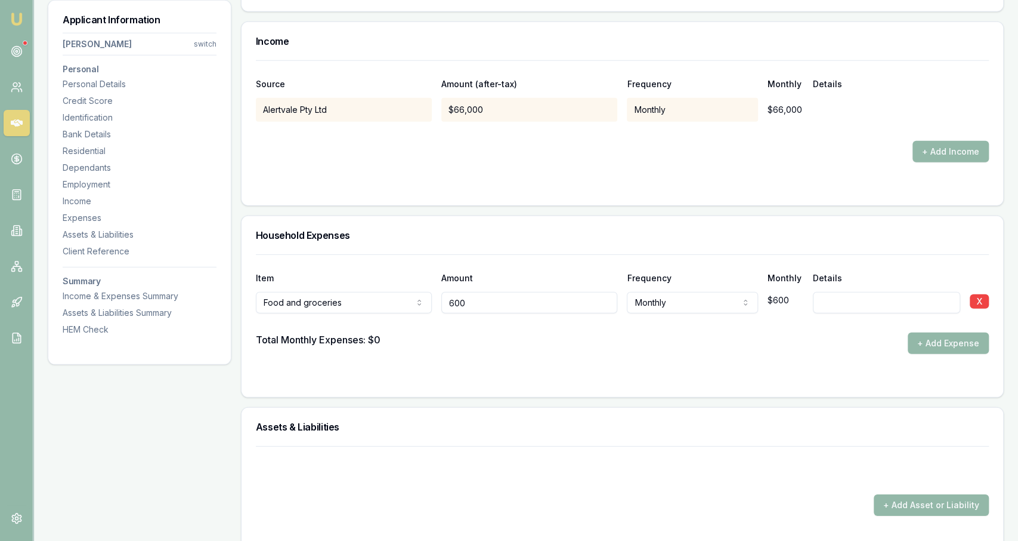
scroll to position [2234, 0]
type input "$600"
click at [567, 269] on div "Item Amount Frequency Monthly Details" at bounding box center [622, 271] width 733 height 32
click at [926, 347] on button "+ Add Expense" at bounding box center [948, 343] width 81 height 21
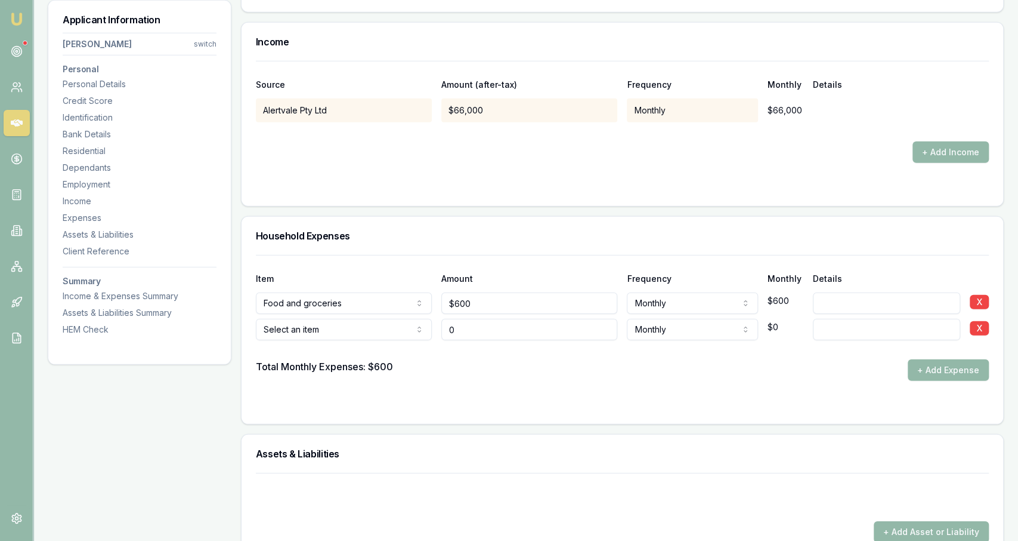
type input "$0"
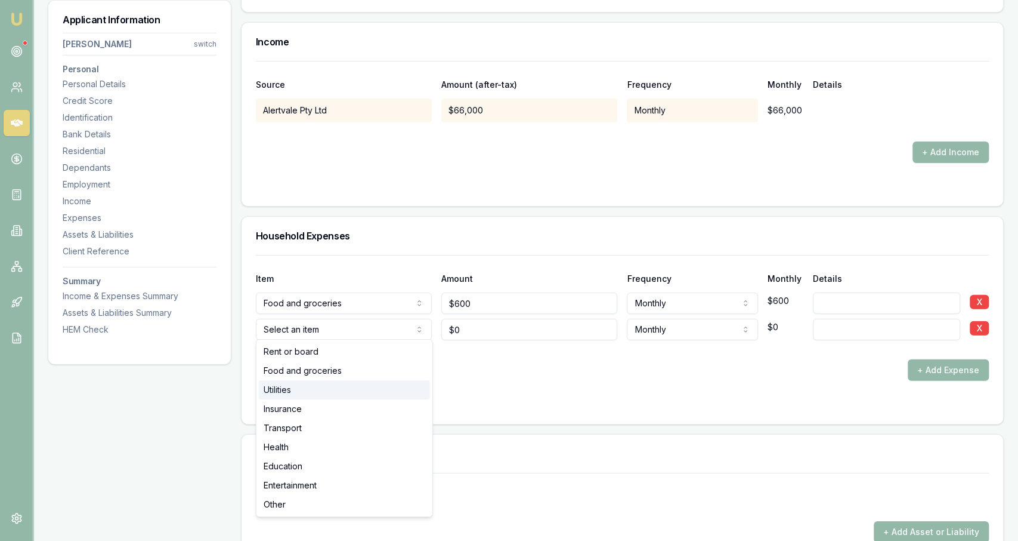
select select "UTILITIES"
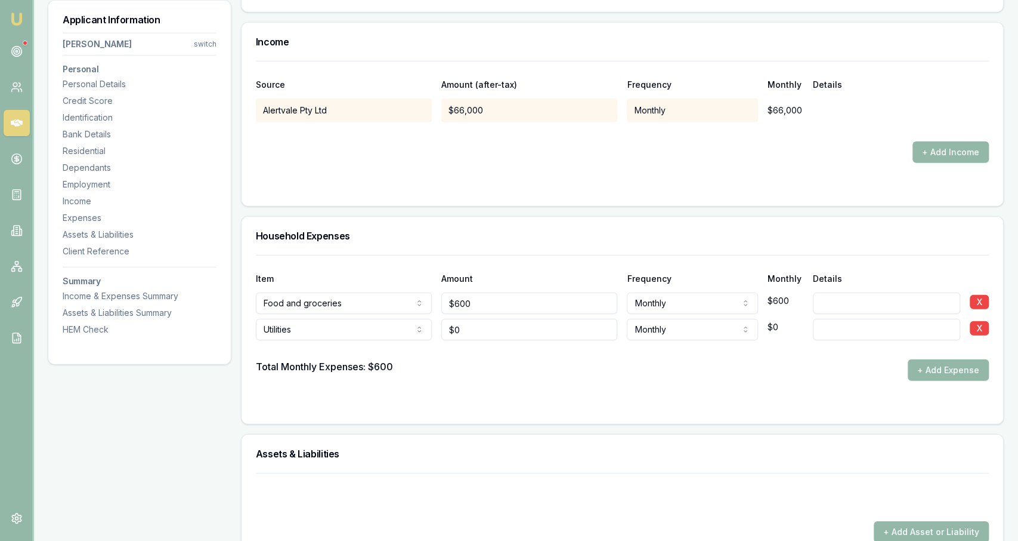
click at [472, 345] on div at bounding box center [622, 349] width 733 height 19
type input "0"
click at [471, 333] on input "0" at bounding box center [529, 329] width 176 height 21
click at [470, 333] on input "0" at bounding box center [529, 329] width 176 height 21
click at [471, 331] on input "0" at bounding box center [529, 329] width 176 height 21
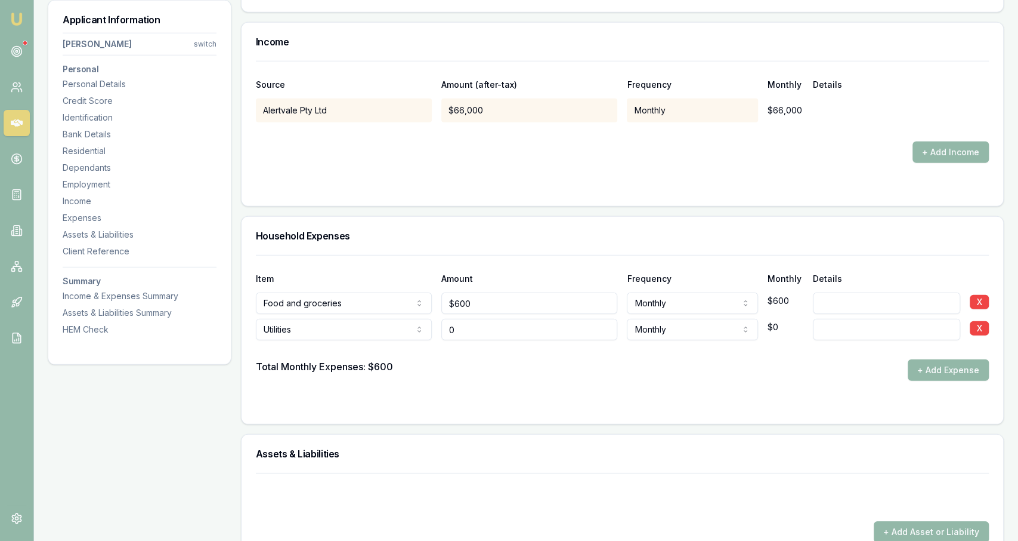
click at [471, 331] on input "0" at bounding box center [529, 329] width 176 height 21
type input "$125"
click at [553, 363] on div "Total Monthly Expenses: $600 + Add Expense" at bounding box center [622, 369] width 733 height 21
drag, startPoint x: 938, startPoint y: 362, endPoint x: 932, endPoint y: 363, distance: 6.7
click at [939, 362] on button "+ Add Expense" at bounding box center [948, 369] width 81 height 21
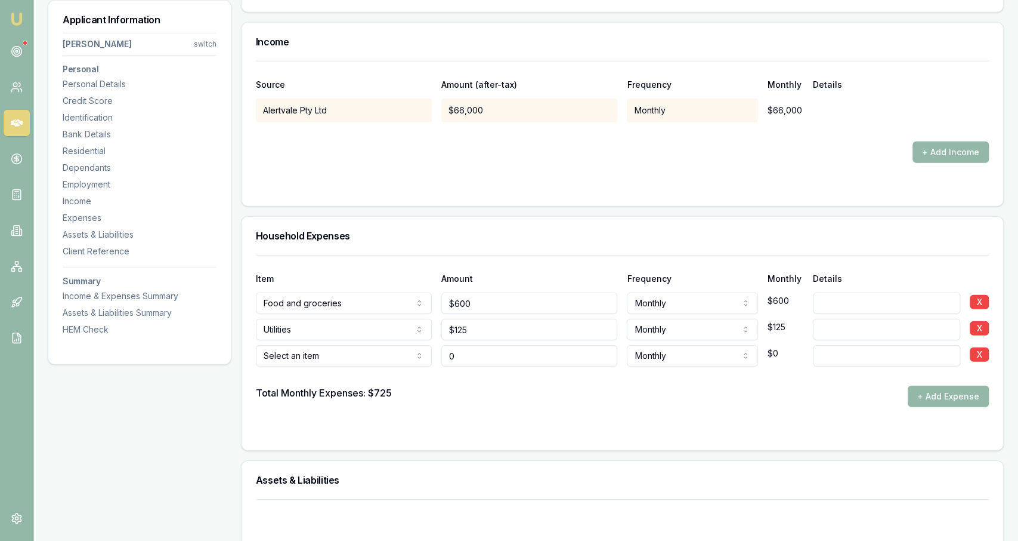
type input "$0"
click at [524, 341] on div "$0" at bounding box center [529, 353] width 176 height 26
click at [524, 349] on input "0" at bounding box center [529, 355] width 176 height 21
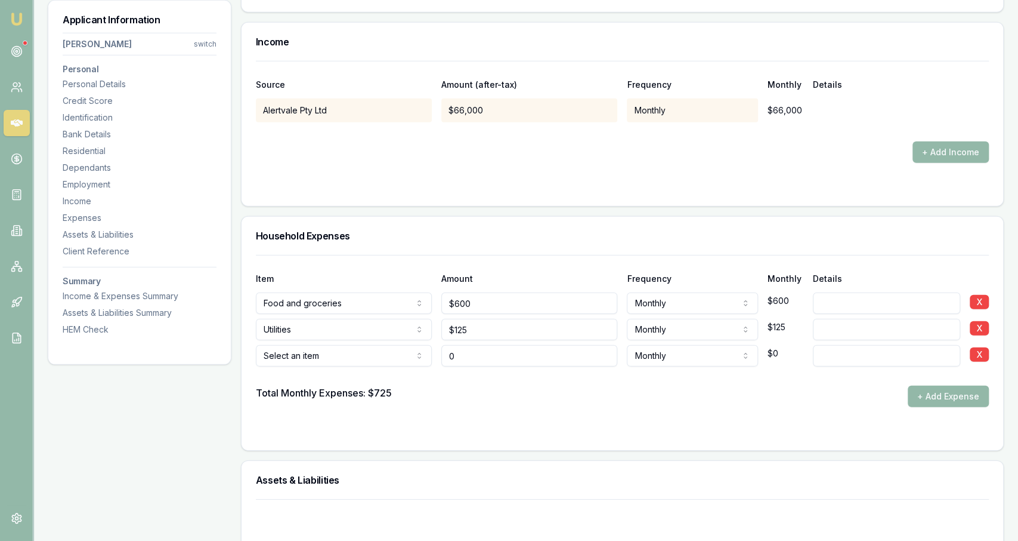
click at [524, 349] on input "0" at bounding box center [529, 355] width 176 height 21
type input "$0"
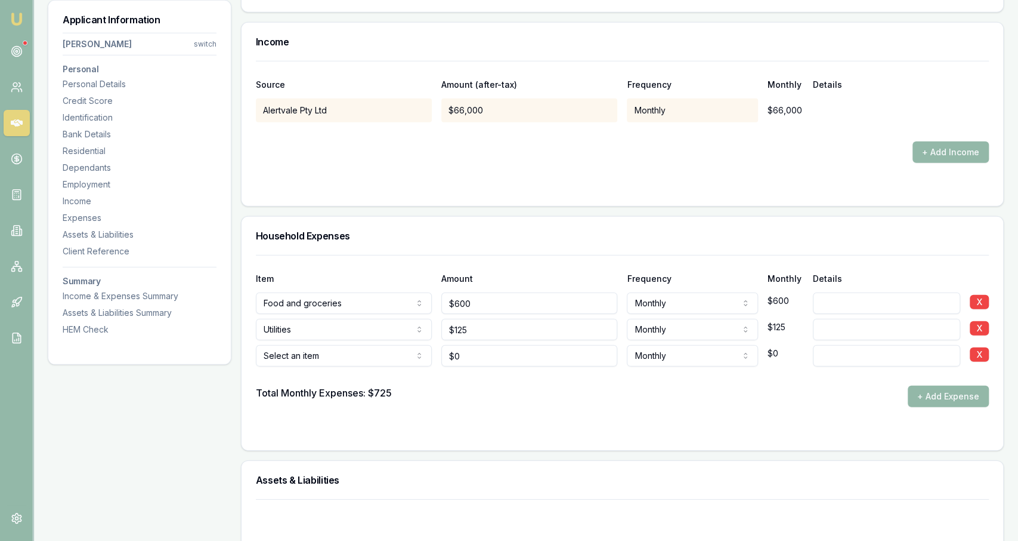
click at [360, 367] on div at bounding box center [622, 375] width 733 height 19
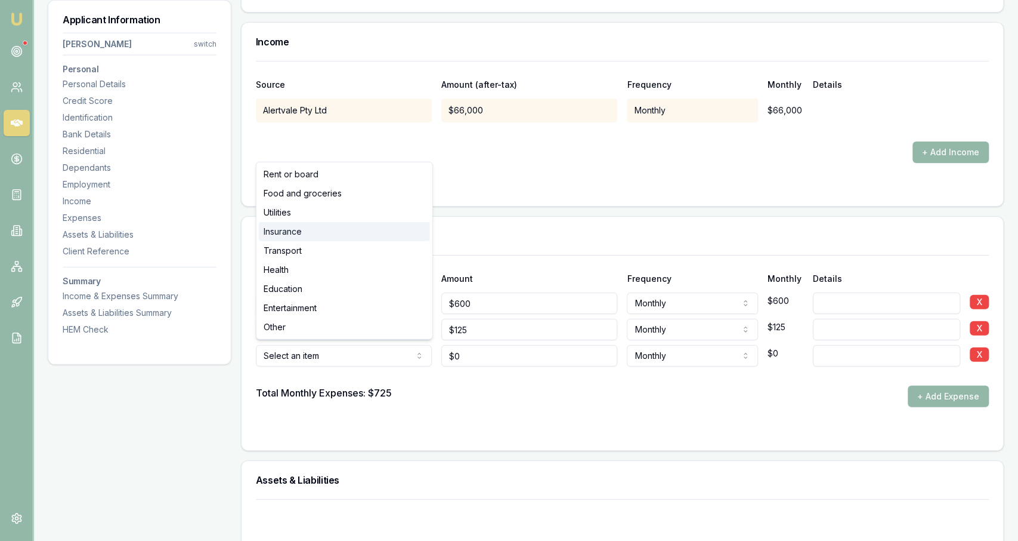
select select "INSURANCE"
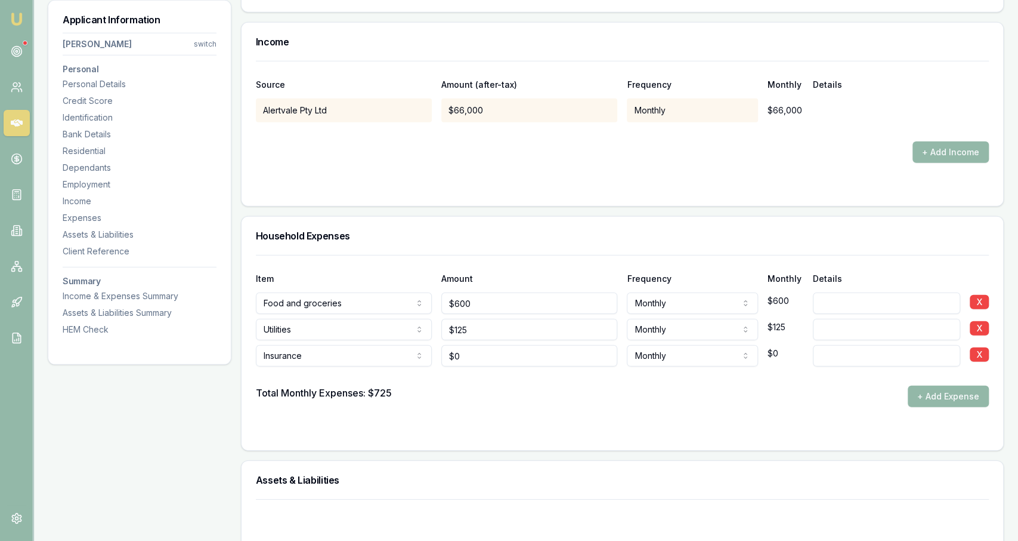
click at [468, 340] on div "$0" at bounding box center [529, 353] width 176 height 26
click at [466, 349] on input "0" at bounding box center [529, 355] width 176 height 21
type input "$110"
drag, startPoint x: 508, startPoint y: 388, endPoint x: 536, endPoint y: 387, distance: 28.6
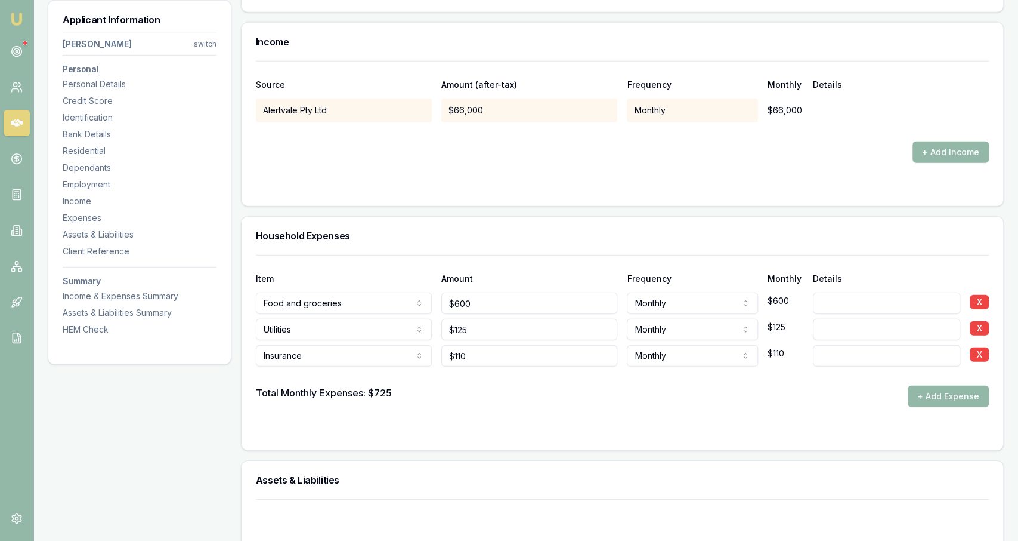
click at [509, 387] on div "Total Monthly Expenses: $725 + Add Expense" at bounding box center [622, 395] width 733 height 21
click at [926, 396] on button "+ Add Expense" at bounding box center [948, 395] width 81 height 21
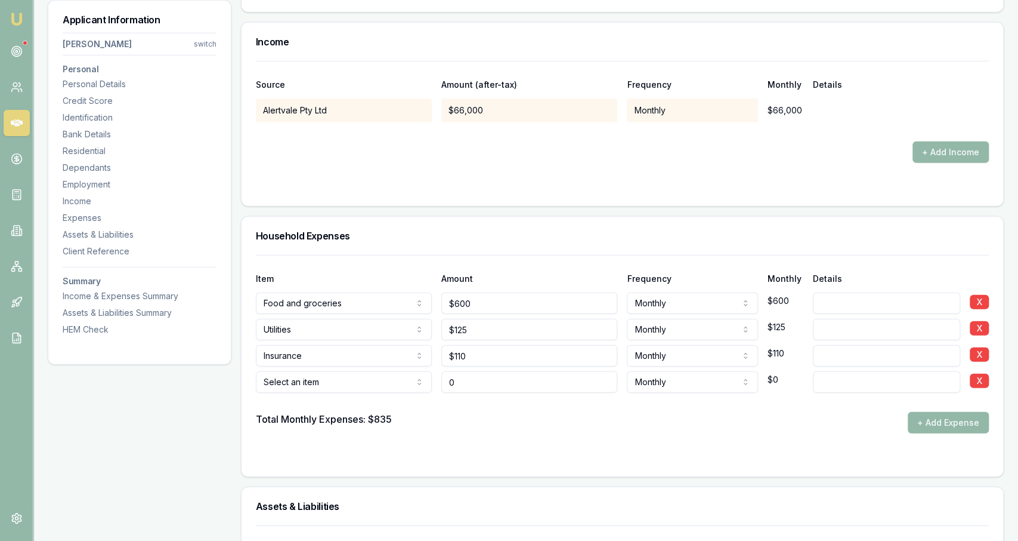
type input "$0"
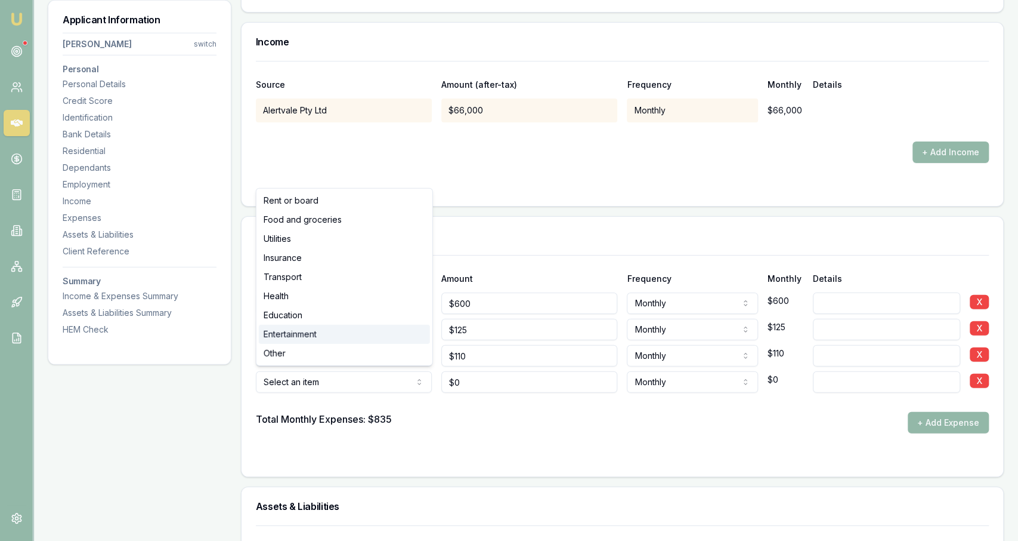
select select "ENTERTAINMENT"
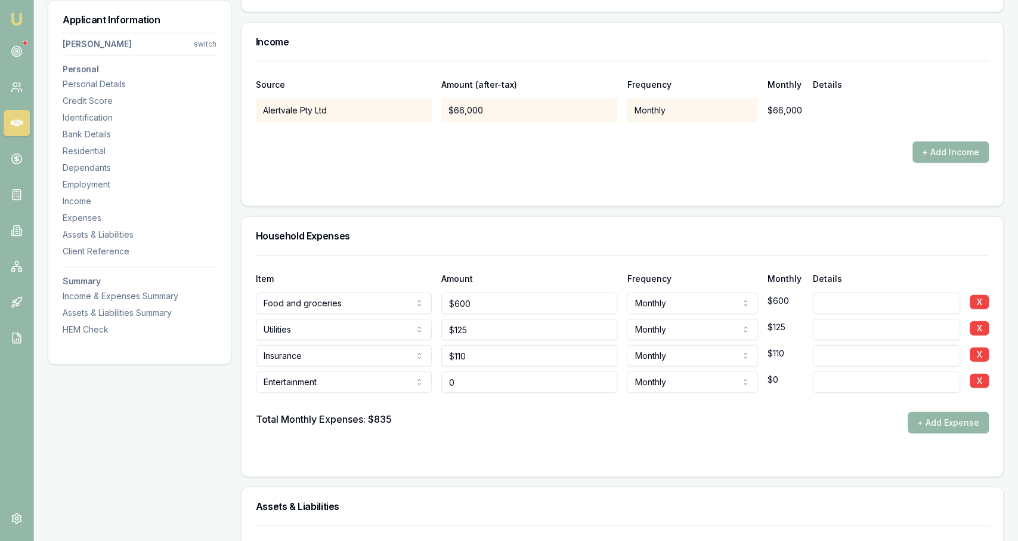
click at [514, 384] on input "0" at bounding box center [529, 381] width 176 height 21
type input "3"
type input "$900"
click at [582, 461] on div "Item Amount Frequency Monthly Details Food and groceries Rent or board Food and…" at bounding box center [623, 365] width 762 height 221
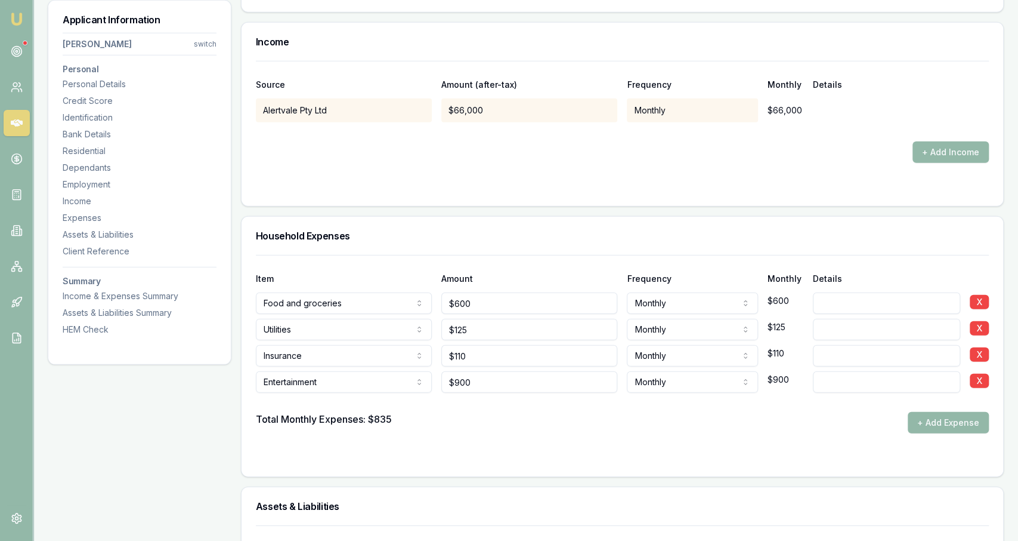
click at [921, 419] on button "+ Add Expense" at bounding box center [948, 422] width 81 height 21
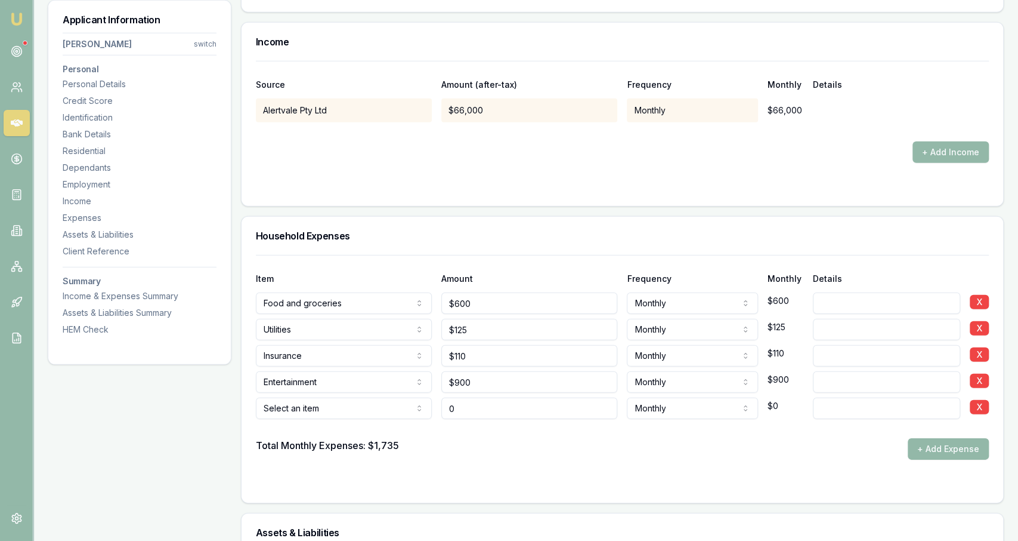
type input "$0"
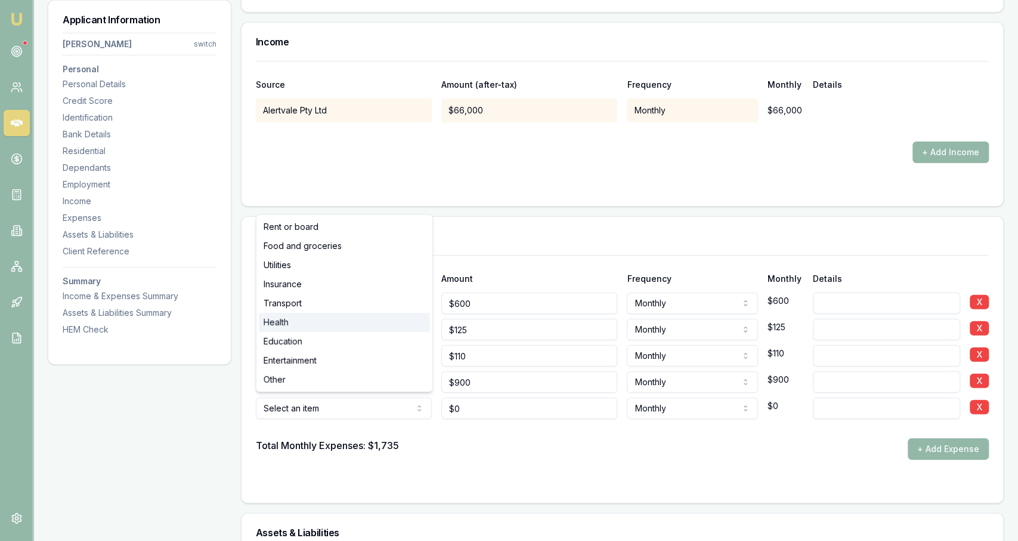
select select "HEALTH"
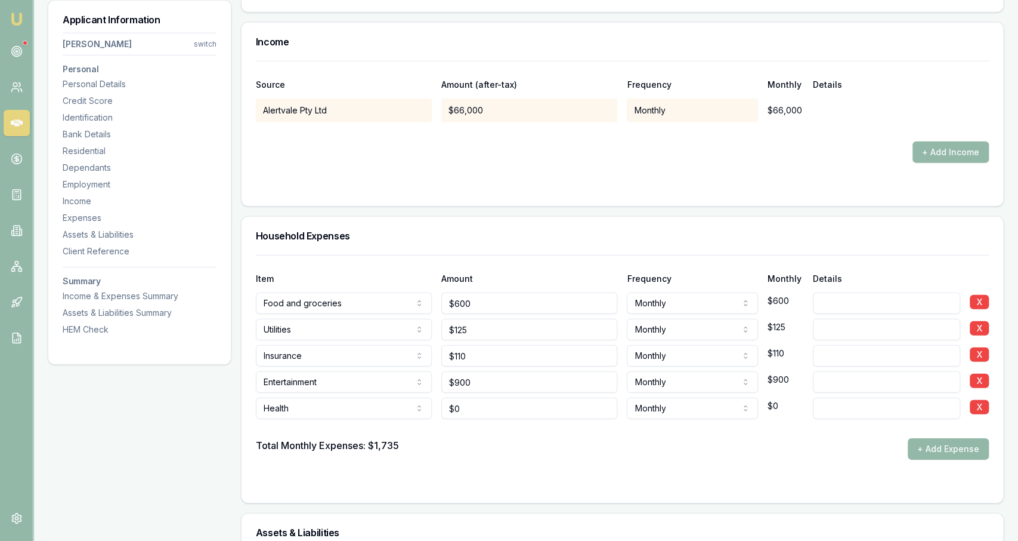
type input "0"
click at [454, 397] on input "0" at bounding box center [529, 407] width 176 height 21
click at [461, 402] on input "0" at bounding box center [529, 407] width 176 height 21
click at [462, 403] on input "0" at bounding box center [529, 407] width 176 height 21
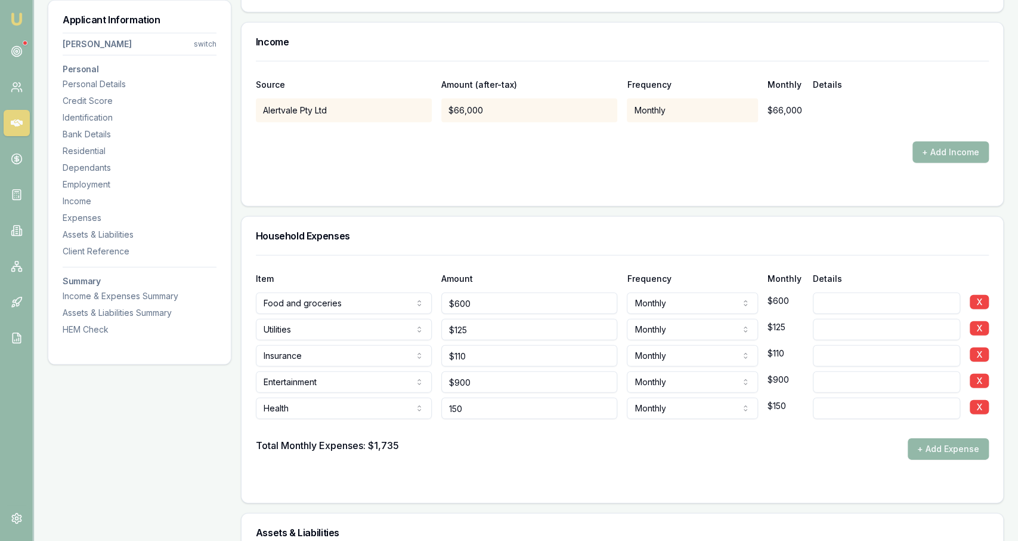
type input "$150"
click at [497, 451] on div "Total Monthly Expenses: $1,735 + Add Expense" at bounding box center [622, 448] width 733 height 21
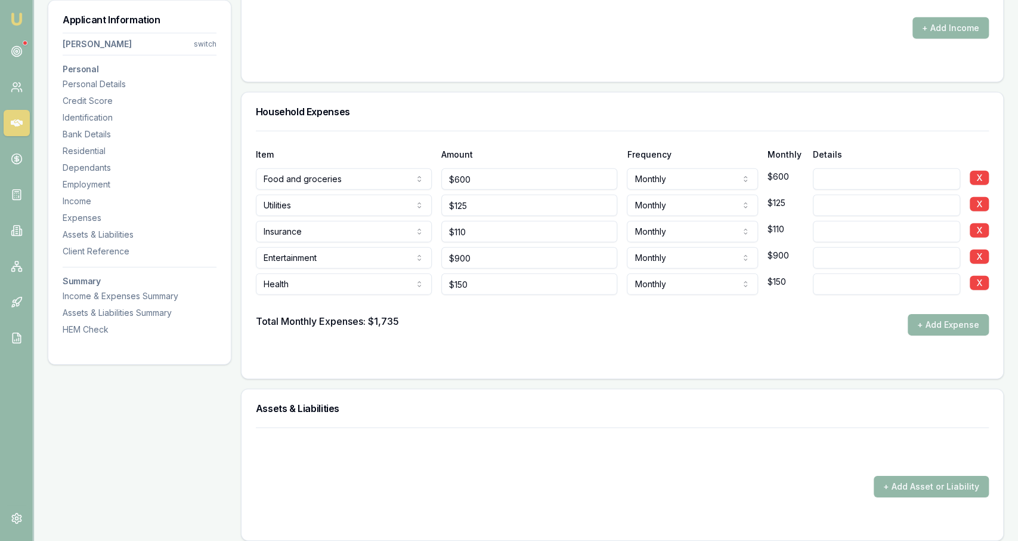
scroll to position [2420, 0]
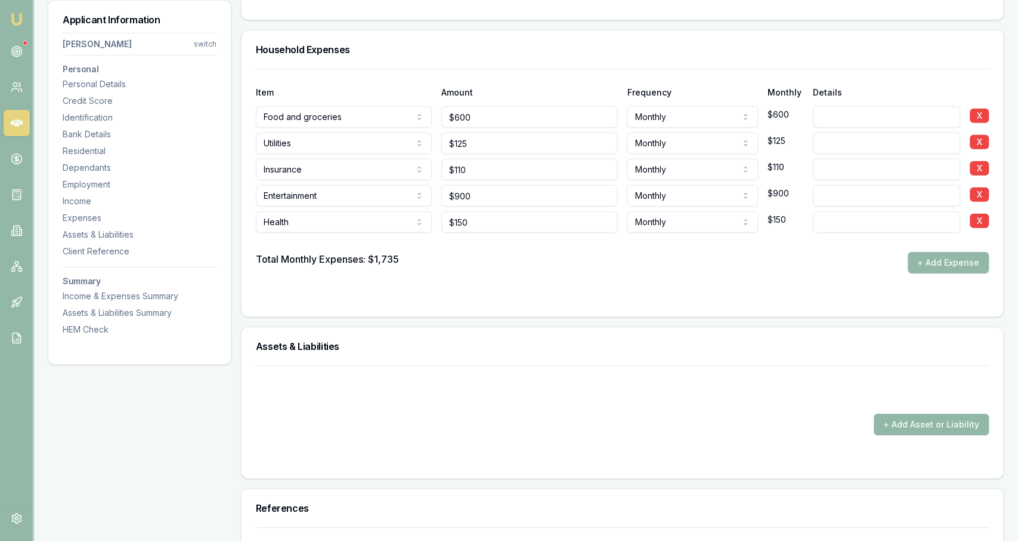
click at [937, 413] on button "+ Add Asset or Liability" at bounding box center [931, 423] width 115 height 21
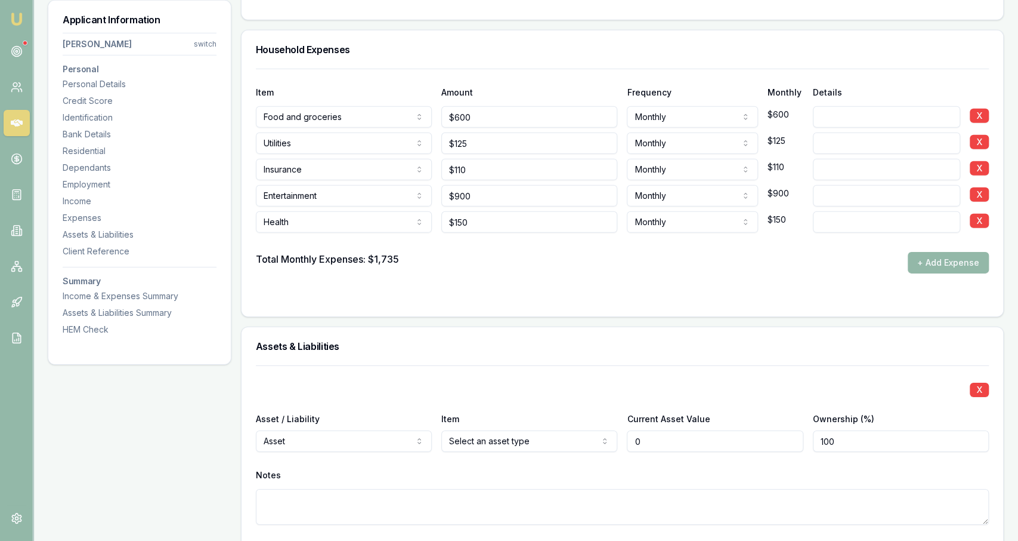
type input "$0"
click at [353, 423] on div "Asset / Liability Asset Asset Liability" at bounding box center [344, 431] width 176 height 41
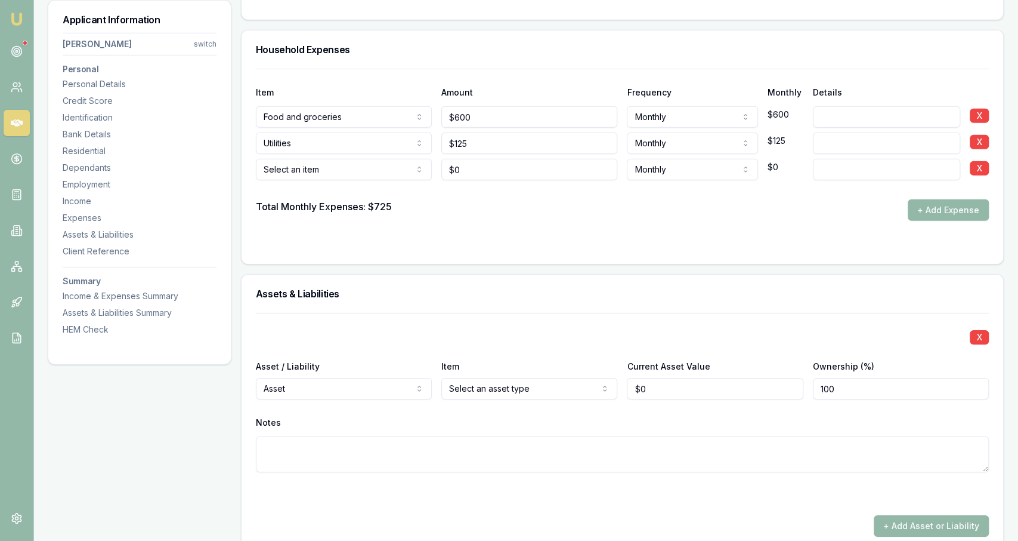
drag, startPoint x: 305, startPoint y: 459, endPoint x: 304, endPoint y: 477, distance: 17.9
click at [304, 477] on div "X Asset / Liability Asset Asset Liability Item Select an asset type Home Car Bo…" at bounding box center [622, 407] width 733 height 188
click at [299, 397] on div "X Asset / Liability Asset Asset Liability Item Select an asset type Home Car Bo…" at bounding box center [622, 407] width 733 height 188
select select "LIABILITY"
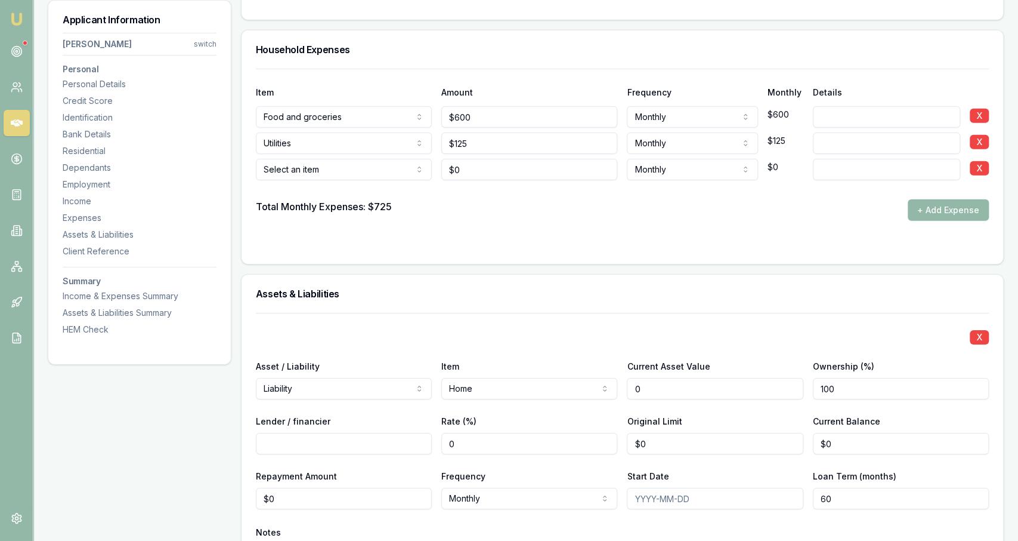
click at [672, 382] on input "0" at bounding box center [715, 388] width 176 height 21
type input "$775,000"
click at [356, 443] on input "Lender / financier" at bounding box center [344, 443] width 176 height 21
type input "Westpac"
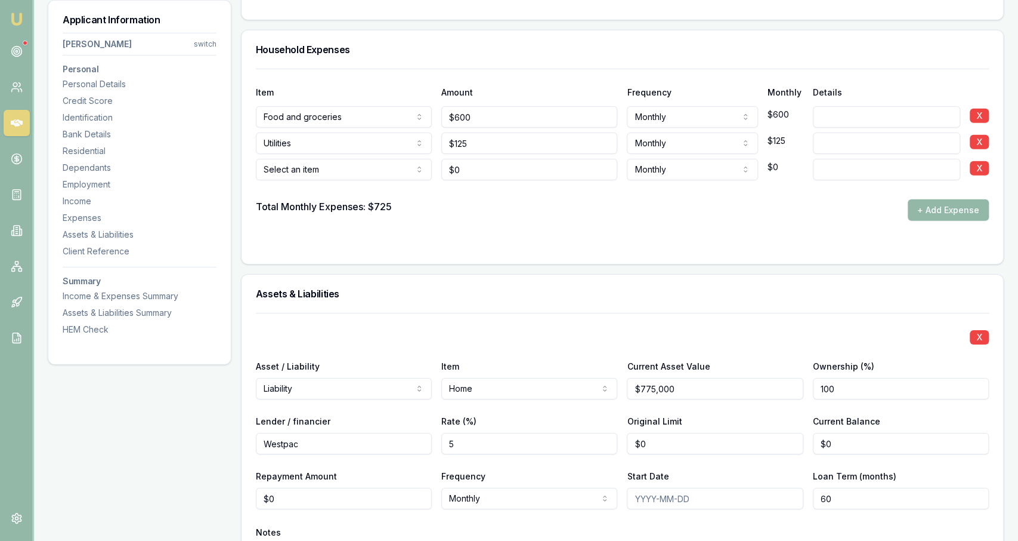
type input "5"
click at [697, 453] on div "X Asset / Liability Liability Asset Liability Item Home Home Car Boat Bike Cara…" at bounding box center [622, 462] width 733 height 298
click at [697, 447] on input "0" at bounding box center [715, 443] width 176 height 21
type input "$485,000"
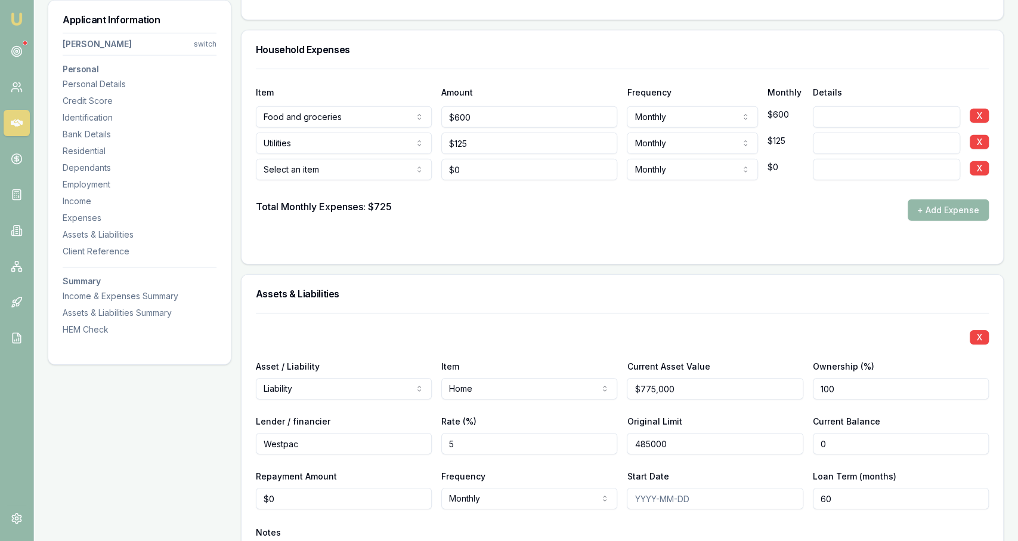
type input "0"
click at [955, 447] on input "0" at bounding box center [901, 443] width 176 height 21
click at [956, 447] on input "0" at bounding box center [901, 443] width 176 height 21
click at [955, 448] on input "0" at bounding box center [901, 443] width 176 height 21
type input "$485,000"
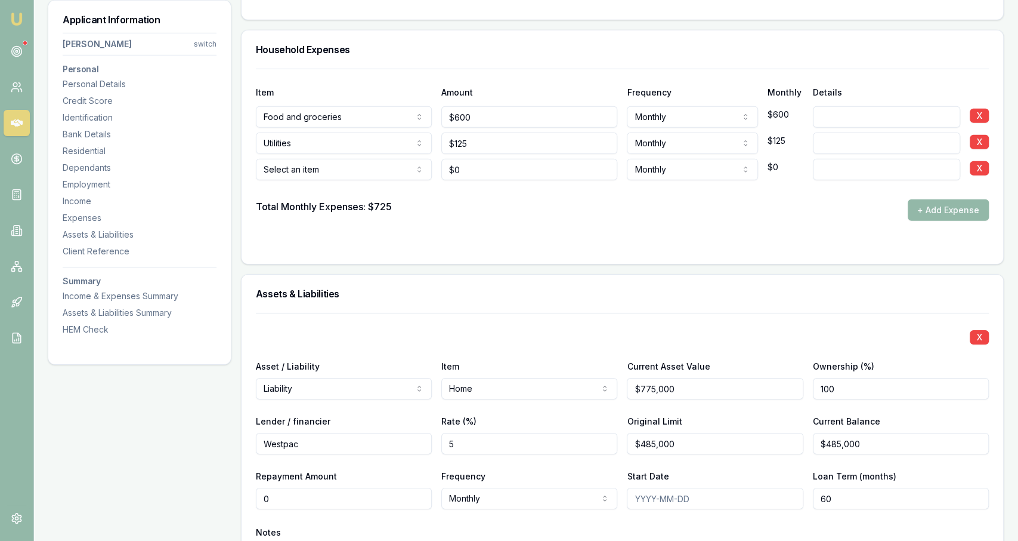
click at [338, 490] on input "0" at bounding box center [344, 497] width 176 height 21
click at [338, 489] on input "0" at bounding box center [344, 497] width 176 height 21
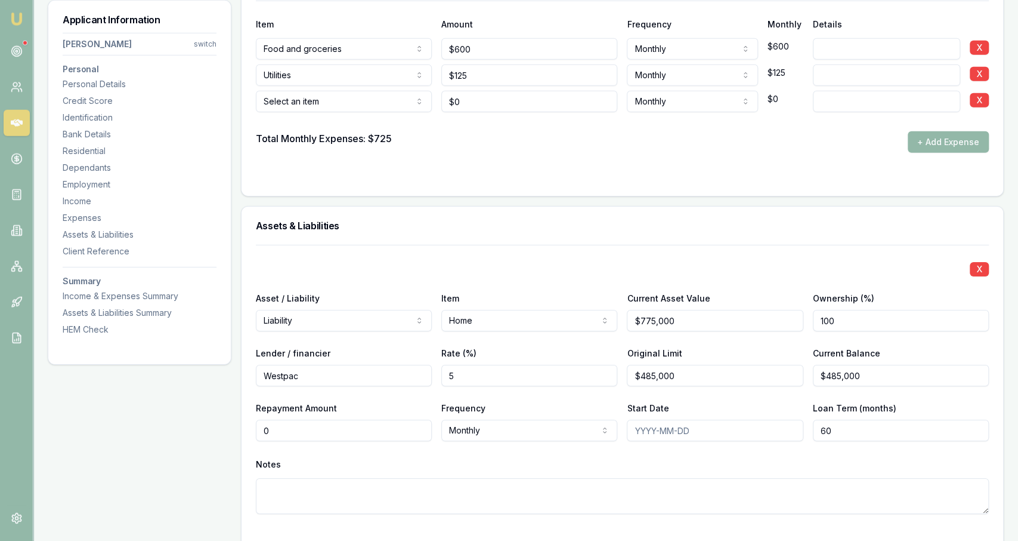
scroll to position [2544, 0]
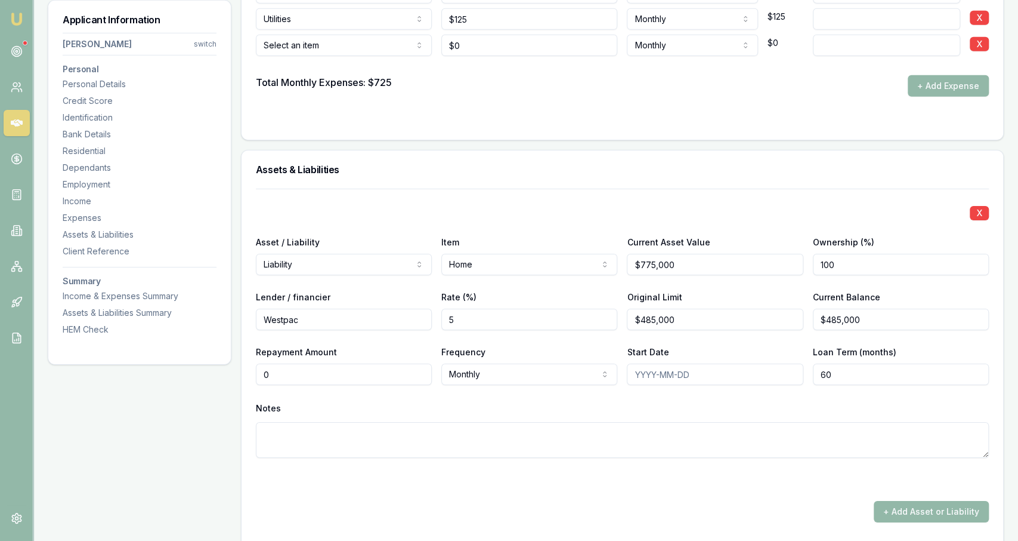
click at [293, 375] on input "0" at bounding box center [344, 373] width 176 height 21
type input "7"
type input "$2,684"
drag, startPoint x: 629, startPoint y: 415, endPoint x: 818, endPoint y: 337, distance: 204.4
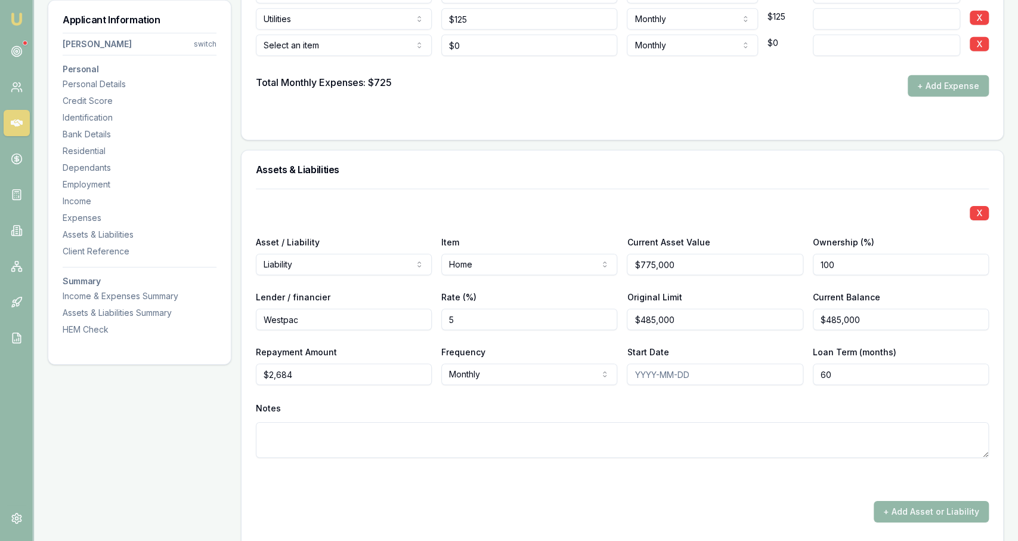
click at [633, 412] on div "Notes" at bounding box center [622, 428] width 733 height 58
click at [820, 367] on input "60" at bounding box center [901, 373] width 176 height 21
click at [821, 367] on input "60" at bounding box center [901, 373] width 176 height 21
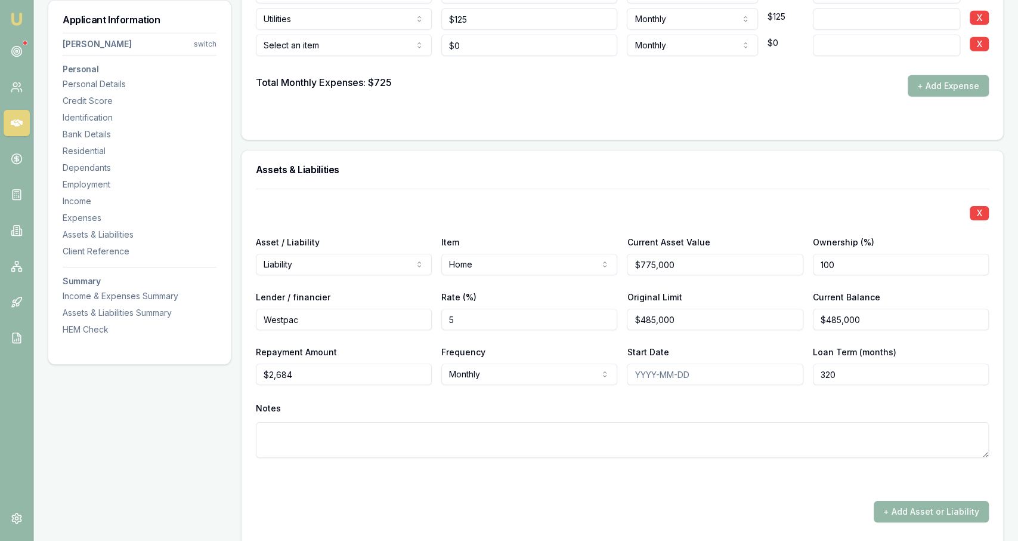
type input "320"
click at [908, 411] on div "Notes" at bounding box center [622, 408] width 733 height 18
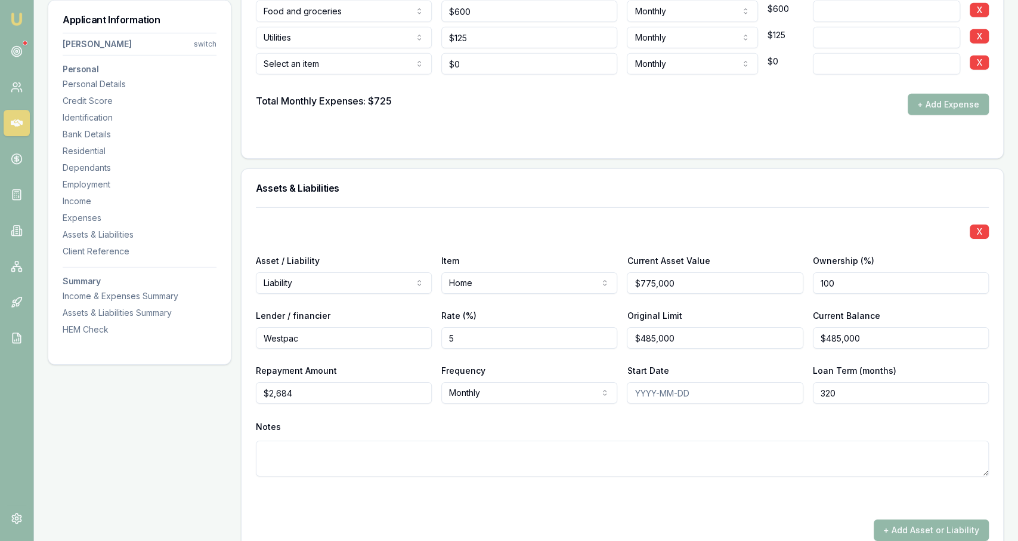
scroll to position [2448, 0]
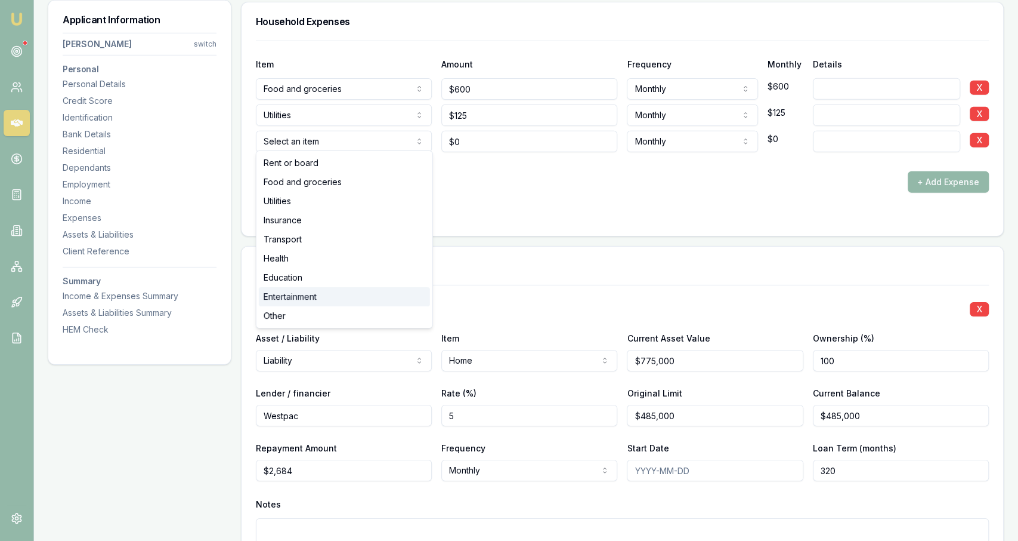
select select "ENTERTAINMENT"
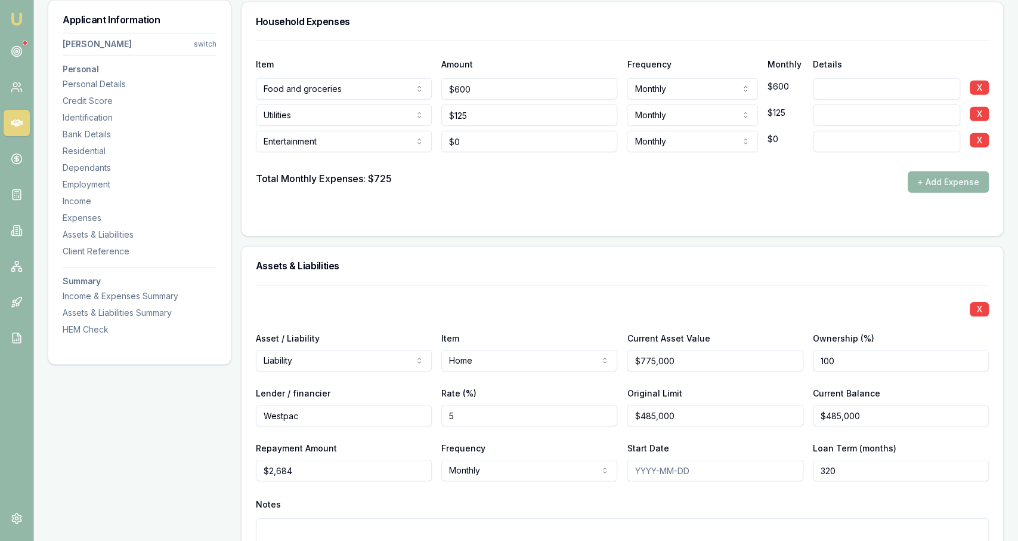
click at [501, 190] on form "Item Amount Frequency Monthly Details Food and groceries Rent or board Food and…" at bounding box center [622, 131] width 733 height 181
click at [482, 159] on div at bounding box center [622, 161] width 733 height 19
click at [475, 147] on input "0" at bounding box center [529, 141] width 176 height 21
click at [578, 146] on input "250" at bounding box center [529, 141] width 176 height 21
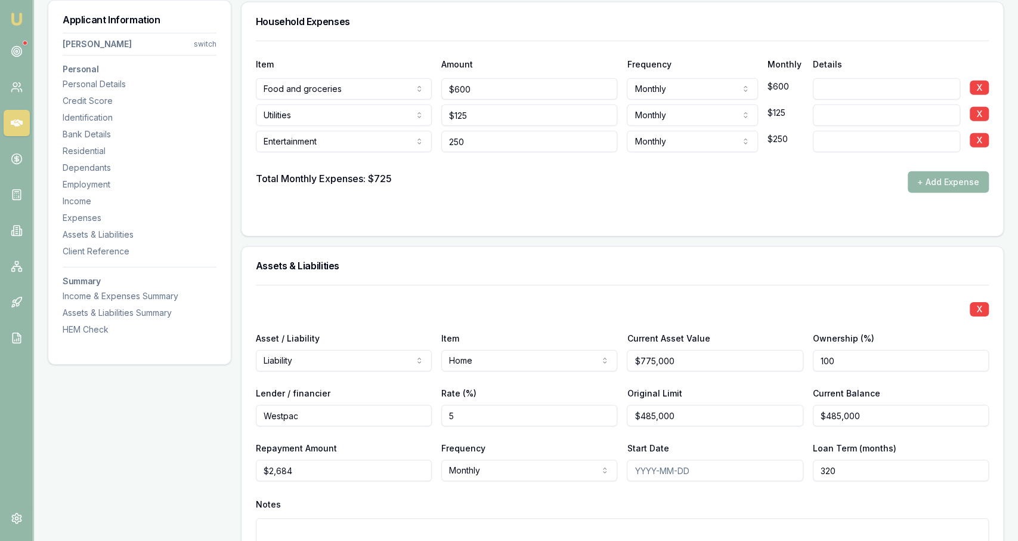
click at [577, 146] on input "250" at bounding box center [529, 141] width 176 height 21
click at [577, 145] on input "250" at bounding box center [529, 141] width 176 height 21
type input "$900"
click at [580, 171] on div "Total Monthly Expenses: $725 + Add Expense" at bounding box center [622, 181] width 733 height 21
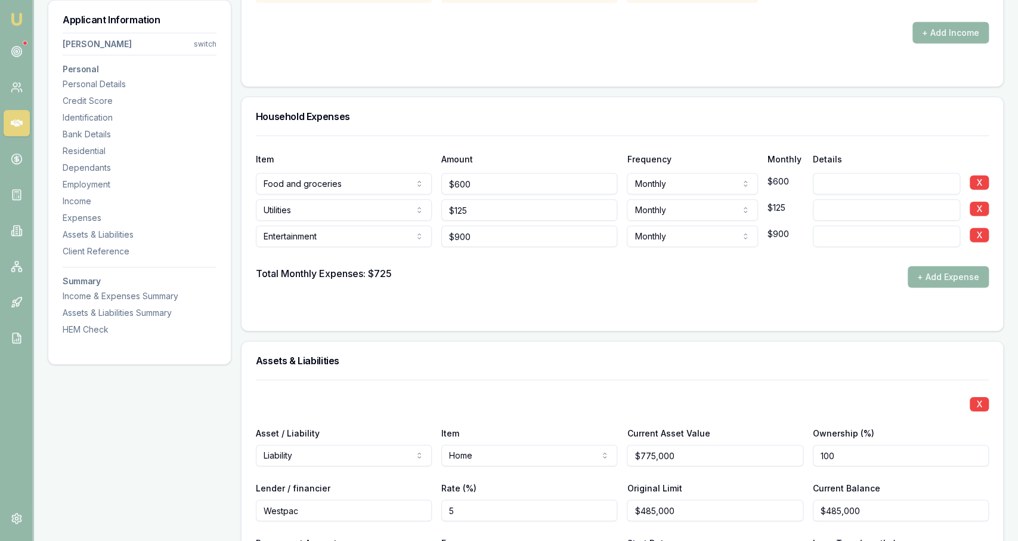
scroll to position [2324, 0]
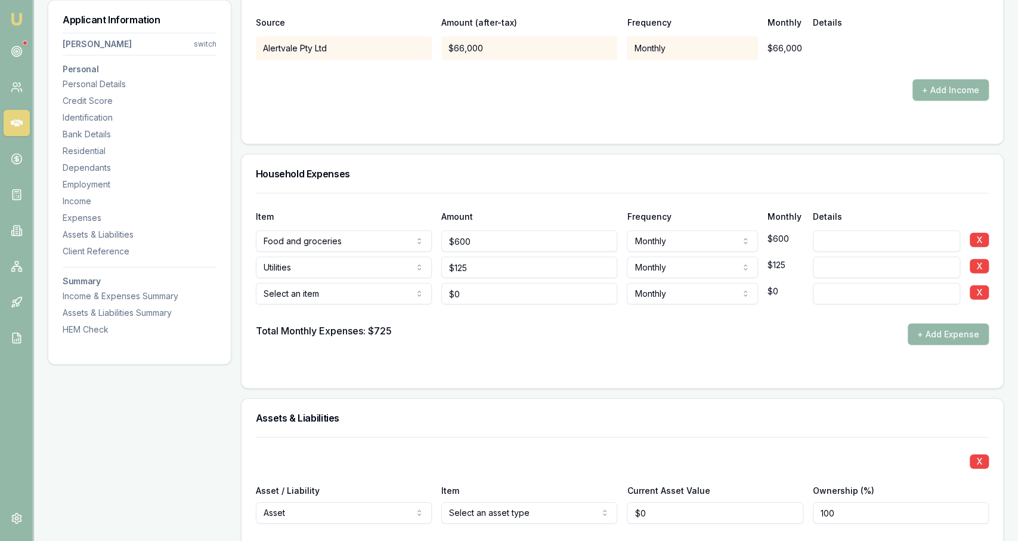
scroll to position [2606, 0]
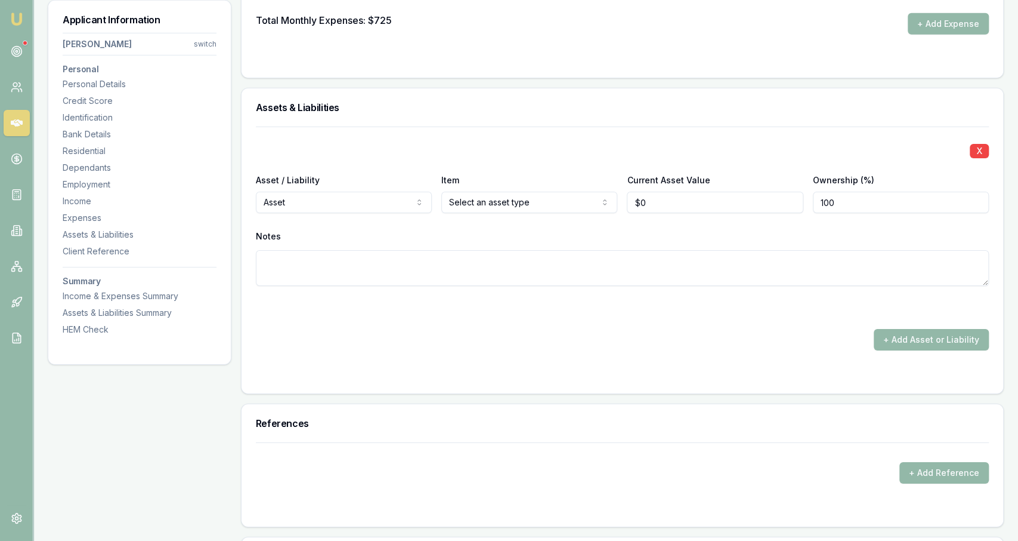
select select "LIABILITY"
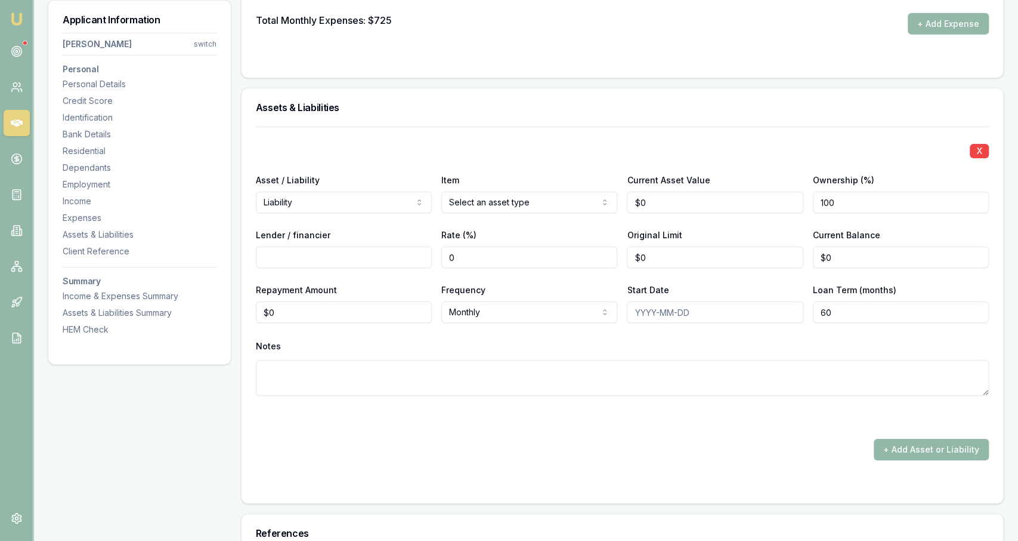
click at [226, 362] on div at bounding box center [139, 357] width 183 height 14
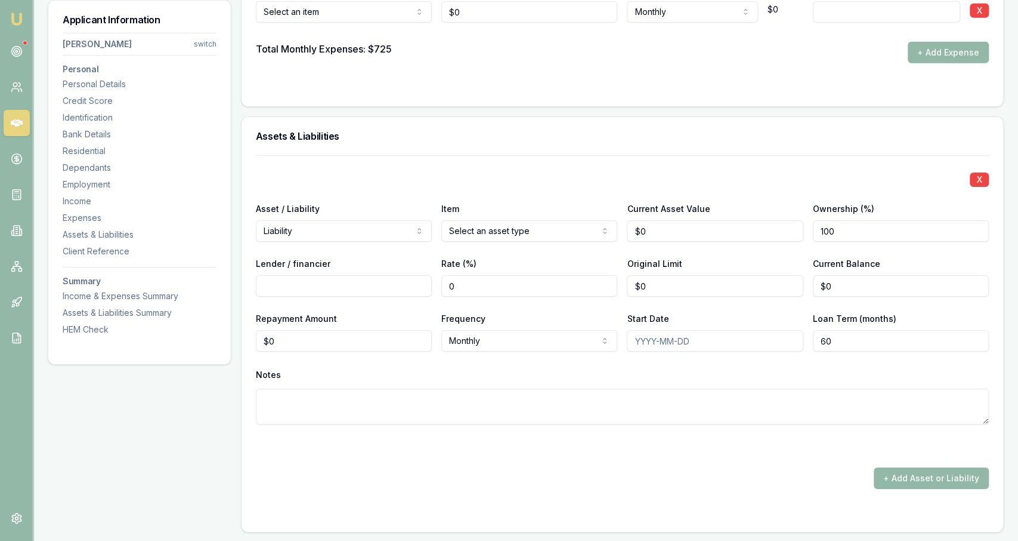
click at [530, 215] on div "Item Select an asset type Home Car Boat Bike Caravan Household items Cash Share…" at bounding box center [529, 221] width 176 height 41
click at [529, 214] on div "Item Select an asset type Home Car Boat Bike Caravan Household items Cash Share…" at bounding box center [529, 221] width 176 height 41
click at [612, 157] on div "X Asset / Liability Liability Asset Liability Item Home Home Car Boat Bike Cara…" at bounding box center [622, 304] width 733 height 298
click at [659, 211] on div "Current Asset Value $0" at bounding box center [715, 221] width 176 height 41
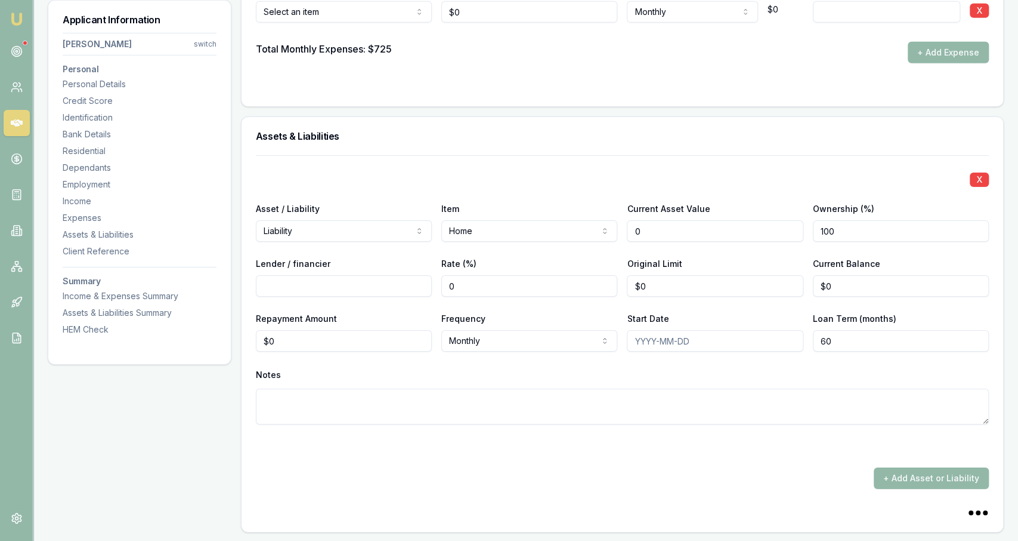
click at [659, 220] on input "0" at bounding box center [715, 230] width 176 height 21
click at [659, 224] on input "0" at bounding box center [715, 230] width 176 height 21
type input "$785,000"
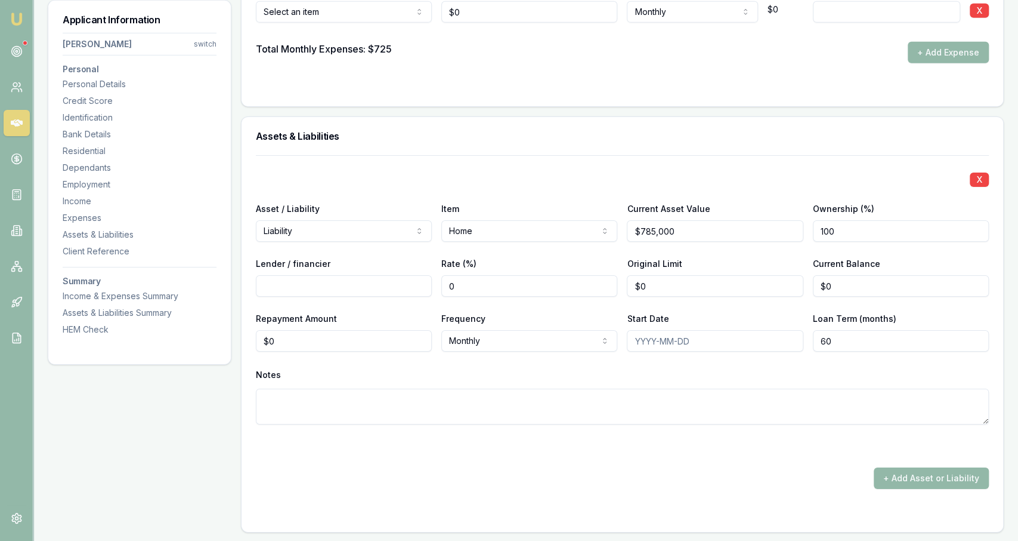
drag, startPoint x: 311, startPoint y: 297, endPoint x: 314, endPoint y: 283, distance: 13.3
click at [312, 295] on div "X Asset / Liability Liability Asset Liability Item Home Home Car Boat Bike Cara…" at bounding box center [622, 304] width 733 height 298
click at [317, 277] on input "Lender / financier" at bounding box center [344, 285] width 176 height 21
type input "S"
type input "Westpac"
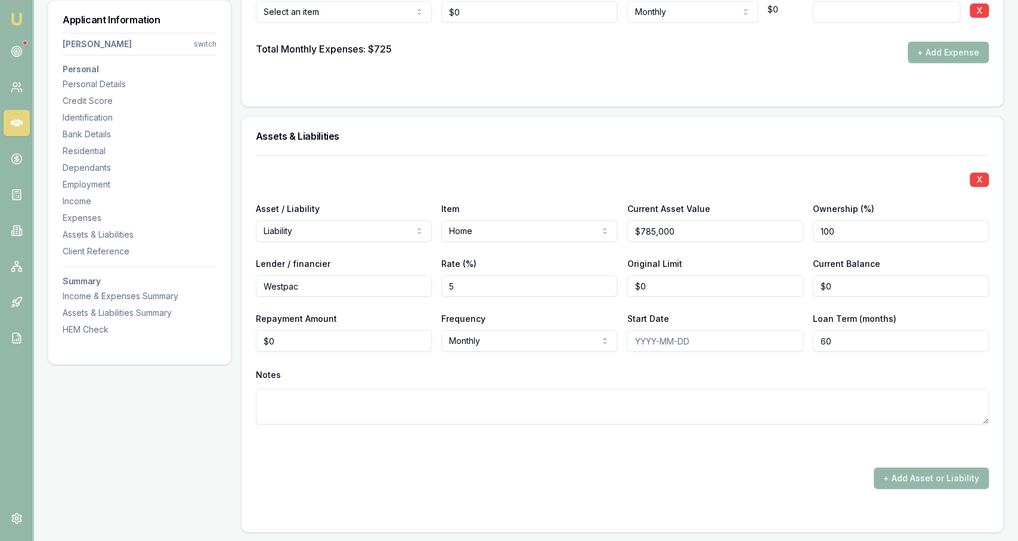
type input "5"
type input "0"
type input "$485,000"
type input "0"
type input "$485,000"
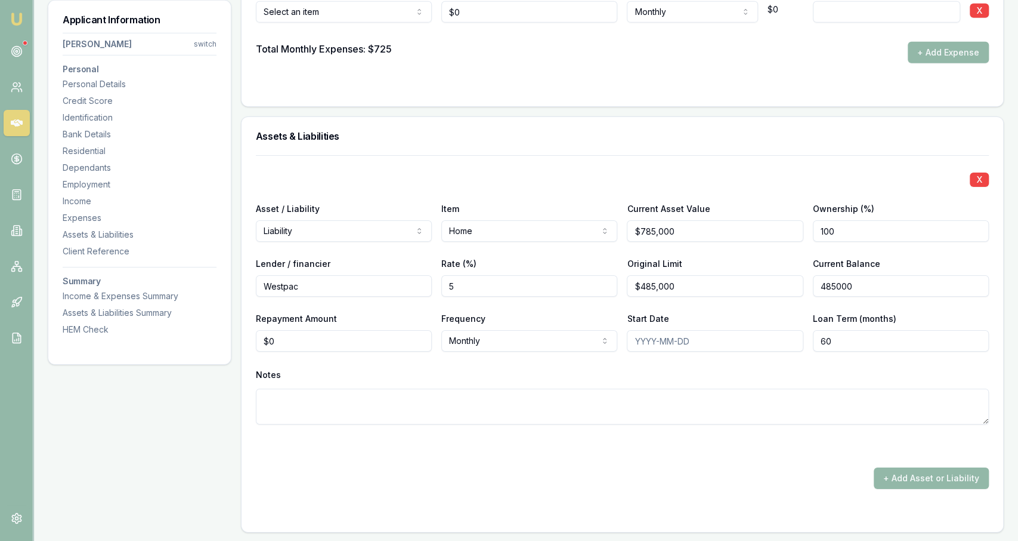
type input "0"
type input "$2,694"
type input "320"
click at [337, 440] on div at bounding box center [622, 445] width 733 height 14
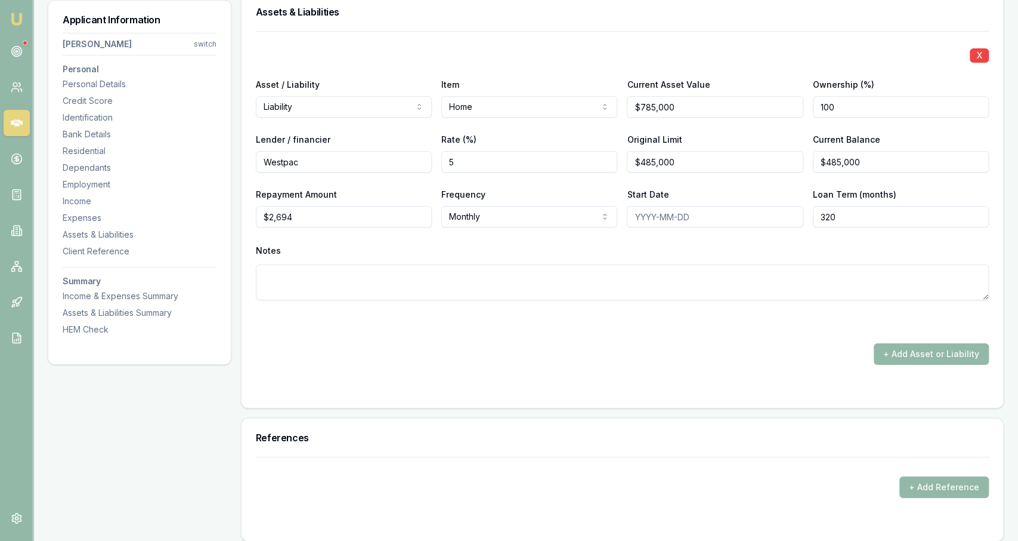
scroll to position [2358, 0]
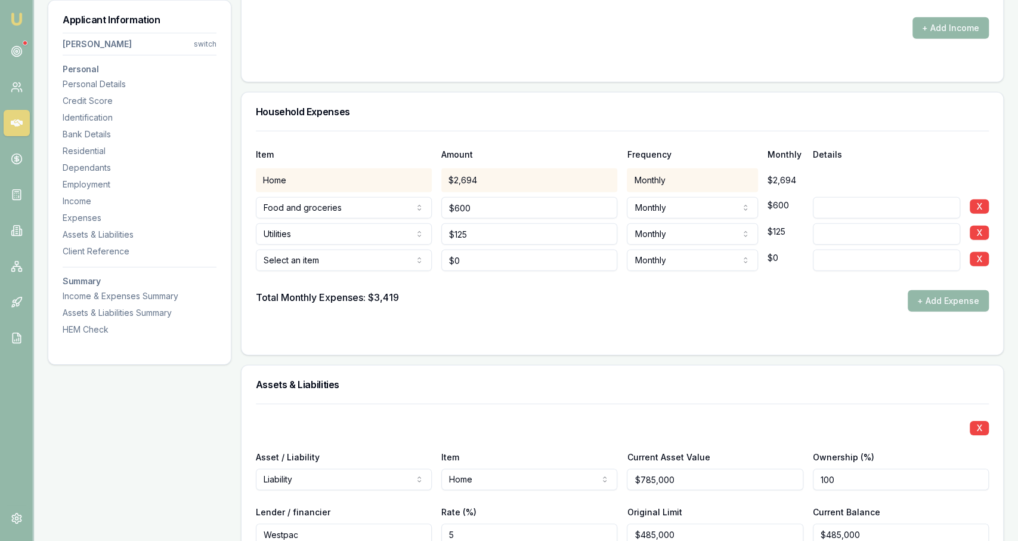
click at [495, 290] on div "Total Monthly Expenses: $3,419 + Add Expense" at bounding box center [622, 300] width 733 height 21
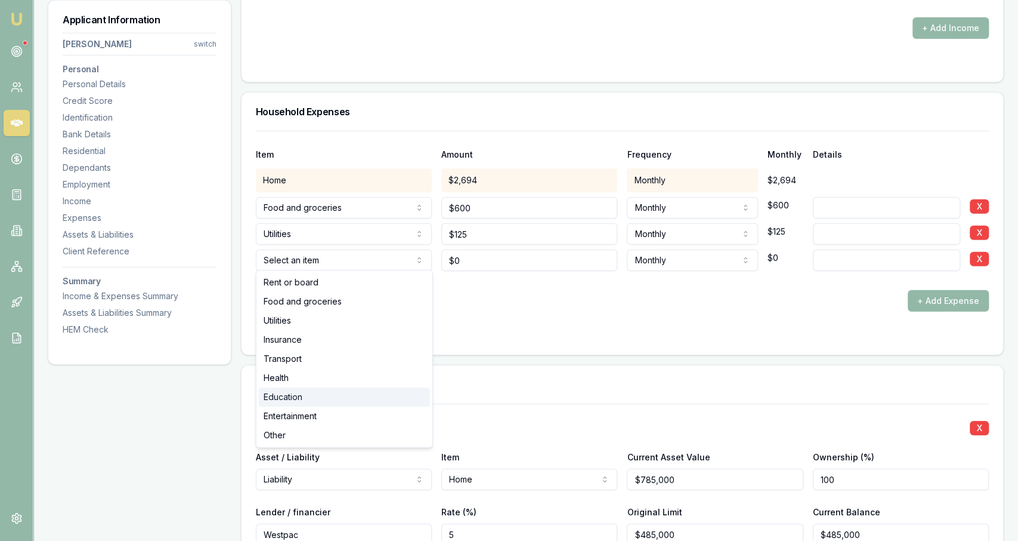
select select "EDUCATION"
drag, startPoint x: 329, startPoint y: 394, endPoint x: 369, endPoint y: 347, distance: 61.8
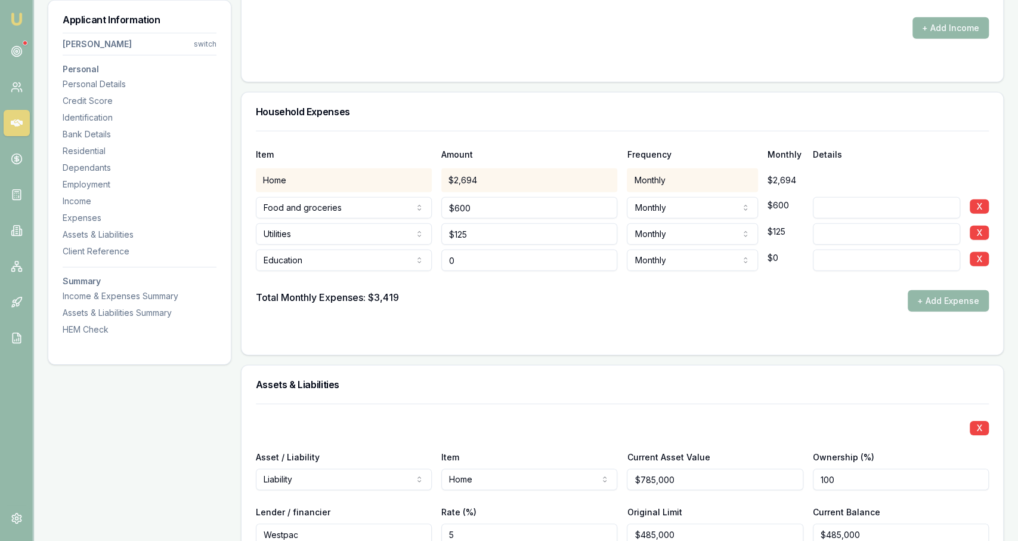
click at [467, 261] on input "0" at bounding box center [529, 259] width 176 height 21
click at [465, 261] on input "0" at bounding box center [529, 259] width 176 height 21
type input "$0"
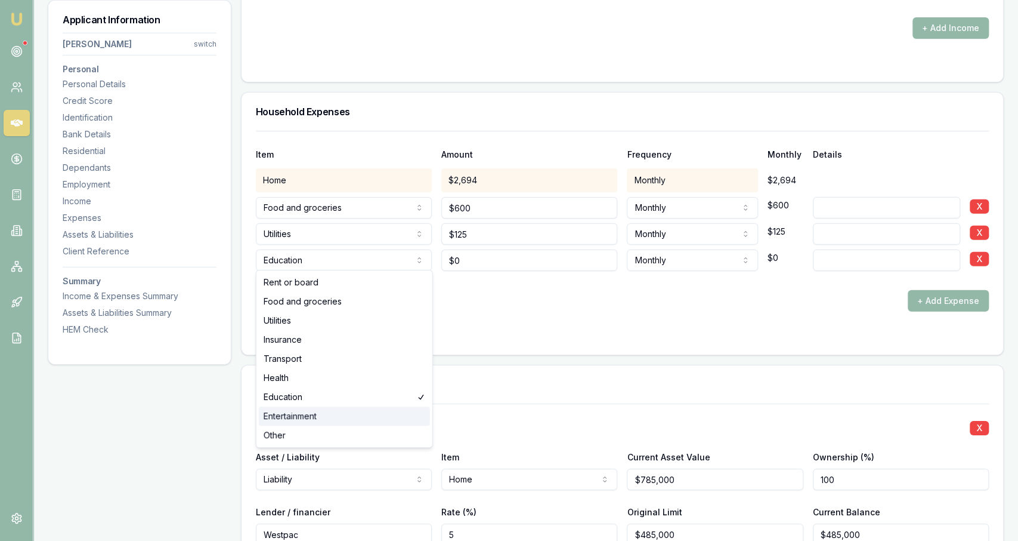
select select "ENTERTAINMENT"
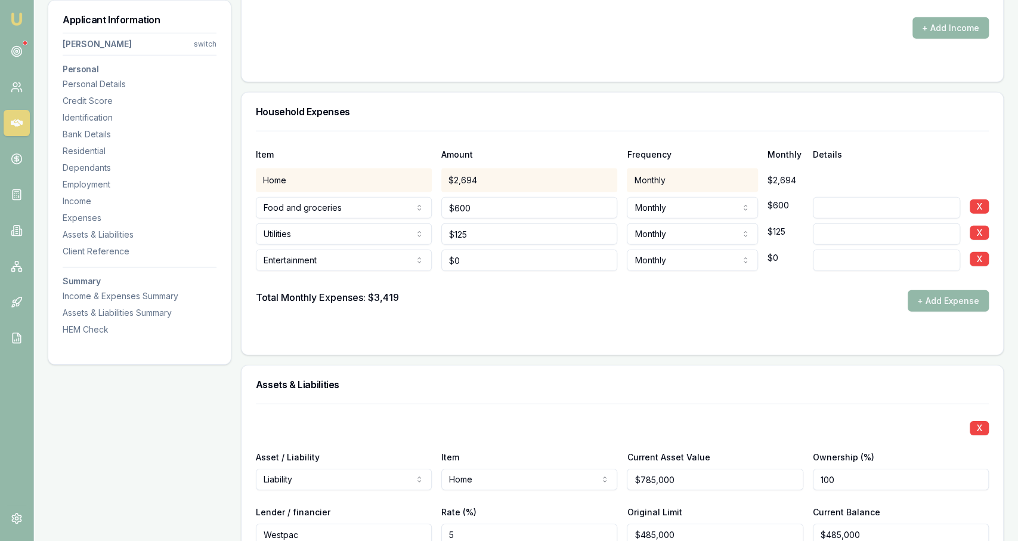
click at [472, 304] on div "Total Monthly Expenses: $3,419 + Add Expense" at bounding box center [622, 300] width 733 height 21
type input "0"
click at [489, 252] on input "0" at bounding box center [529, 259] width 176 height 21
click at [485, 258] on input "0" at bounding box center [529, 259] width 176 height 21
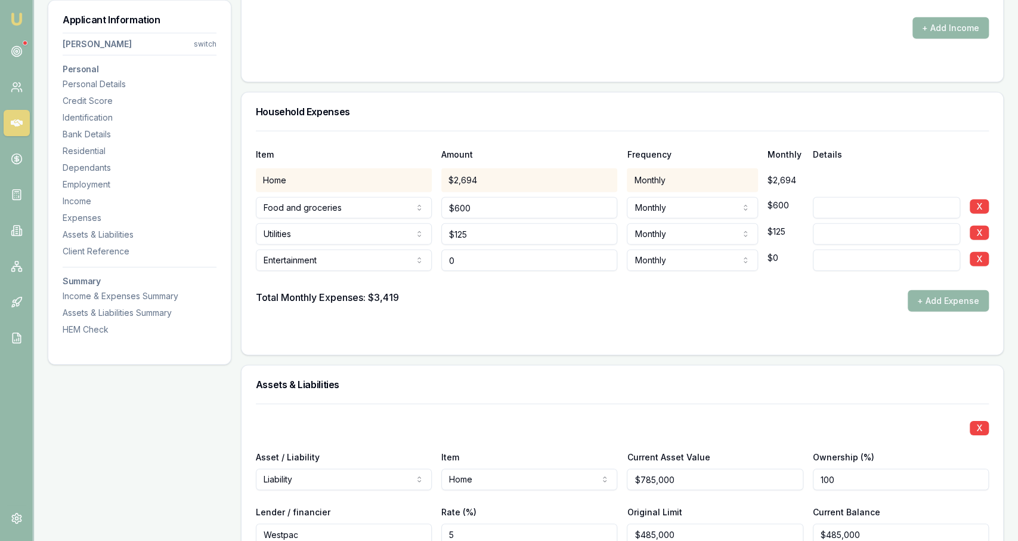
click at [484, 258] on input "0" at bounding box center [529, 259] width 176 height 21
type input "$900"
drag, startPoint x: 512, startPoint y: 312, endPoint x: 515, endPoint y: 305, distance: 7.0
click at [512, 309] on form "Item Amount Frequency Monthly Details Home $2,694 Monthly $2,694 Food and groce…" at bounding box center [622, 235] width 733 height 209
drag, startPoint x: 931, startPoint y: 301, endPoint x: 904, endPoint y: 301, distance: 27.4
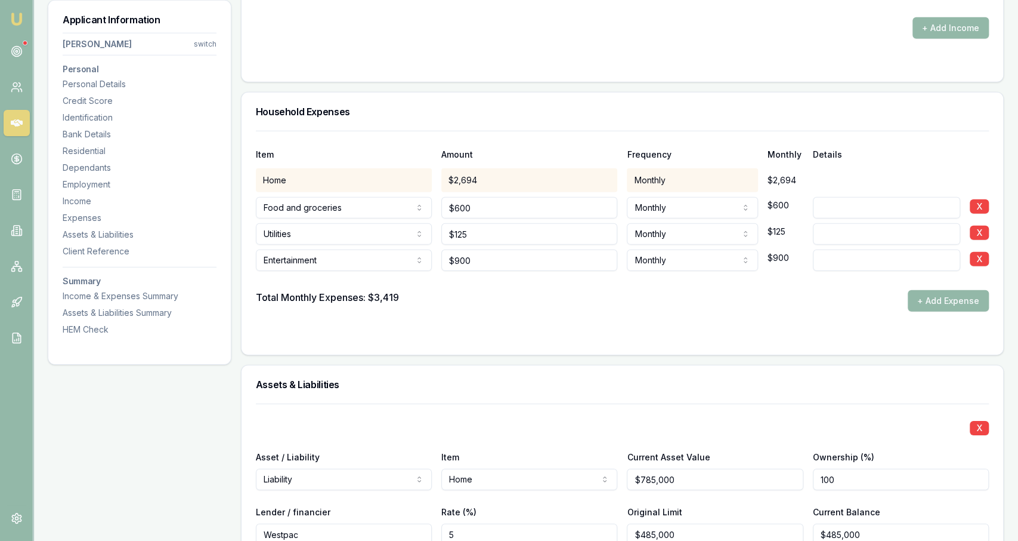
click at [930, 301] on button "+ Add Expense" at bounding box center [948, 300] width 81 height 21
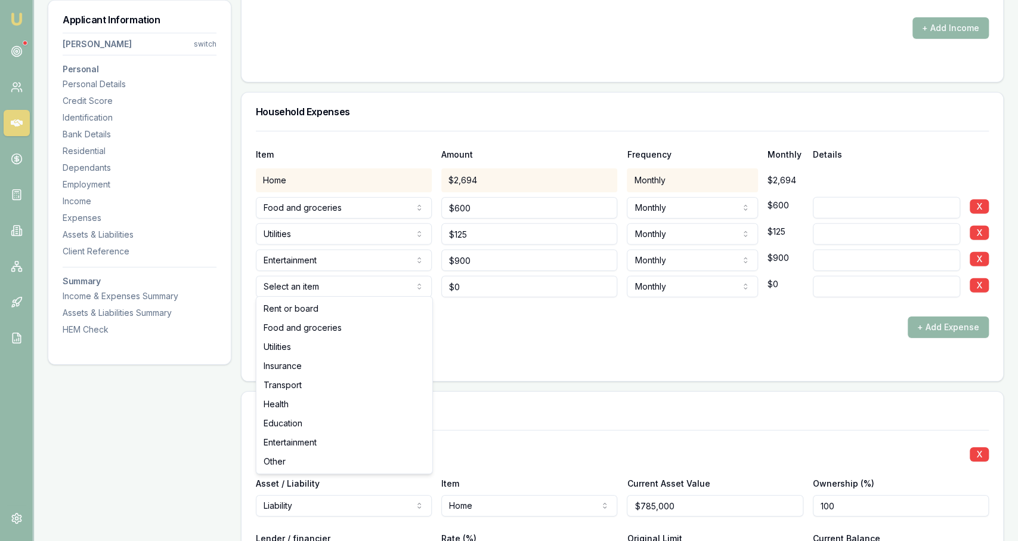
type input "$0"
select select "EDUCATION"
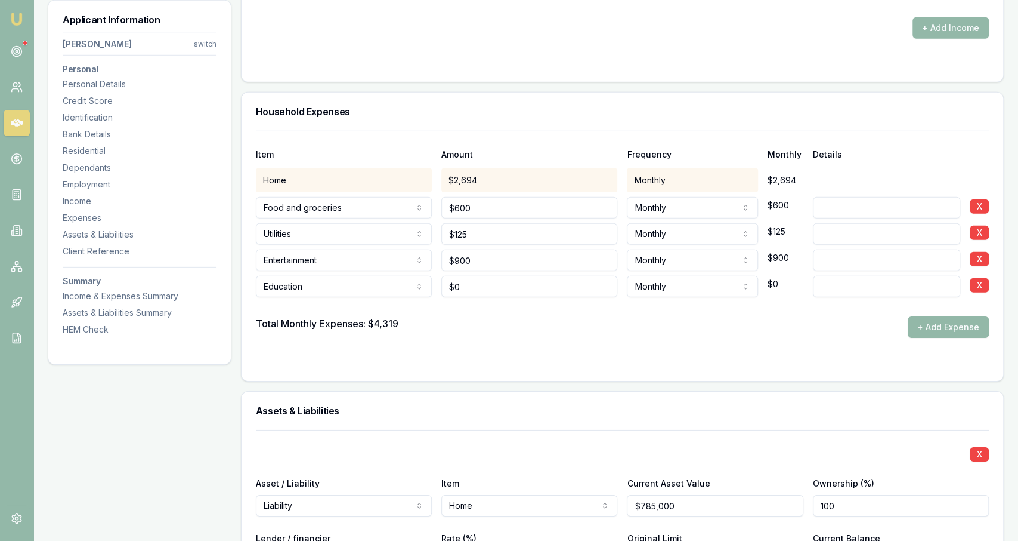
click at [480, 271] on div "$0" at bounding box center [529, 284] width 176 height 26
click at [477, 278] on input "0" at bounding box center [529, 286] width 176 height 21
type input "$400"
click at [607, 301] on div at bounding box center [622, 306] width 733 height 19
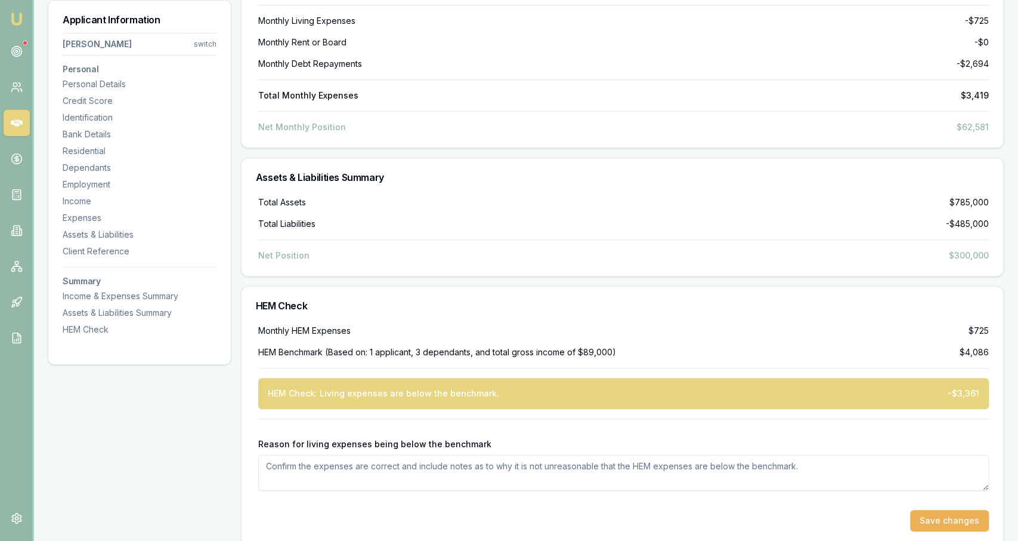
scroll to position [3371, 0]
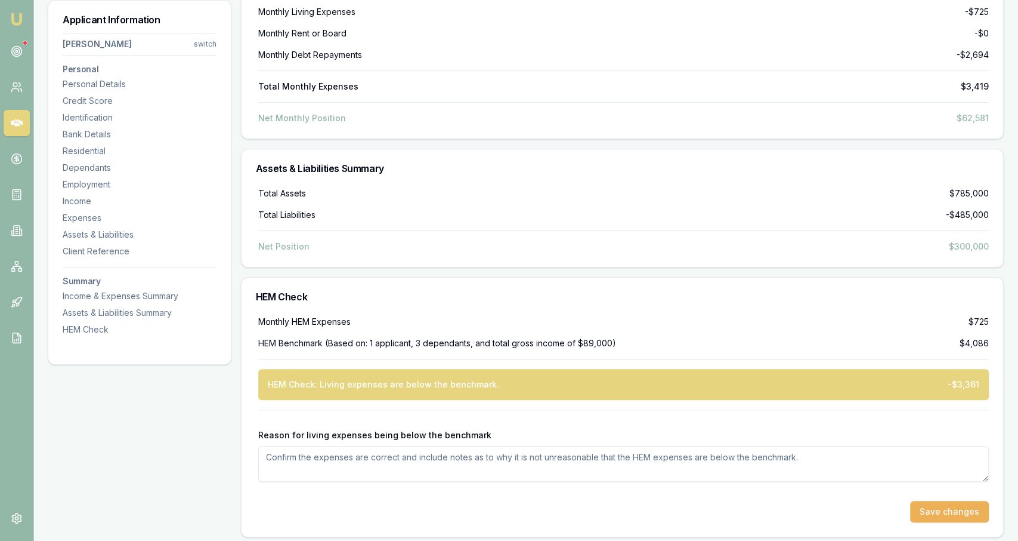
click at [251, 407] on div "Monthly HEM Expenses $725 HEM Benchmark (Based on: 1 applicant, 3 dependants, a…" at bounding box center [623, 426] width 762 height 221
click at [926, 503] on button "Save changes" at bounding box center [949, 511] width 79 height 21
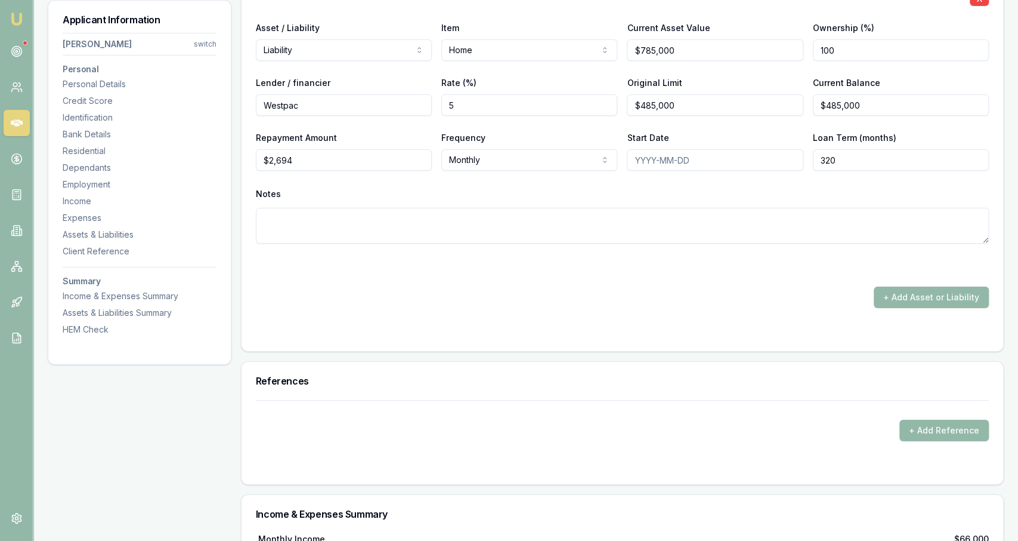
click at [510, 310] on form "X Asset / Liability Liability Asset Liability Item Home Home Car Boat Bike Cara…" at bounding box center [622, 155] width 733 height 362
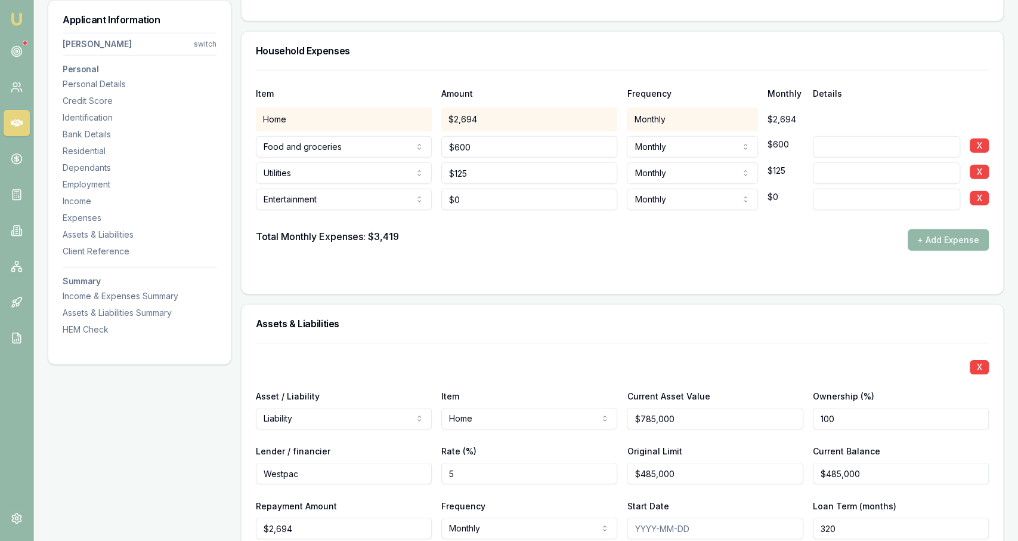
scroll to position [2414, 0]
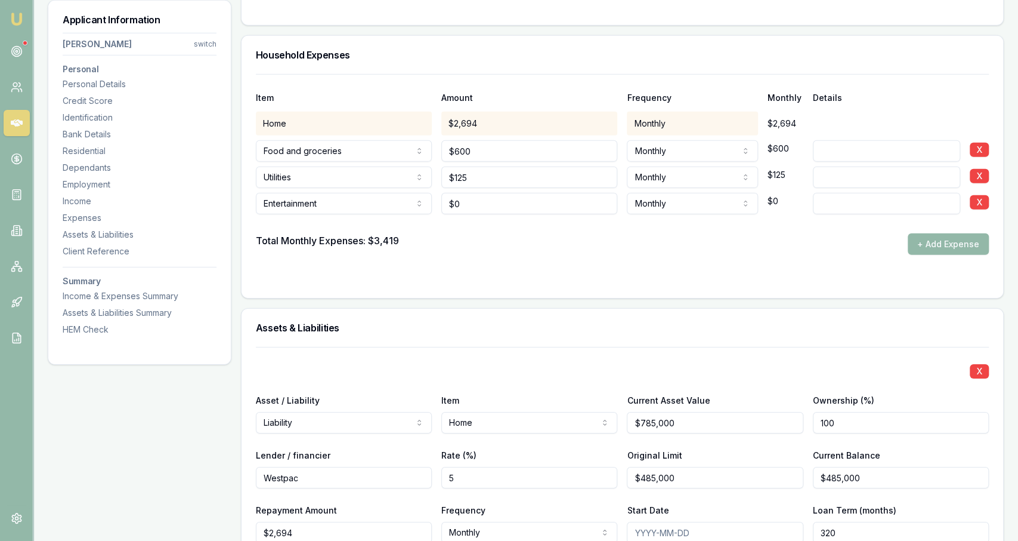
click at [496, 277] on div at bounding box center [622, 279] width 733 height 10
click at [518, 209] on input "0" at bounding box center [529, 203] width 176 height 21
click at [517, 206] on input "0" at bounding box center [529, 203] width 176 height 21
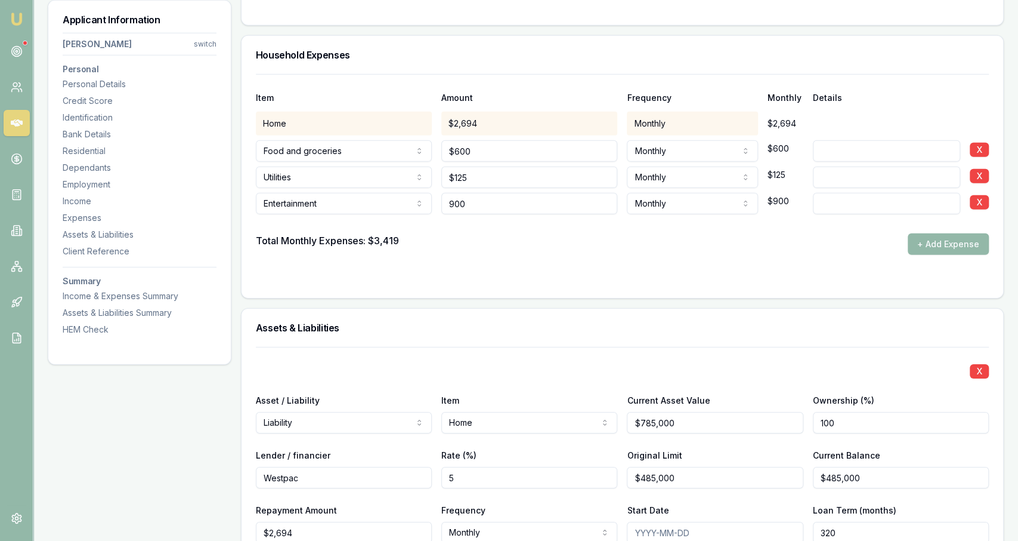
type input "$900"
click at [488, 220] on div at bounding box center [622, 223] width 733 height 19
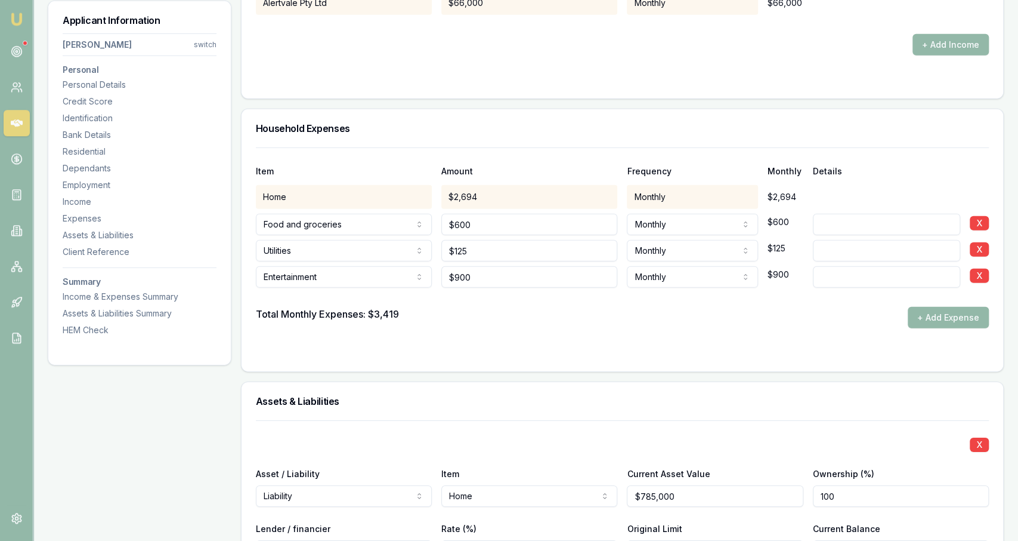
scroll to position [2290, 0]
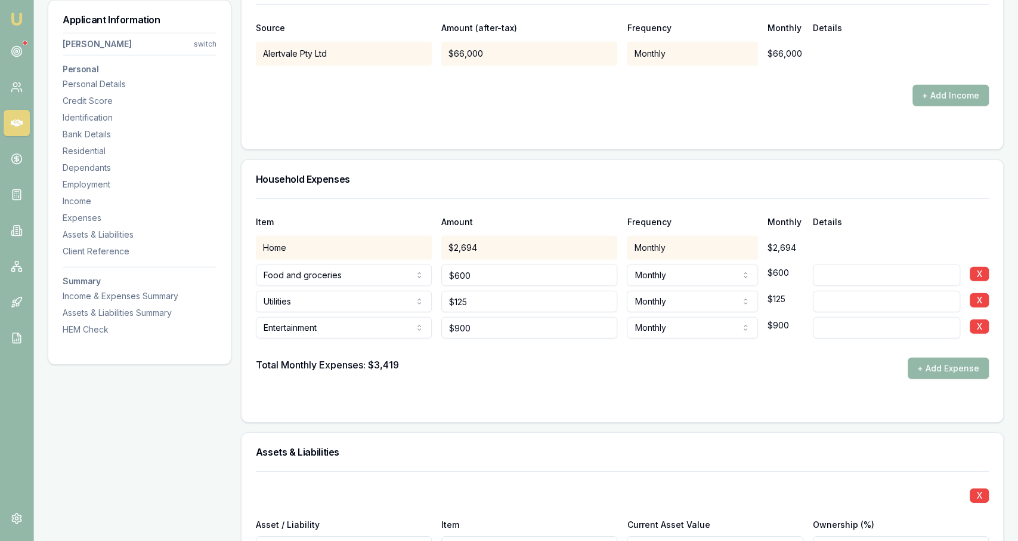
click at [797, 331] on div "$900" at bounding box center [786, 325] width 36 height 24
click at [817, 328] on input at bounding box center [886, 327] width 147 height 21
click at [733, 373] on div "Total Monthly Expenses: $3,419 + Add Expense" at bounding box center [622, 367] width 733 height 21
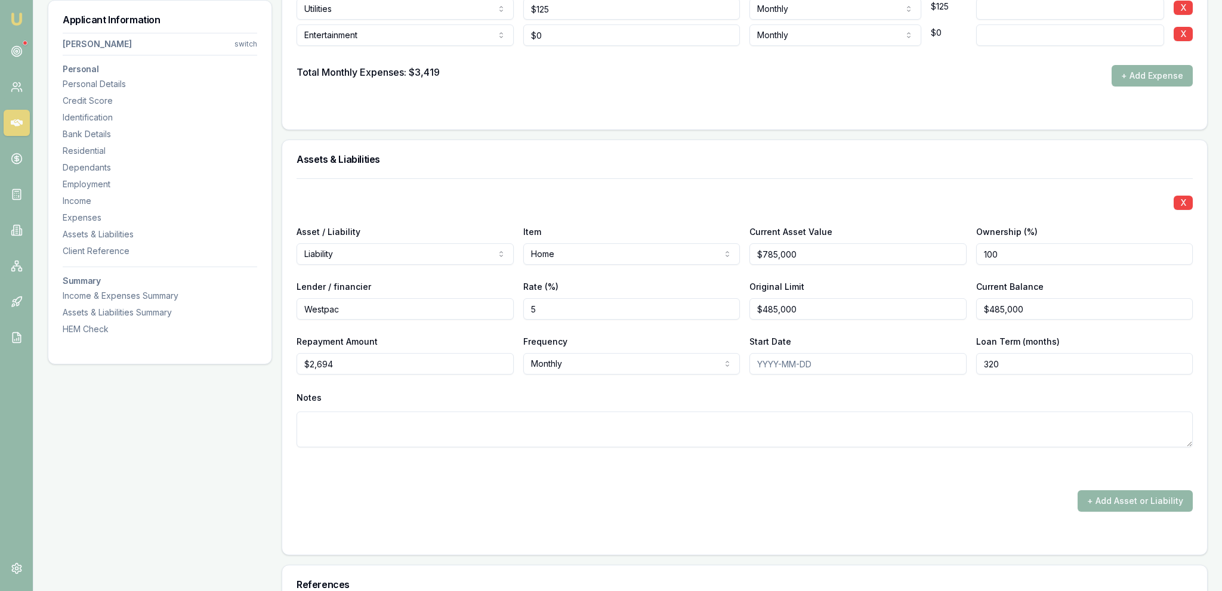
scroll to position [2331, 0]
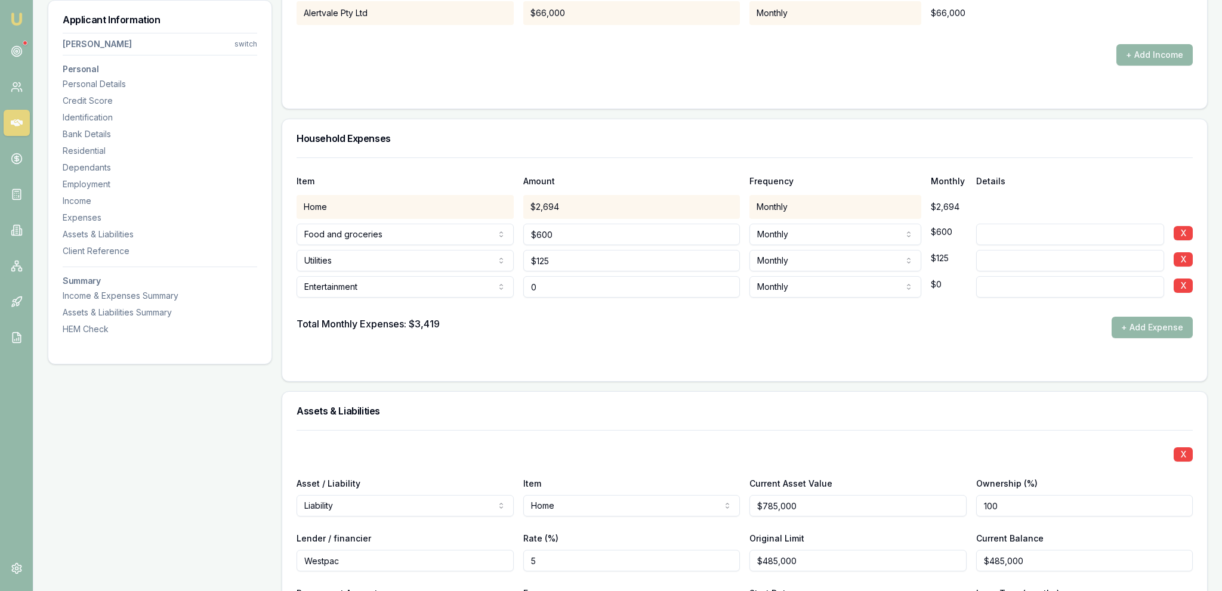
click at [565, 290] on input "0" at bounding box center [631, 286] width 217 height 21
click at [517, 319] on div "Total Monthly Expenses: $3,419 + Add Expense" at bounding box center [745, 327] width 896 height 21
type input "$900"
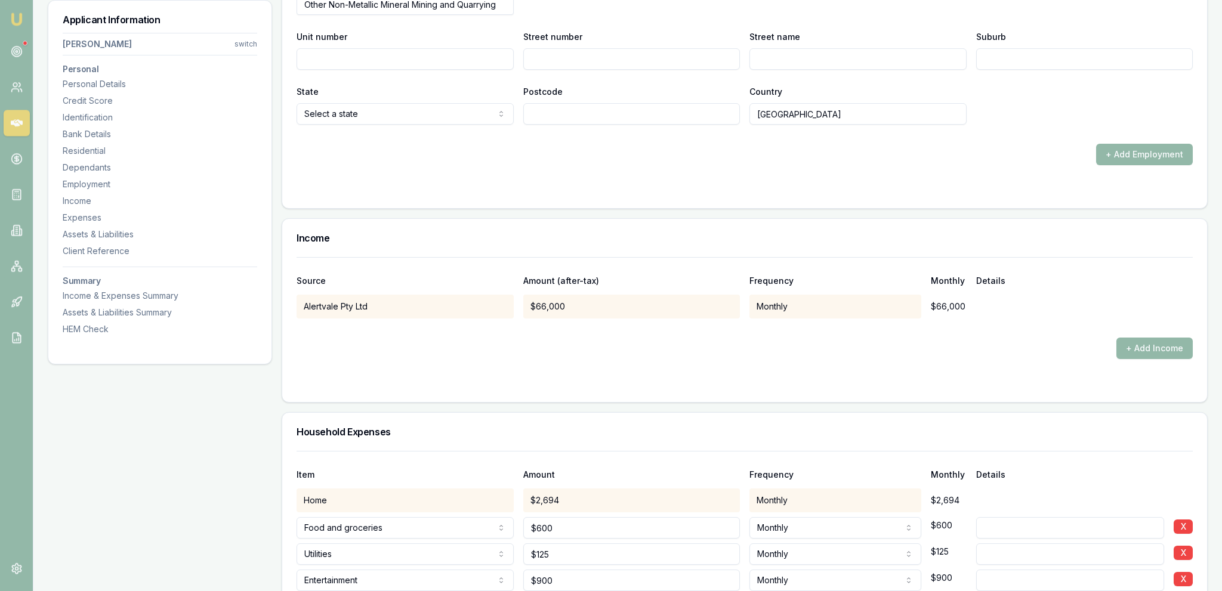
scroll to position [2036, 0]
click at [609, 354] on button "+ Add Income" at bounding box center [1154, 349] width 76 height 21
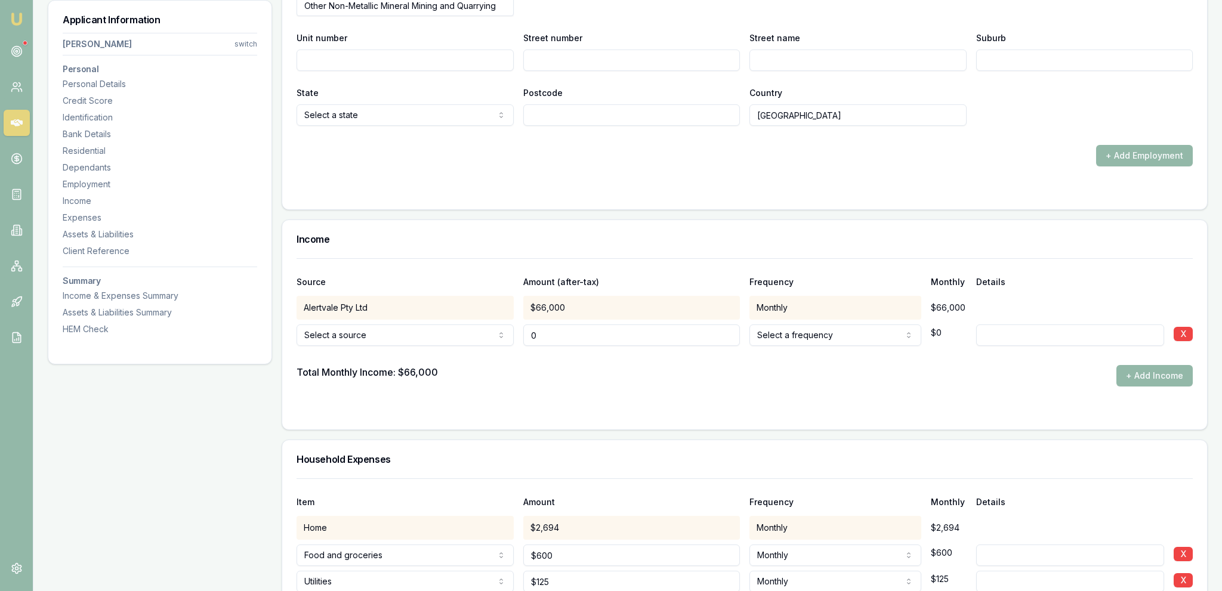
type input "$0"
click at [336, 342] on div "Source Amount (after-tax) Frequency Monthly Details Alertvale Pty Ltd $66,000 M…" at bounding box center [745, 322] width 896 height 128
click at [357, 346] on div at bounding box center [745, 355] width 896 height 19
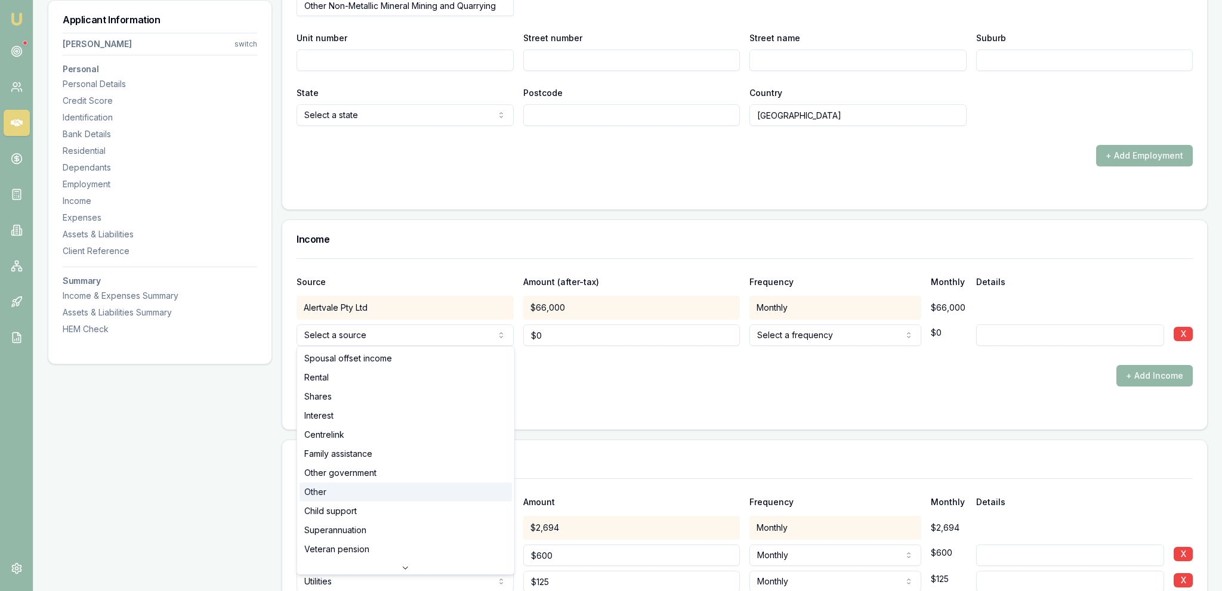
select select "OTHER"
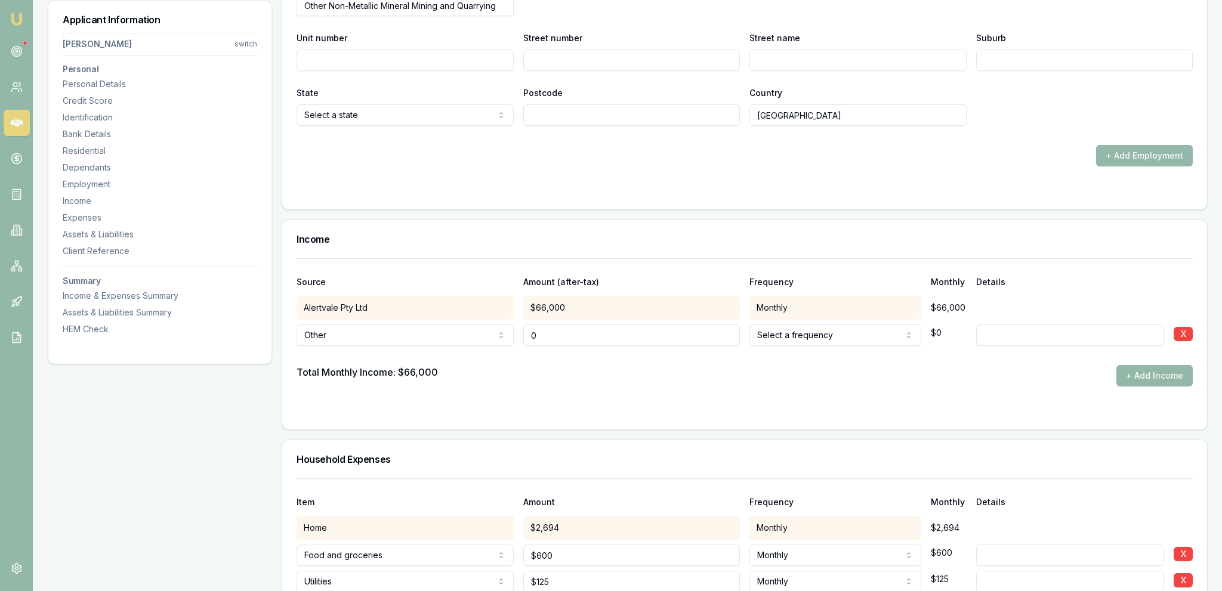
click at [573, 331] on input "0" at bounding box center [631, 335] width 217 height 21
type input "$54,000"
drag, startPoint x: 621, startPoint y: 362, endPoint x: 929, endPoint y: 331, distance: 310.1
click at [609, 359] on div at bounding box center [745, 355] width 896 height 19
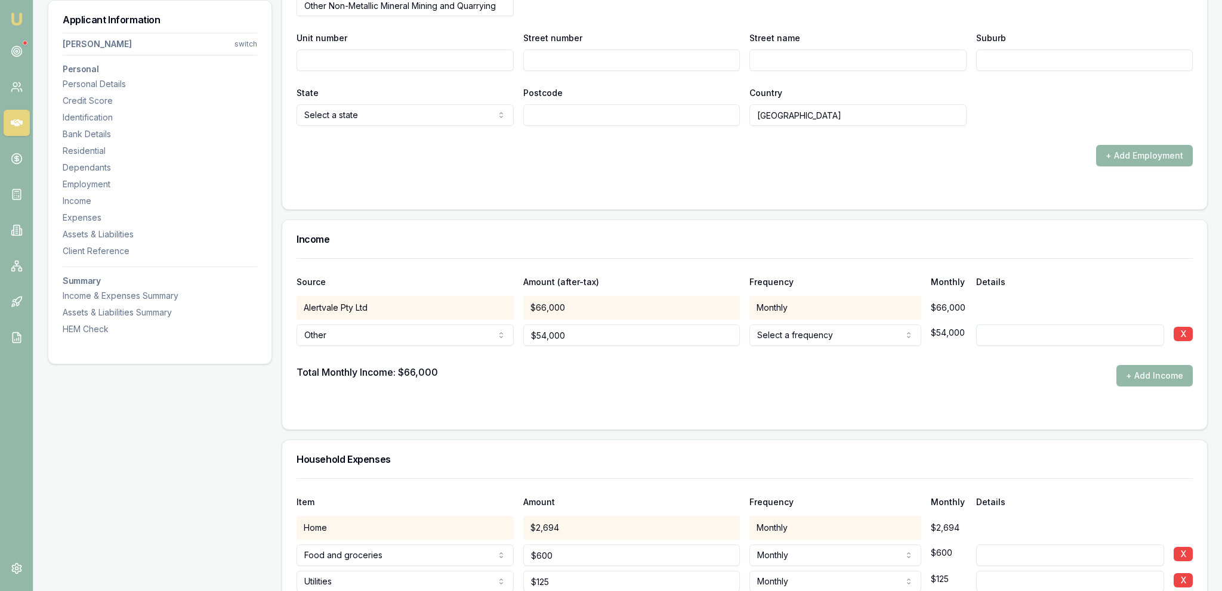
click at [609, 331] on div "Select a frequency Weekly Fortnightly Monthly Quarterly Annually $54,000" at bounding box center [857, 333] width 217 height 26
select select "ANNUALLY"
click at [609, 307] on div "Monthly" at bounding box center [835, 308] width 172 height 24
click at [609, 304] on div "Monthly" at bounding box center [835, 308] width 172 height 24
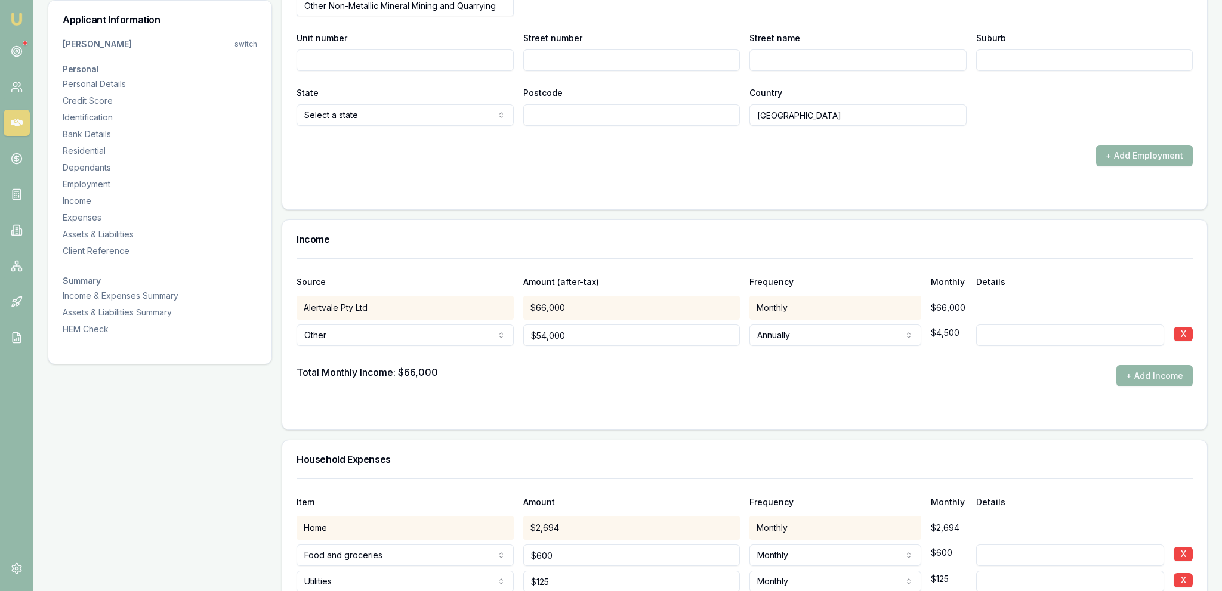
click at [609, 304] on div "Monthly" at bounding box center [835, 308] width 172 height 24
click at [609, 296] on div "Monthly" at bounding box center [835, 308] width 172 height 24
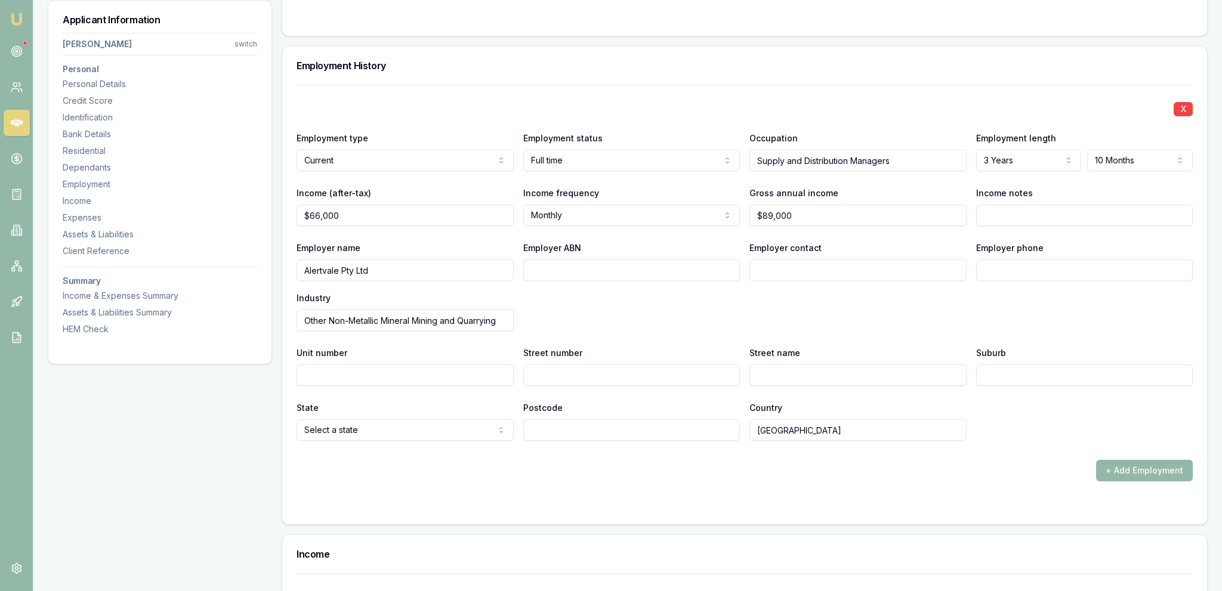
scroll to position [1595, 0]
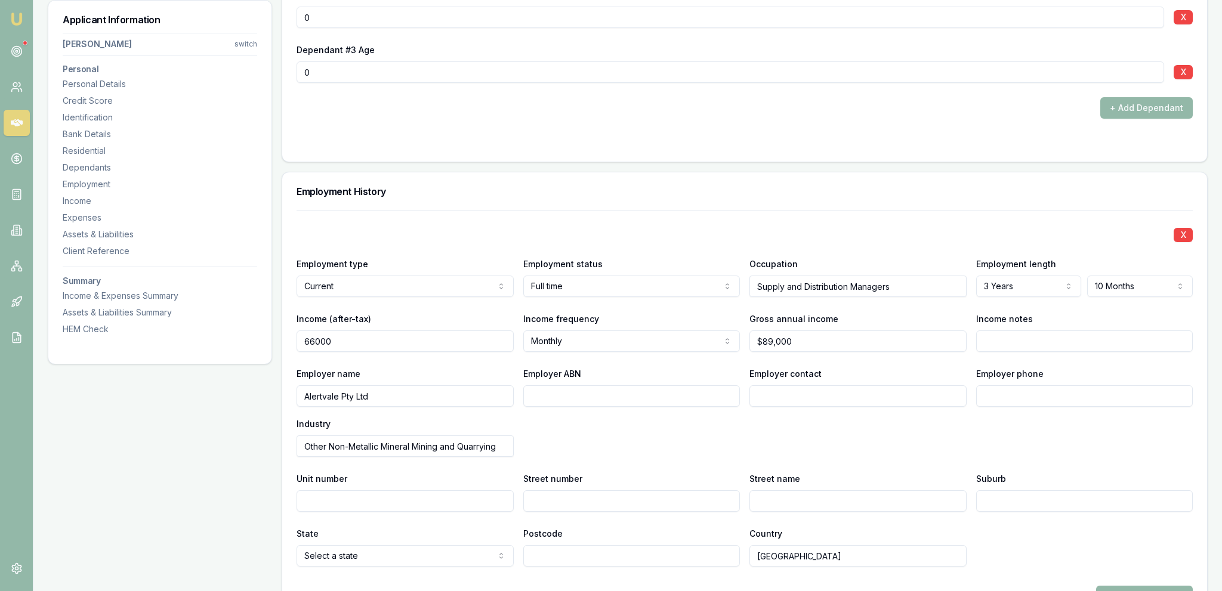
click at [424, 342] on input "66000" at bounding box center [405, 341] width 217 height 21
type input "$5,200"
click at [297, 409] on div "Employer name Alertvale Pty Ltd Employer ABN Employer contact Employer phone In…" at bounding box center [745, 411] width 896 height 91
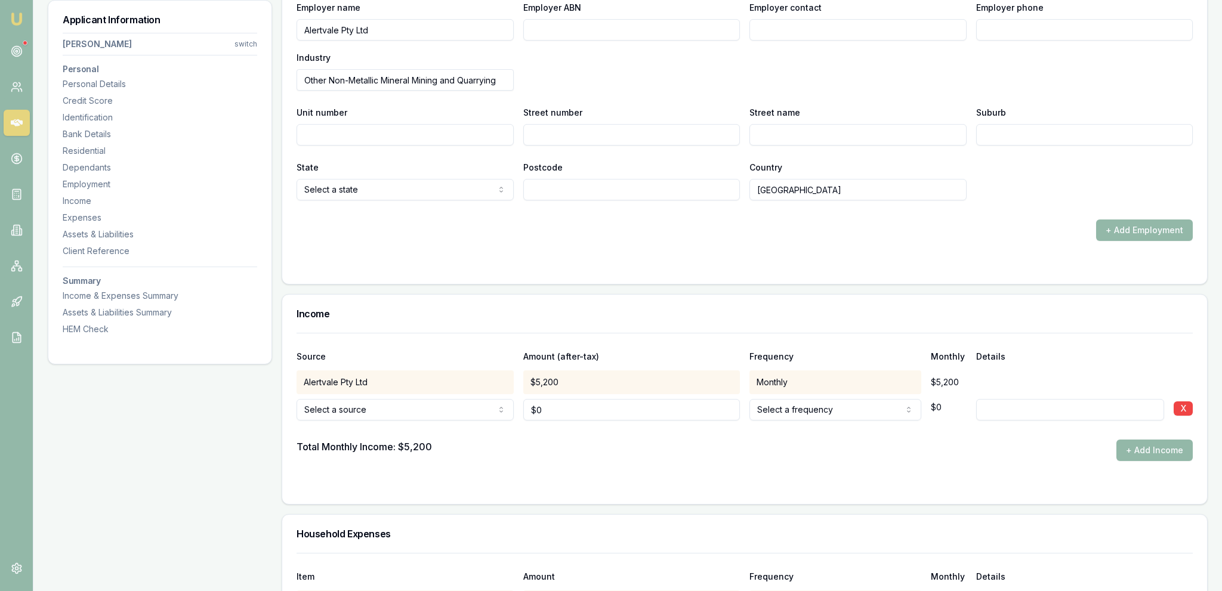
scroll to position [1974, 0]
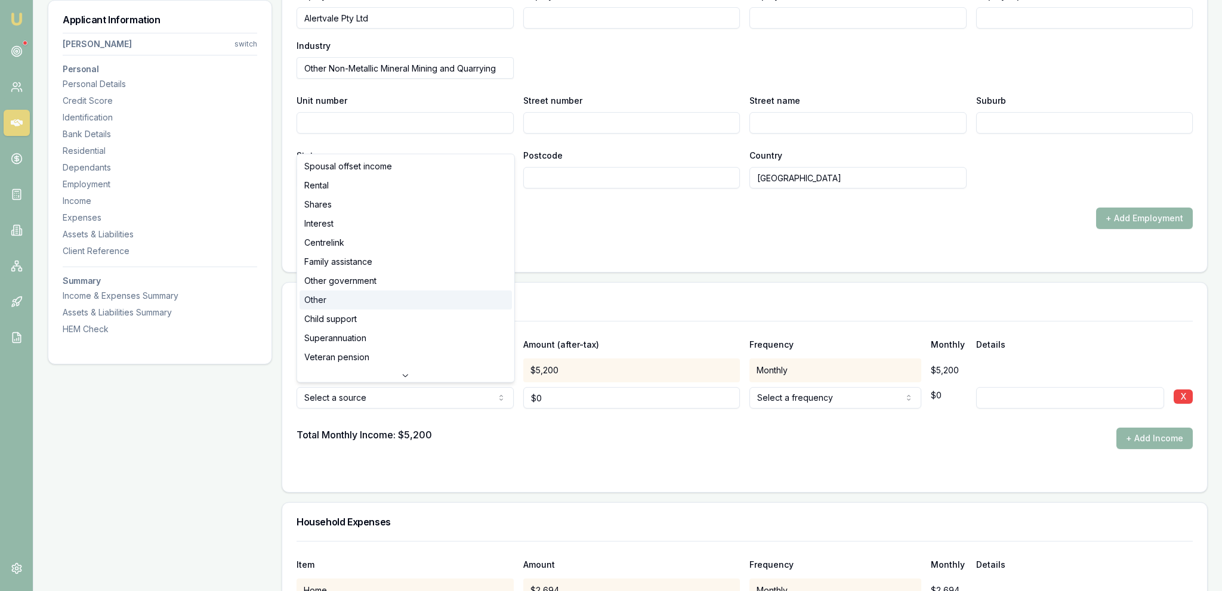
select select "OTHER"
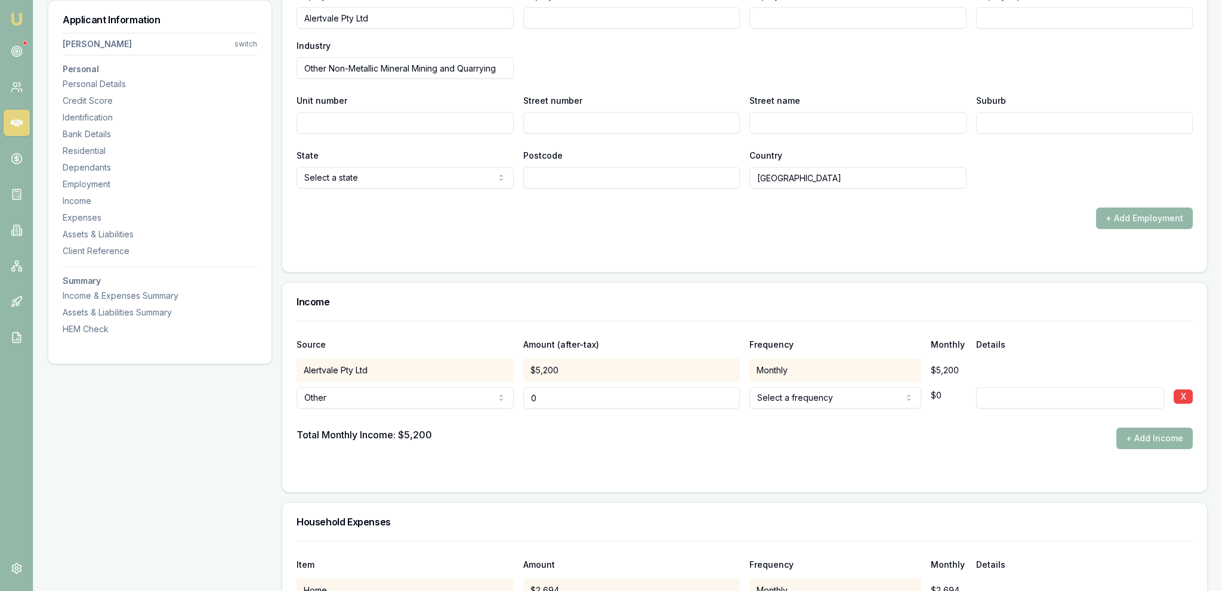
click at [577, 404] on input "0" at bounding box center [631, 397] width 217 height 21
type input "$54,000"
drag, startPoint x: 768, startPoint y: 446, endPoint x: 818, endPoint y: 415, distance: 58.9
click at [609, 445] on div "Total Monthly Income: $5,200 + Add Income" at bounding box center [745, 438] width 896 height 21
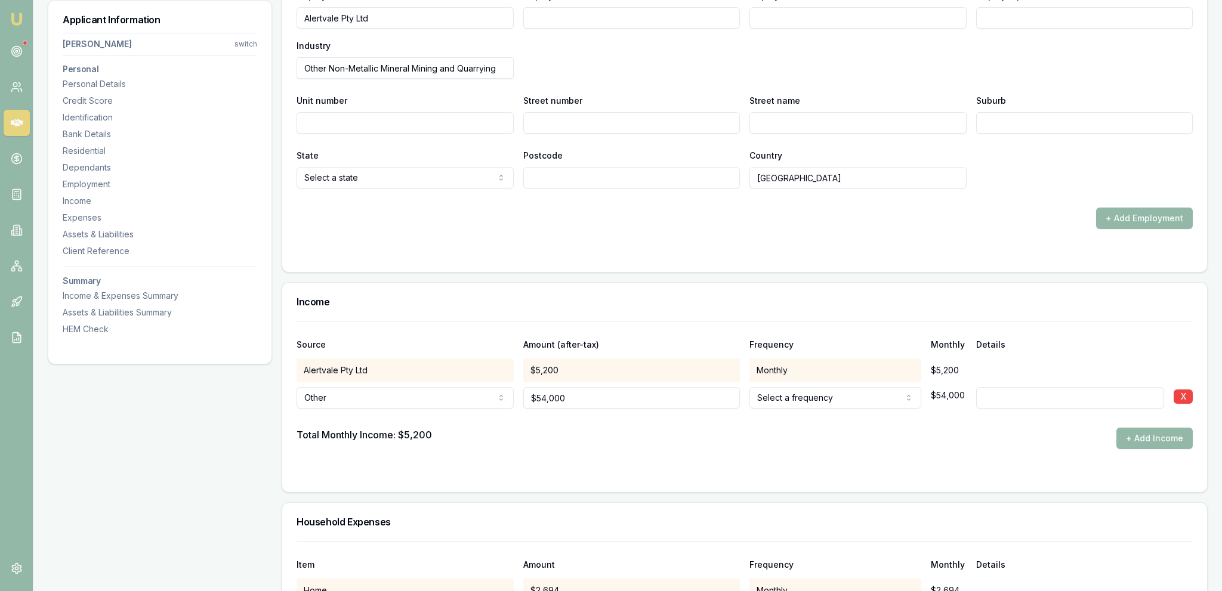
select select "ANNUALLY"
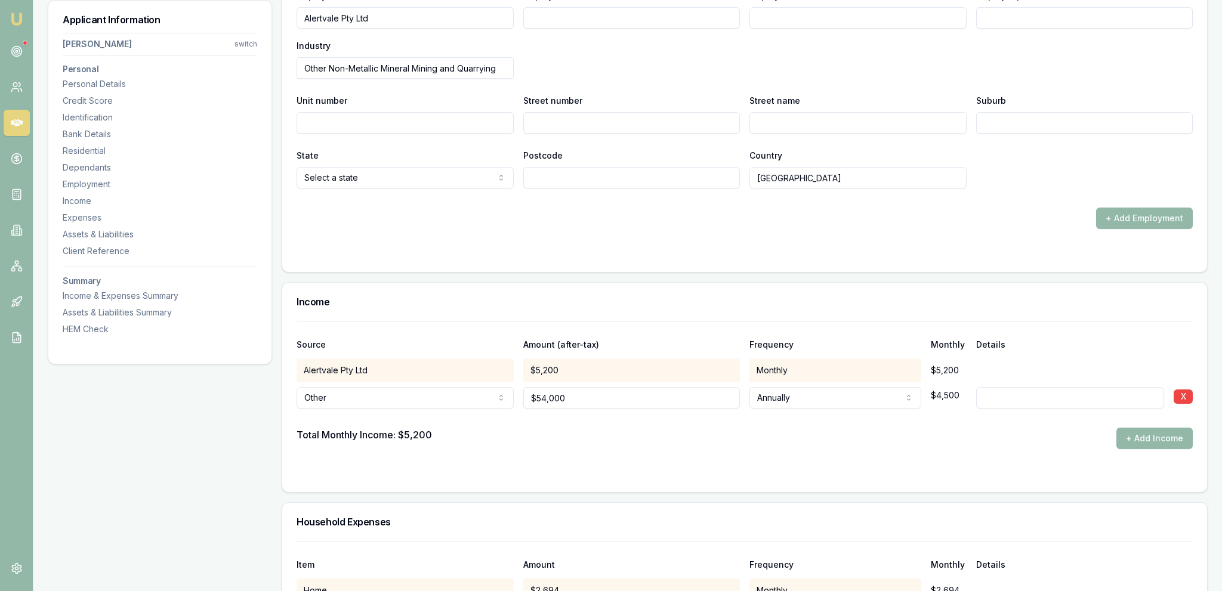
click at [609, 455] on form "Source Amount (after-tax) Frequency Monthly Details Alertvale Pty Ltd $5,200 Mo…" at bounding box center [745, 399] width 896 height 157
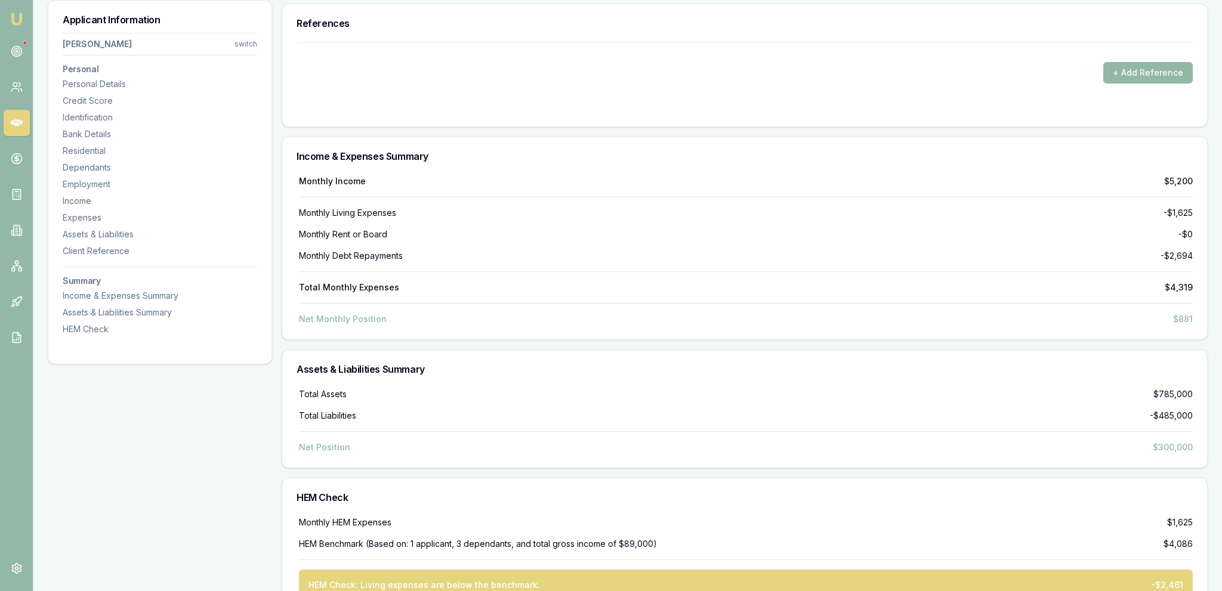
scroll to position [3322, 0]
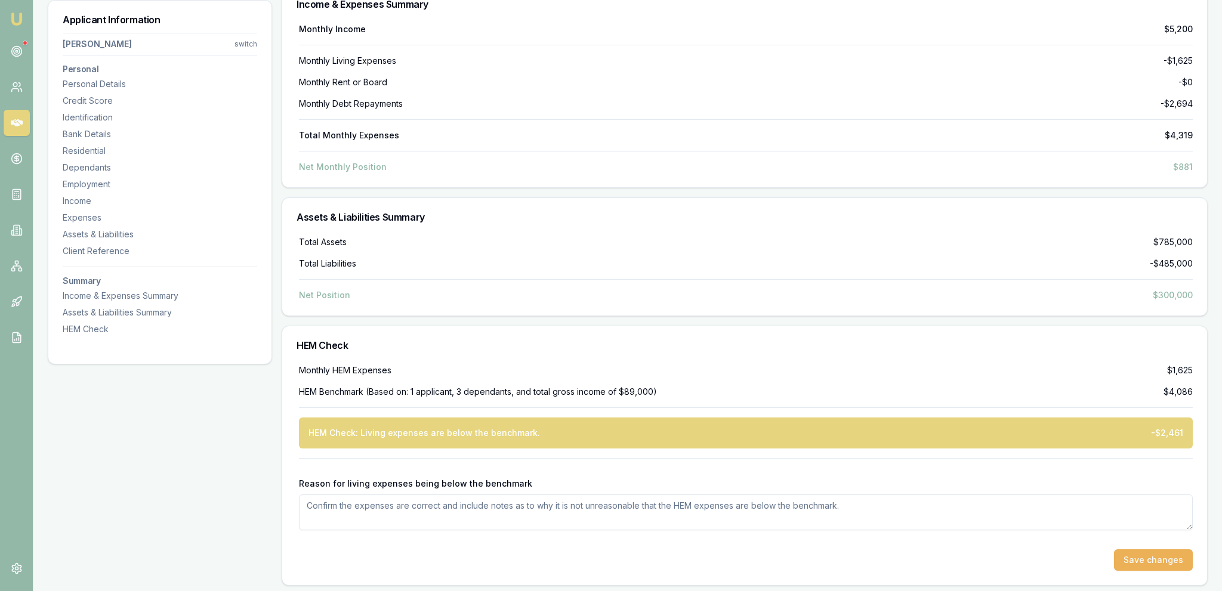
click at [609, 461] on div at bounding box center [746, 468] width 894 height 19
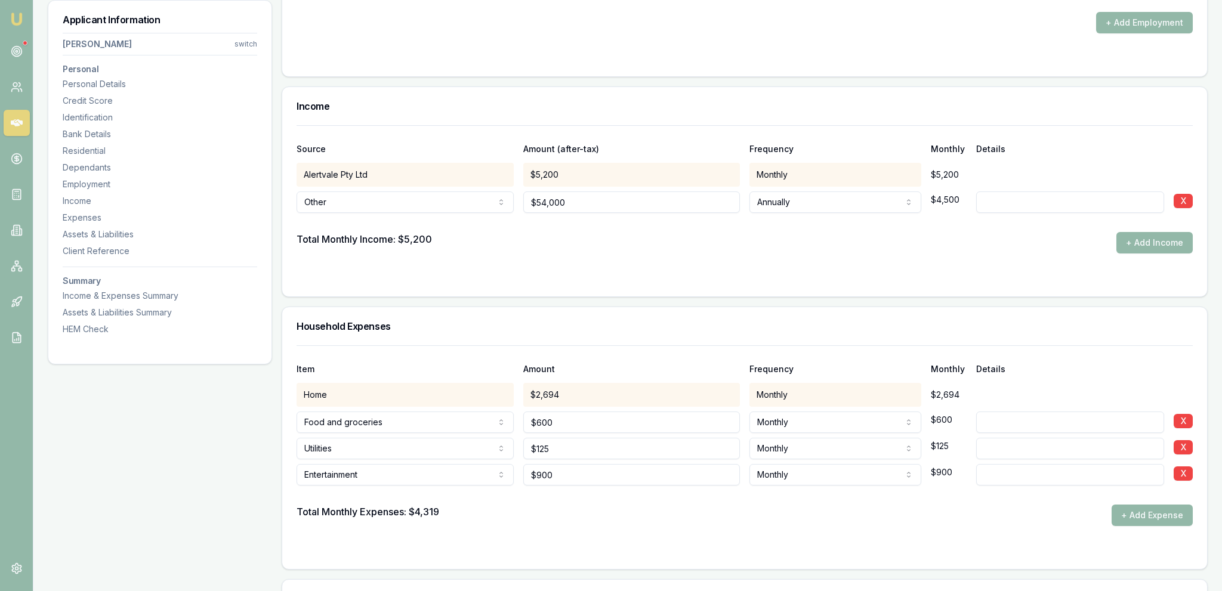
scroll to position [2188, 0]
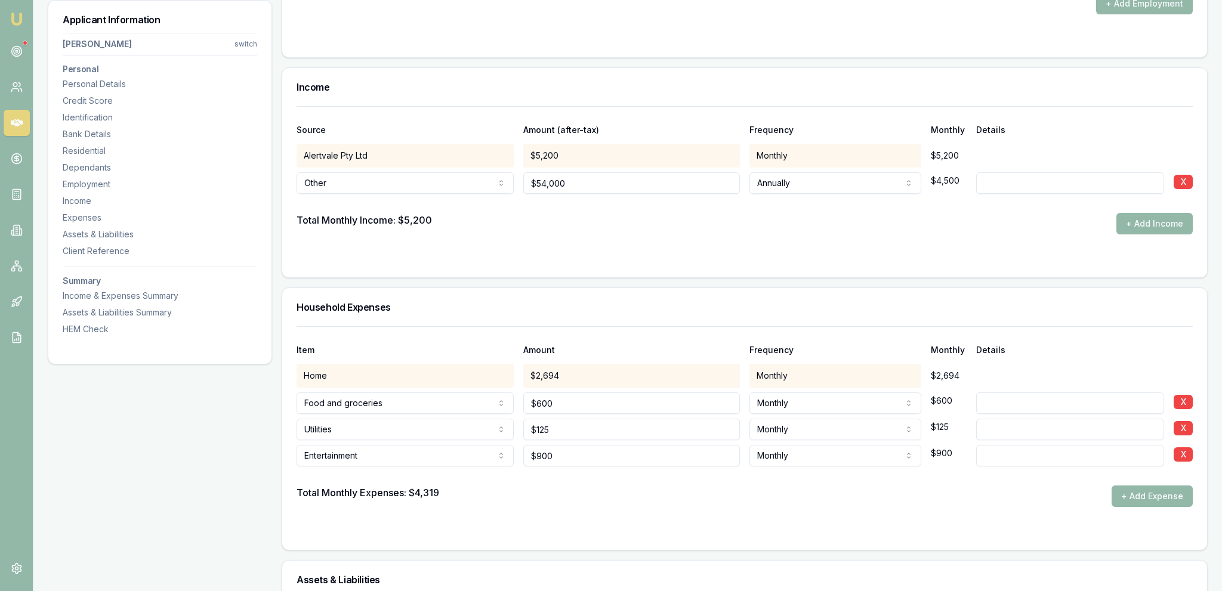
click at [609, 508] on form "Item Amount Frequency Monthly Details Home $2,694 Monthly $2,694 Food and groce…" at bounding box center [745, 430] width 896 height 209
click at [609, 487] on button "+ Add Expense" at bounding box center [1151, 496] width 81 height 21
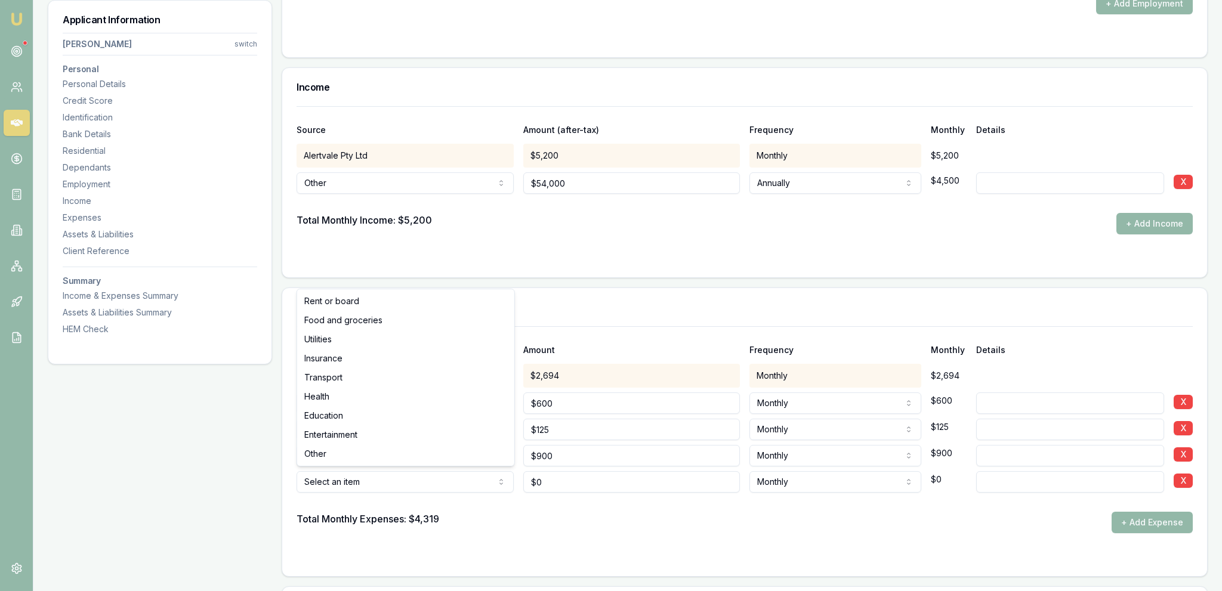
type input "$0"
select select "OTHER"
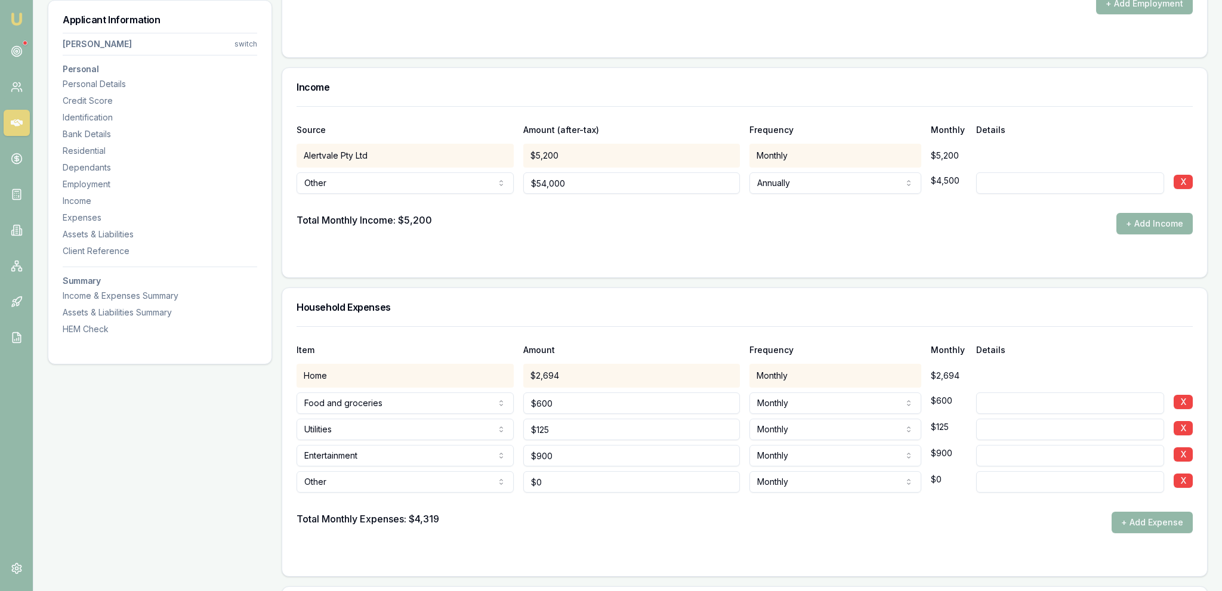
click at [609, 502] on div at bounding box center [745, 502] width 896 height 19
click at [598, 477] on input "0" at bounding box center [631, 481] width 217 height 21
type input "$2,000"
click at [566, 509] on div at bounding box center [745, 502] width 896 height 19
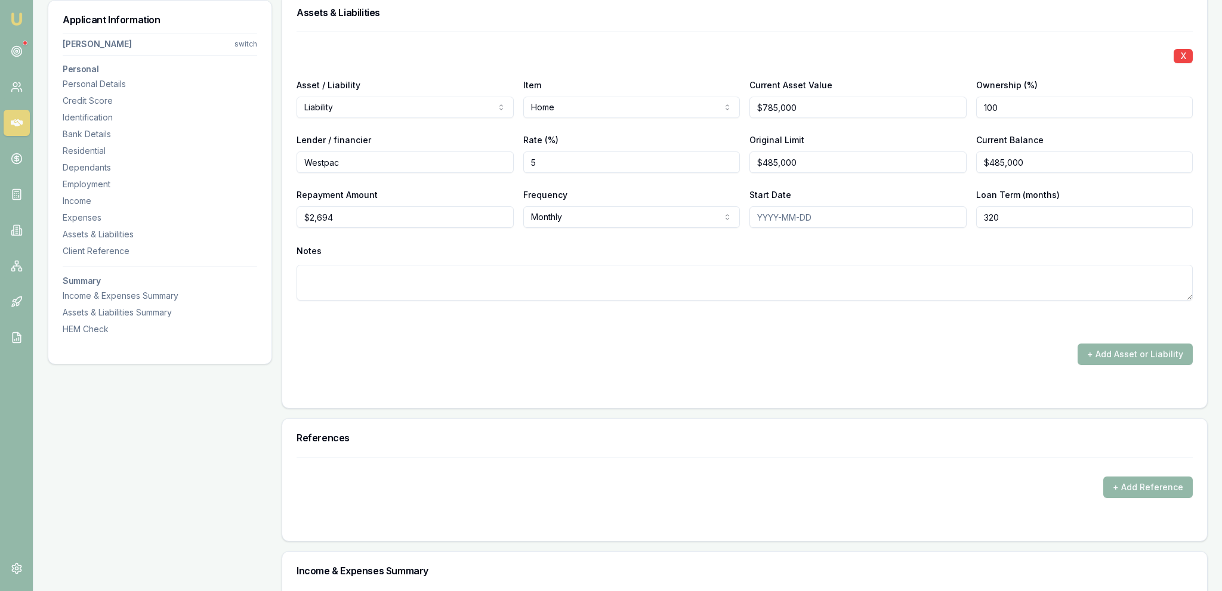
scroll to position [2341, 0]
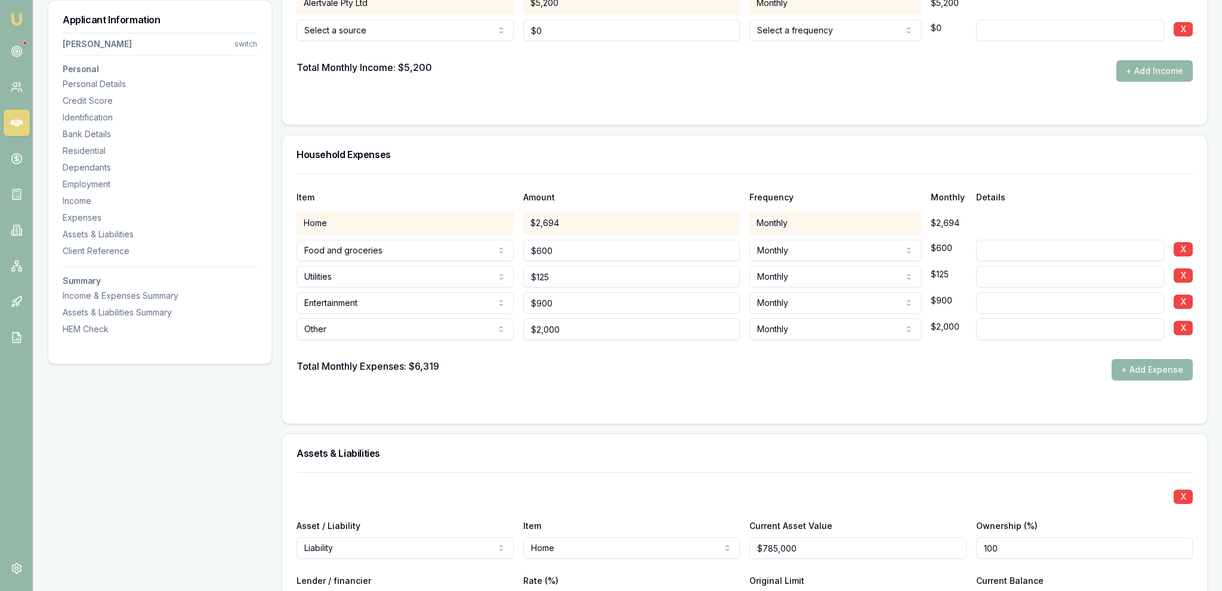
drag, startPoint x: 1180, startPoint y: 369, endPoint x: 1034, endPoint y: 370, distance: 145.6
click at [609, 369] on button "+ Add Expense" at bounding box center [1151, 369] width 81 height 21
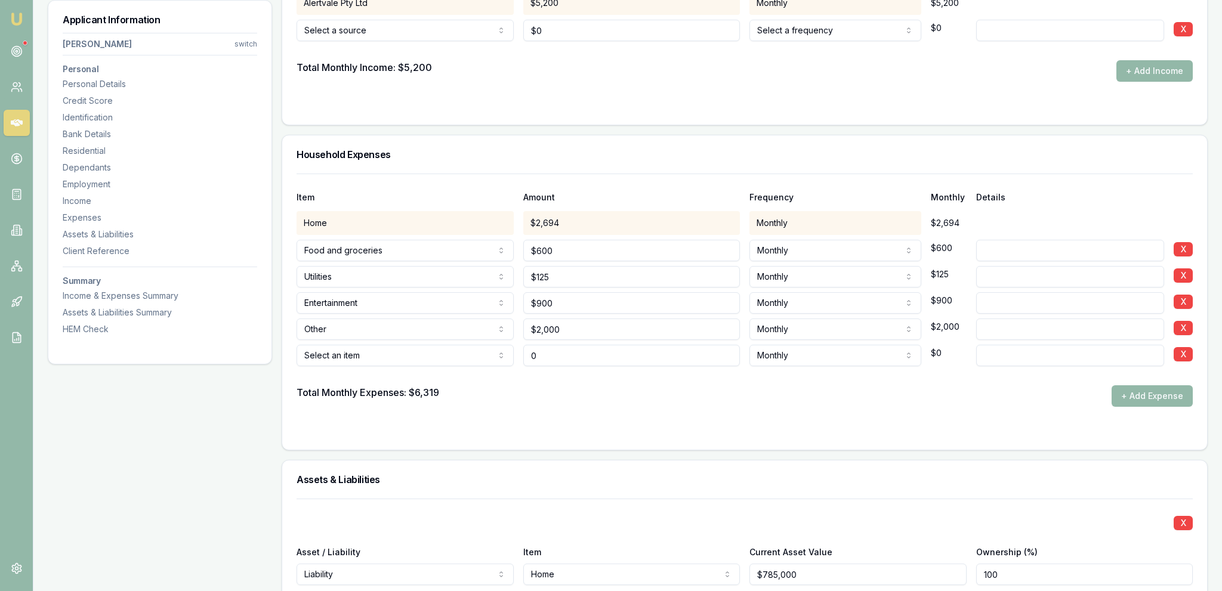
type input "$0"
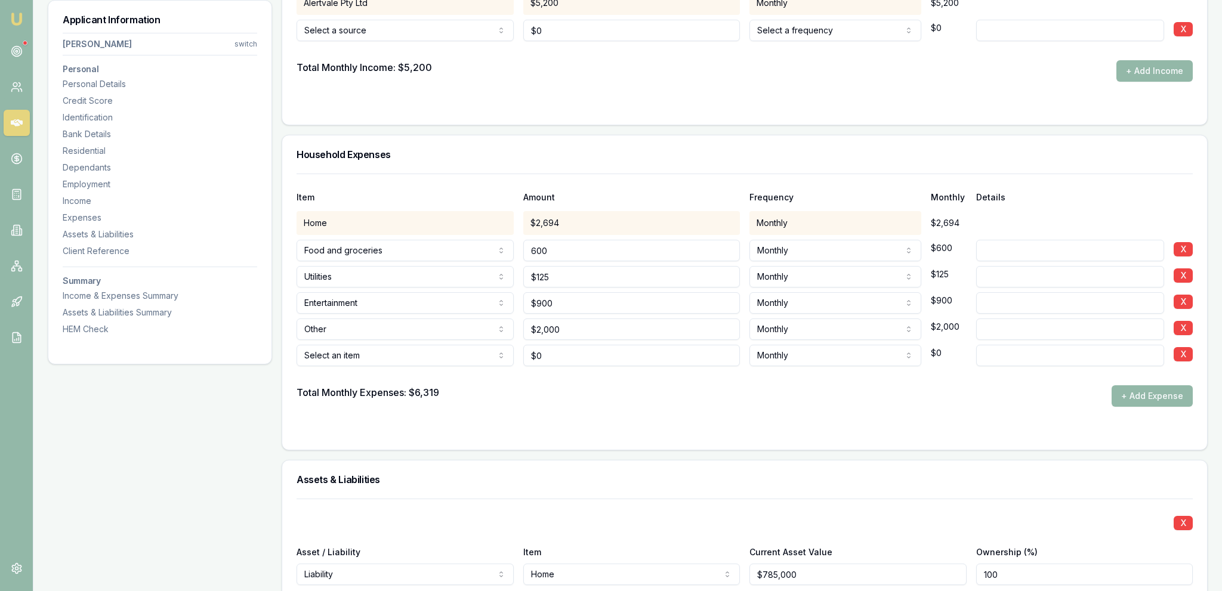
click at [609, 247] on input "600" at bounding box center [631, 250] width 217 height 21
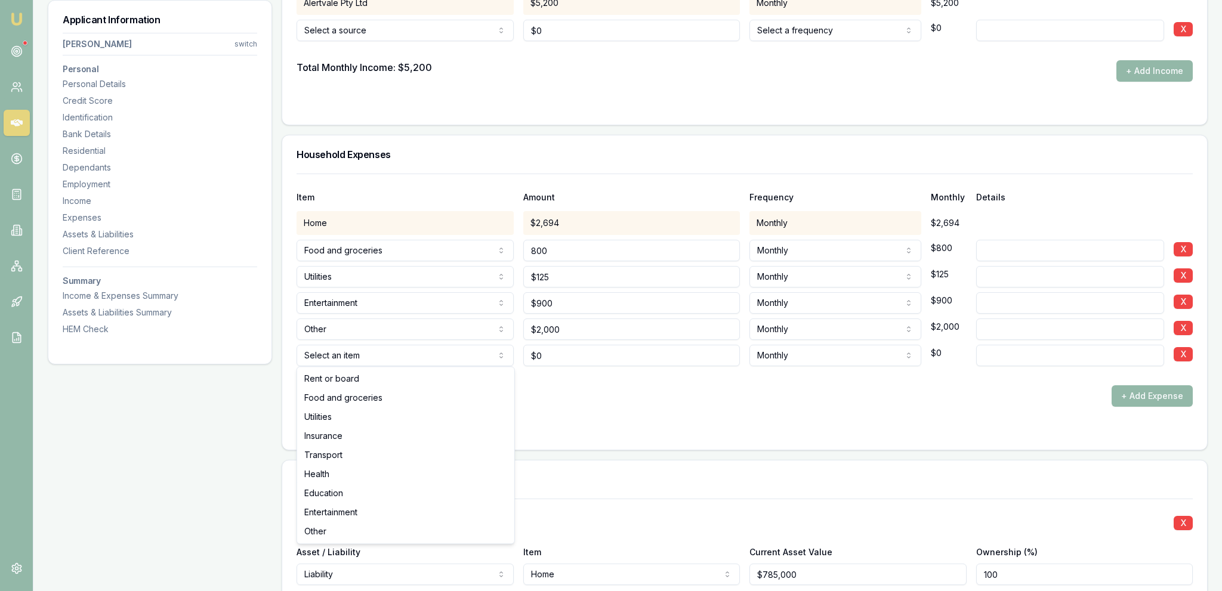
type input "$800"
select select "EDUCATION"
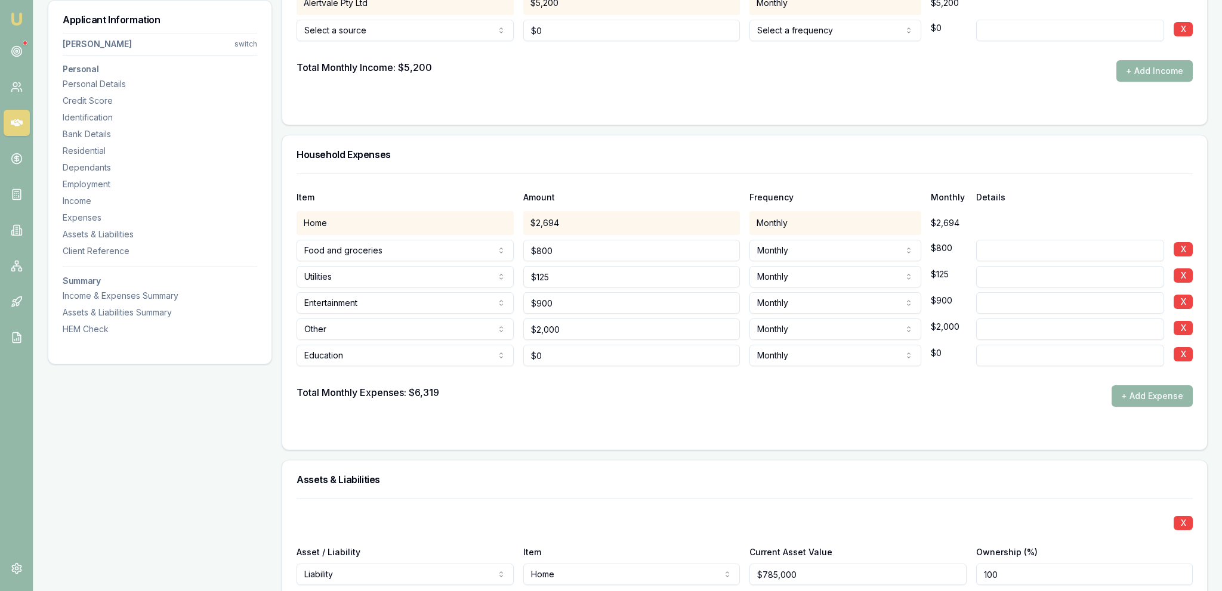
click at [583, 406] on form "Item Amount Frequency Monthly Details Home $2,694 Monthly $2,694 Food and groce…" at bounding box center [745, 305] width 896 height 262
type input "0"
click at [579, 351] on input "0" at bounding box center [631, 355] width 217 height 21
click at [580, 350] on input "0" at bounding box center [631, 355] width 217 height 21
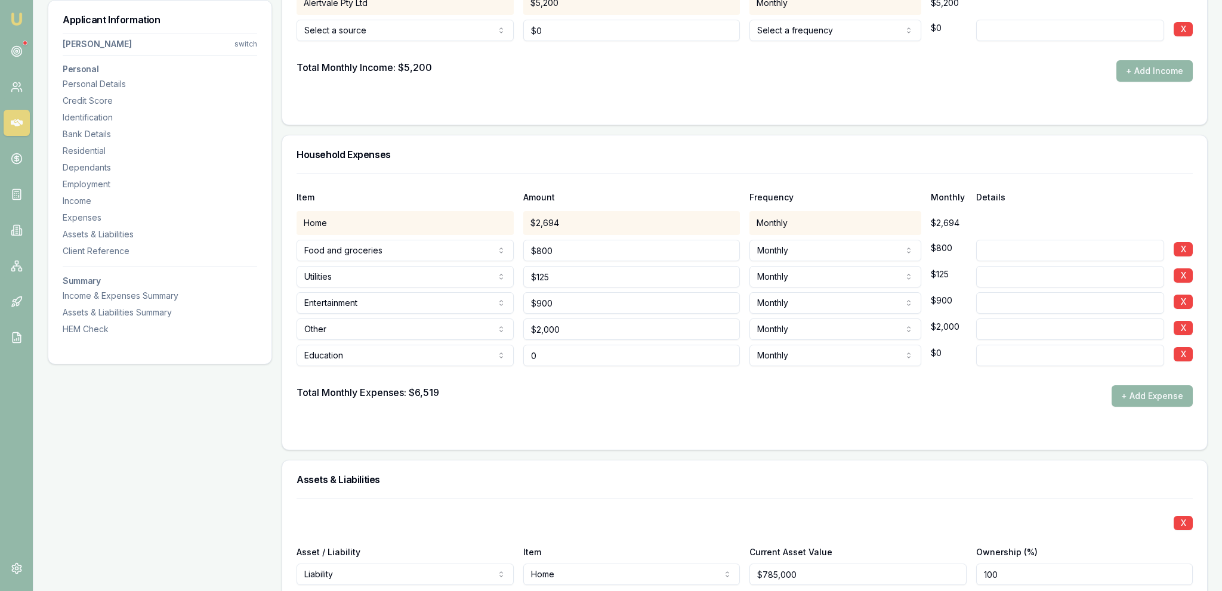
click at [576, 354] on input "0" at bounding box center [631, 355] width 217 height 21
type input "$400"
drag, startPoint x: 564, startPoint y: 409, endPoint x: 572, endPoint y: 404, distance: 8.6
click at [564, 408] on form "Item Amount Frequency Monthly Details Home $2,694 Monthly $2,694 Food and groce…" at bounding box center [745, 305] width 896 height 262
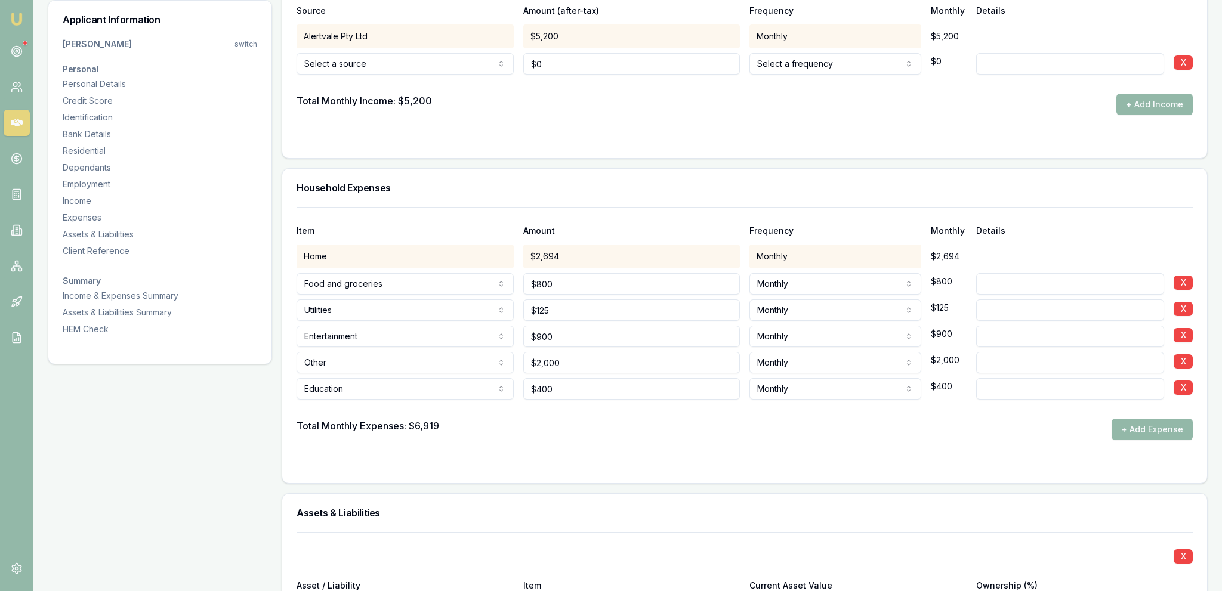
scroll to position [2245, 0]
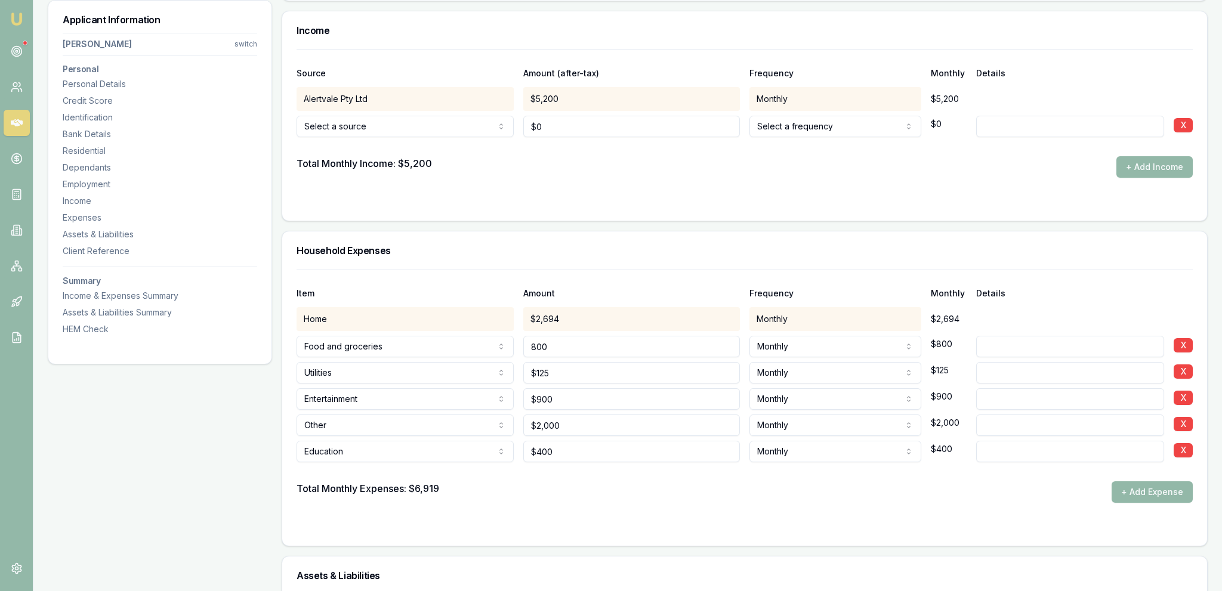
click at [596, 341] on input "800" at bounding box center [631, 346] width 217 height 21
click at [595, 342] on input "800" at bounding box center [631, 346] width 217 height 21
click at [594, 342] on input "800" at bounding box center [631, 346] width 217 height 21
type input "$600"
click at [590, 392] on input "900" at bounding box center [631, 398] width 217 height 21
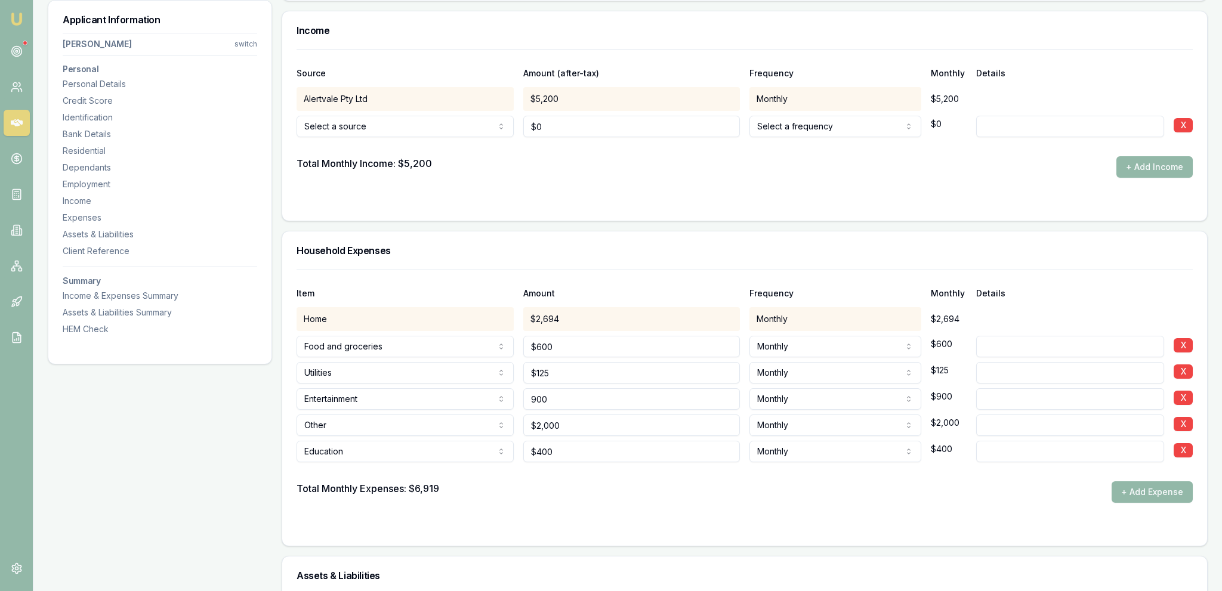
click at [590, 392] on input "900" at bounding box center [631, 398] width 217 height 21
type input "$500"
click at [595, 493] on div "Total Monthly Expenses: $6,919 + Add Expense" at bounding box center [745, 491] width 896 height 21
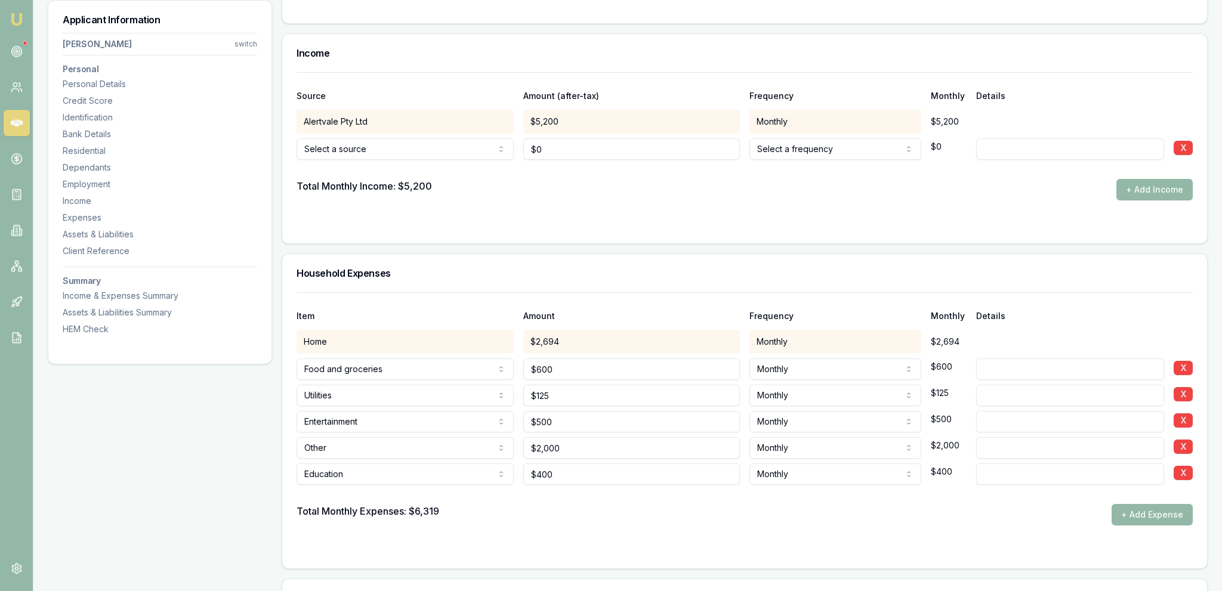
scroll to position [2115, 0]
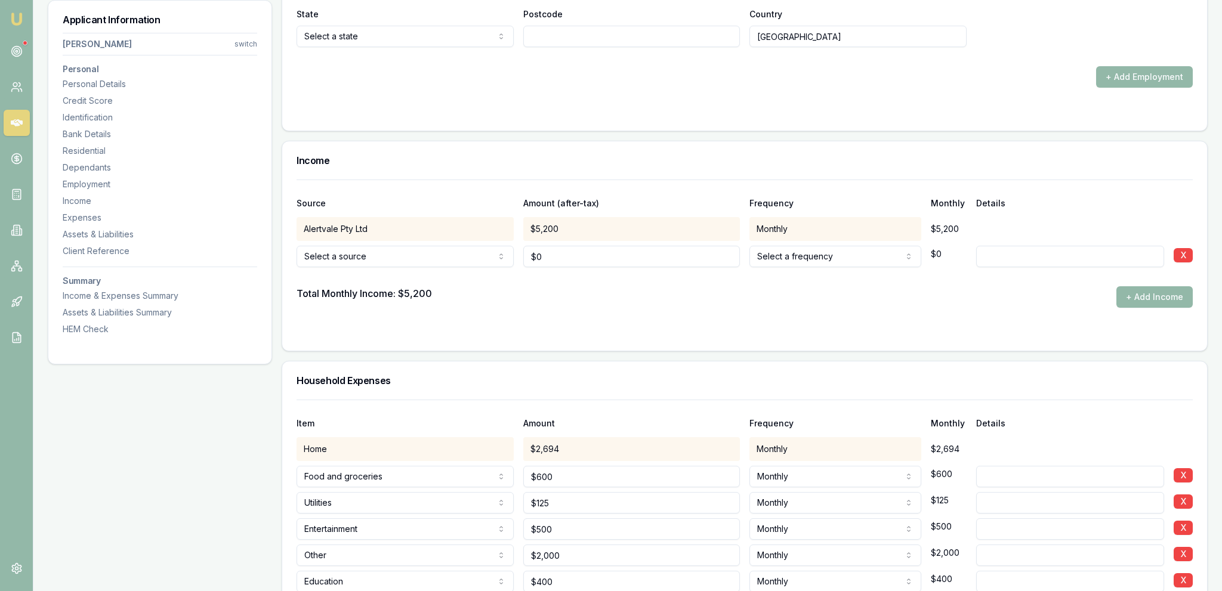
click at [533, 294] on div "Total Monthly Income: $5,200 + Add Income" at bounding box center [745, 296] width 896 height 21
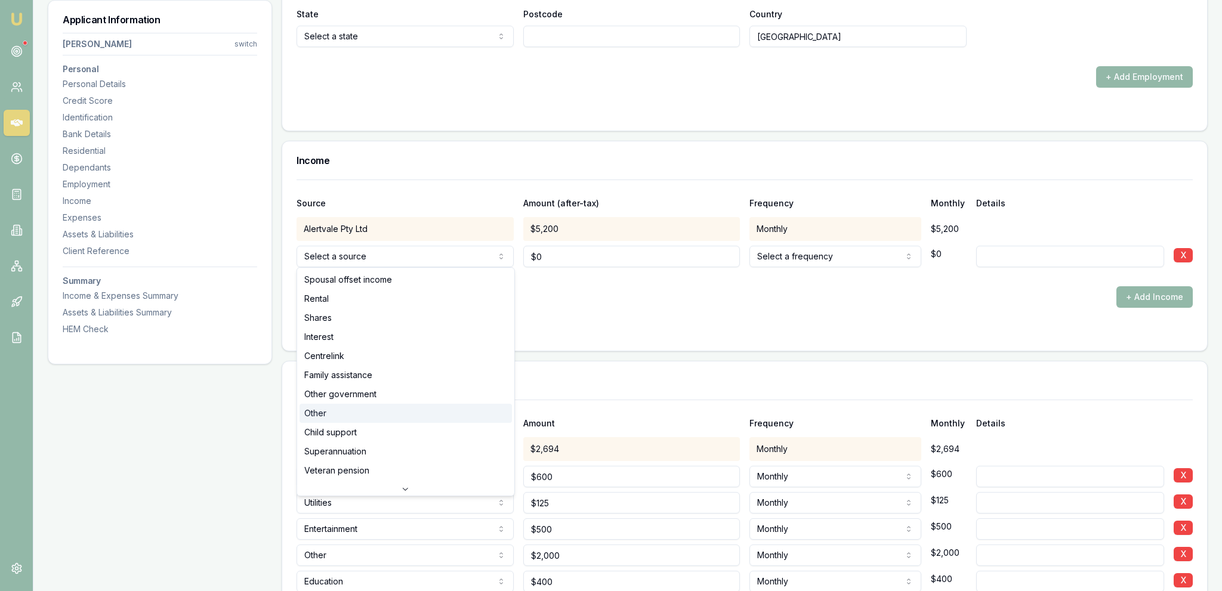
select select "OTHER"
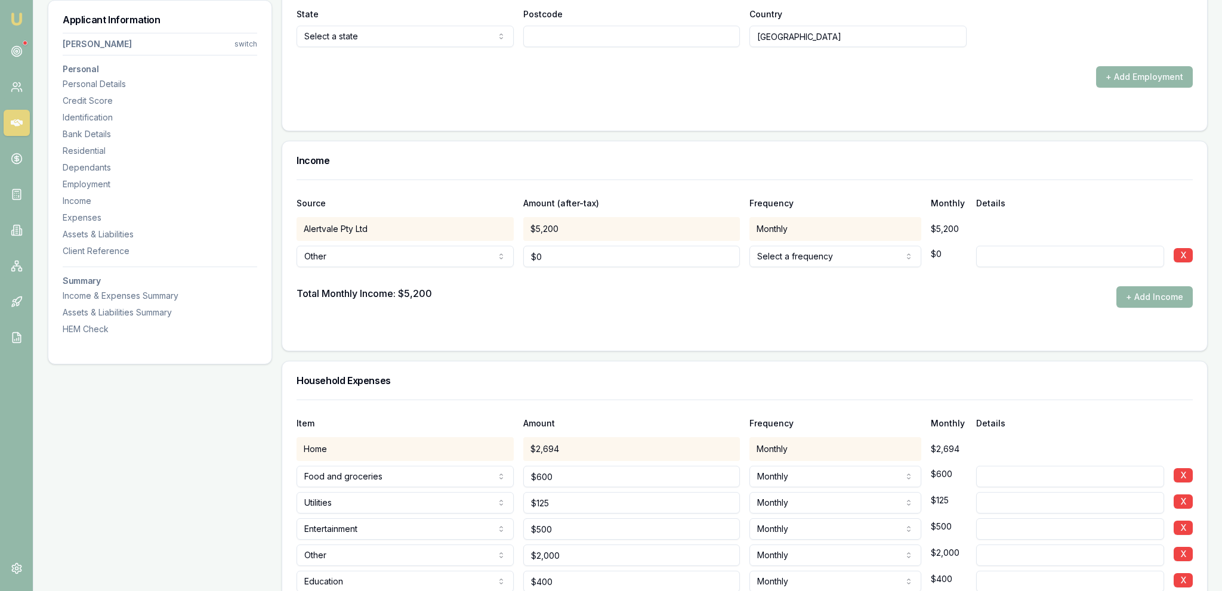
click at [595, 291] on div "Total Monthly Income: $5,200 + Add Income" at bounding box center [745, 296] width 896 height 21
click at [588, 267] on div at bounding box center [745, 276] width 896 height 19
click at [585, 261] on input "0" at bounding box center [631, 256] width 217 height 21
type input "$54,000"
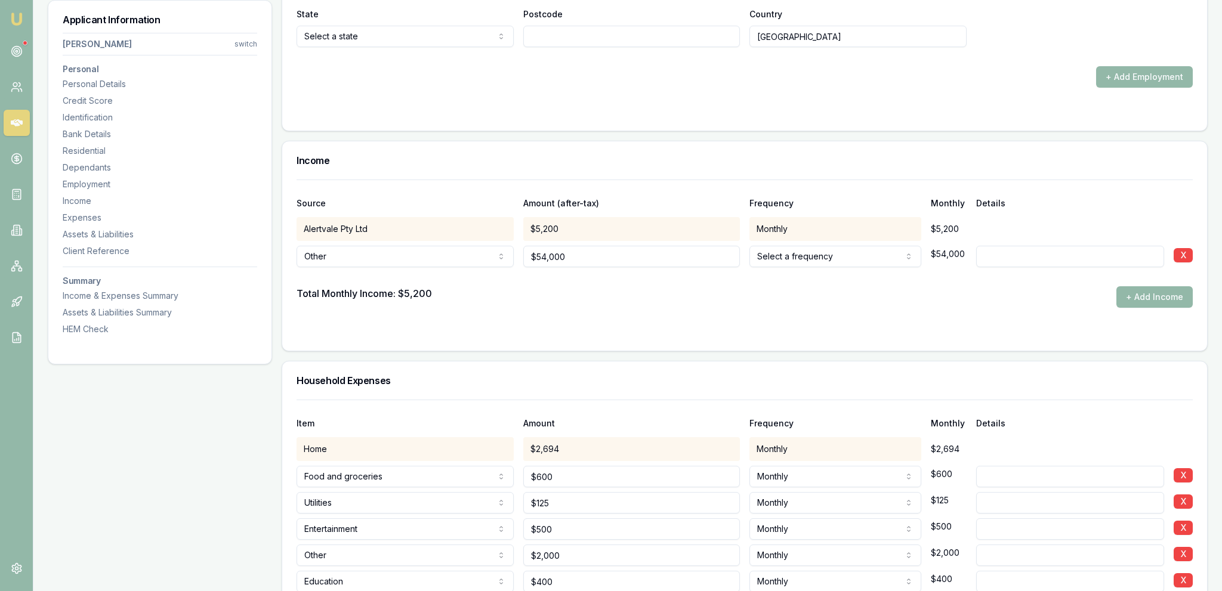
drag, startPoint x: 841, startPoint y: 290, endPoint x: 833, endPoint y: 271, distance: 20.6
click at [609, 290] on div "Total Monthly Income: $5,200 + Add Income" at bounding box center [745, 296] width 896 height 21
click at [609, 270] on div at bounding box center [745, 276] width 896 height 19
select select "ANNUALLY"
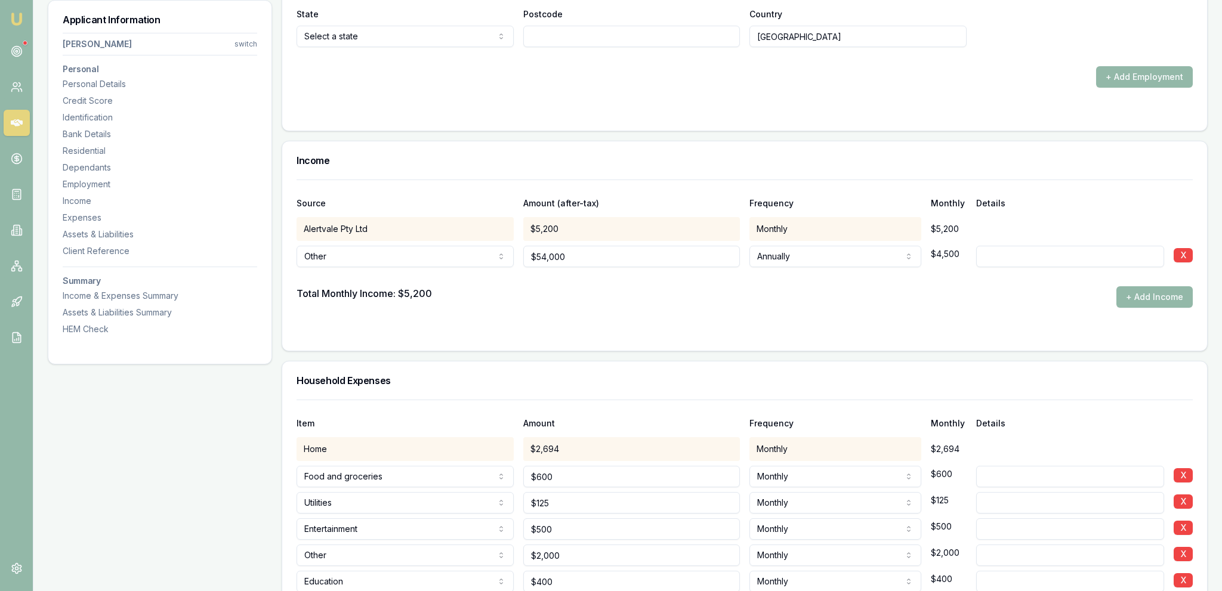
click at [609, 319] on form "Source Amount (after-tax) Frequency Monthly Details Alertvale Pty Ltd $5,200 Mo…" at bounding box center [745, 258] width 896 height 157
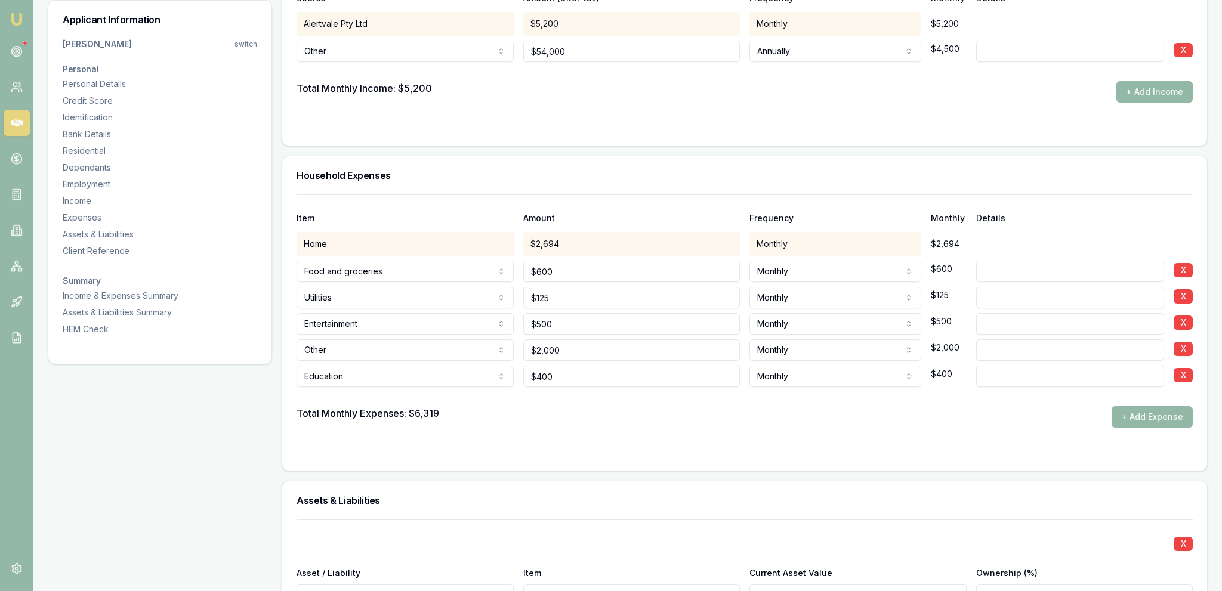
scroll to position [1926, 0]
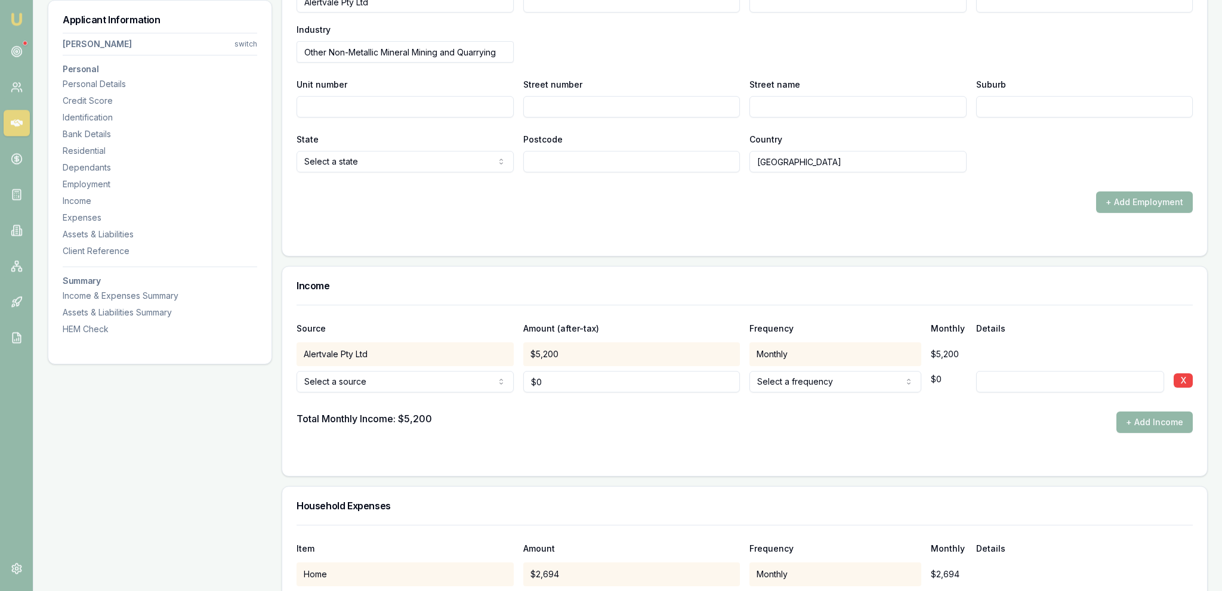
scroll to position [2016, 0]
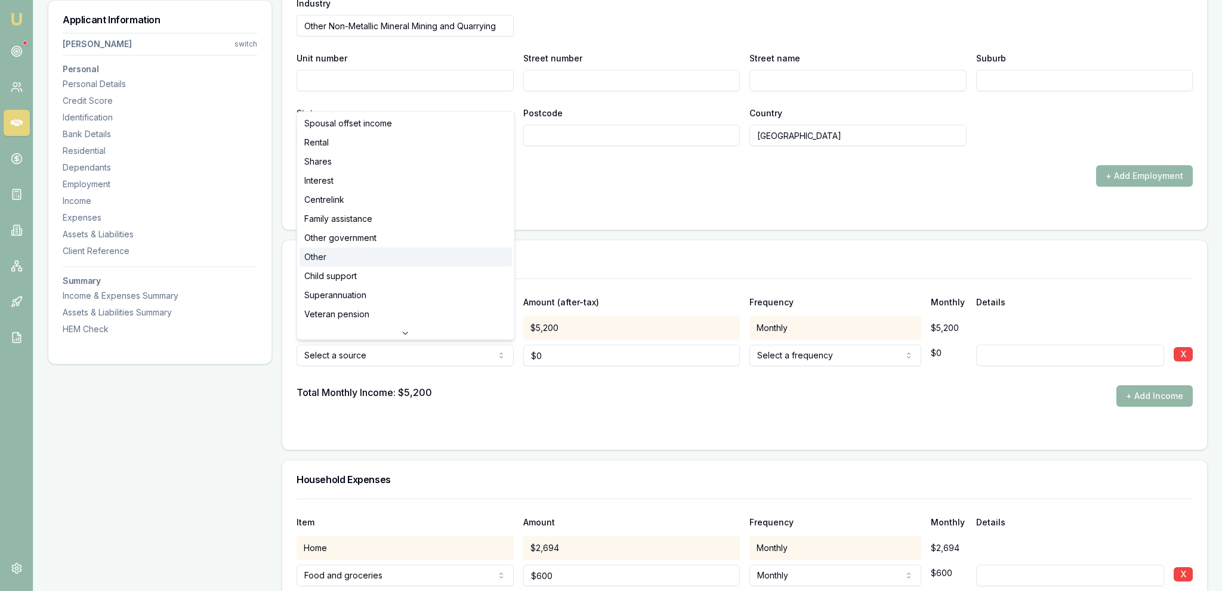
select select "OTHER"
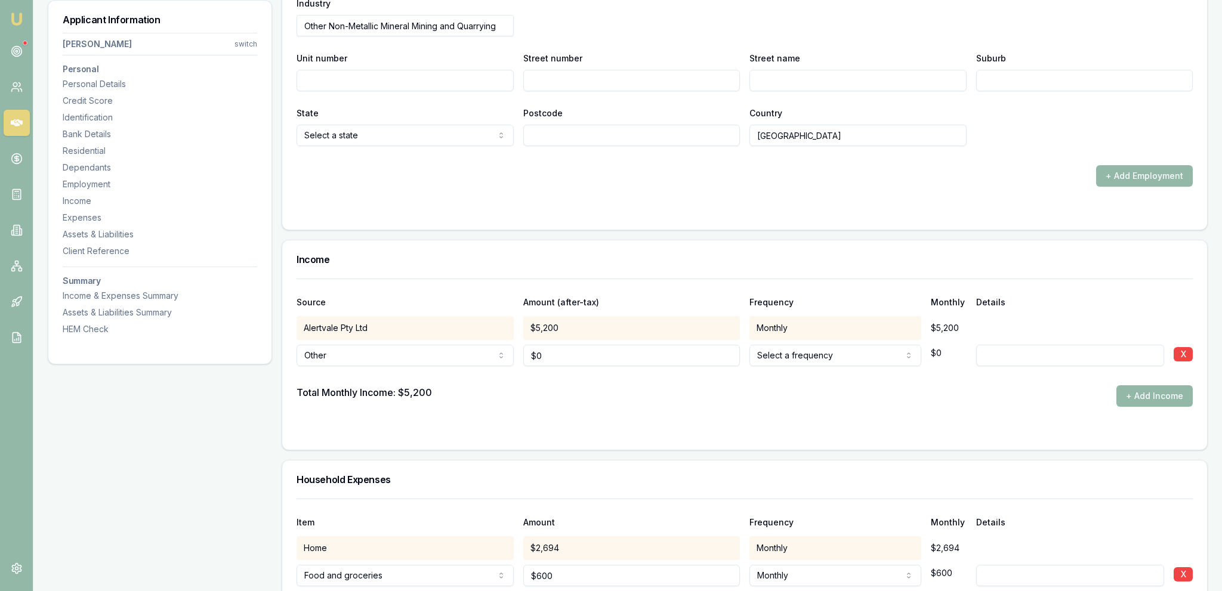
click at [542, 422] on form "Source Amount (after-tax) Frequency Monthly Details Alertvale Pty Ltd $5,200 Mo…" at bounding box center [745, 357] width 896 height 157
click at [558, 350] on input "0" at bounding box center [631, 355] width 217 height 21
type input "$54,000"
drag, startPoint x: 560, startPoint y: 426, endPoint x: 595, endPoint y: 410, distance: 38.7
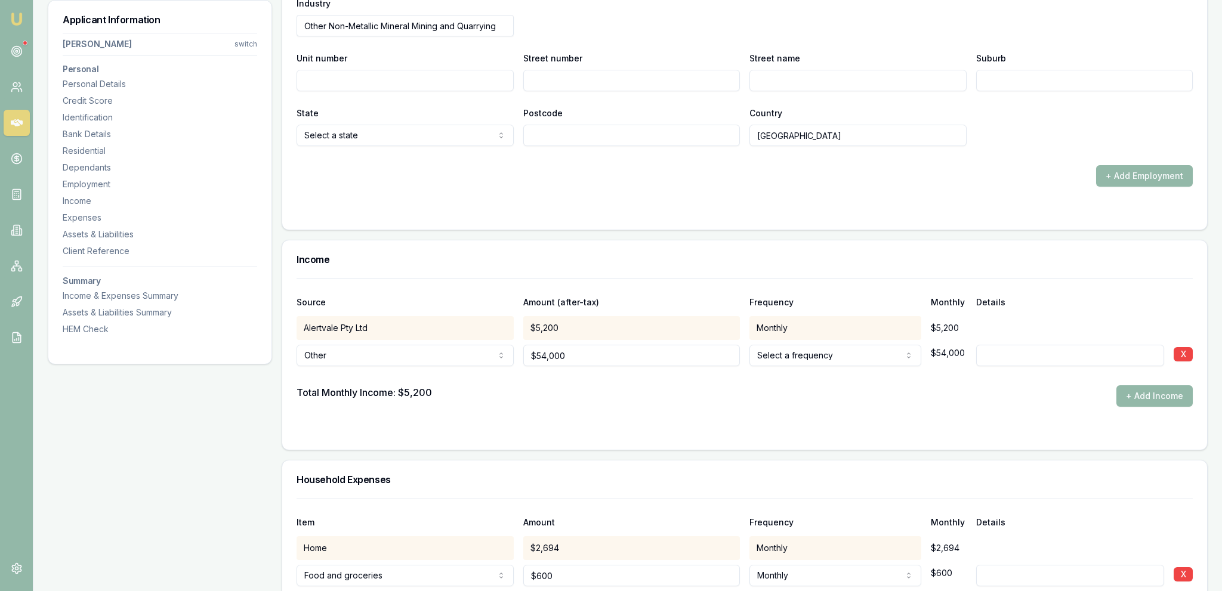
click at [560, 419] on form "Source Amount (after-tax) Frequency Monthly Details Alertvale Pty Ltd $5,200 Mo…" at bounding box center [745, 357] width 896 height 157
click at [820, 366] on div at bounding box center [745, 375] width 896 height 19
select select "ANNUALLY"
drag, startPoint x: 743, startPoint y: 407, endPoint x: 841, endPoint y: 402, distance: 98.0
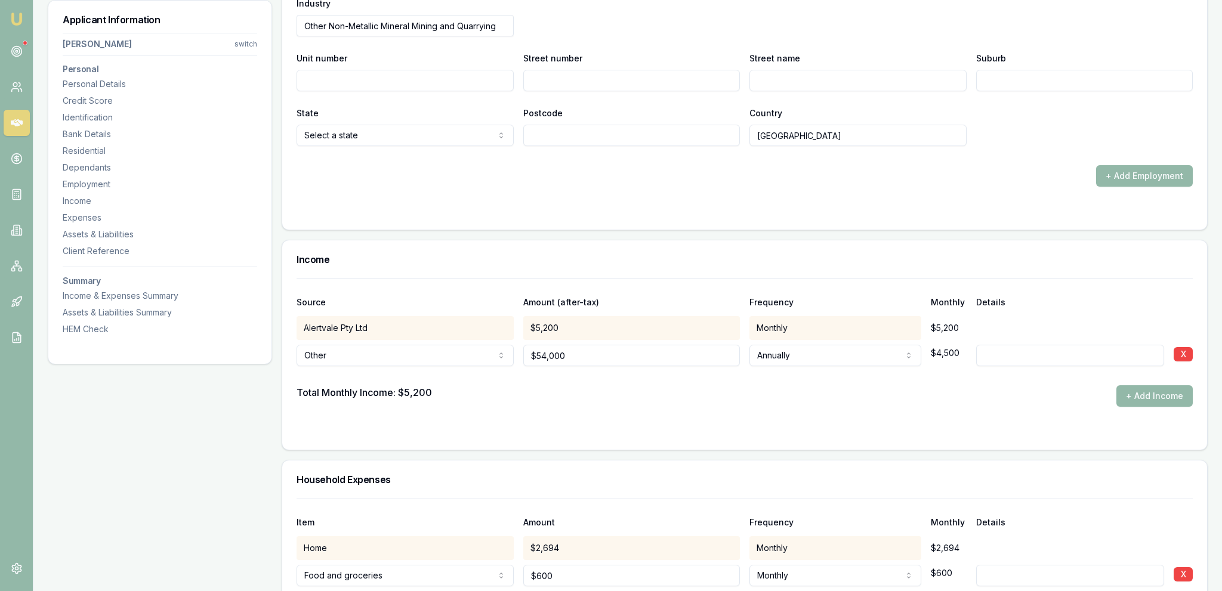
click at [744, 407] on form "Source Amount (after-tax) Frequency Monthly Details Alertvale Pty Ltd $5,200 Mo…" at bounding box center [745, 357] width 896 height 157
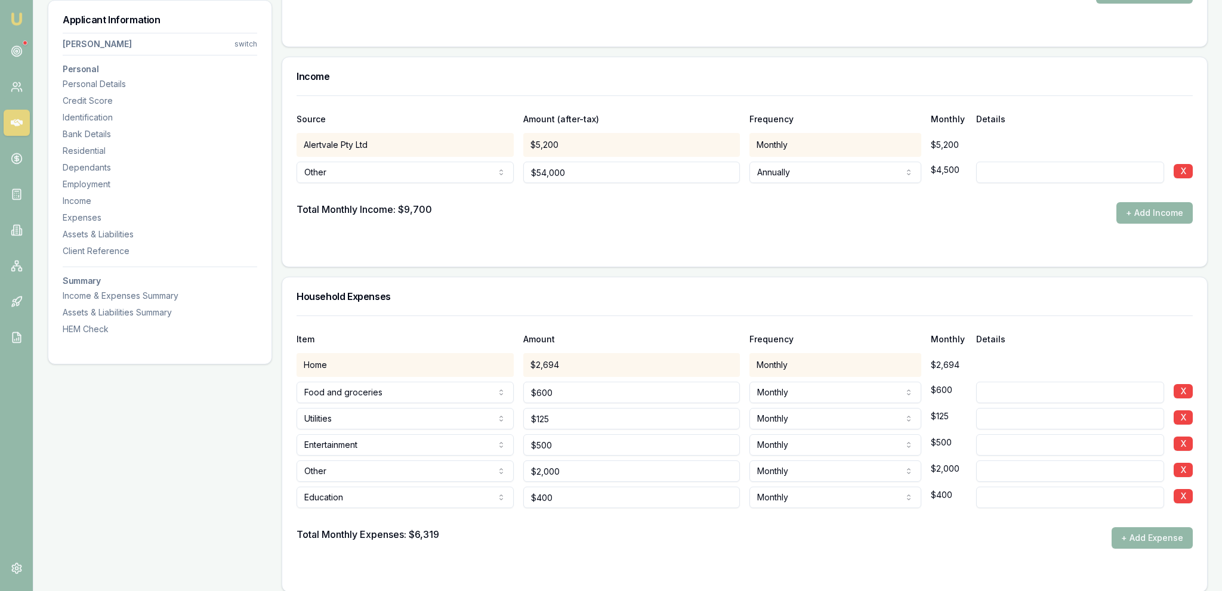
scroll to position [2178, 0]
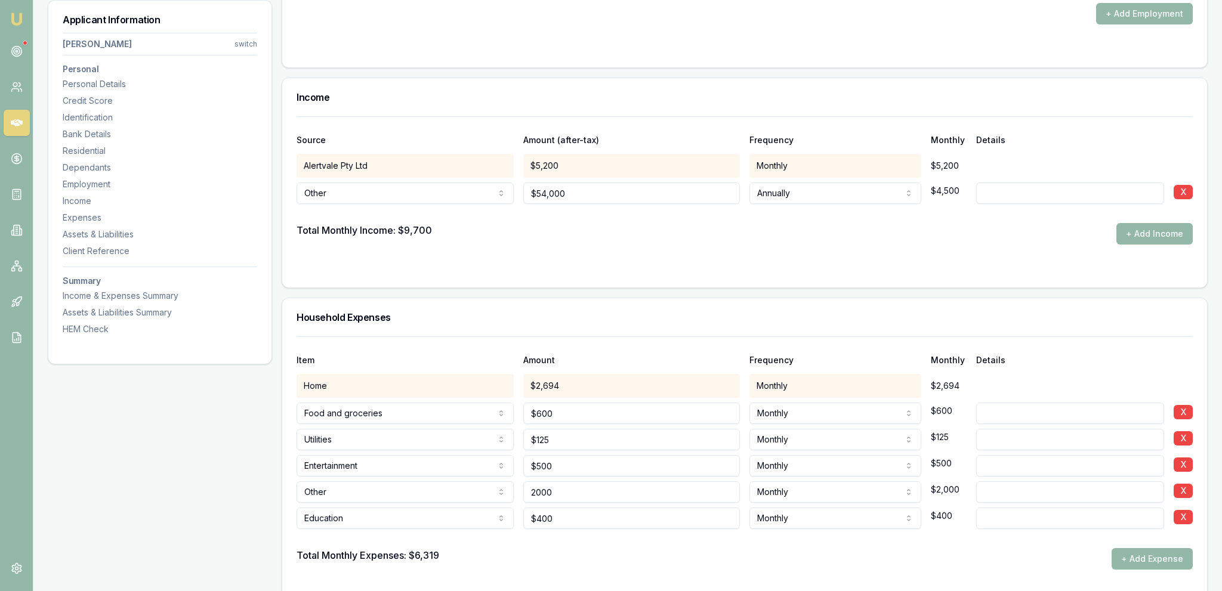
click at [603, 498] on input "2000" at bounding box center [631, 491] width 217 height 21
type input "$1,500"
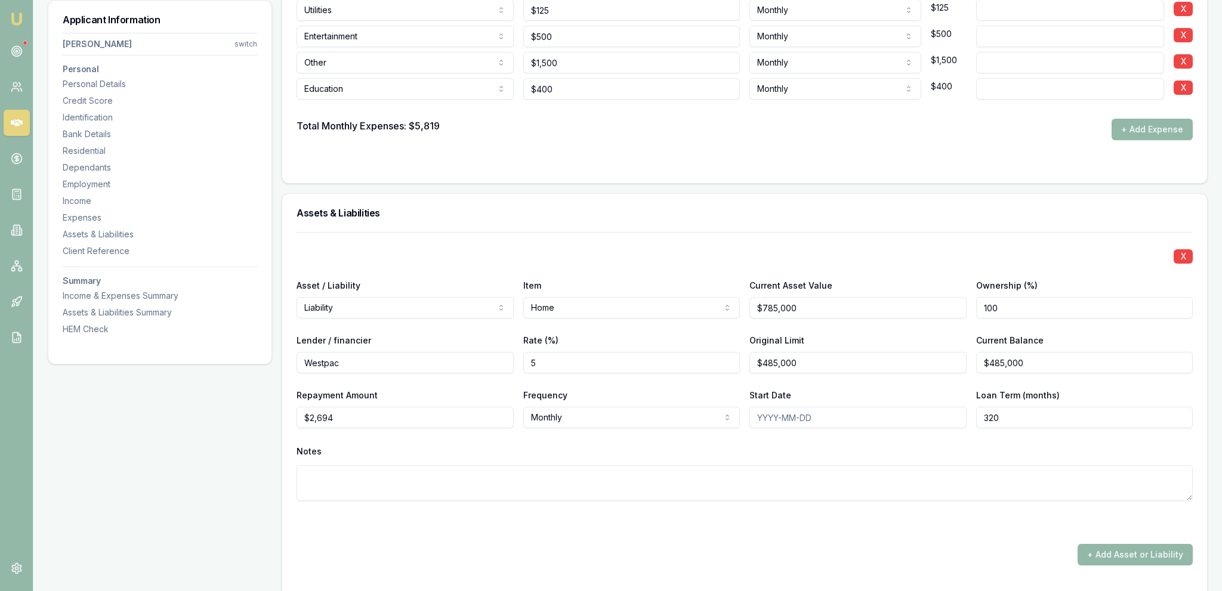
scroll to position [2430, 0]
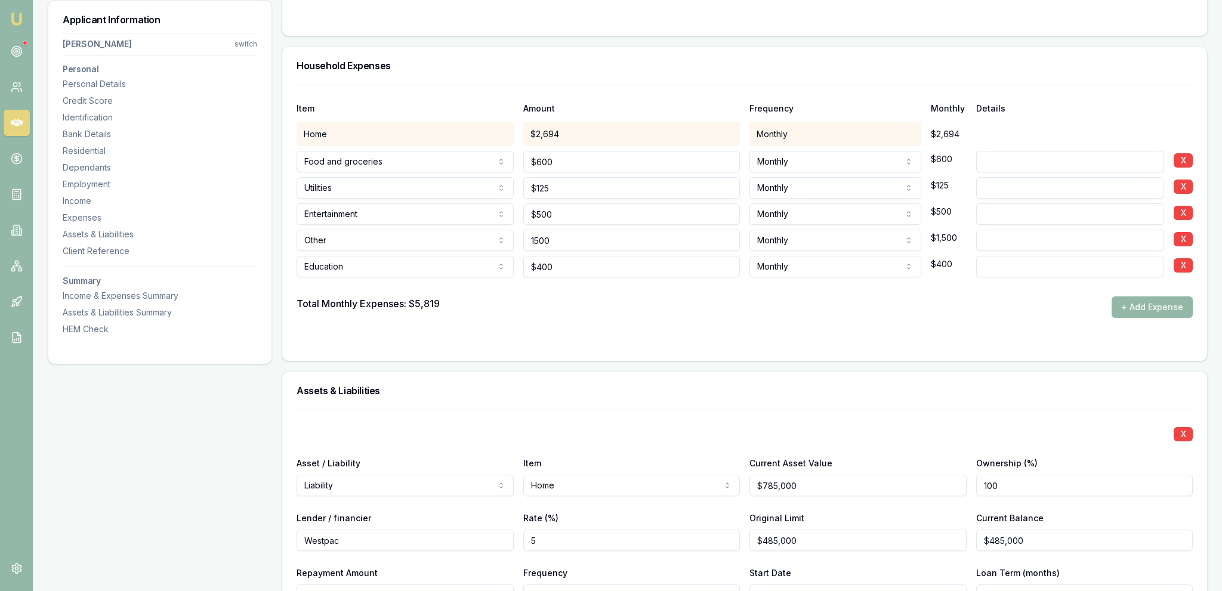
click at [567, 236] on input "1500" at bounding box center [631, 240] width 217 height 21
type input "$2,500"
click at [588, 305] on div "Total Monthly Expenses: $5,819 + Add Expense" at bounding box center [745, 307] width 896 height 21
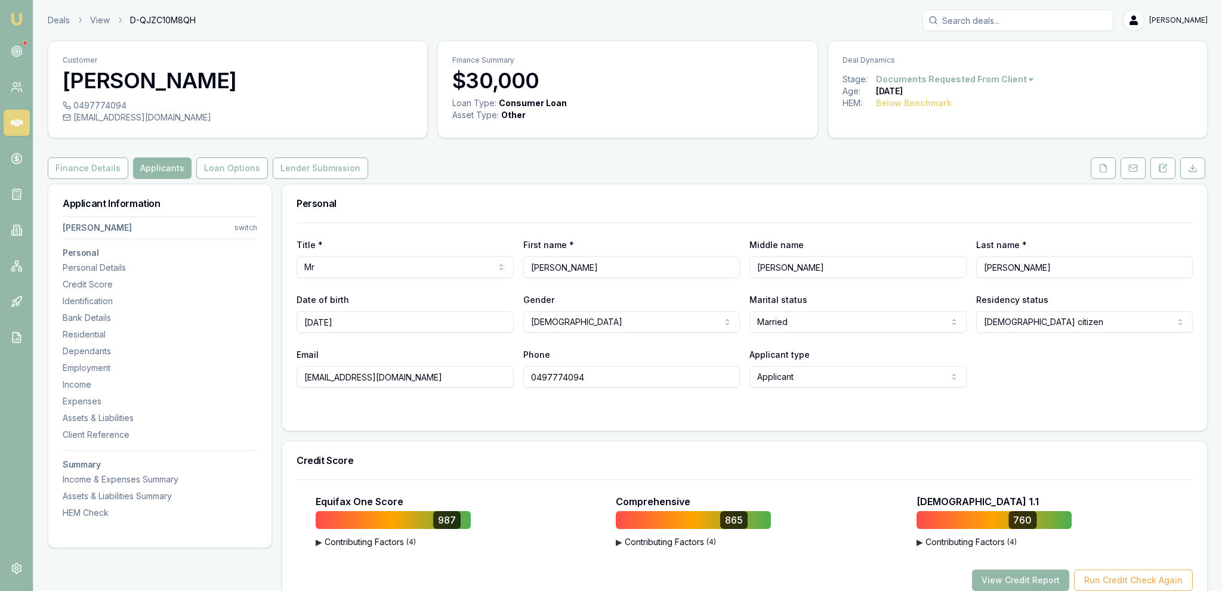
scroll to position [0, 0]
click at [235, 168] on button "Loan Options" at bounding box center [232, 167] width 72 height 21
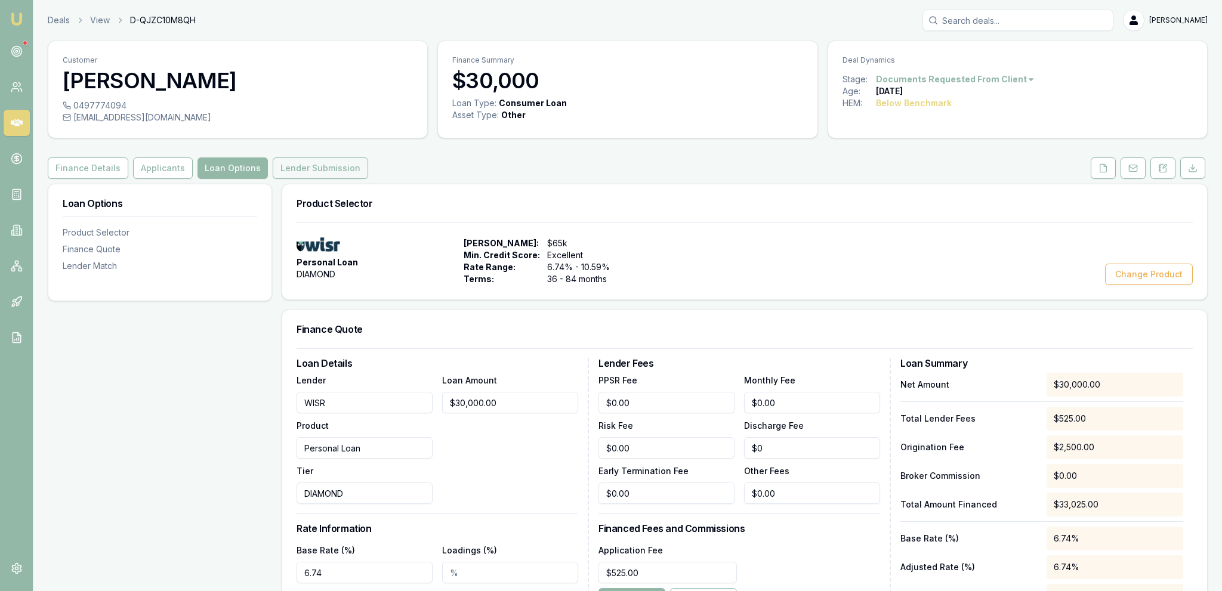
click at [305, 160] on button "Lender Submission" at bounding box center [320, 167] width 95 height 21
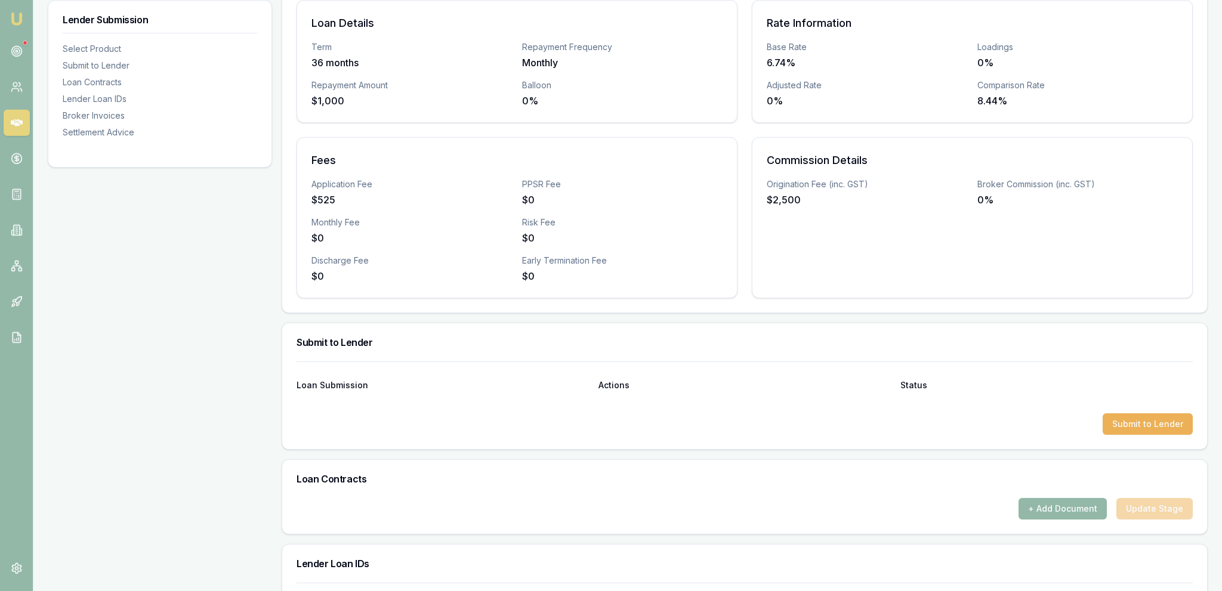
scroll to position [504, 0]
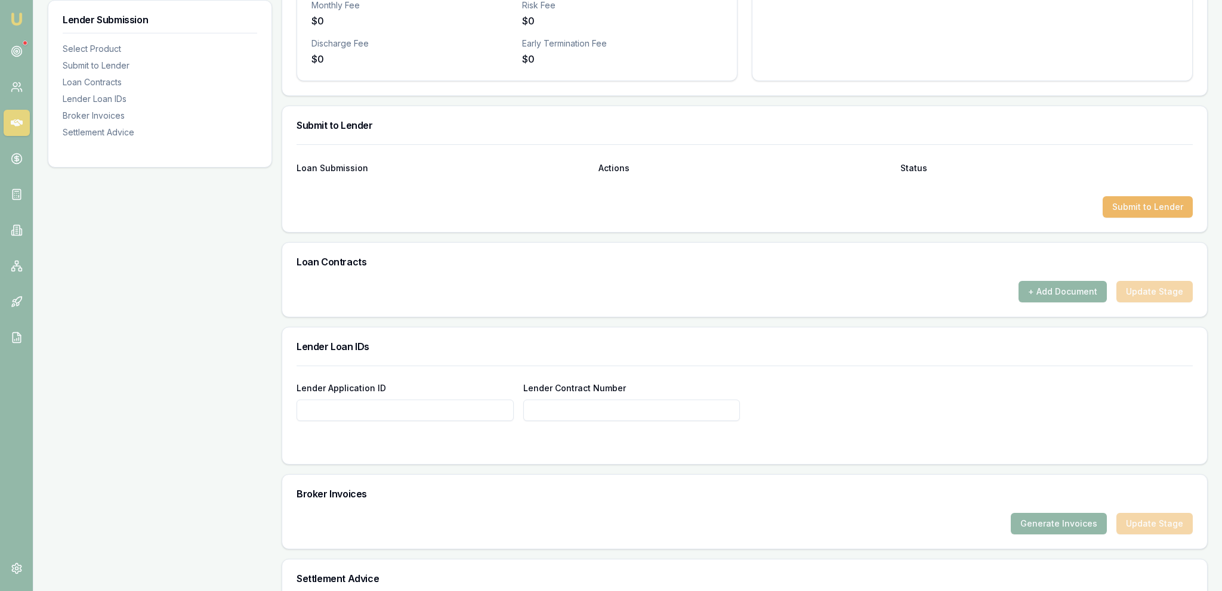
click at [1151, 205] on button "Submit to Lender" at bounding box center [1147, 206] width 90 height 21
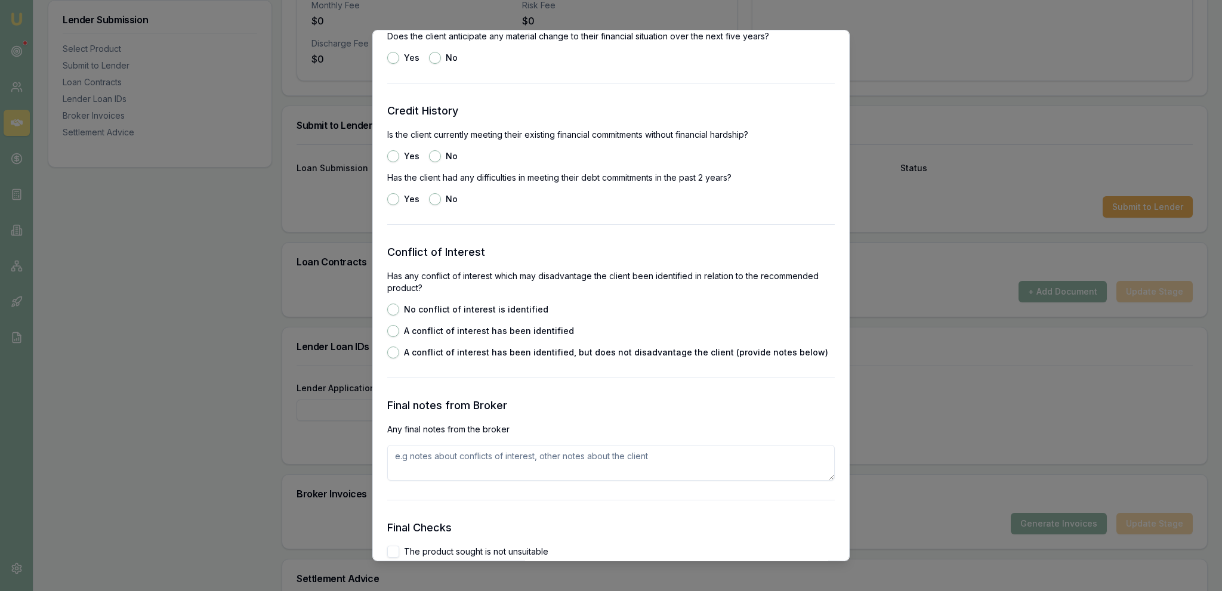
scroll to position [2048, 0]
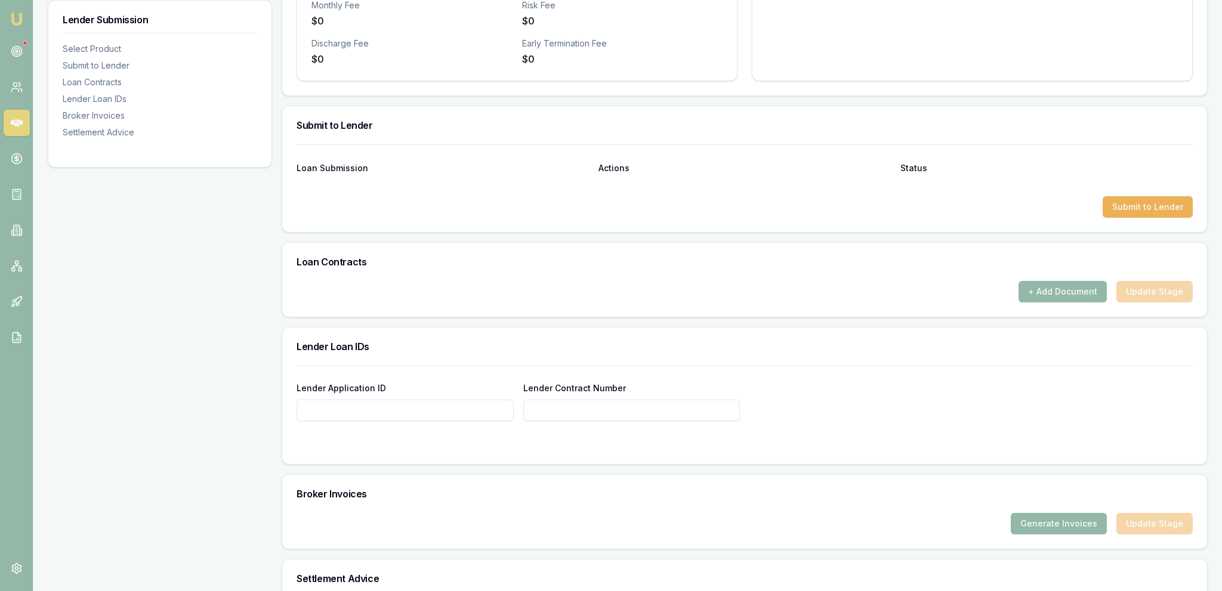
scroll to position [0, 0]
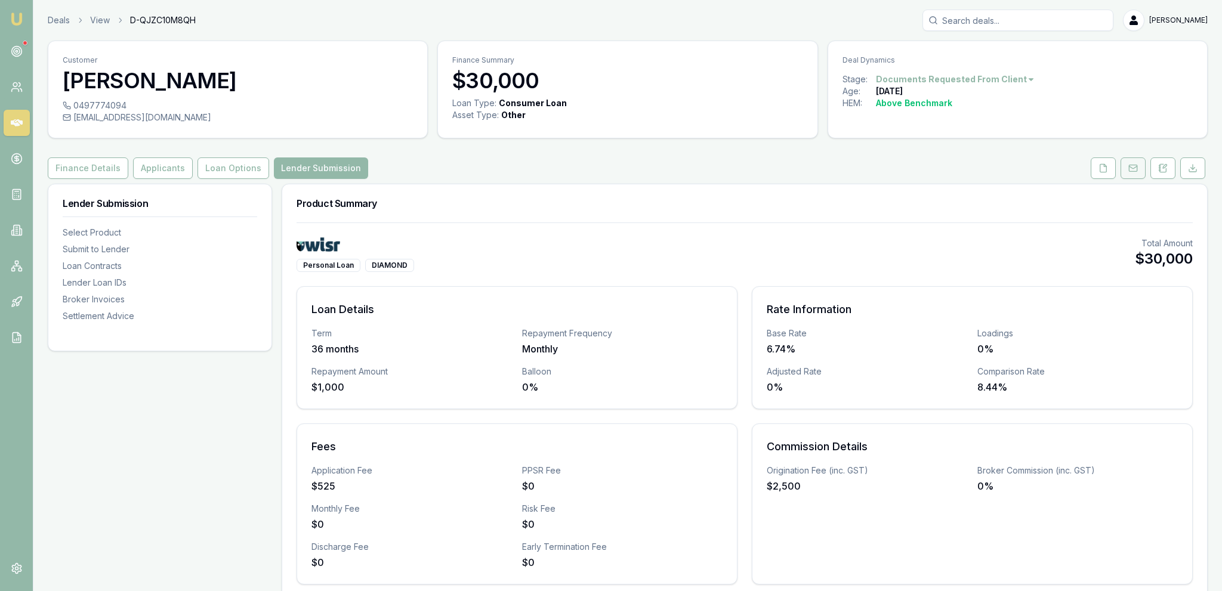
click at [1126, 163] on button at bounding box center [1132, 167] width 25 height 21
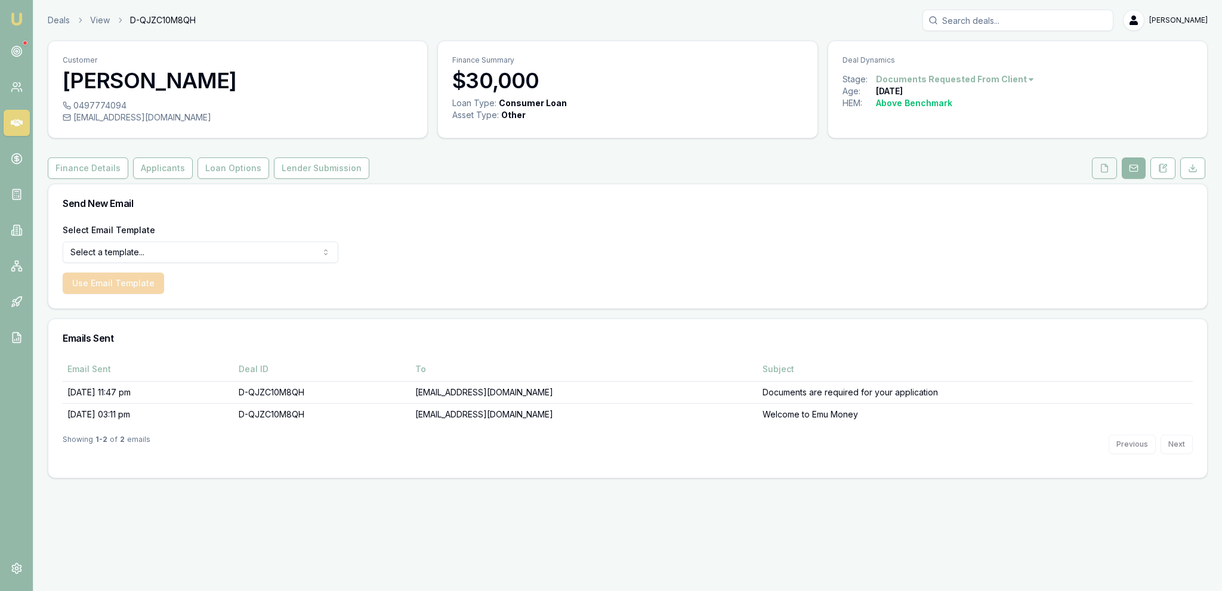
click at [1111, 166] on button at bounding box center [1104, 167] width 25 height 21
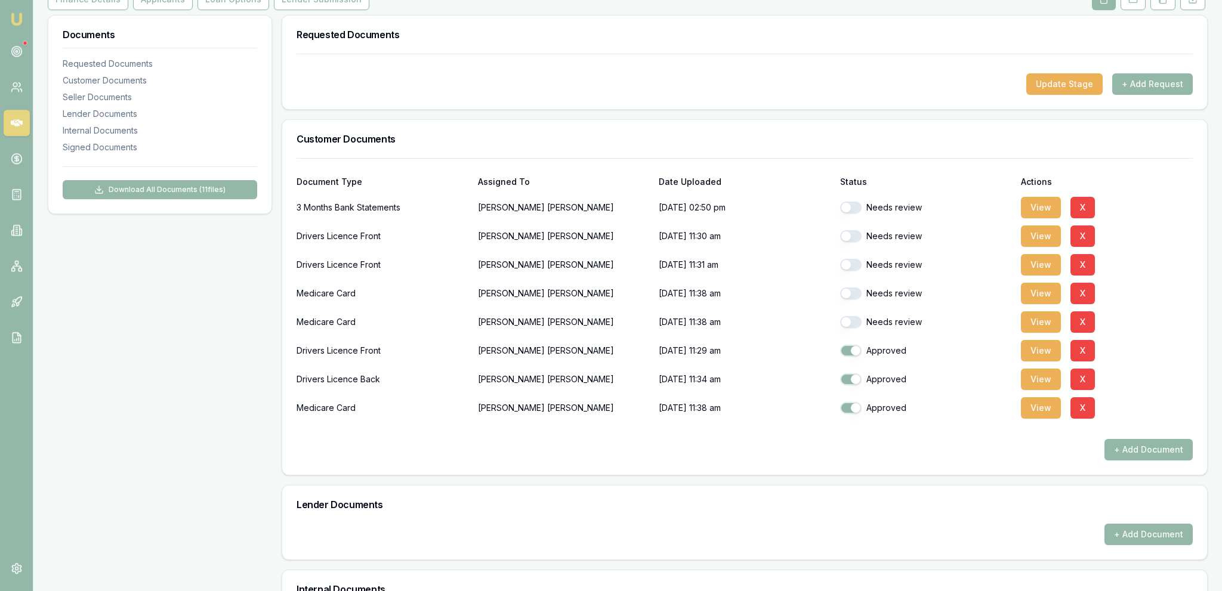
scroll to position [189, 0]
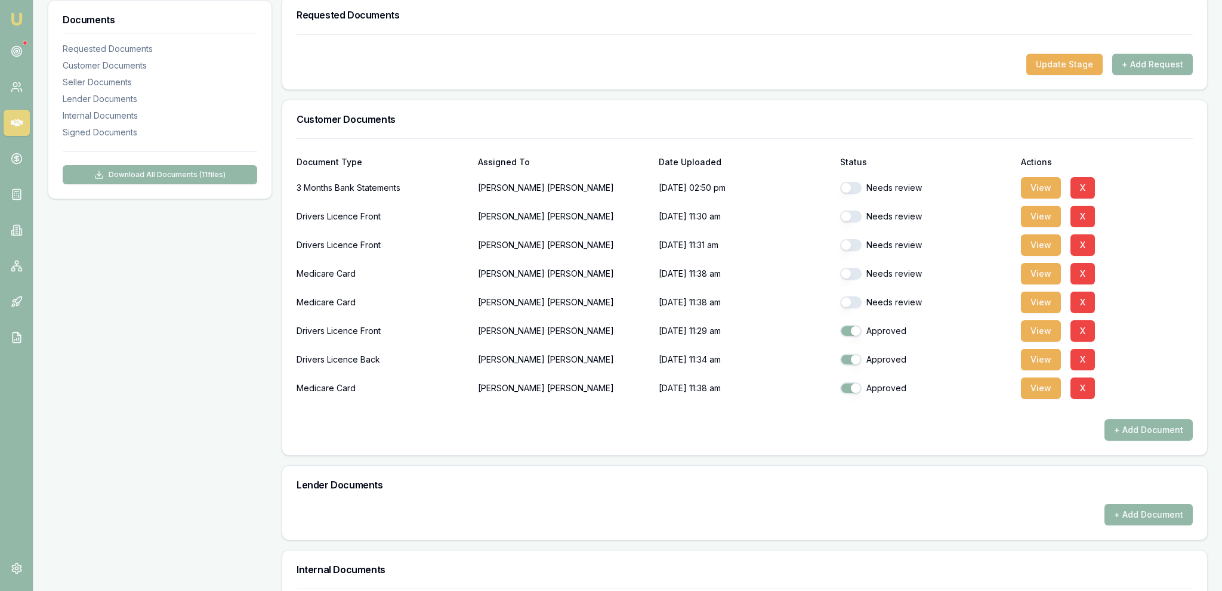
click at [851, 215] on button "button" at bounding box center [850, 217] width 21 height 12
checkbox input "true"
click at [853, 276] on button "button" at bounding box center [850, 274] width 21 height 12
checkbox input "true"
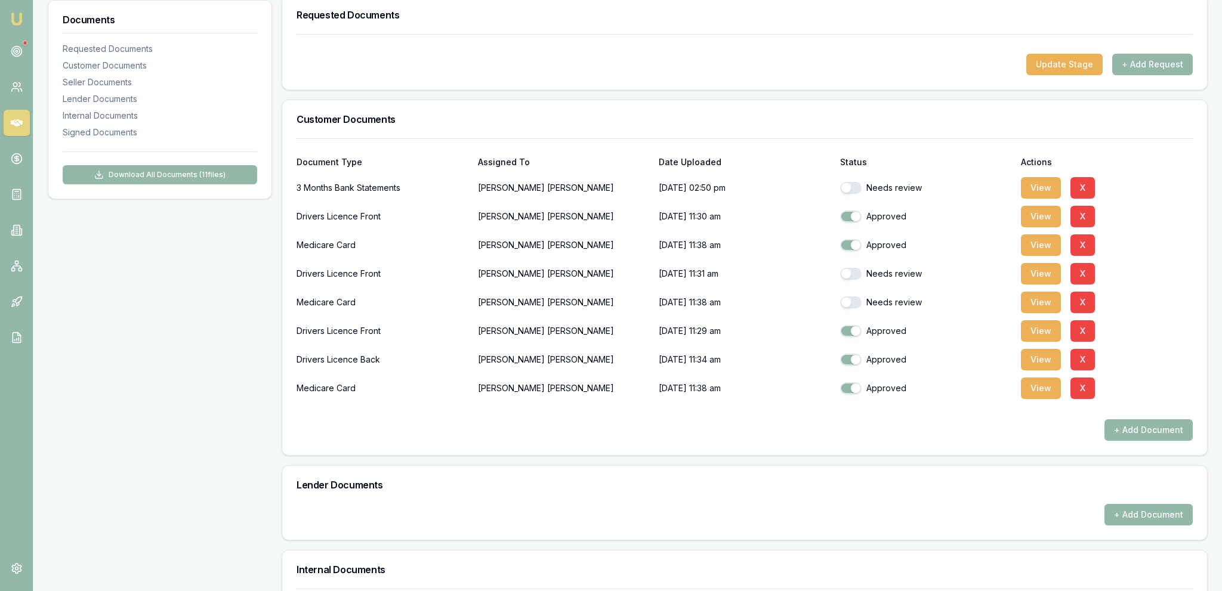
checkbox input "false"
click at [853, 328] on button "button" at bounding box center [850, 331] width 21 height 12
checkbox input "false"
click at [851, 190] on button "button" at bounding box center [850, 188] width 21 height 12
checkbox input "true"
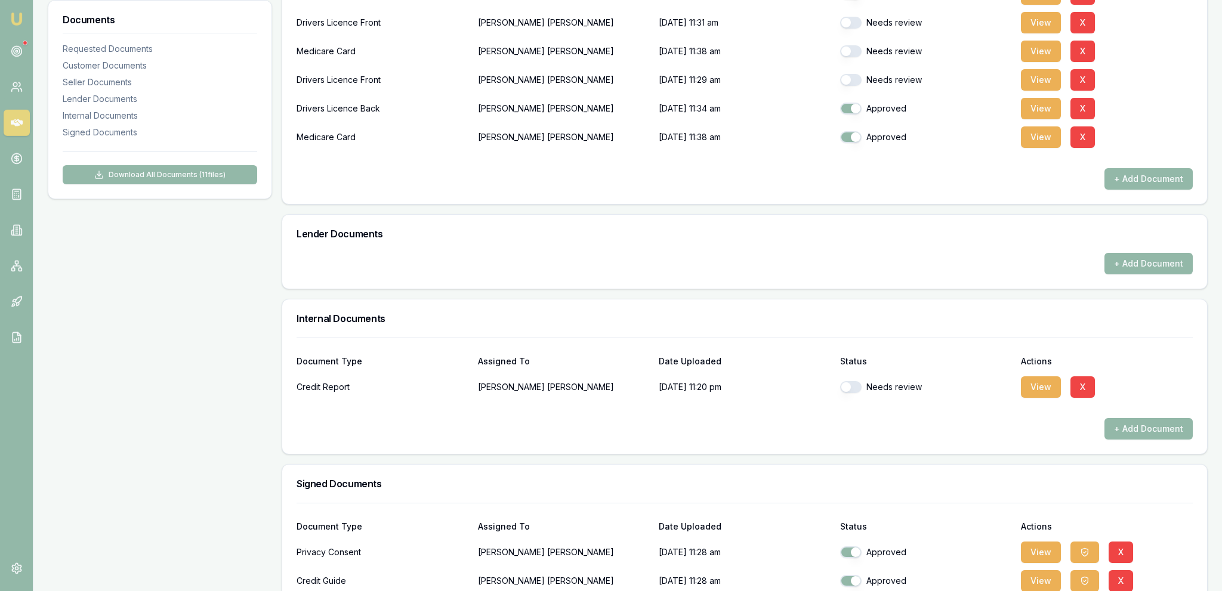
scroll to position [504, 0]
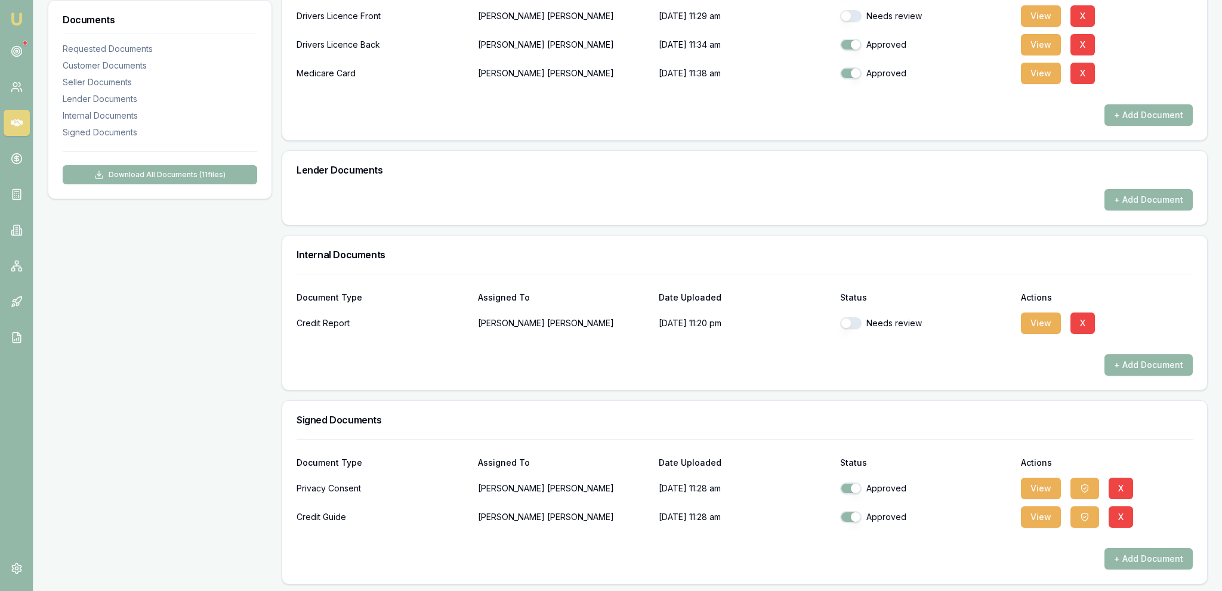
click at [856, 328] on button "button" at bounding box center [850, 323] width 21 height 12
checkbox input "true"
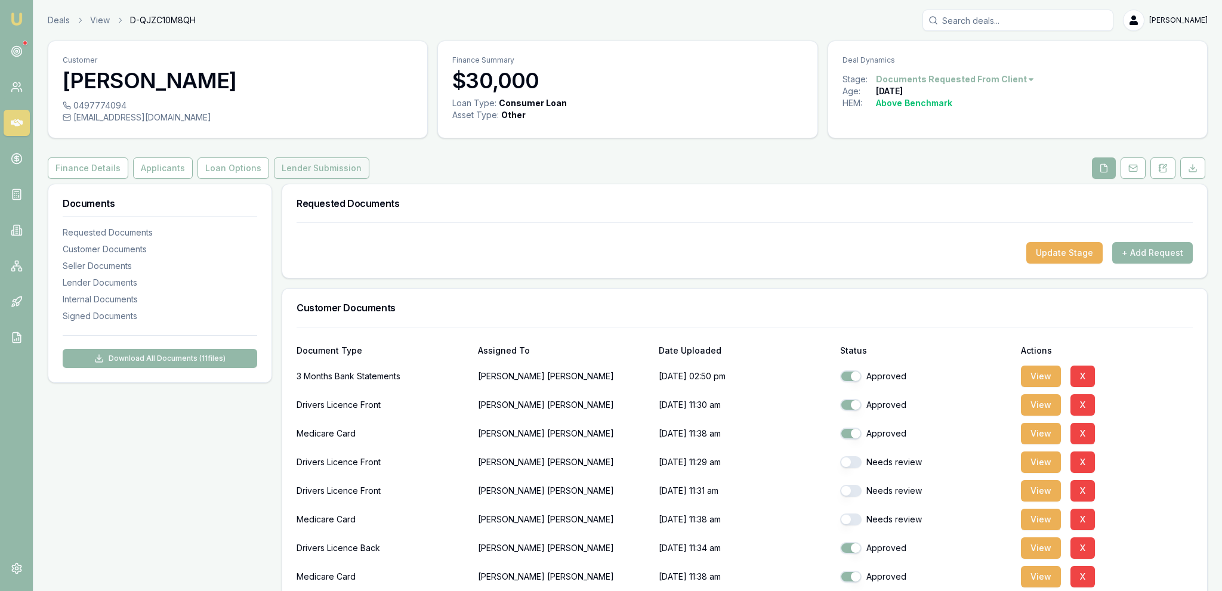
click at [274, 174] on button "Lender Submission" at bounding box center [321, 167] width 95 height 21
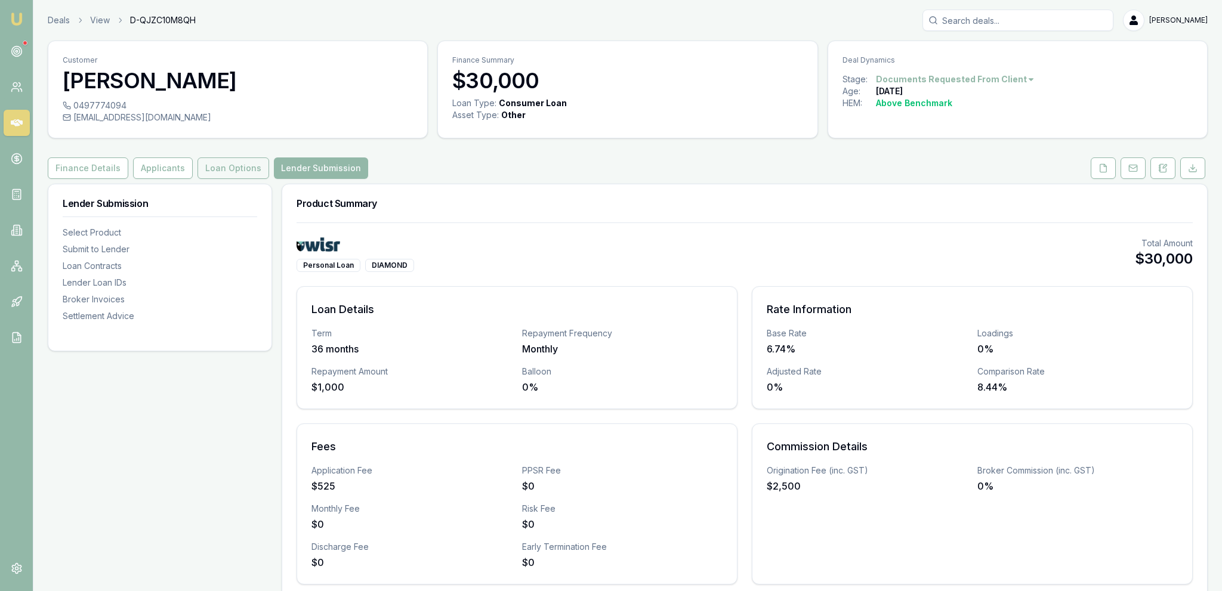
click at [254, 171] on button "Loan Options" at bounding box center [233, 167] width 72 height 21
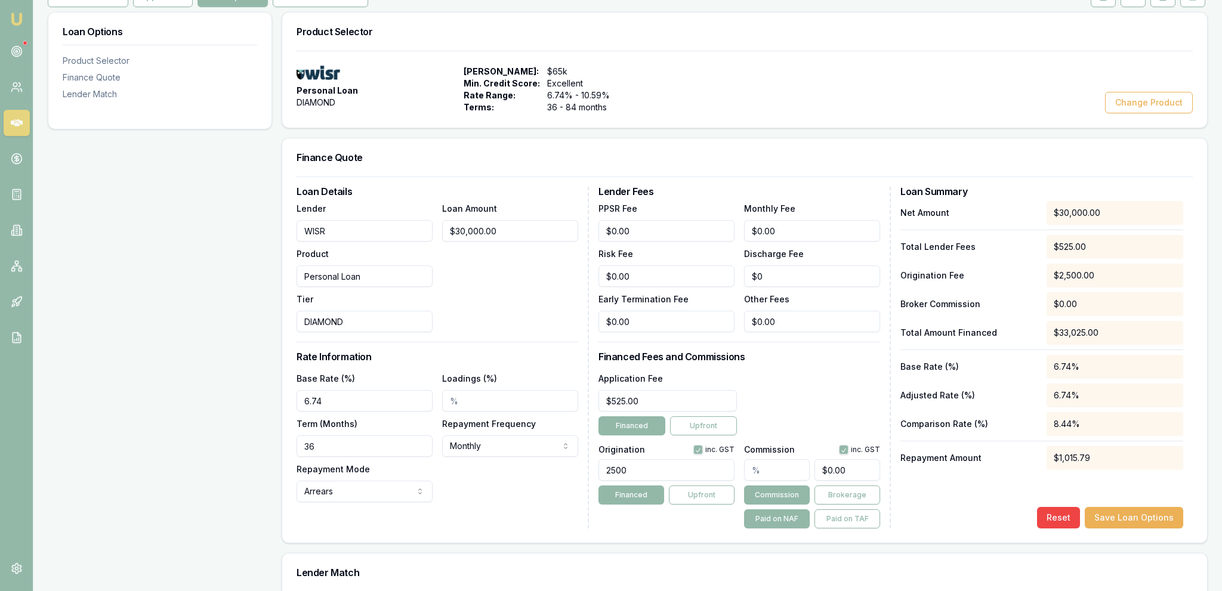
scroll to position [252, 0]
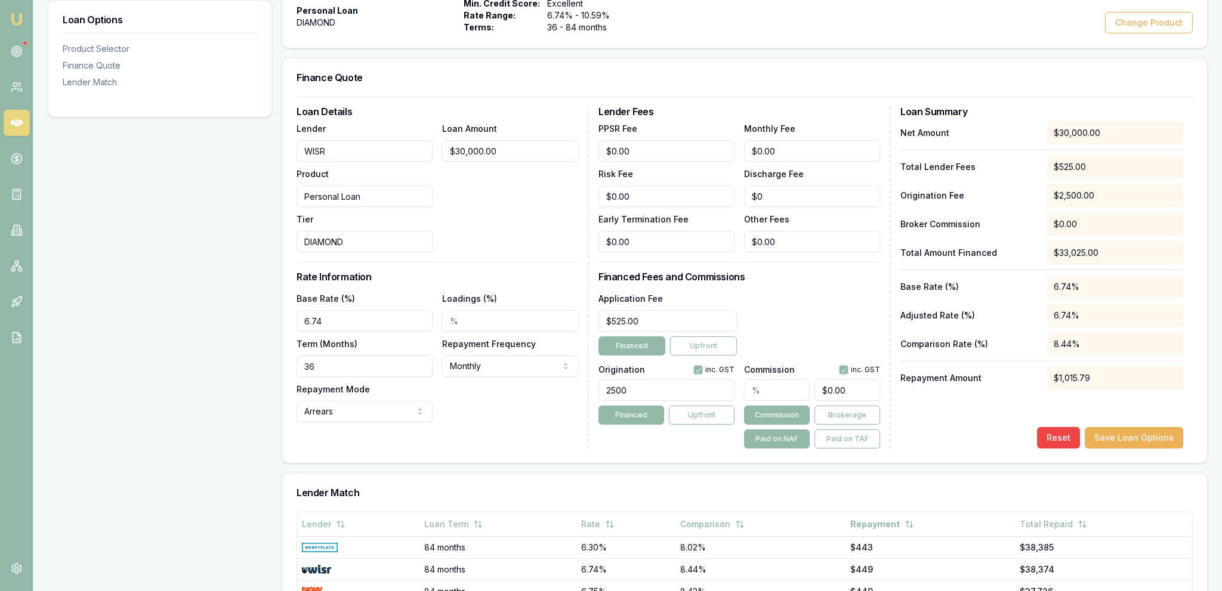
click at [316, 358] on input "36" at bounding box center [365, 366] width 136 height 21
type input "84"
click at [183, 361] on div "Loan Options Product Selector Finance Quote Lender Match" at bounding box center [160, 371] width 224 height 879
click at [777, 381] on input "text" at bounding box center [777, 389] width 66 height 21
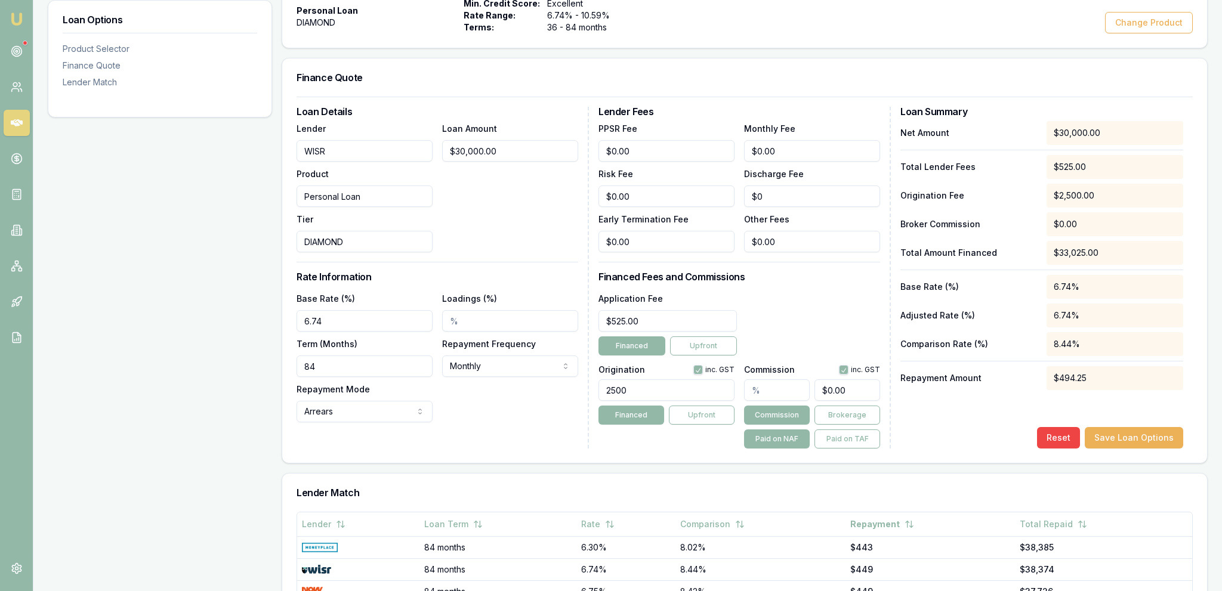
type input "1"
type input "$300.00"
type input "1.00%"
click at [777, 345] on div "Application Fee $525.00 Financed Upfront" at bounding box center [739, 323] width 282 height 64
click at [1123, 440] on button "Save Loan Options" at bounding box center [1134, 437] width 98 height 21
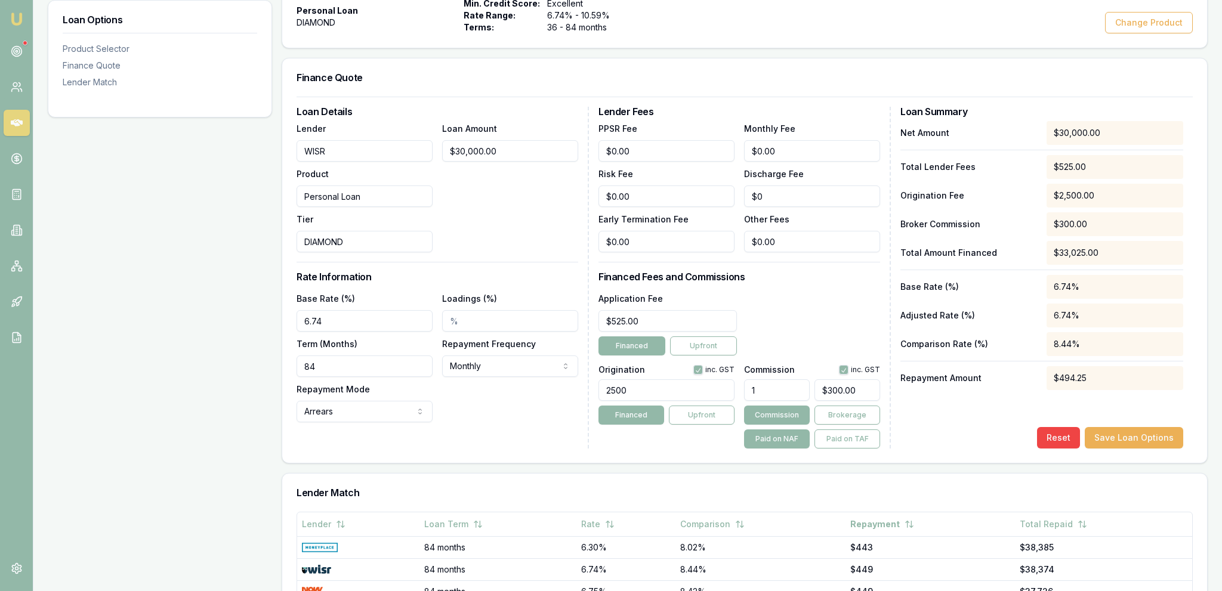
scroll to position [0, 0]
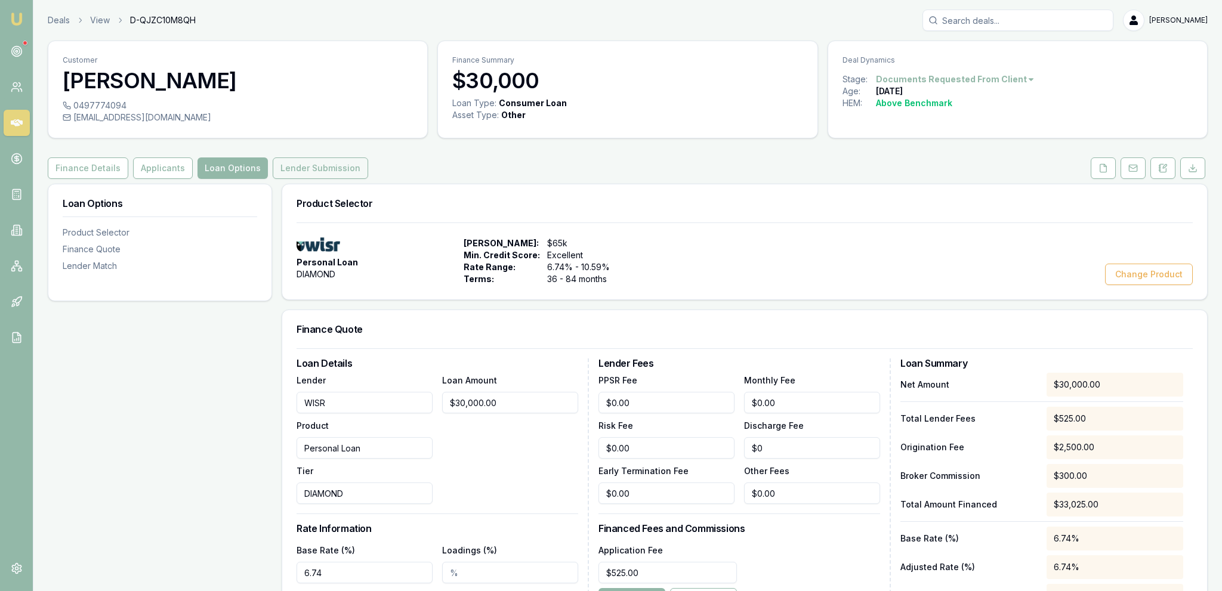
click at [292, 173] on button "Lender Submission" at bounding box center [320, 167] width 95 height 21
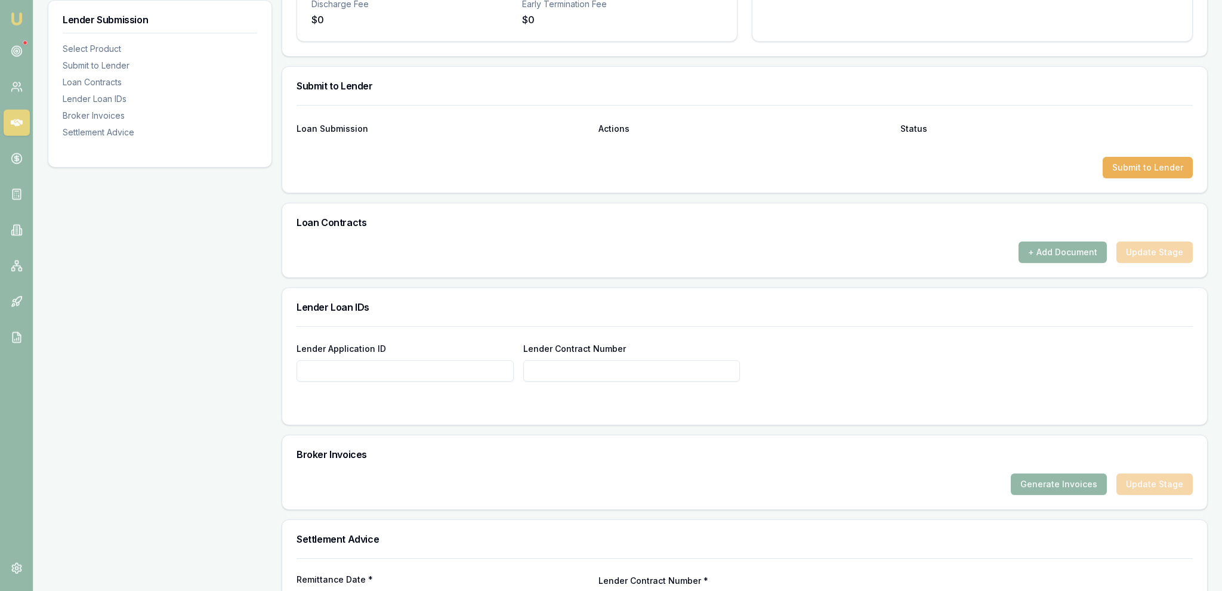
scroll to position [567, 0]
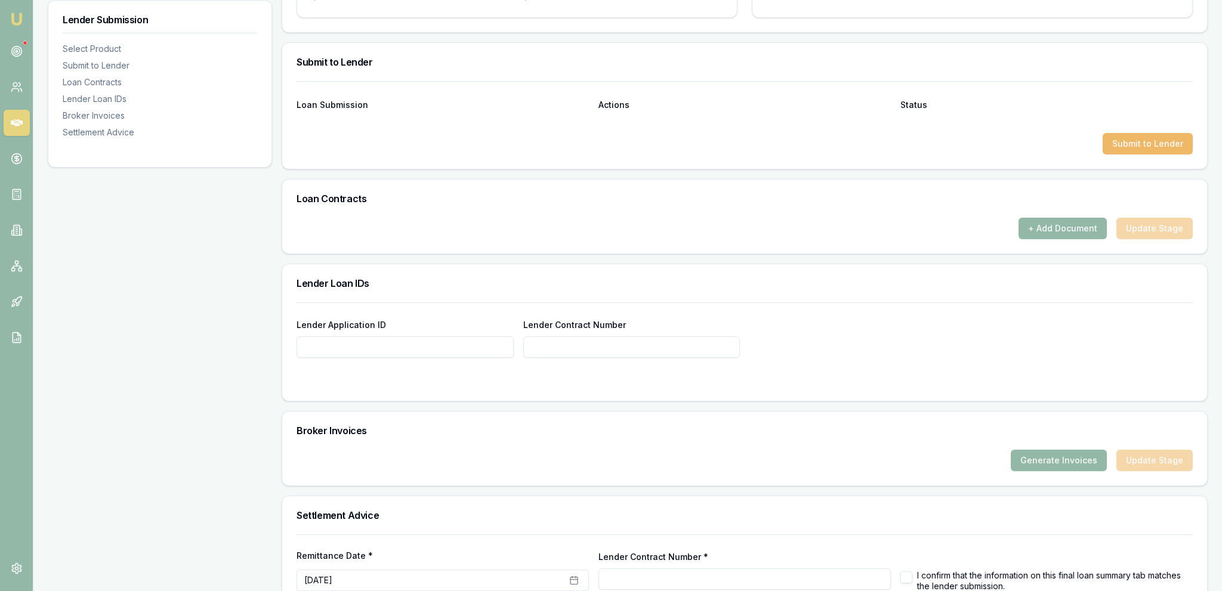
click at [1157, 150] on button "Submit to Lender" at bounding box center [1147, 143] width 90 height 21
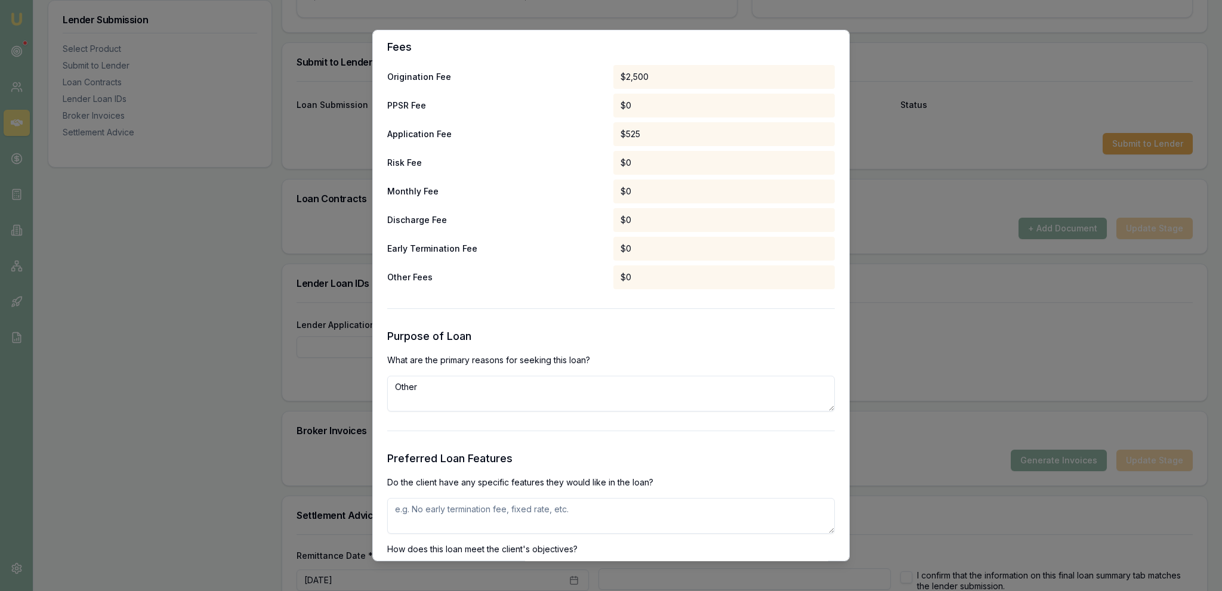
scroll to position [962, 0]
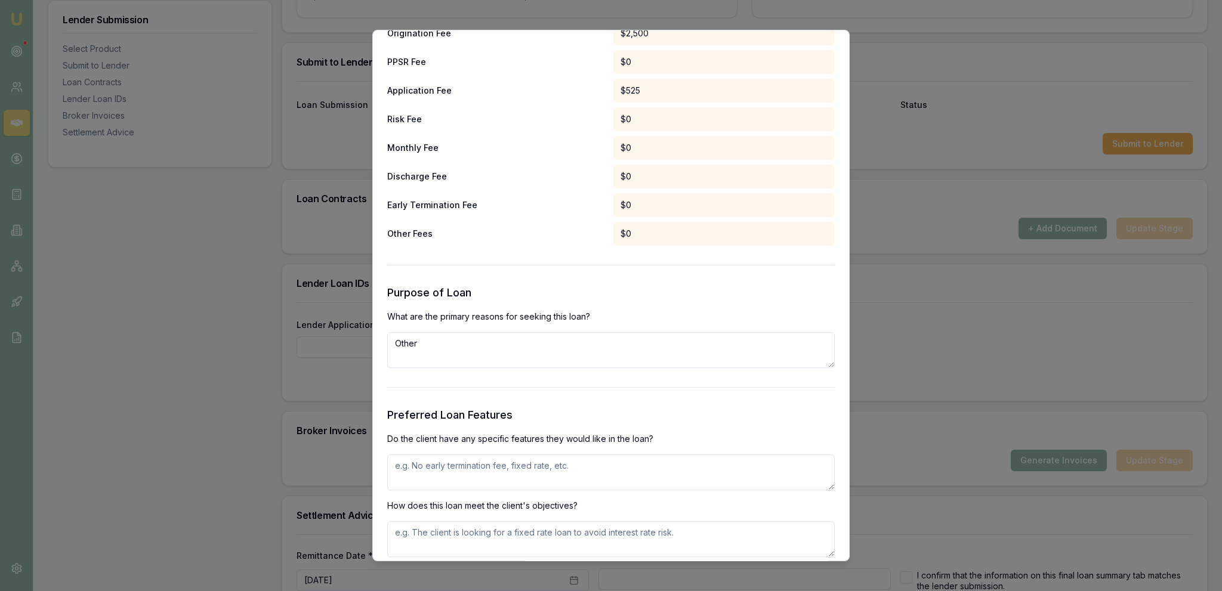
click at [439, 359] on textarea "Other" at bounding box center [610, 350] width 447 height 36
type textarea "Purchase of trailer - personal use"
type textarea "Ability to make additional repayments without extra fees"
paste textarea "Ability to make additional repayments without extra fees"
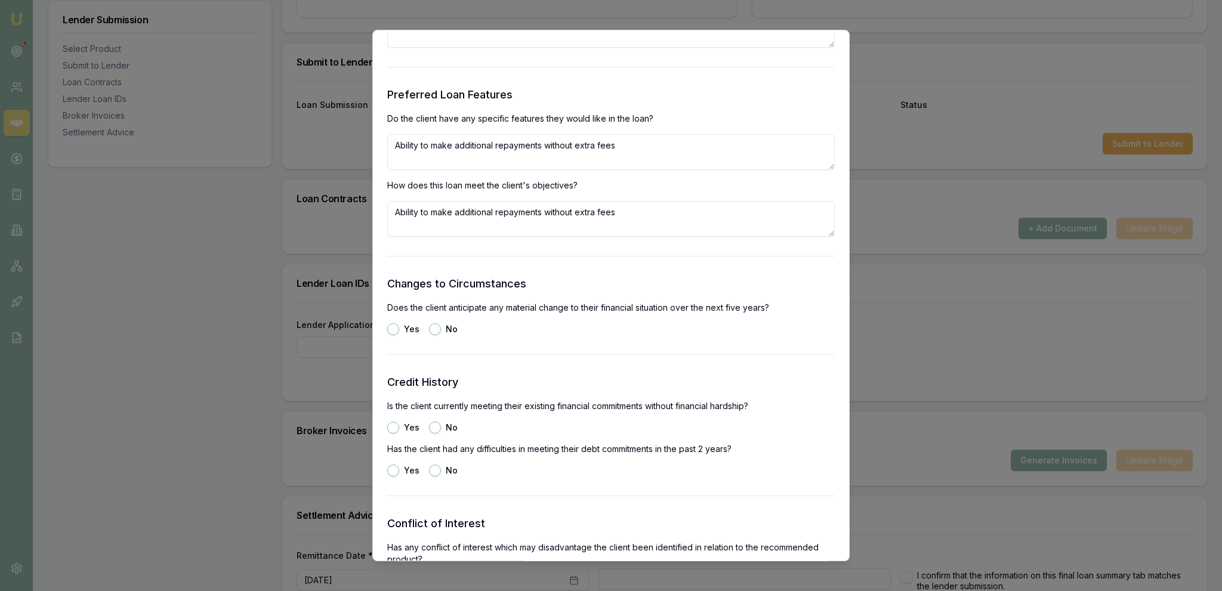
scroll to position [1305, 0]
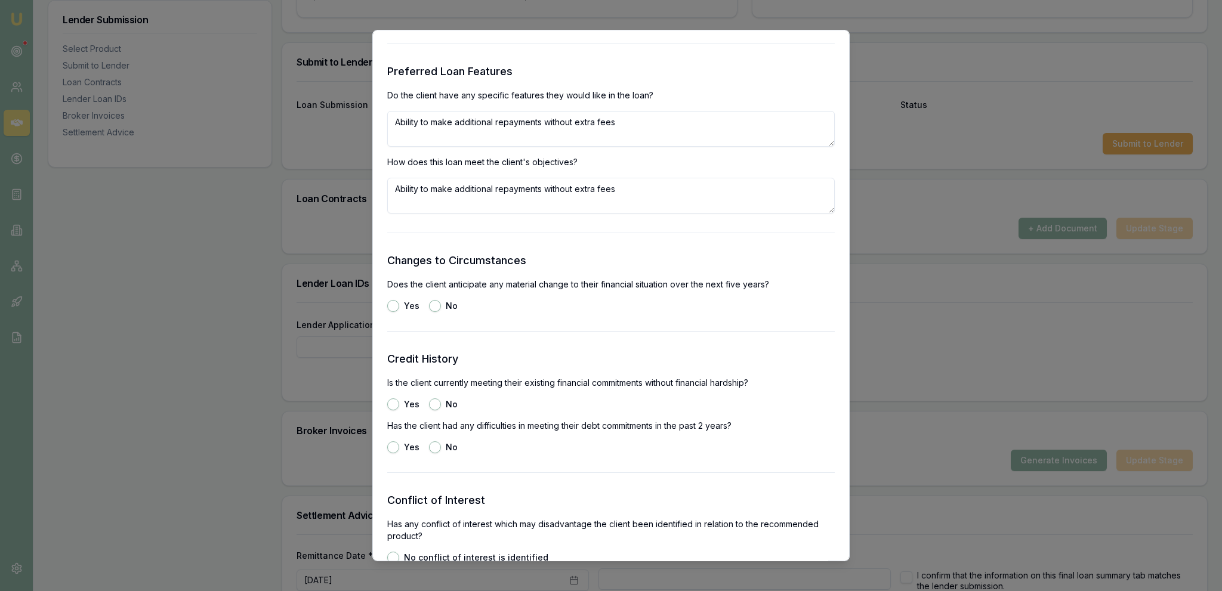
type textarea "Ability to make additional repayments without extra fees"
click at [586, 293] on div "Changes to Circumstances Does the client anticipate any material change to thei…" at bounding box center [610, 282] width 447 height 60
drag, startPoint x: 433, startPoint y: 307, endPoint x: 440, endPoint y: 325, distance: 18.7
click at [434, 308] on button "No" at bounding box center [435, 306] width 12 height 12
radio input "true"
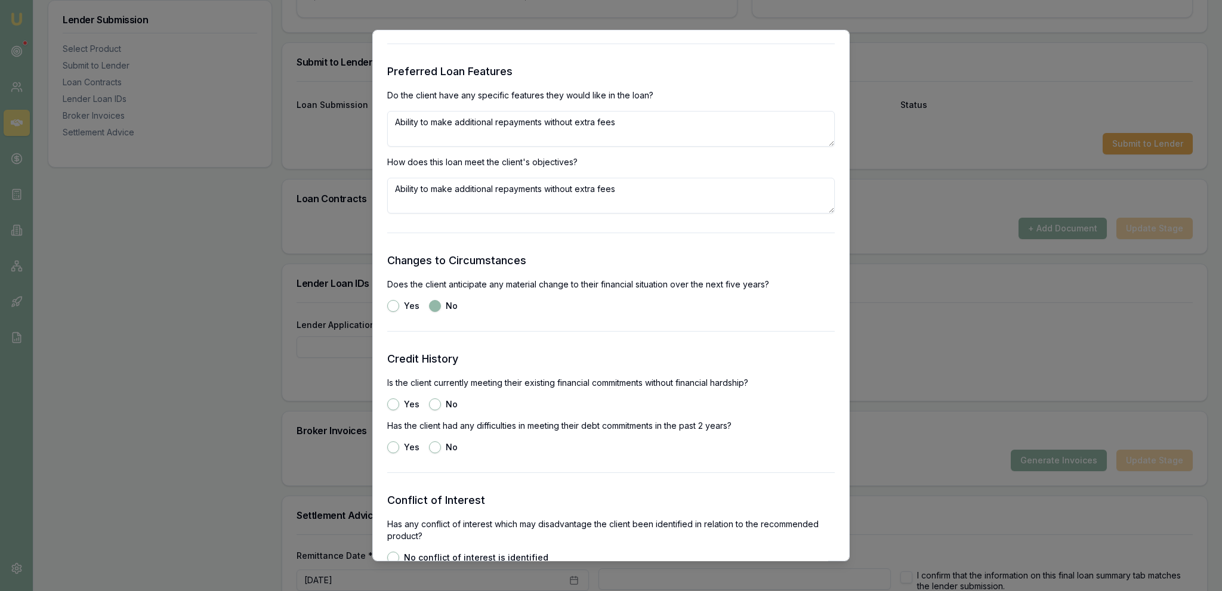
click at [385, 404] on div "Preliminary Assessment Please complete the following assessment to submit to th…" at bounding box center [610, 296] width 477 height 532
click at [397, 403] on button "Yes" at bounding box center [393, 405] width 12 height 12
radio input "true"
click at [426, 449] on div "Yes No" at bounding box center [610, 447] width 447 height 12
click at [433, 447] on button "No" at bounding box center [435, 447] width 12 height 12
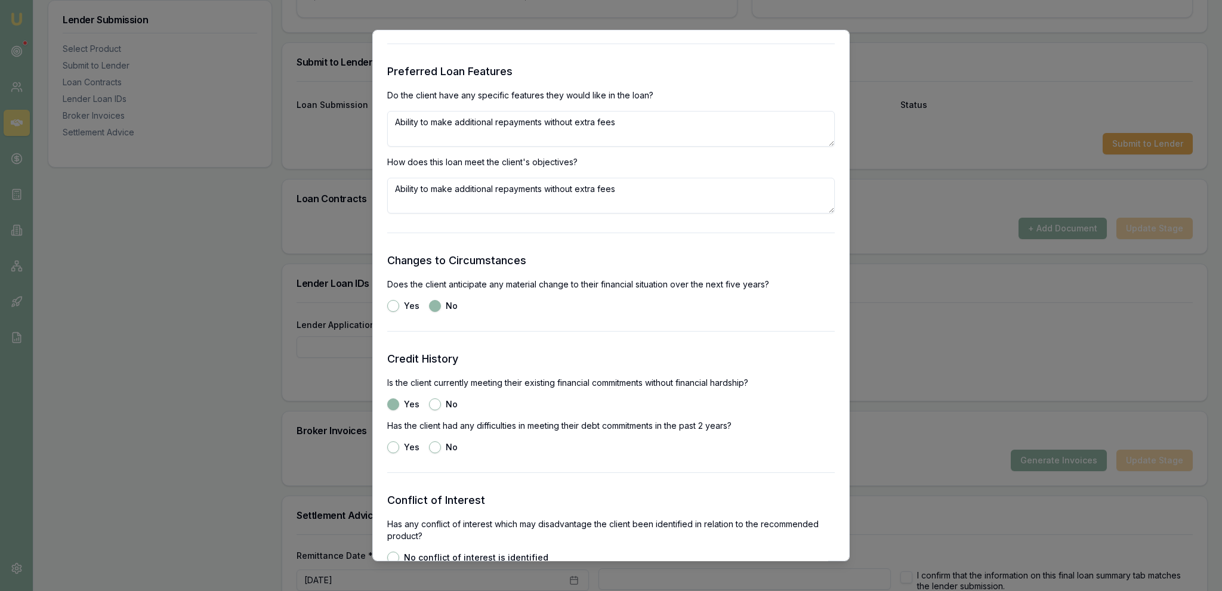
radio input "true"
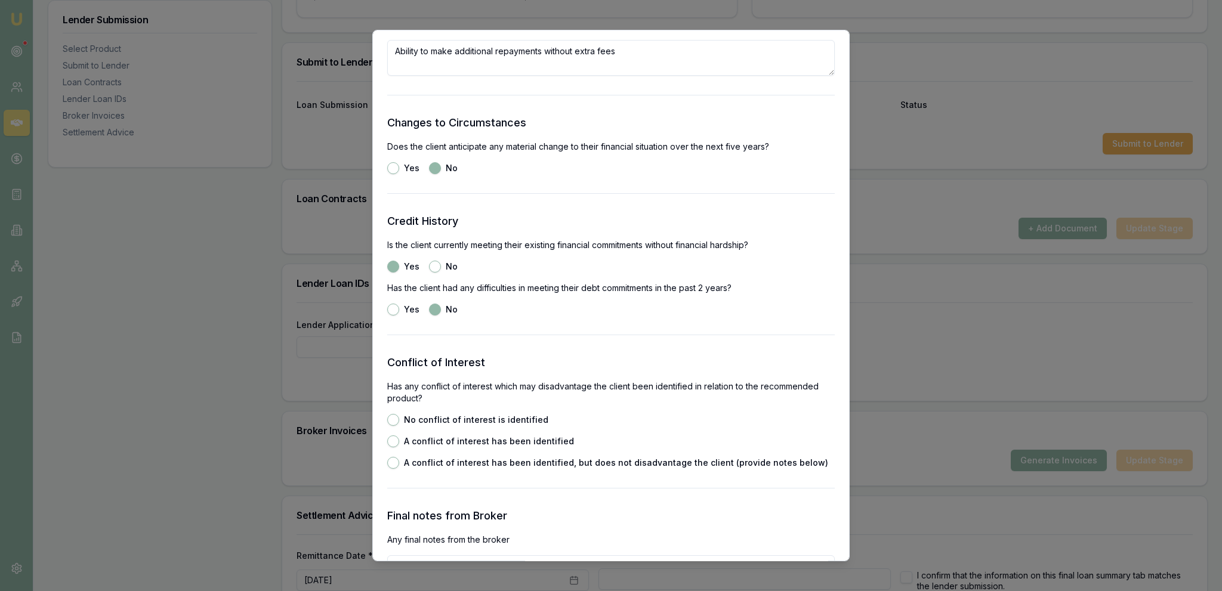
click at [439, 423] on label "No conflict of interest is identified" at bounding box center [476, 420] width 144 height 8
click at [399, 423] on button "No conflict of interest is identified" at bounding box center [393, 420] width 12 height 12
radio input "true"
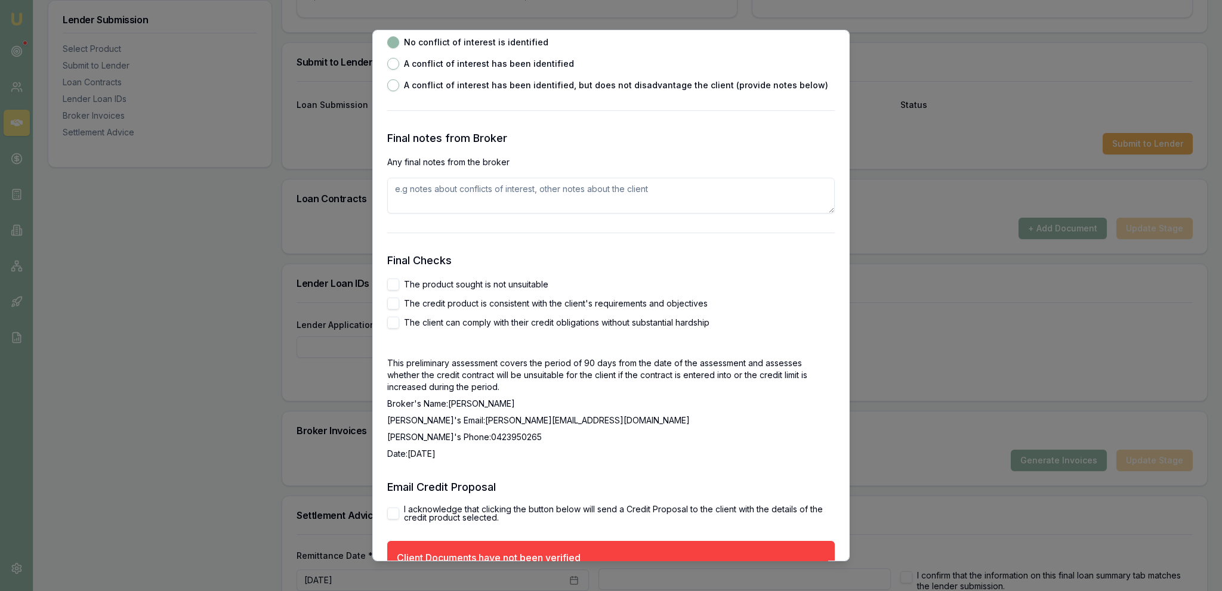
scroll to position [1855, 0]
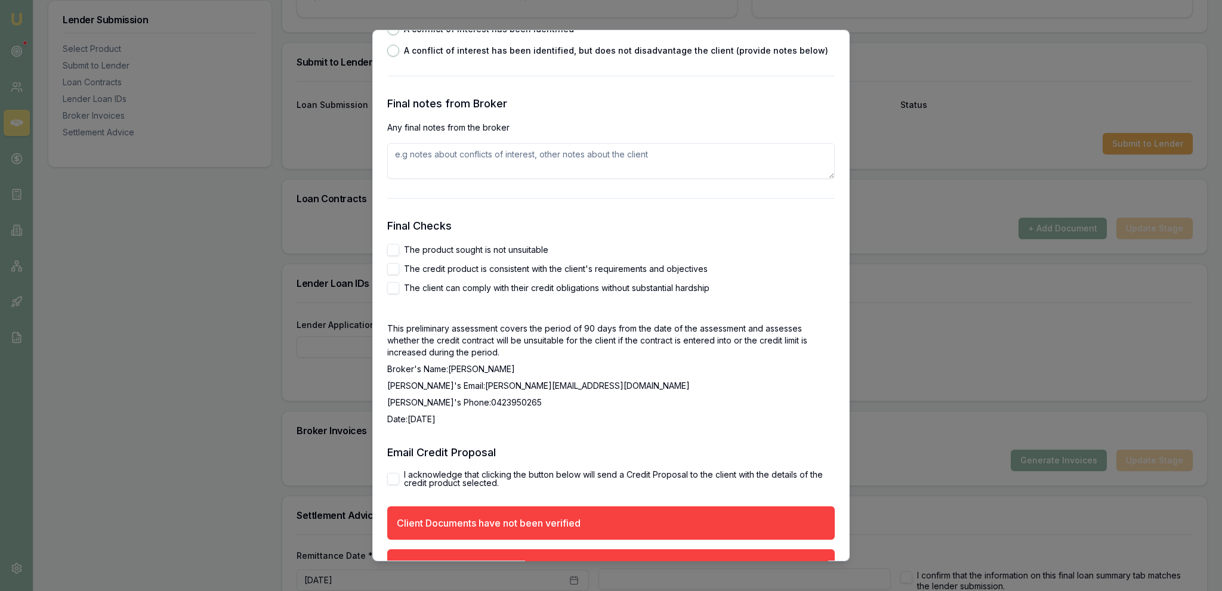
click at [404, 248] on label "The product sought is not unsuitable" at bounding box center [476, 250] width 144 height 8
click at [399, 248] on button "The product sought is not unsuitable" at bounding box center [393, 250] width 12 height 12
checkbox input "true"
click at [396, 265] on button "The credit product is consistent with the client's requirements and objectives" at bounding box center [393, 269] width 12 height 12
checkbox input "true"
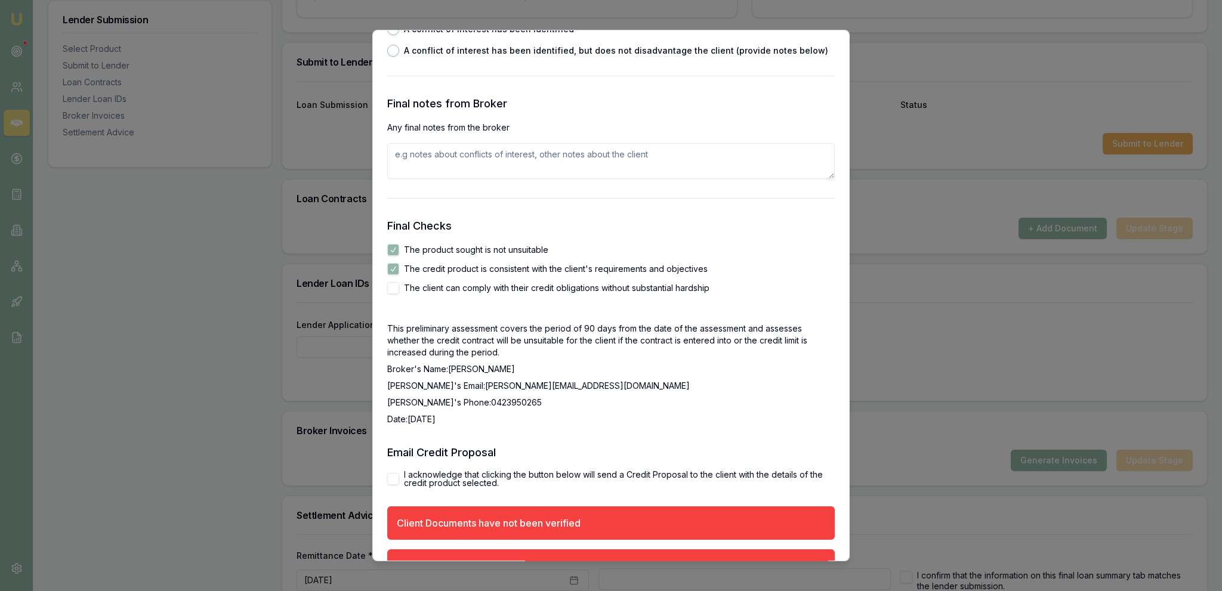
click at [393, 285] on button "The client can comply with their credit obligations without substantial hardship" at bounding box center [393, 288] width 12 height 12
checkbox input "true"
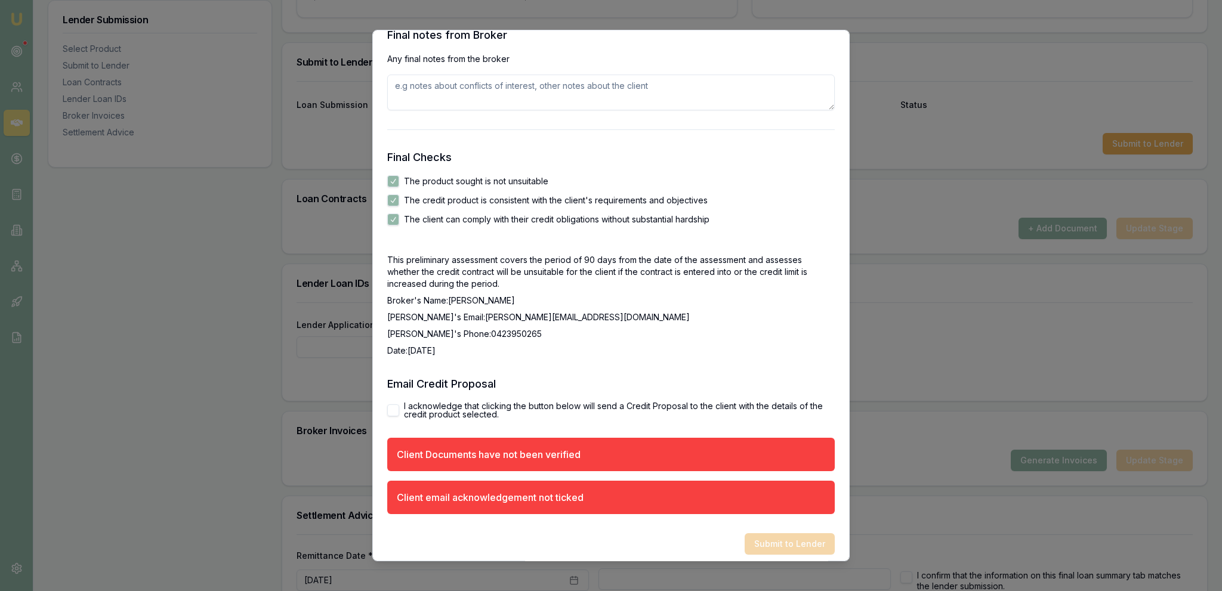
click at [423, 418] on label "I acknowledge that clicking the button below will send a Credit Proposal to the…" at bounding box center [619, 410] width 431 height 17
click at [399, 416] on button "I acknowledge that clicking the button below will send a Credit Proposal to the…" at bounding box center [393, 410] width 12 height 12
checkbox input "true"
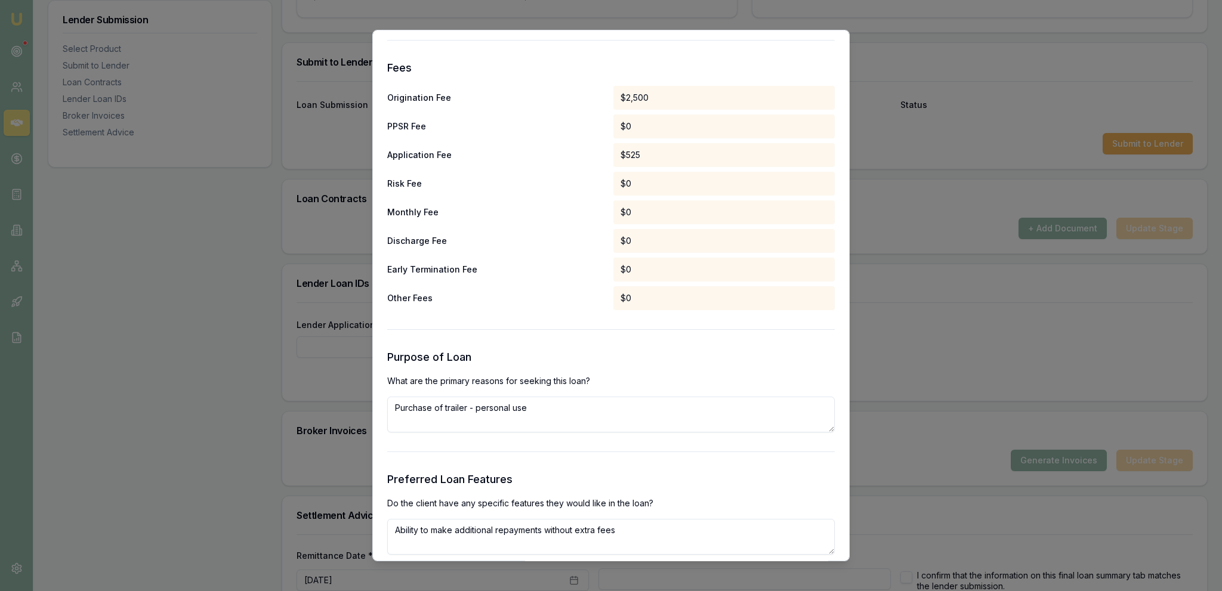
scroll to position [789, 0]
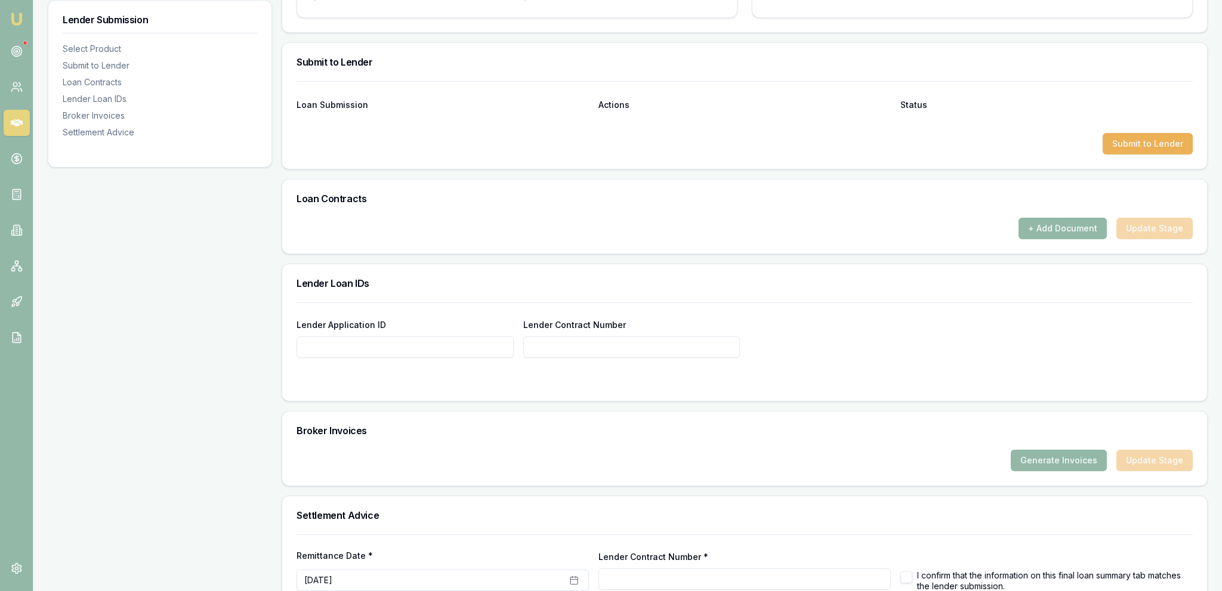
scroll to position [126, 0]
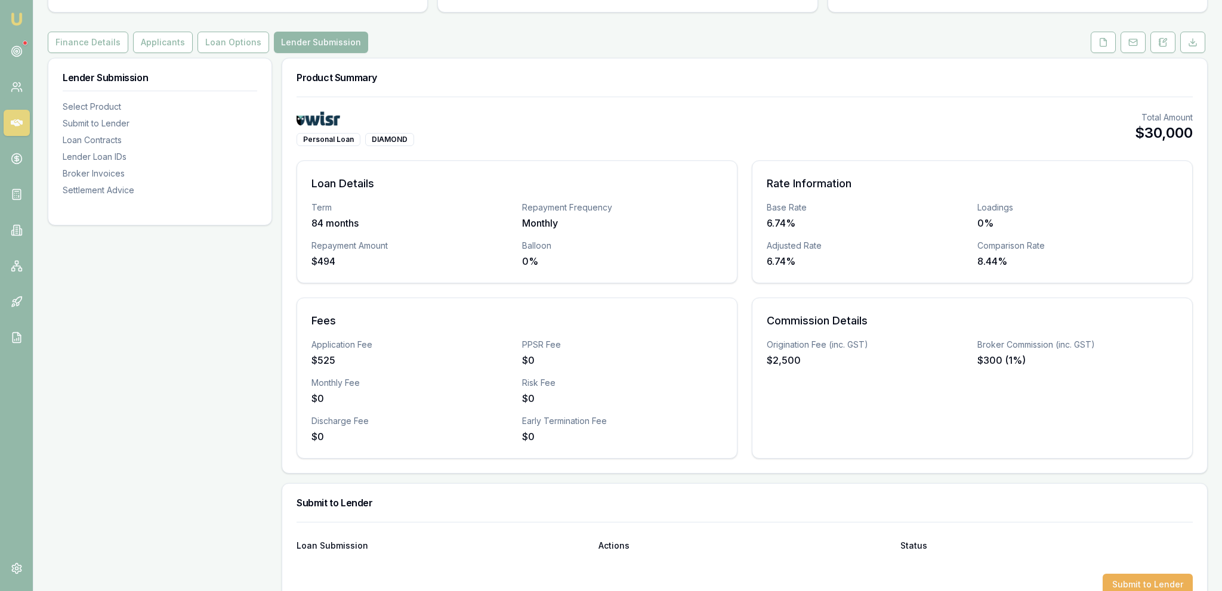
click at [1076, 29] on div "Customer Glen Murray 0497774094 muzzaglenmurray1985@gmail.com Finance Summary $…" at bounding box center [628, 506] width 1160 height 1182
click at [1117, 51] on link at bounding box center [1103, 42] width 30 height 21
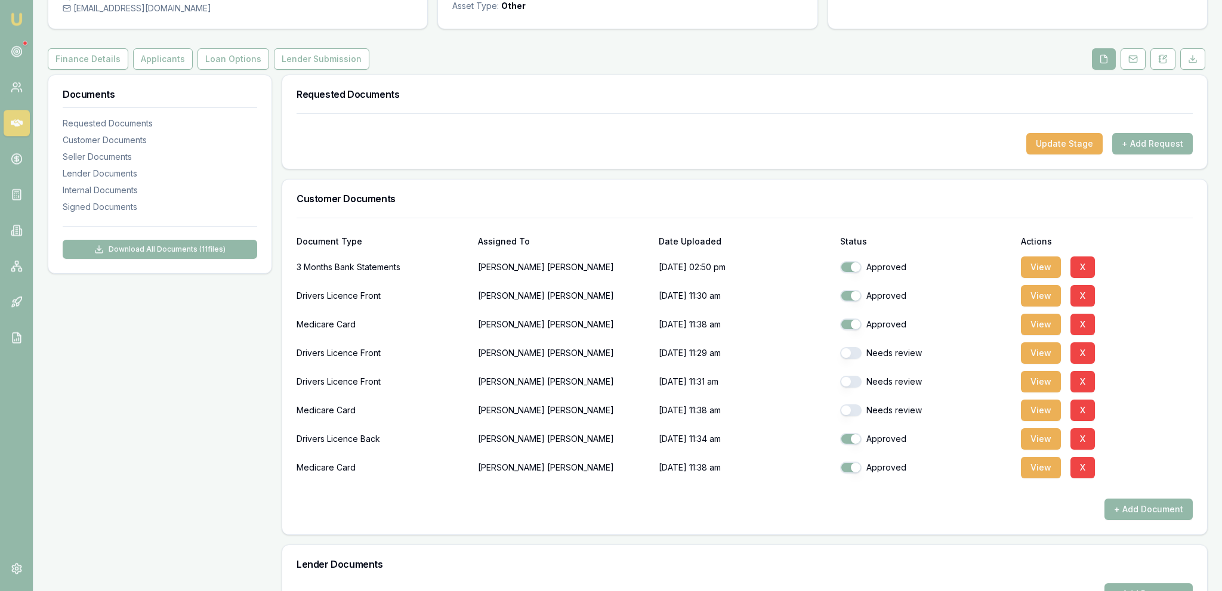
scroll to position [126, 0]
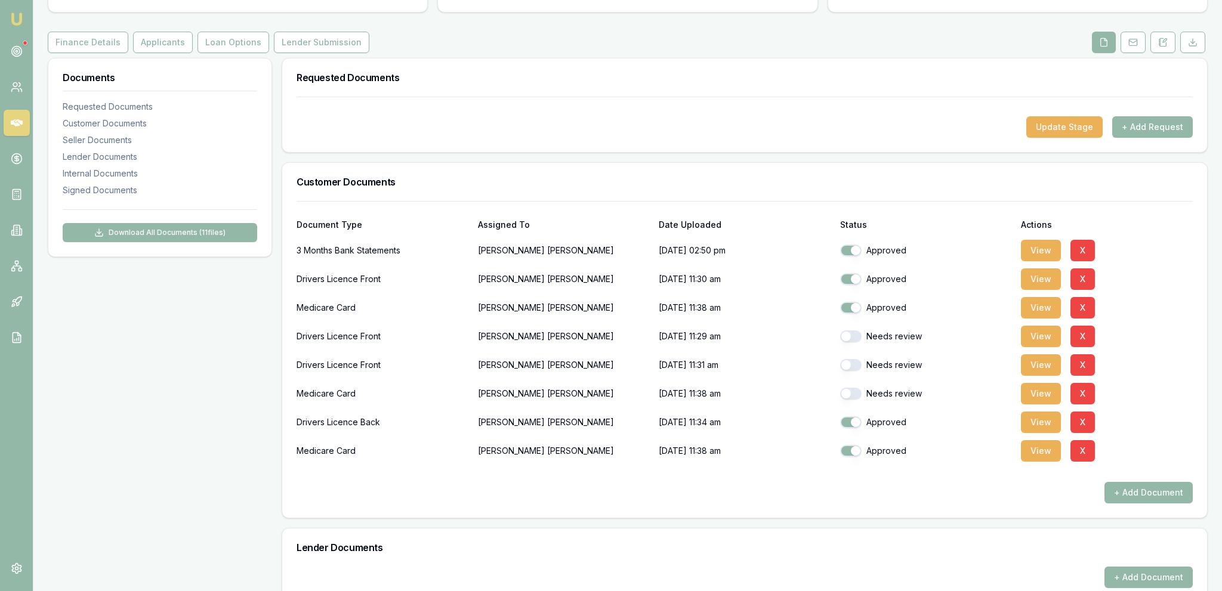
click at [849, 332] on button "button" at bounding box center [850, 337] width 21 height 12
checkbox input "true"
click at [849, 363] on button "button" at bounding box center [850, 365] width 21 height 12
checkbox input "true"
click at [853, 390] on button "button" at bounding box center [850, 394] width 21 height 12
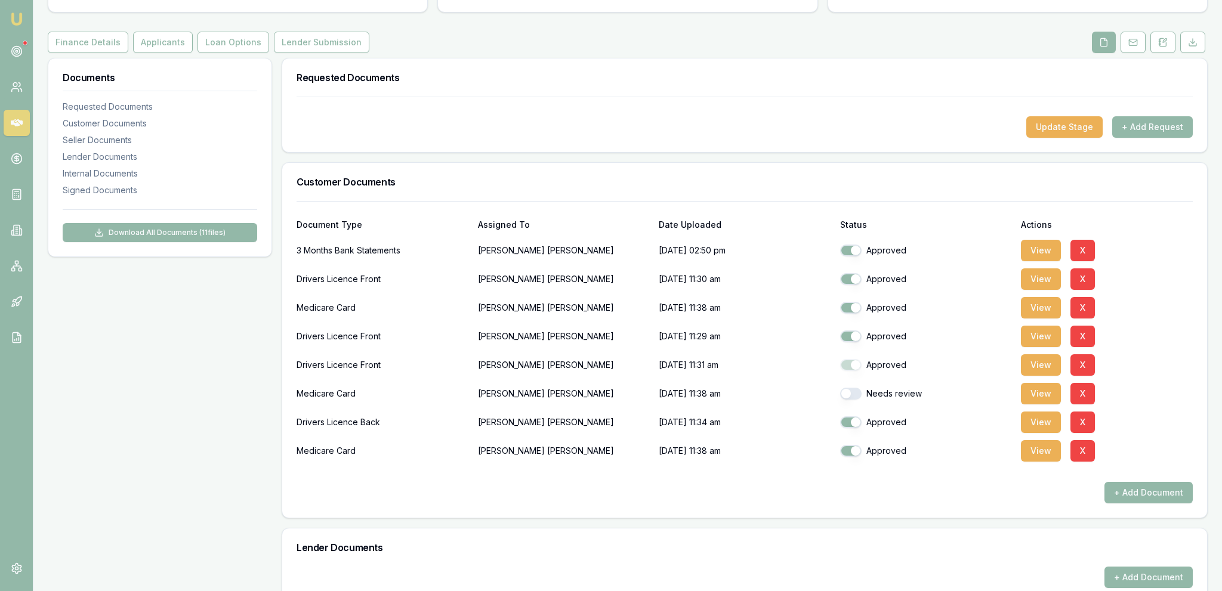
checkbox input "true"
drag, startPoint x: 178, startPoint y: 319, endPoint x: 178, endPoint y: 308, distance: 10.7
click at [178, 319] on div "Documents Requested Documents Customer Documents Seller Documents Lender Docume…" at bounding box center [160, 510] width 224 height 904
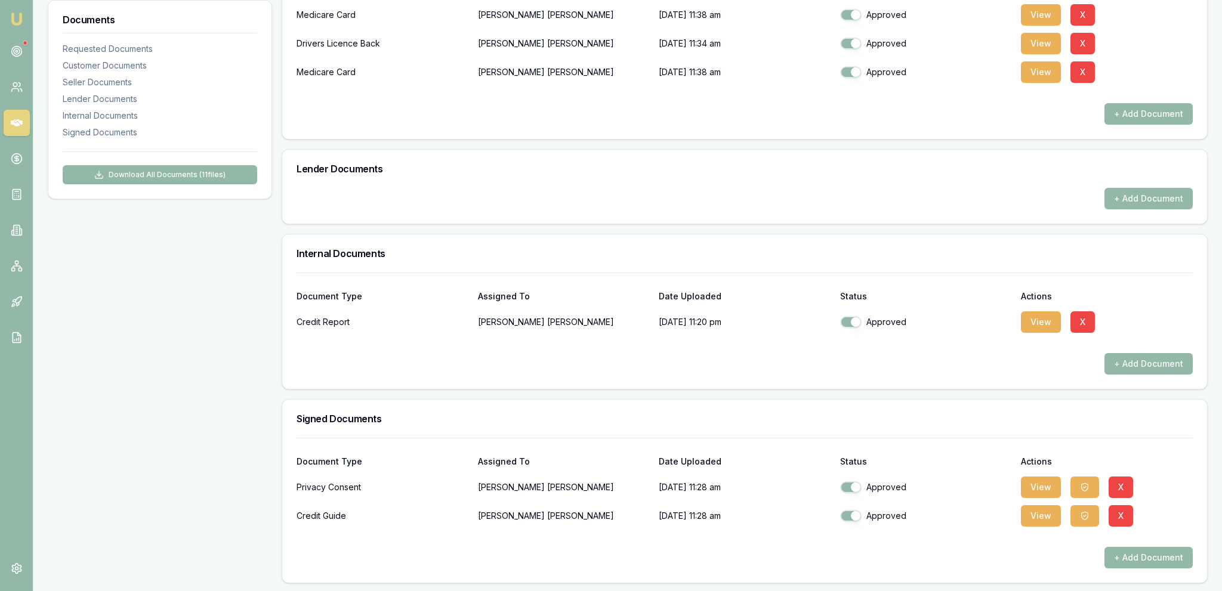
scroll to position [0, 0]
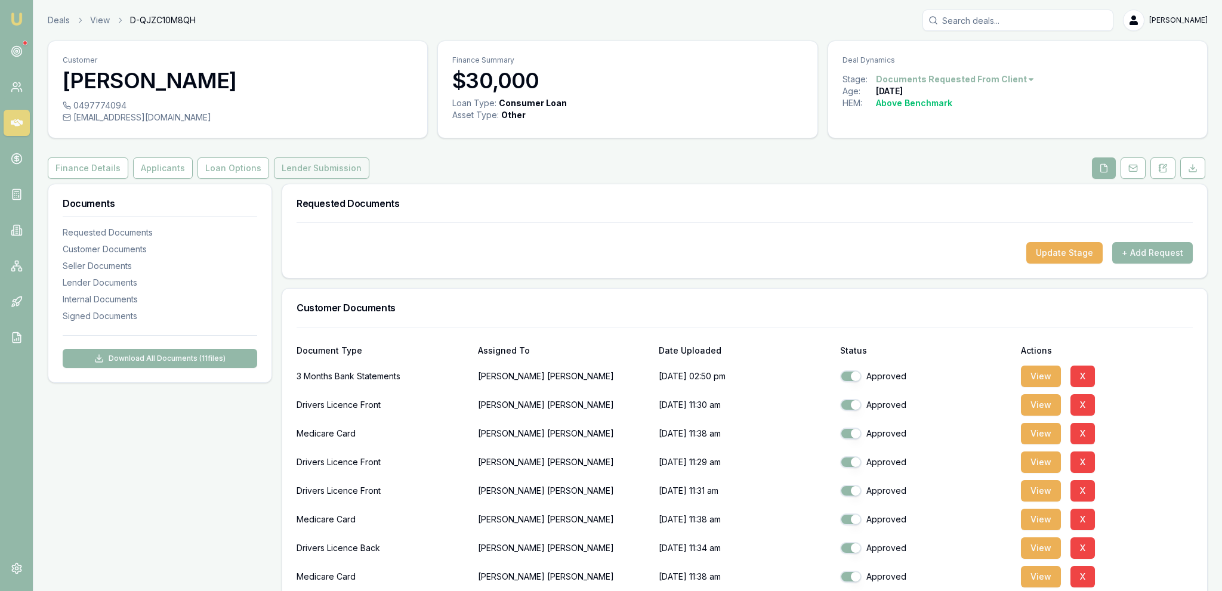
click at [305, 174] on button "Lender Submission" at bounding box center [321, 167] width 95 height 21
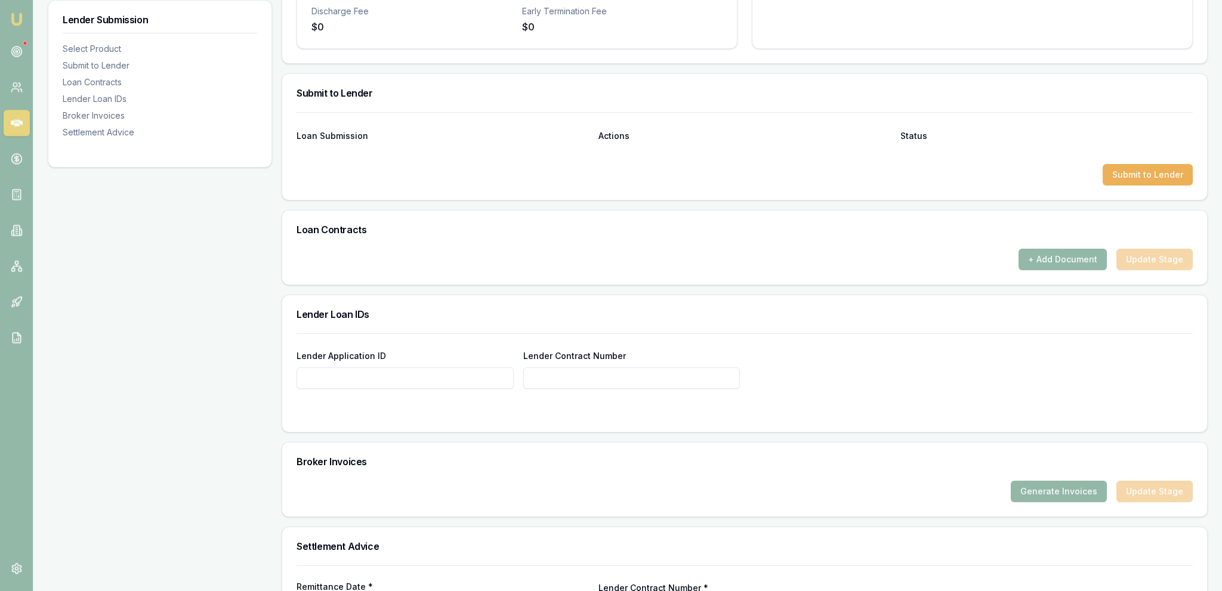
scroll to position [630, 0]
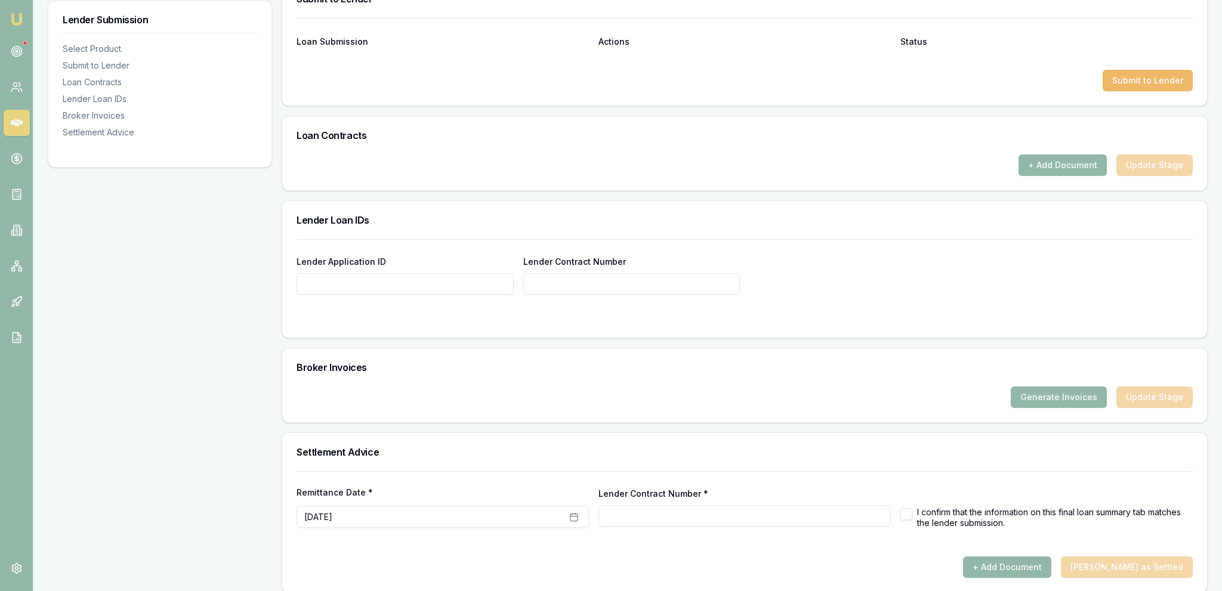
click at [1147, 85] on button "Submit to Lender" at bounding box center [1147, 80] width 90 height 21
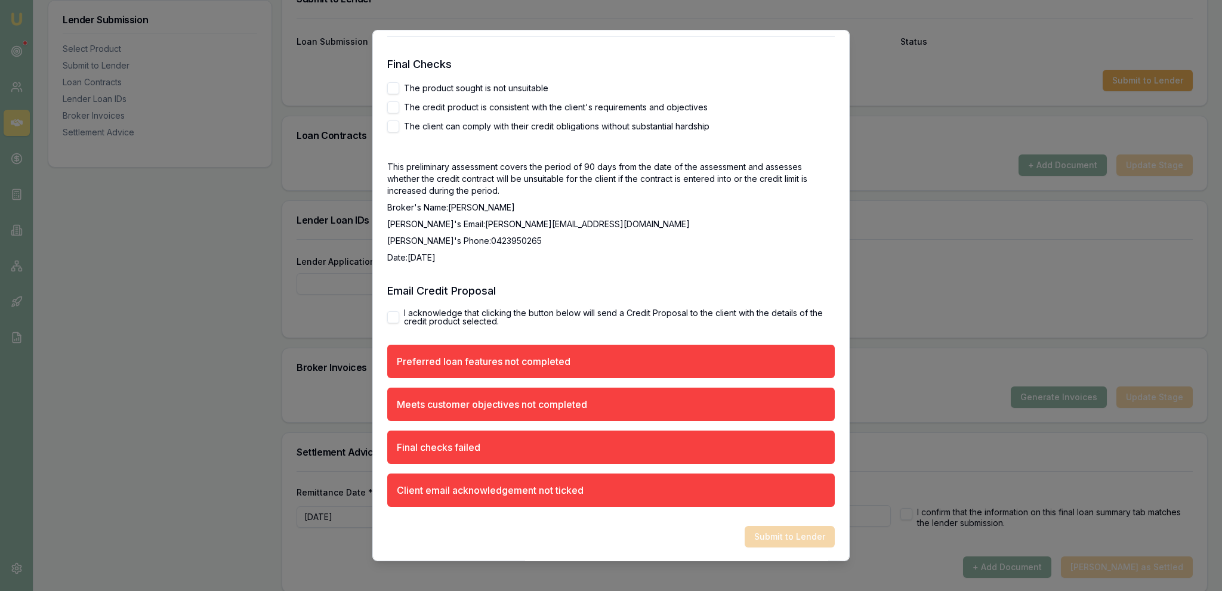
click at [461, 311] on label "I acknowledge that clicking the button below will send a Credit Proposal to the…" at bounding box center [619, 317] width 431 height 17
click at [399, 311] on button "I acknowledge that clicking the button below will send a Credit Proposal to the…" at bounding box center [393, 317] width 12 height 12
checkbox input "true"
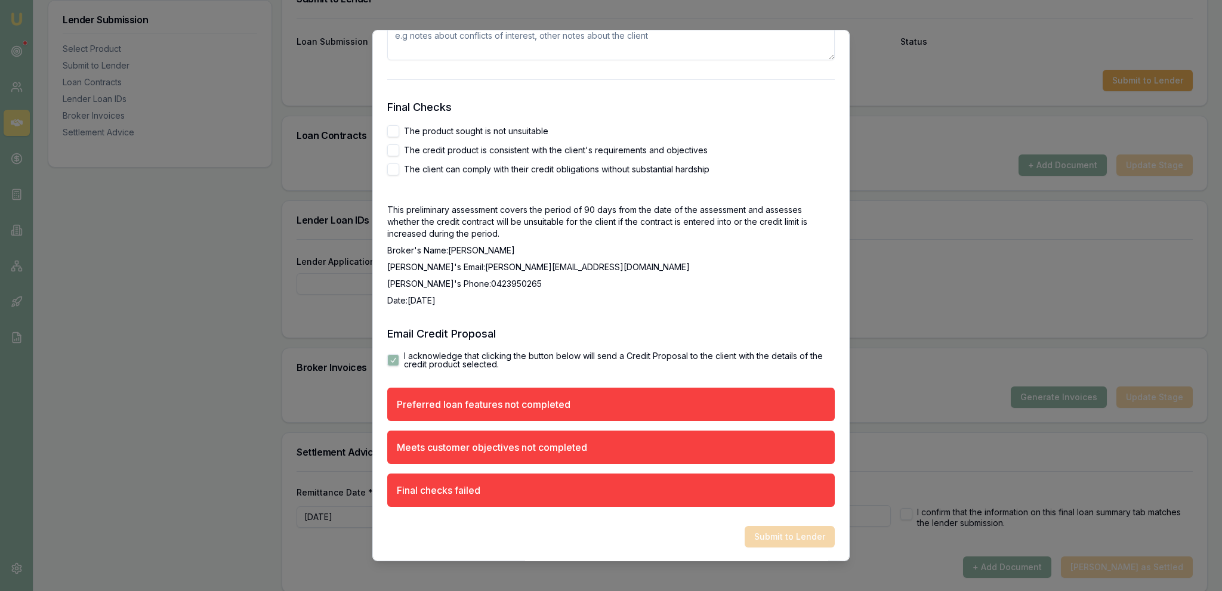
scroll to position [1905, 0]
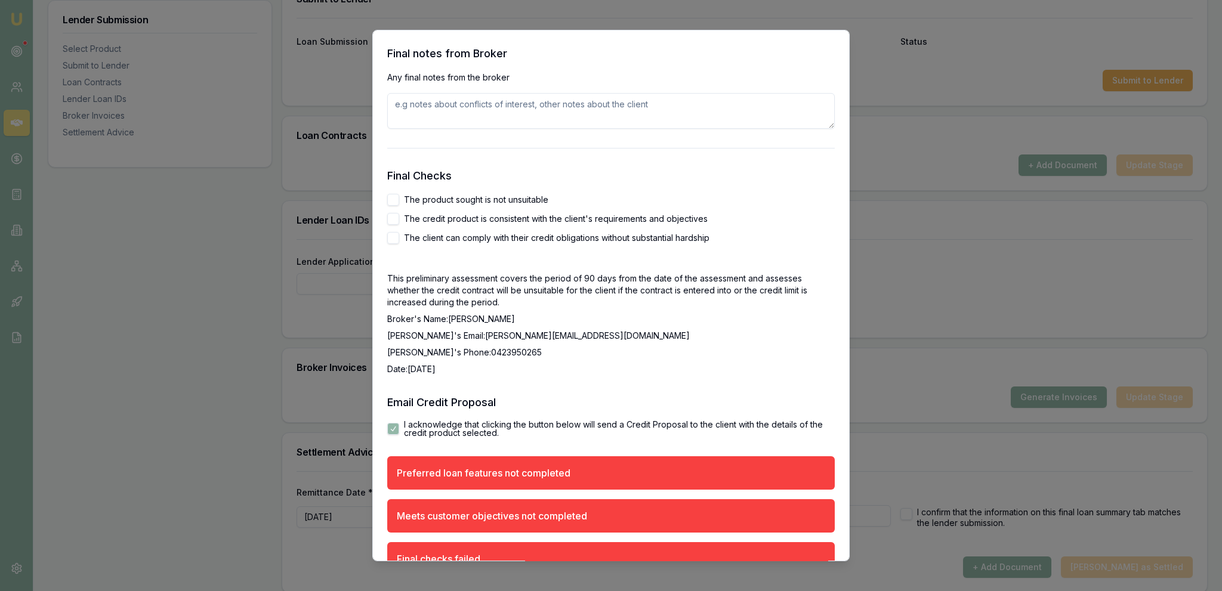
click at [436, 205] on div "The product sought is not unsuitable The credit product is consistent with the …" at bounding box center [610, 219] width 447 height 50
click at [436, 219] on label "The credit product is consistent with the client's requirements and objectives" at bounding box center [556, 219] width 304 height 8
click at [399, 219] on button "The credit product is consistent with the client's requirements and objectives" at bounding box center [393, 219] width 12 height 12
checkbox input "true"
drag, startPoint x: 437, startPoint y: 197, endPoint x: 438, endPoint y: 203, distance: 6.6
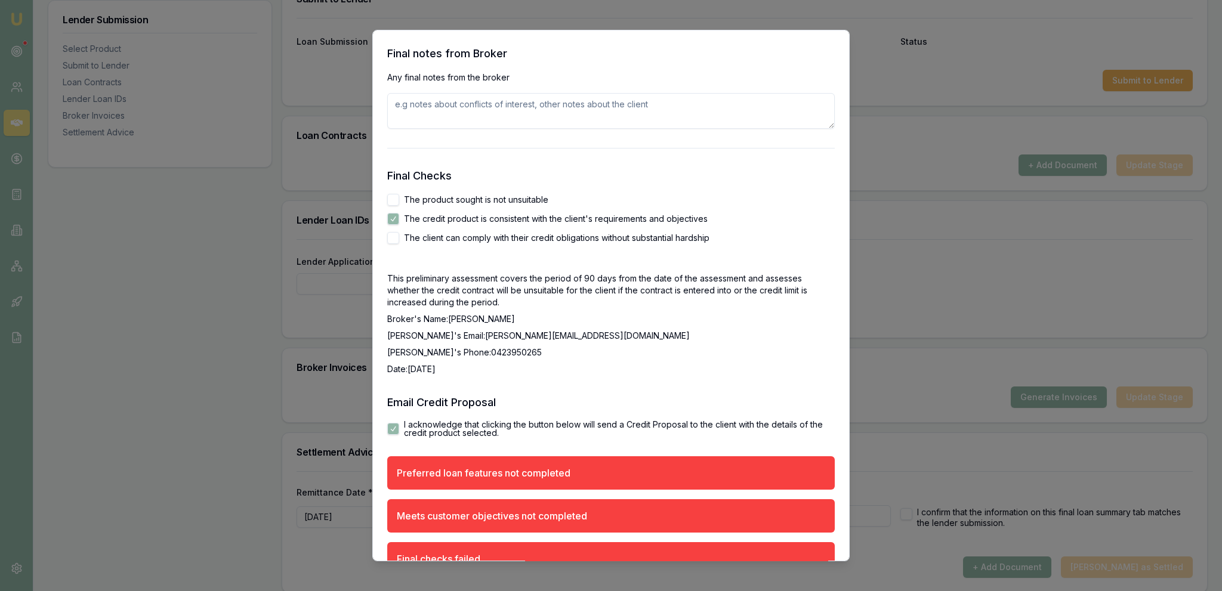
click at [438, 197] on label "The product sought is not unsuitable" at bounding box center [476, 200] width 144 height 8
click at [399, 197] on button "The product sought is not unsuitable" at bounding box center [393, 200] width 12 height 12
checkbox input "true"
click at [433, 235] on label "The client can comply with their credit obligations without substantial hardship" at bounding box center [556, 238] width 305 height 8
click at [399, 235] on button "The client can comply with their credit obligations without substantial hardship" at bounding box center [393, 238] width 12 height 12
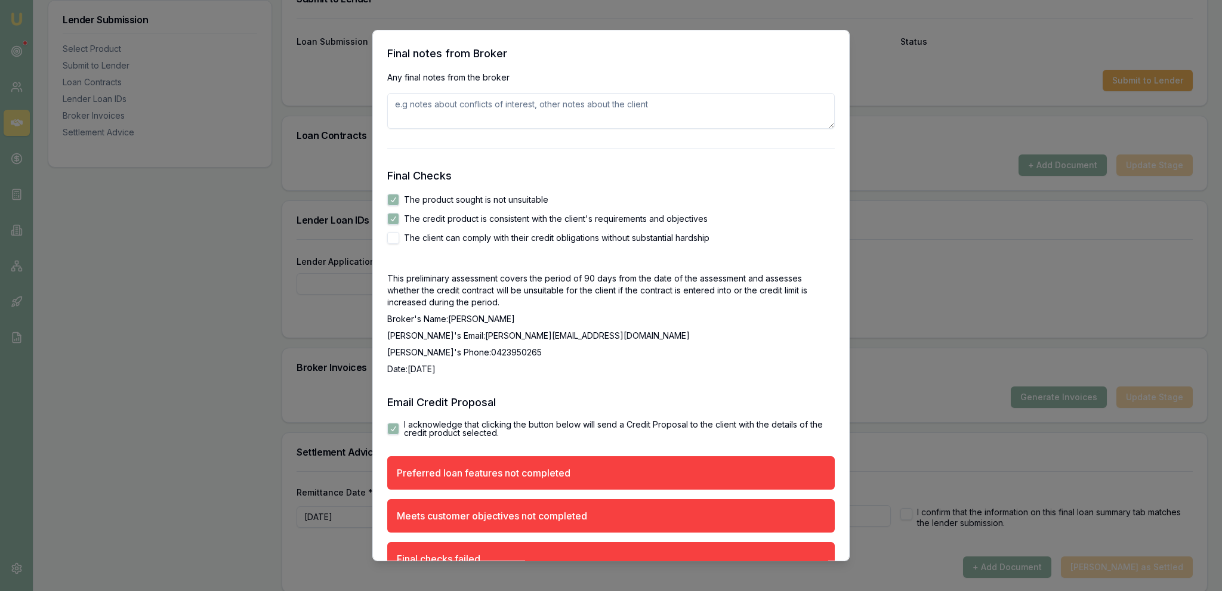
checkbox input "true"
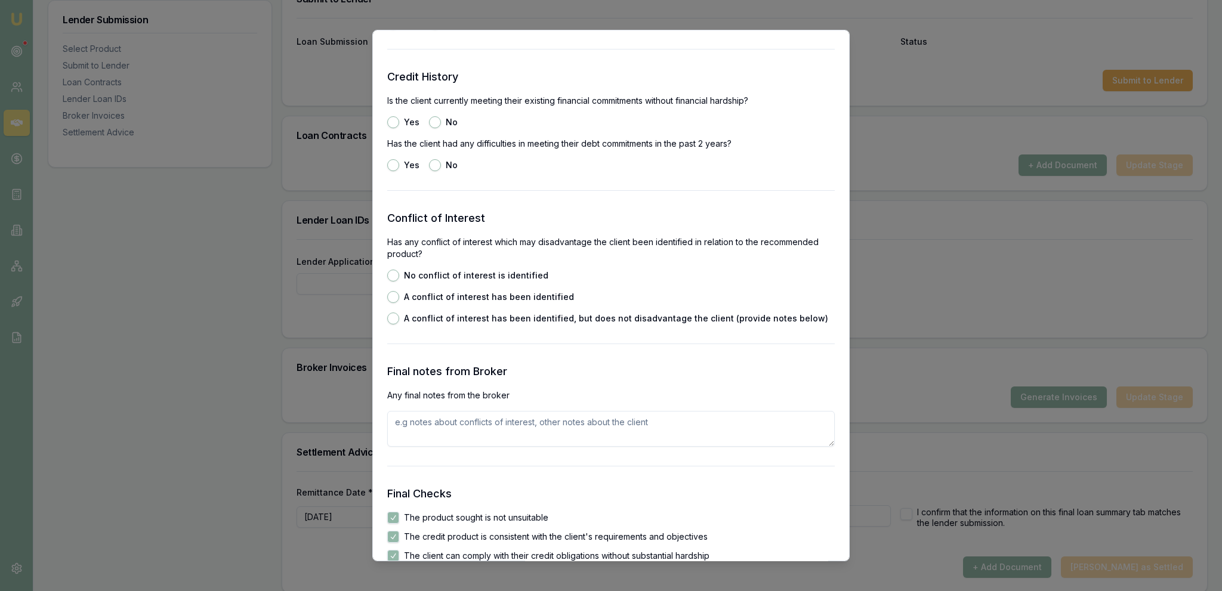
scroll to position [1450, 0]
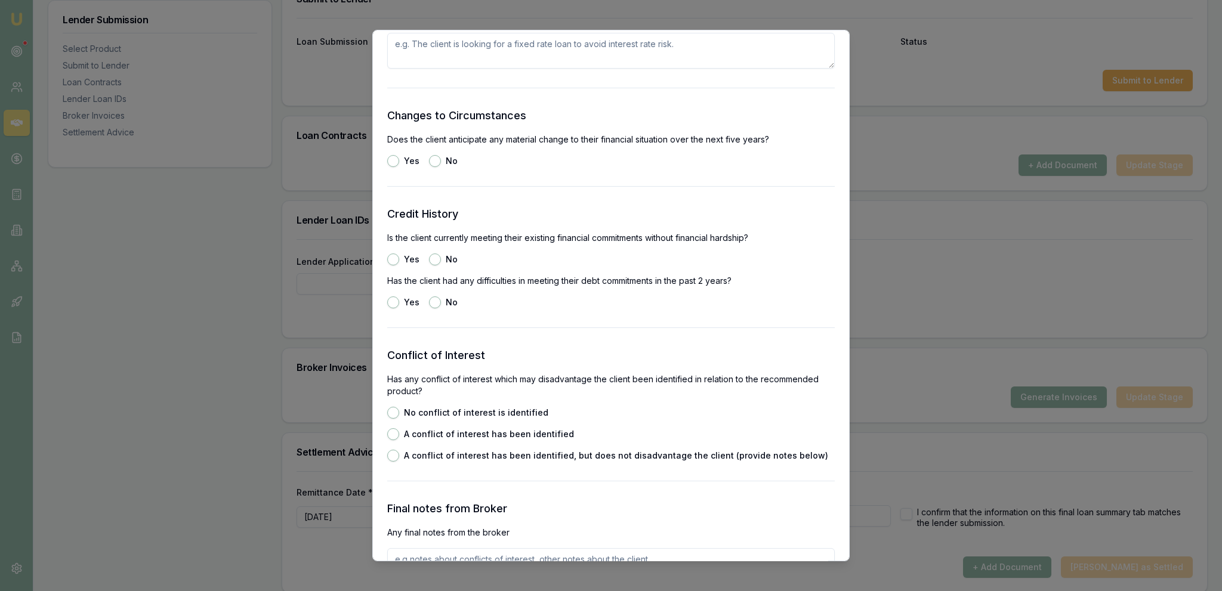
click at [400, 258] on div "Yes" at bounding box center [403, 260] width 32 height 12
click at [397, 259] on button "Yes" at bounding box center [393, 260] width 12 height 12
radio input "true"
click at [430, 299] on div "Credit History Is the client currently meeting their existing financial commitm…" at bounding box center [610, 257] width 447 height 103
click at [433, 304] on button "No" at bounding box center [435, 303] width 12 height 12
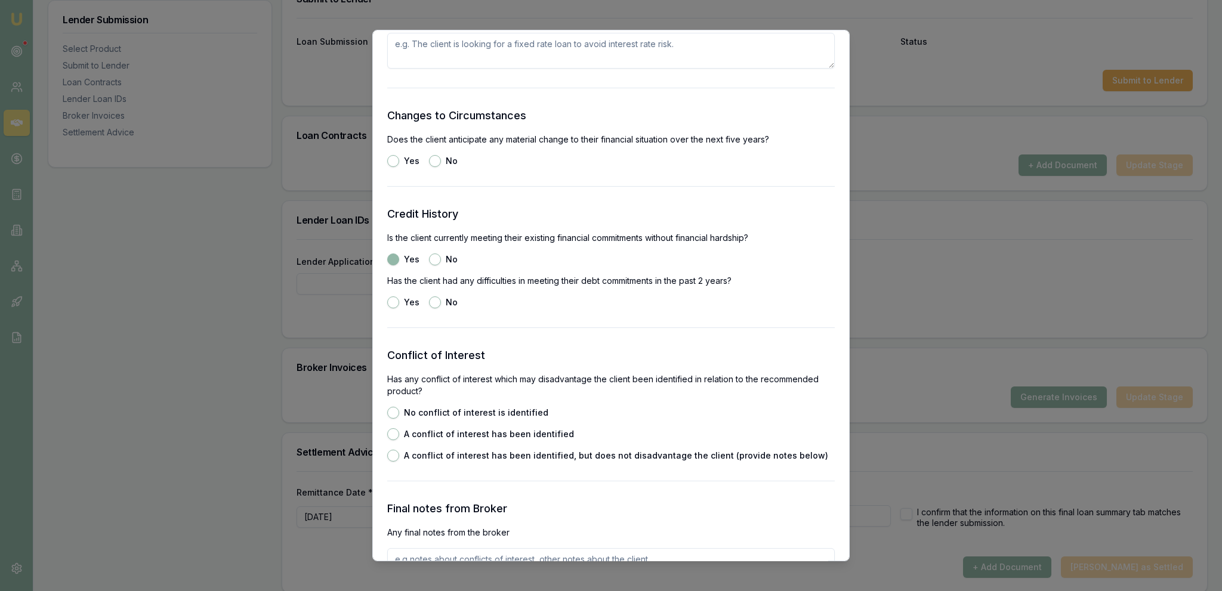
radio input "true"
click at [390, 415] on button "No conflict of interest is identified" at bounding box center [393, 413] width 12 height 12
radio input "true"
click at [434, 158] on button "No" at bounding box center [435, 161] width 12 height 12
radio input "true"
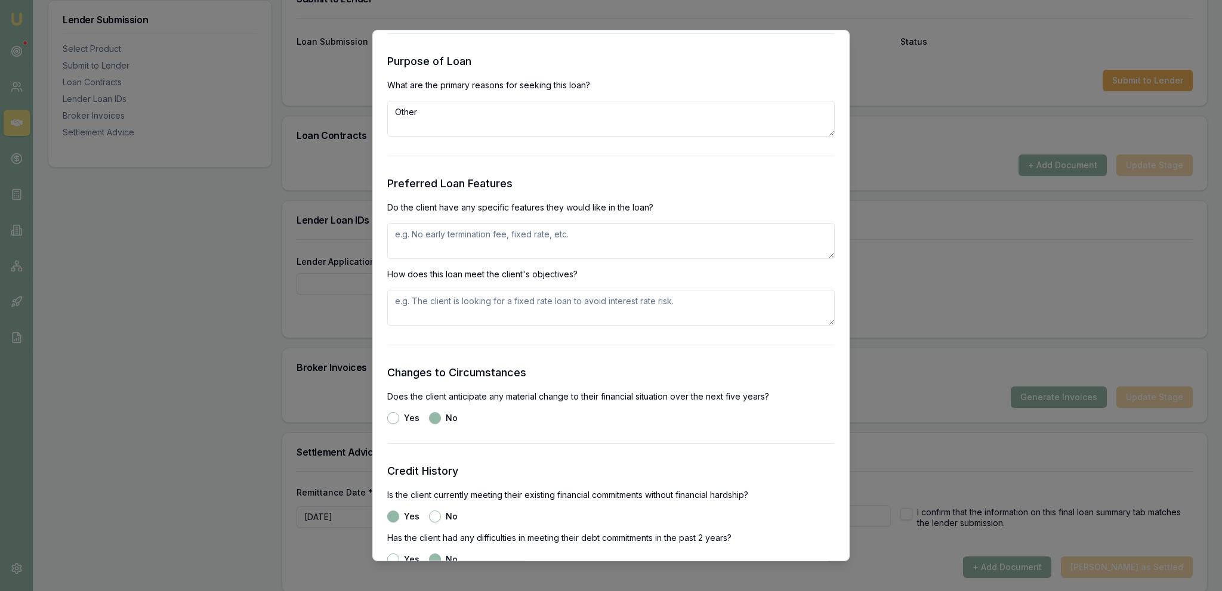
scroll to position [1175, 0]
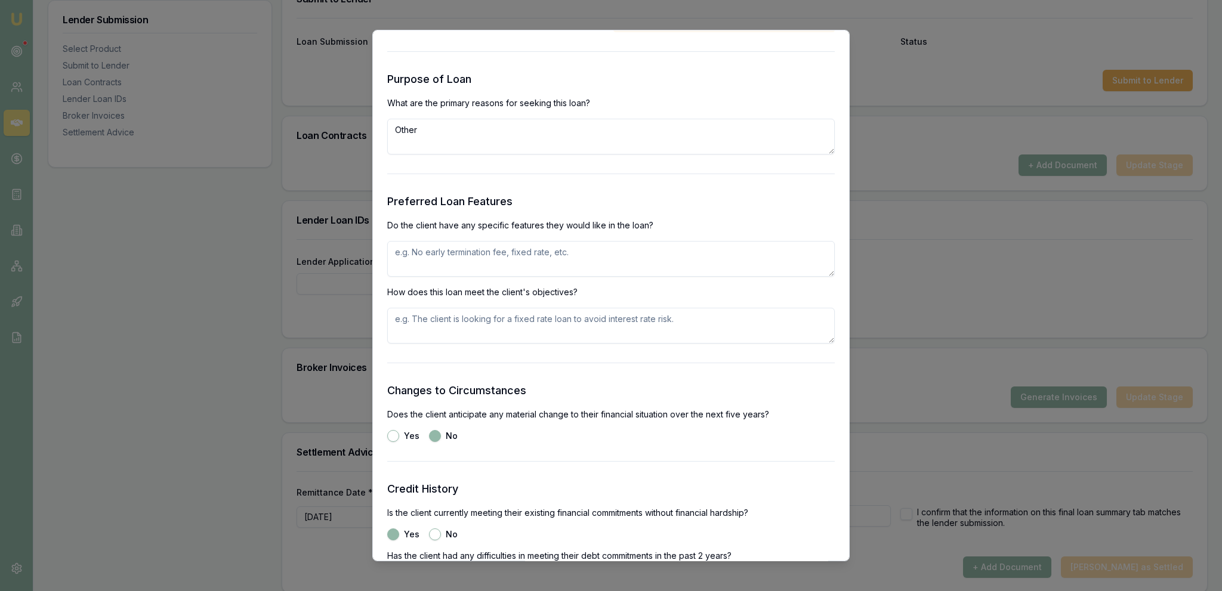
click at [452, 258] on textarea at bounding box center [610, 259] width 447 height 36
click at [453, 257] on textarea at bounding box center [610, 259] width 447 height 36
paste textarea "Ability to make additional repayments without extra fees"
type textarea "Ability to make additional repayments without extra fees"
click at [468, 294] on p "How does this loan meet the client's objectives?" at bounding box center [610, 292] width 447 height 12
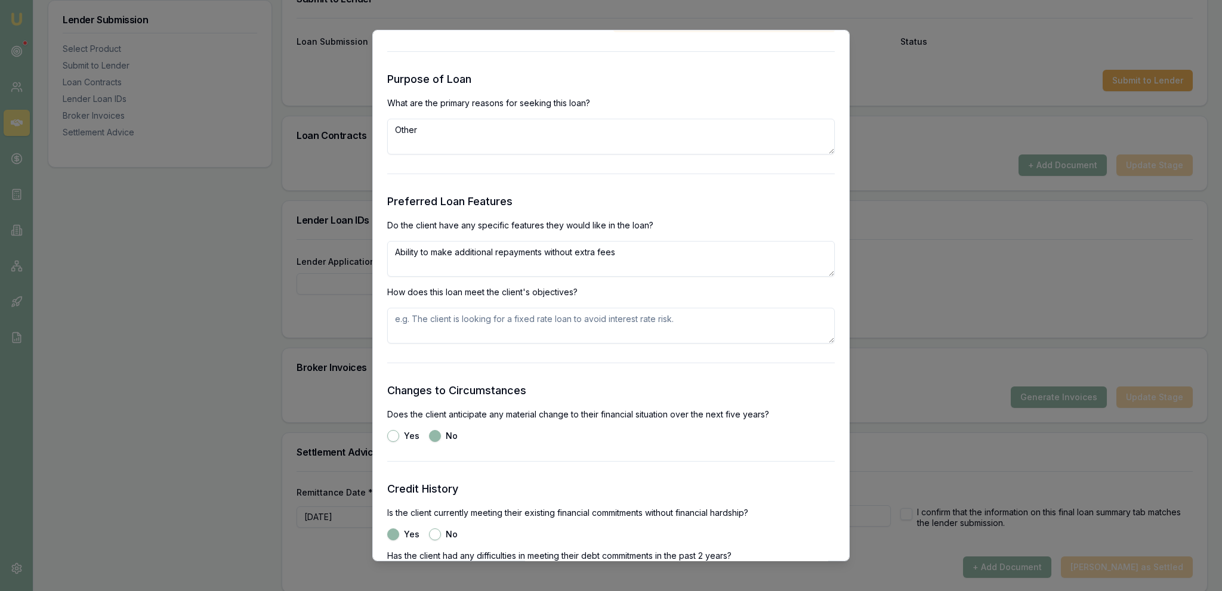
click at [477, 318] on textarea at bounding box center [610, 326] width 447 height 36
paste textarea "Ability to make additional repayments without extra fees"
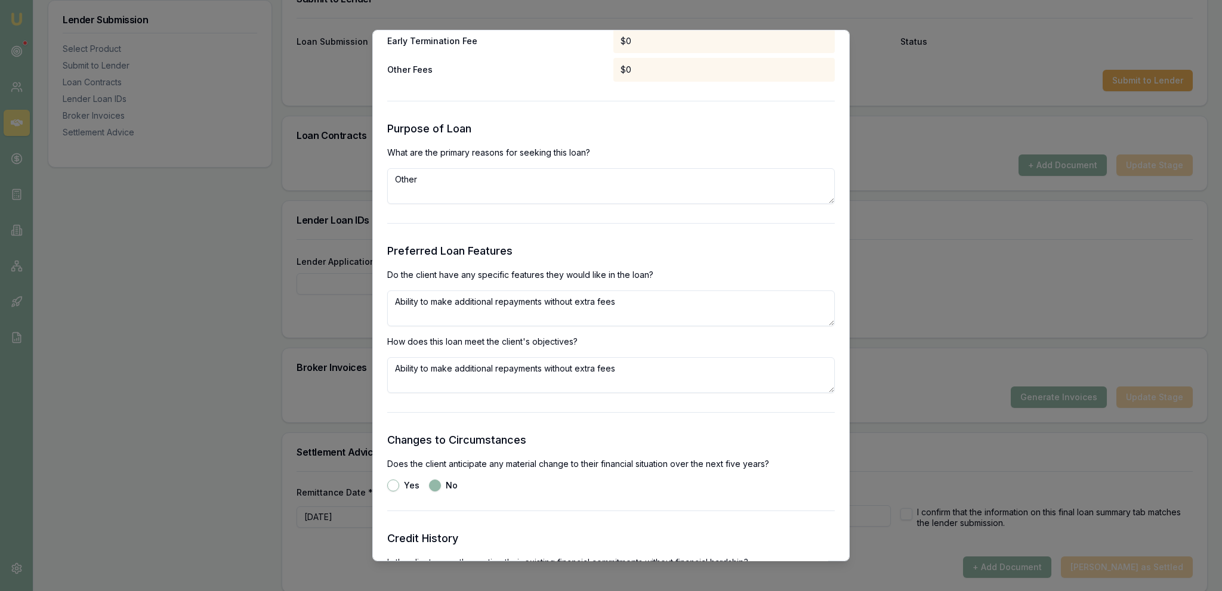
scroll to position [1107, 0]
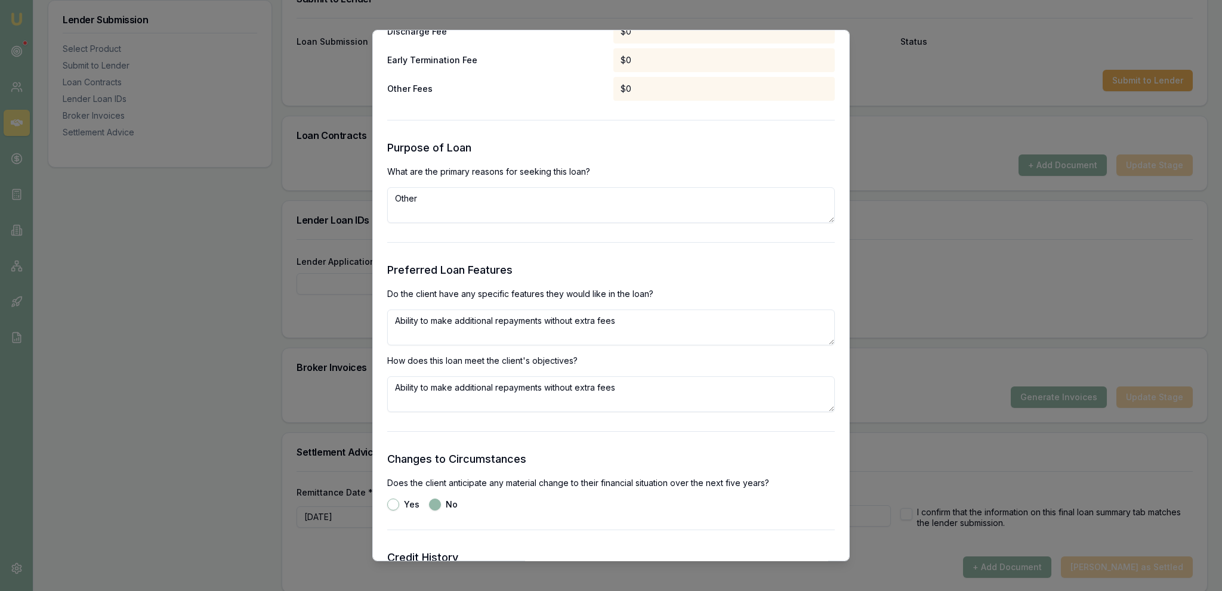
type textarea "Ability to make additional repayments without extra fees"
click at [421, 201] on textarea "Other" at bounding box center [610, 205] width 447 height 36
click at [433, 203] on textarea "Other" at bounding box center [610, 205] width 447 height 36
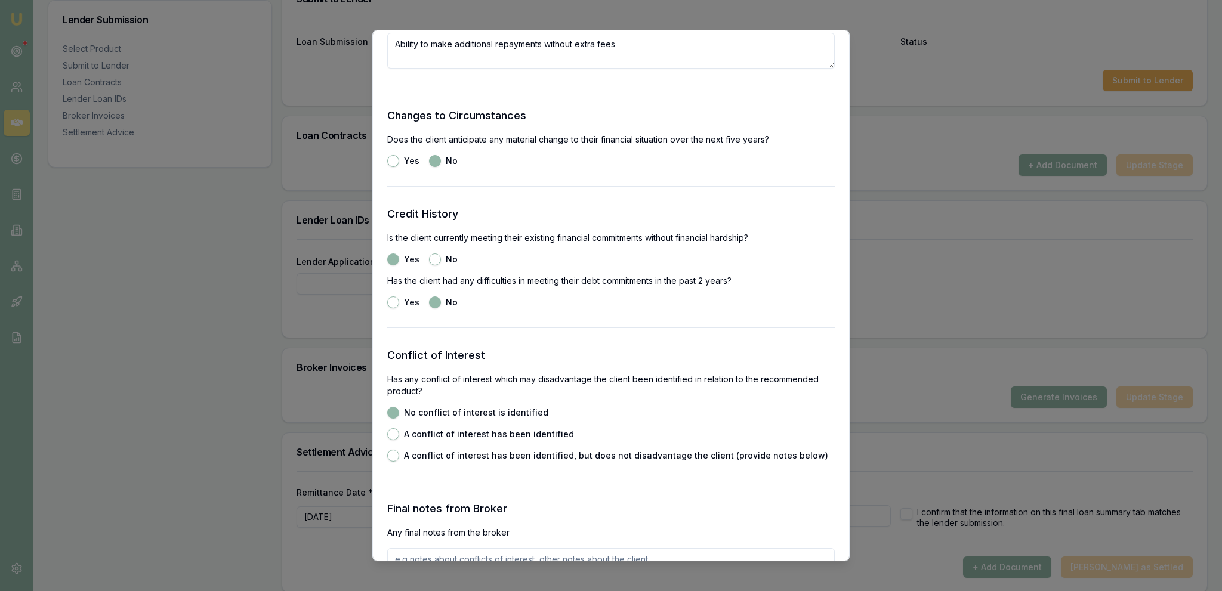
scroll to position [1836, 0]
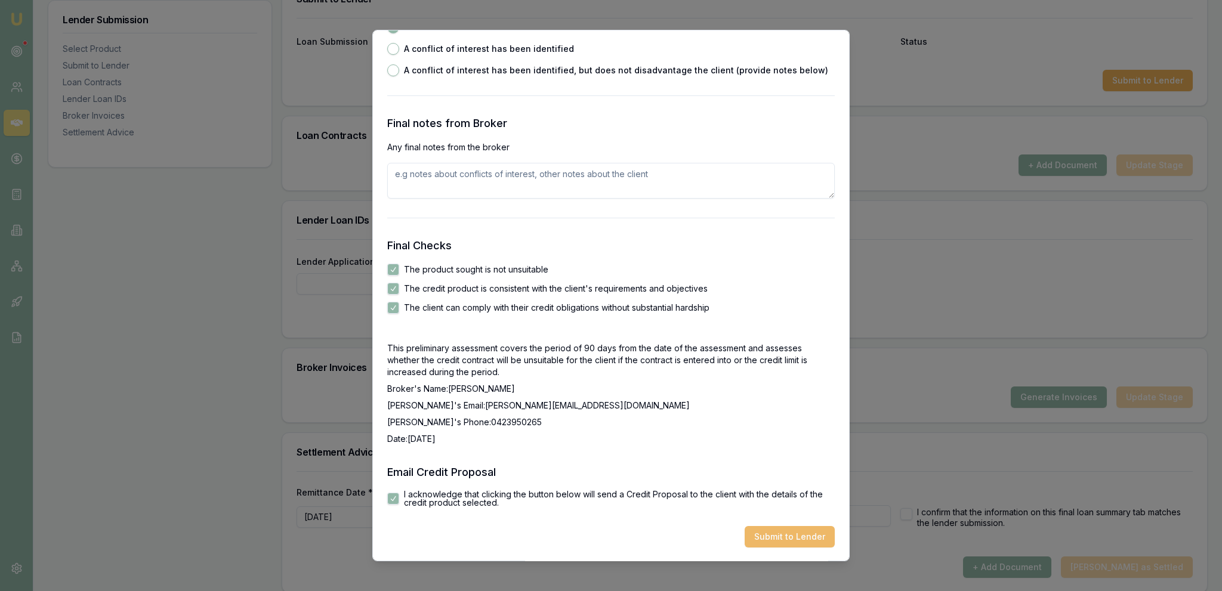
type textarea "Purchase of trailer - personal"
click at [810, 533] on button "Submit to Lender" at bounding box center [790, 536] width 90 height 21
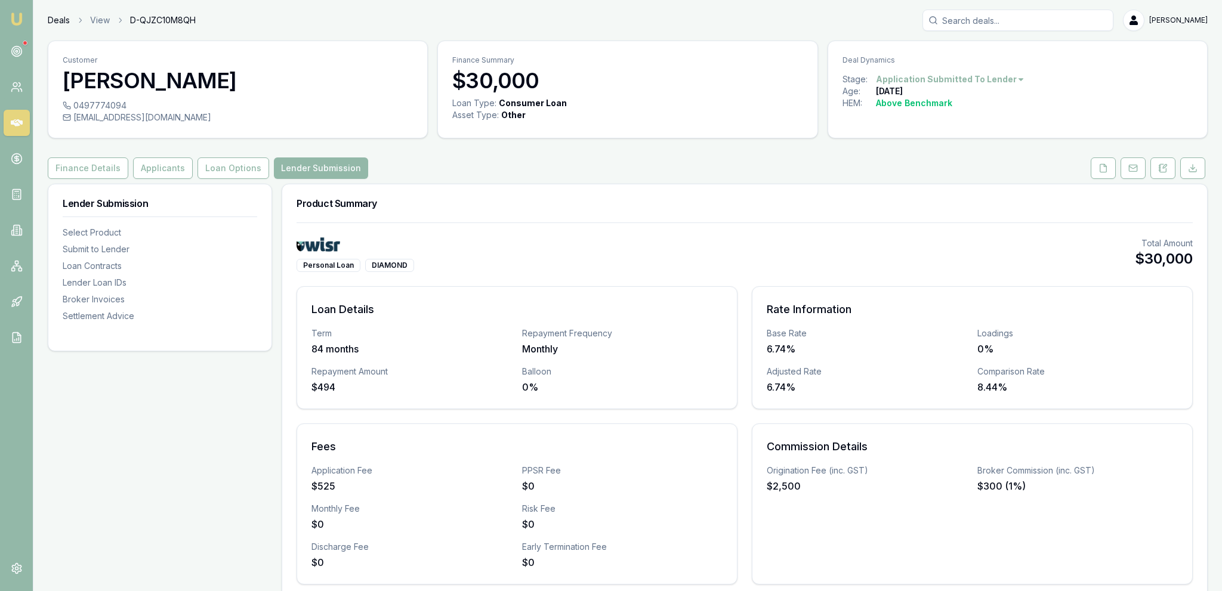
click at [66, 16] on link "Deals" at bounding box center [59, 20] width 22 height 12
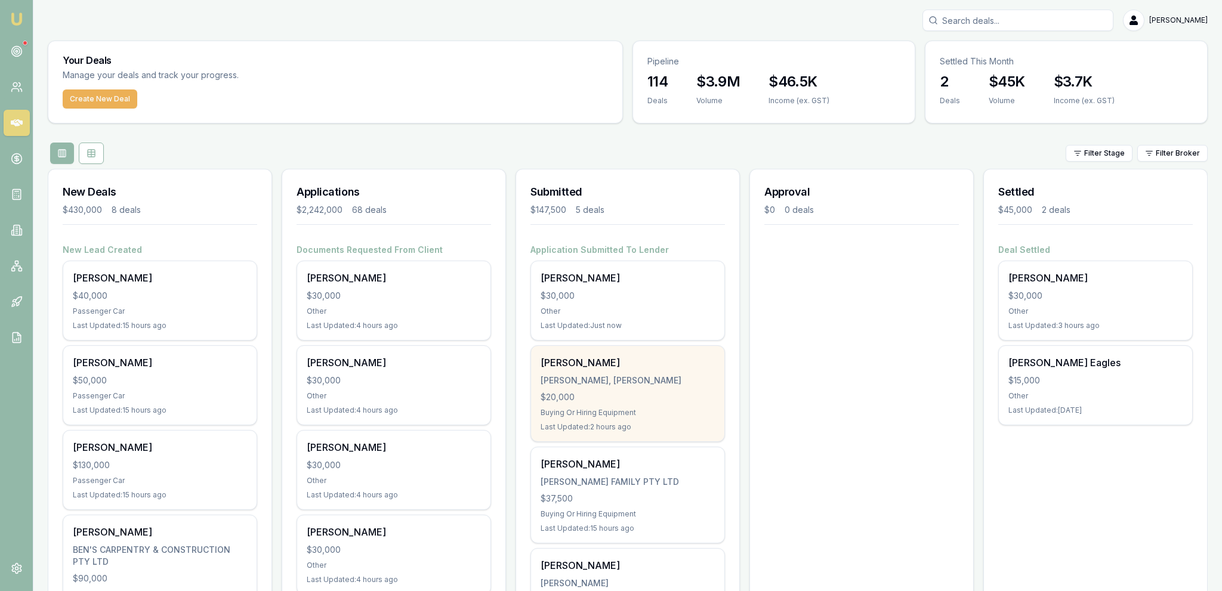
click at [691, 385] on div "[PERSON_NAME], [PERSON_NAME] $20,000 Buying Or Hiring Equipment Last Updated: 2…" at bounding box center [627, 393] width 193 height 95
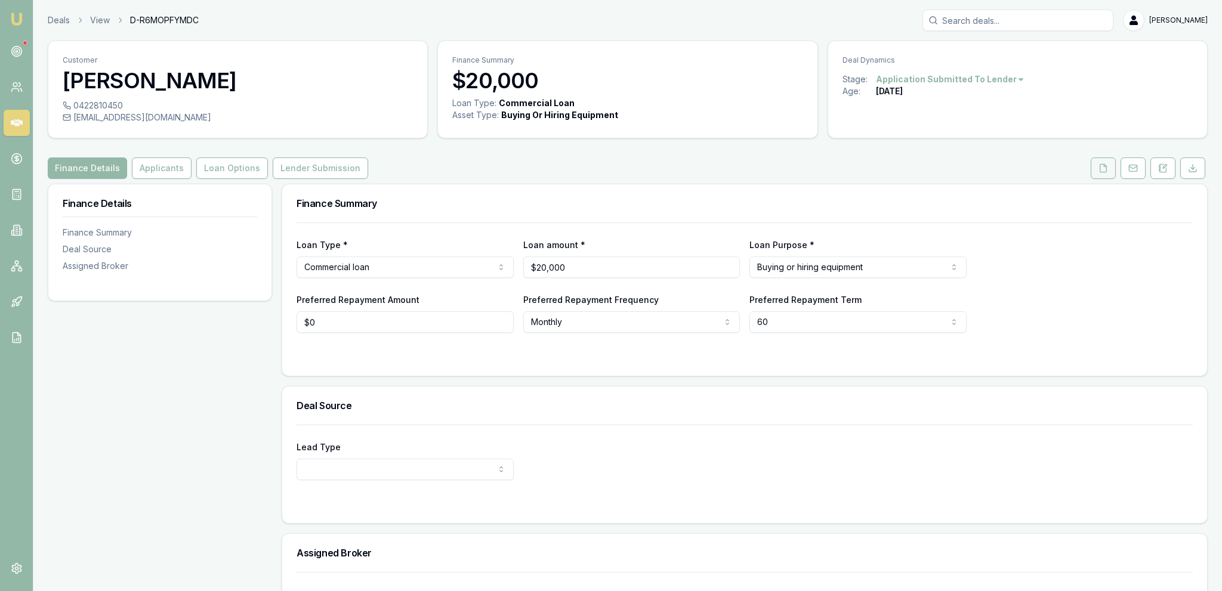
click at [1108, 166] on button at bounding box center [1103, 167] width 25 height 21
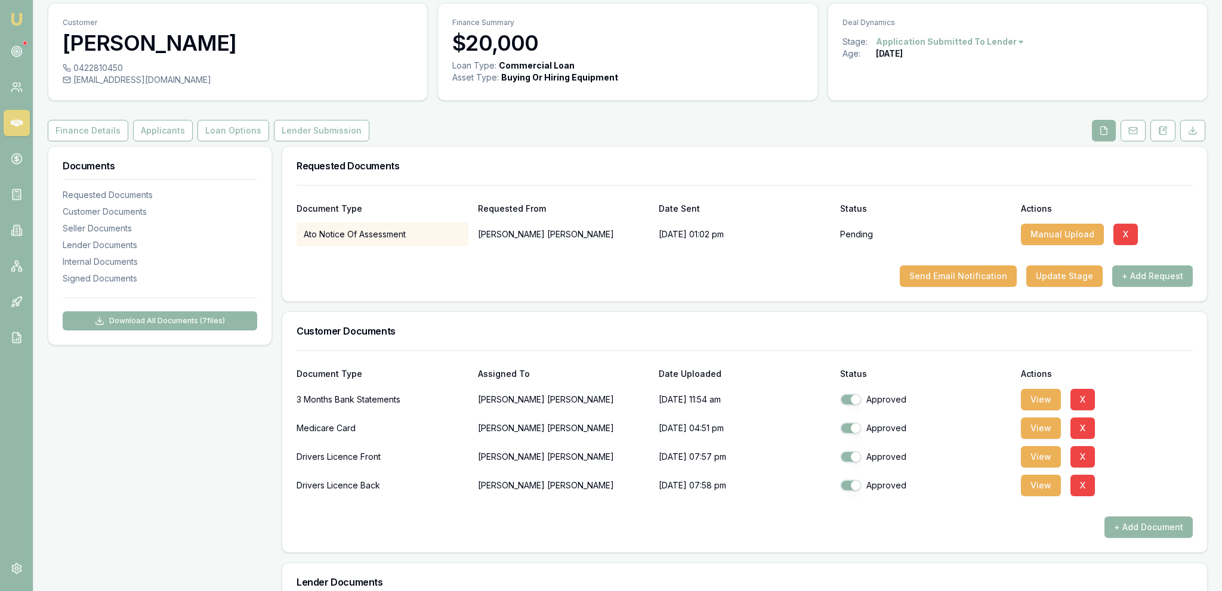
scroll to position [63, 0]
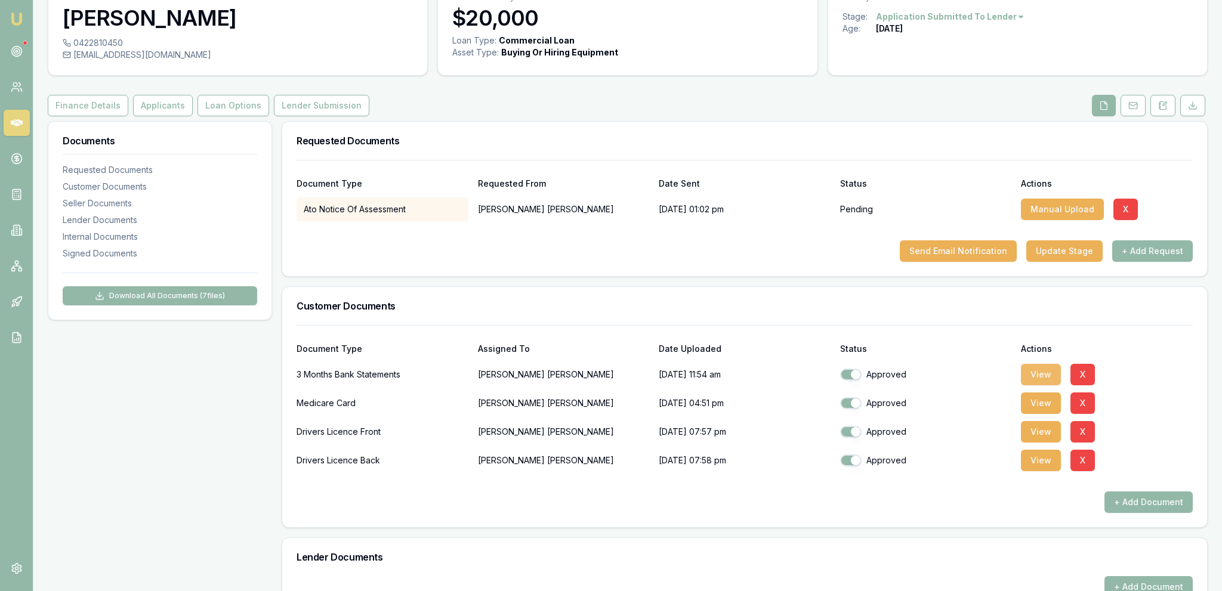
click at [1057, 375] on button "View" at bounding box center [1041, 374] width 40 height 21
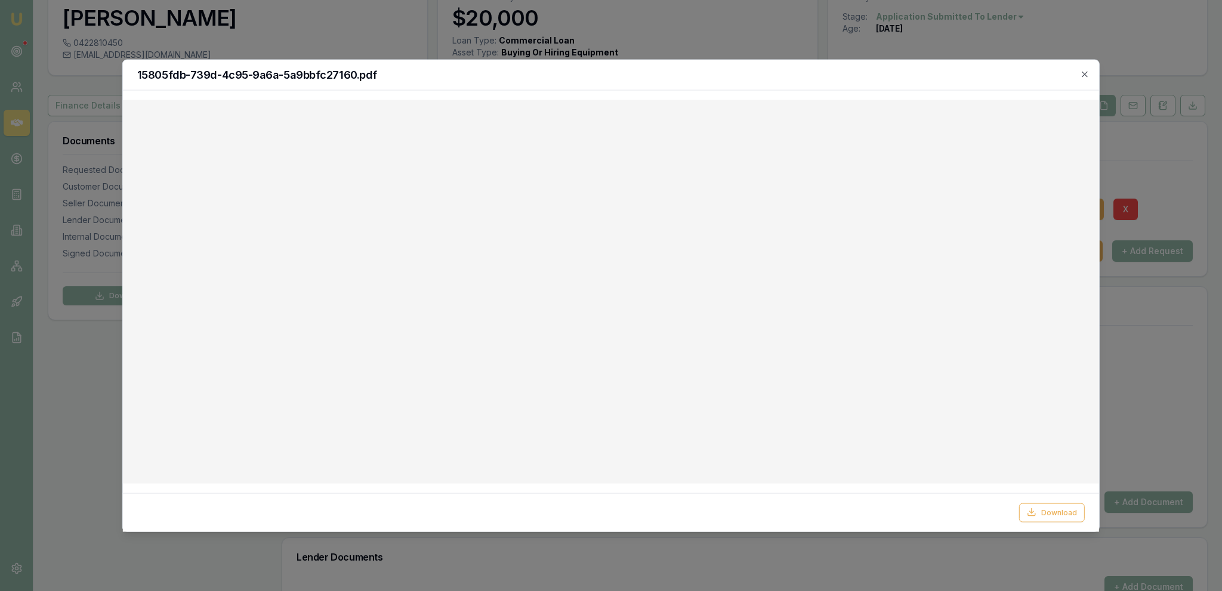
click at [559, 54] on div at bounding box center [611, 295] width 1222 height 591
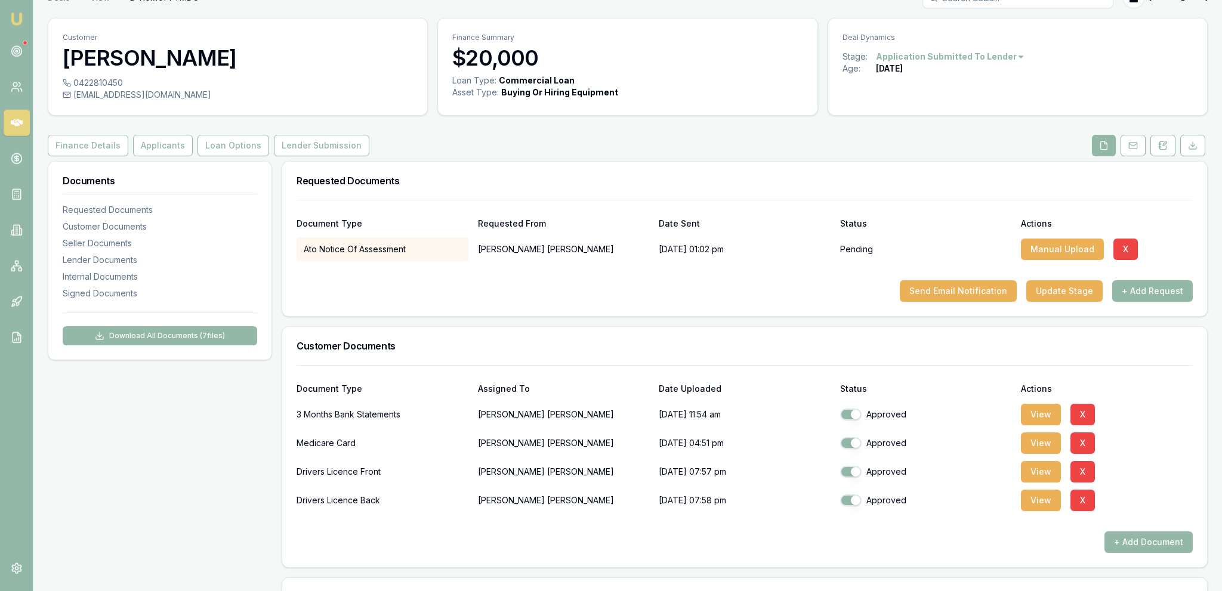
scroll to position [0, 0]
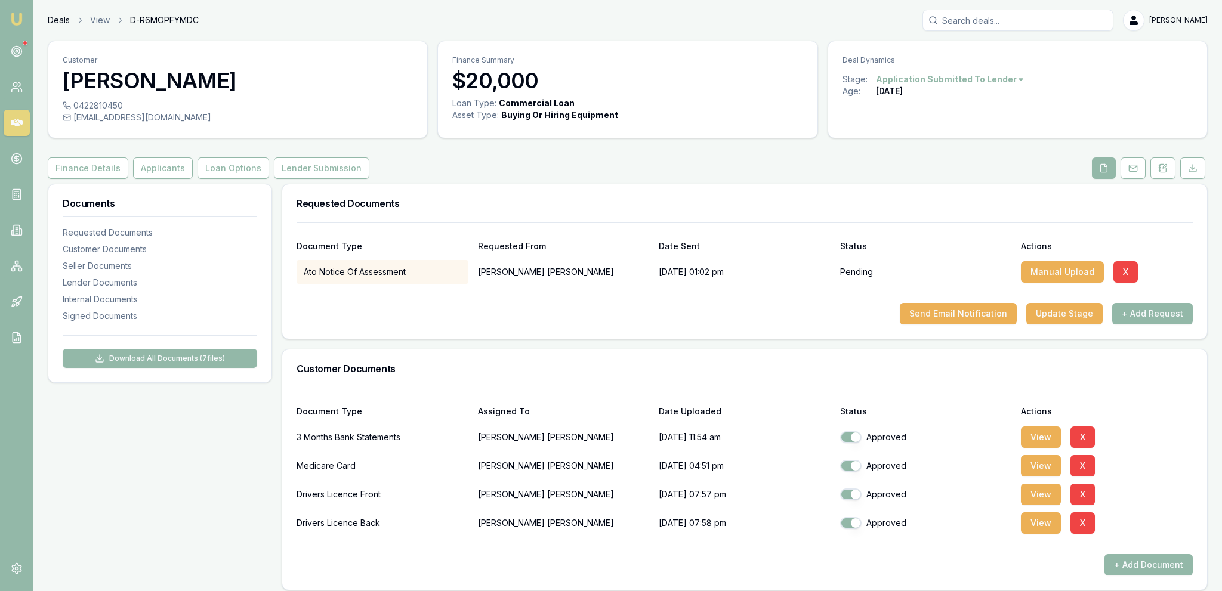
click at [51, 23] on link "Deals" at bounding box center [59, 20] width 22 height 12
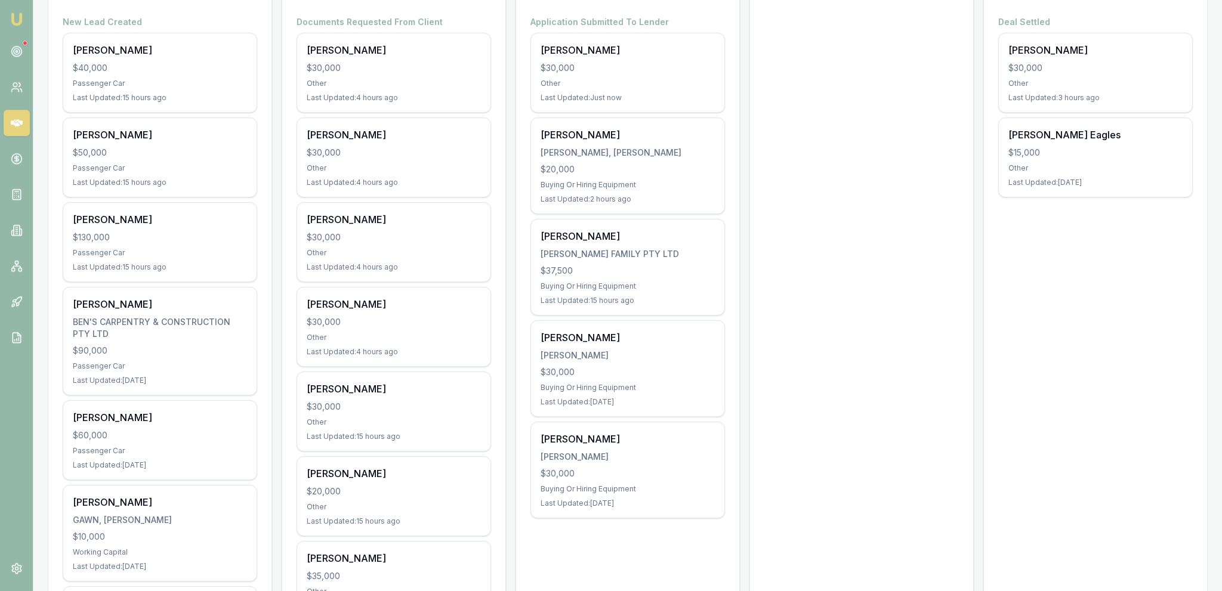
scroll to position [315, 0]
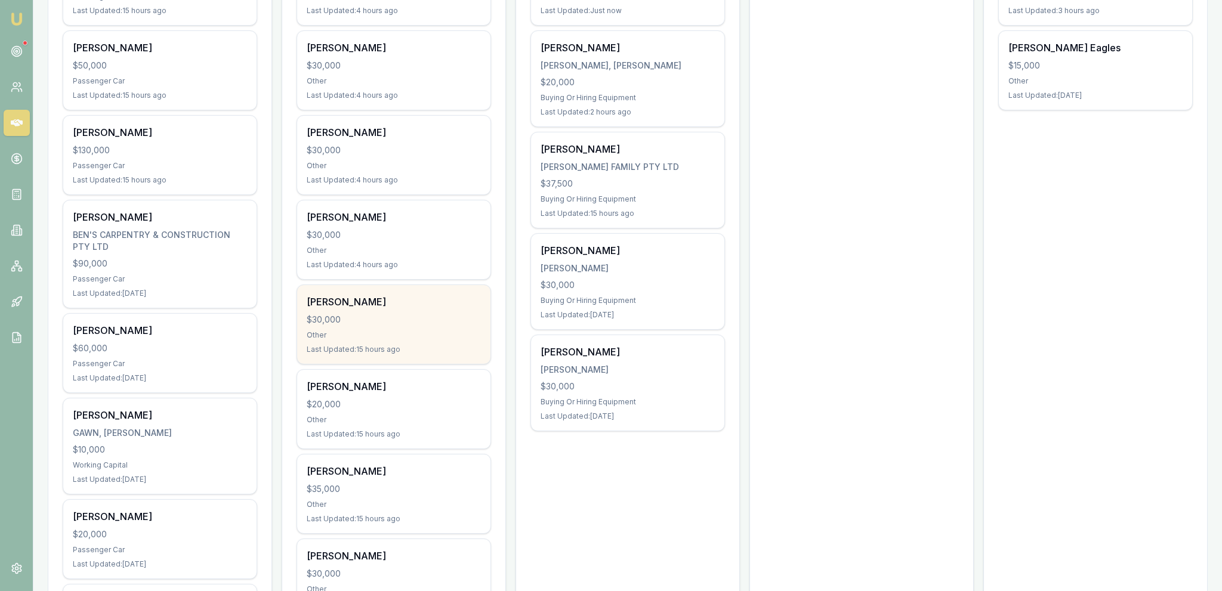
click at [428, 327] on div "[PERSON_NAME] $30,000 Other Last Updated: 15 hours ago" at bounding box center [393, 324] width 193 height 79
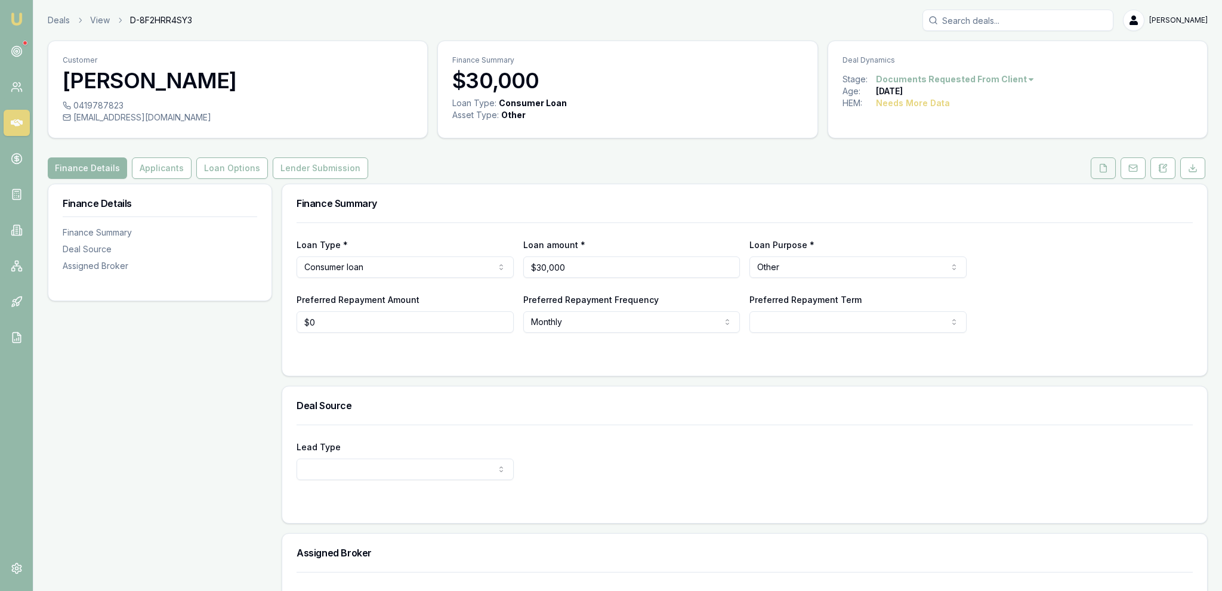
click at [1104, 165] on icon at bounding box center [1103, 168] width 10 height 10
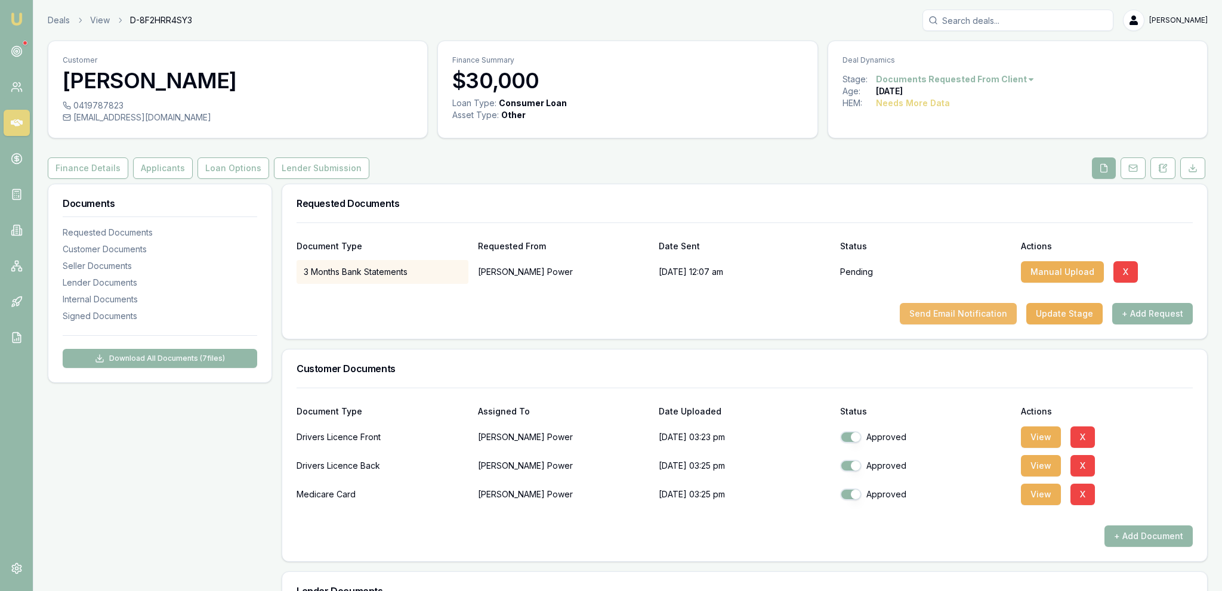
click at [966, 312] on button "Send Email Notification" at bounding box center [958, 313] width 117 height 21
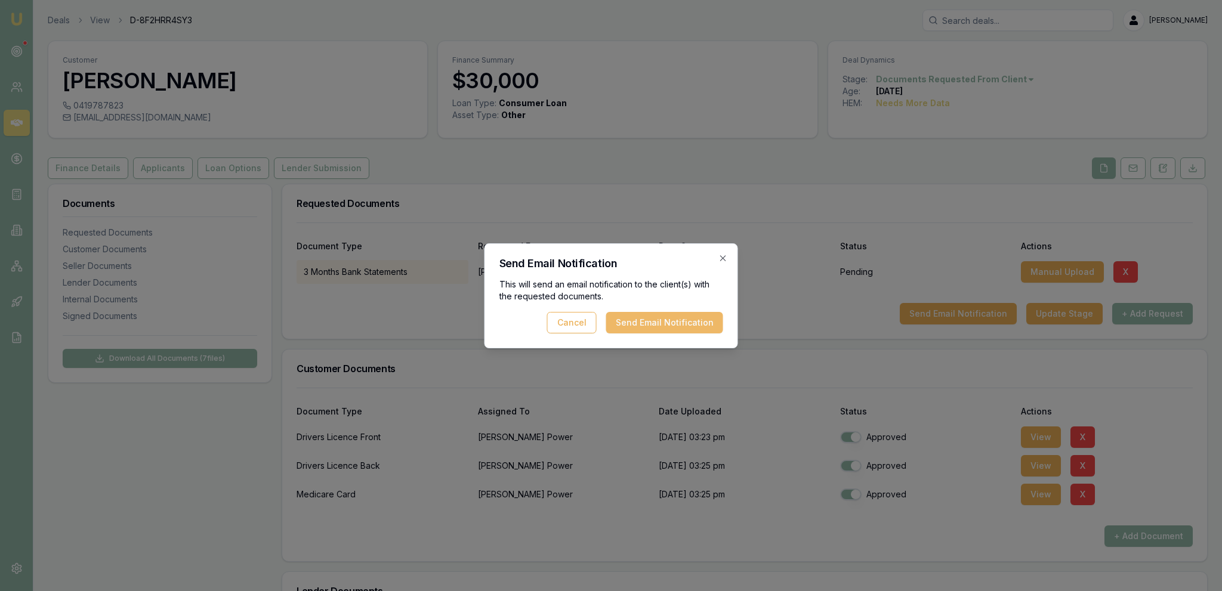
click at [669, 326] on button "Send Email Notification" at bounding box center [664, 322] width 117 height 21
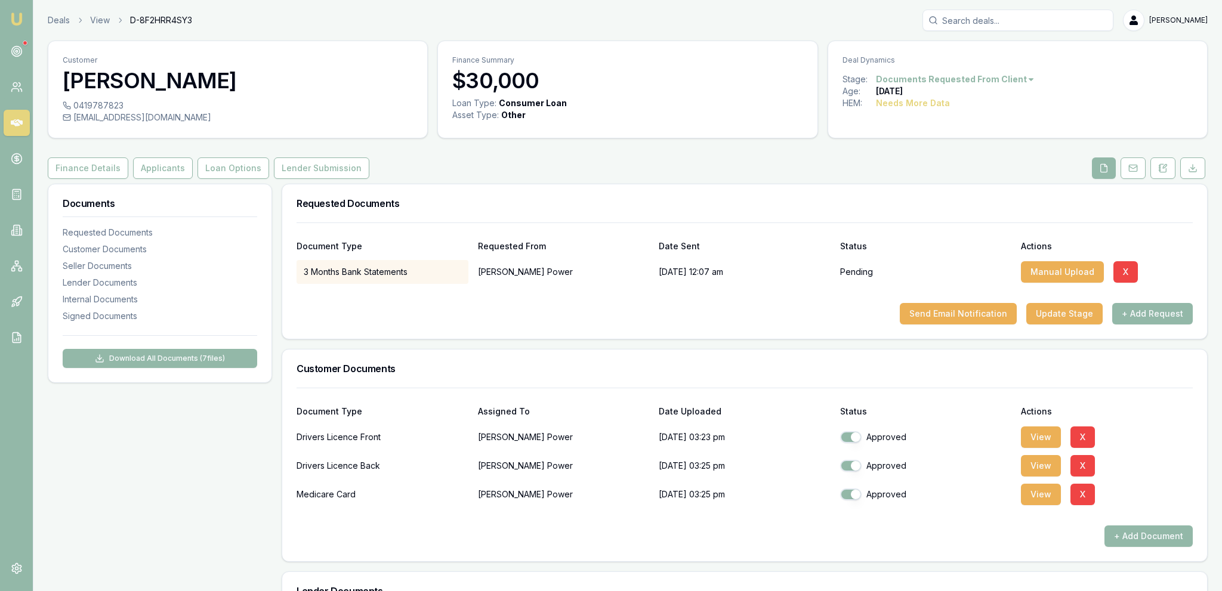
click at [140, 156] on div "Customer [PERSON_NAME] Power 0419787823 [EMAIL_ADDRESS][DOMAIN_NAME] Finance Su…" at bounding box center [628, 538] width 1160 height 994
click at [144, 167] on button "Applicants" at bounding box center [163, 167] width 60 height 21
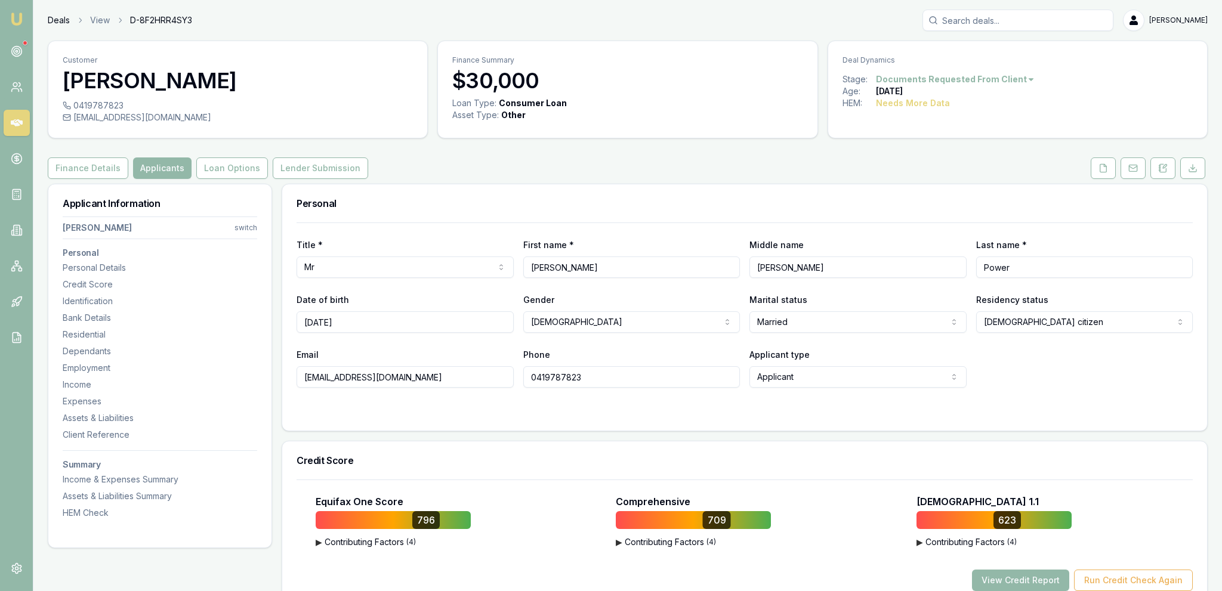
click at [61, 14] on link "Deals" at bounding box center [59, 20] width 22 height 12
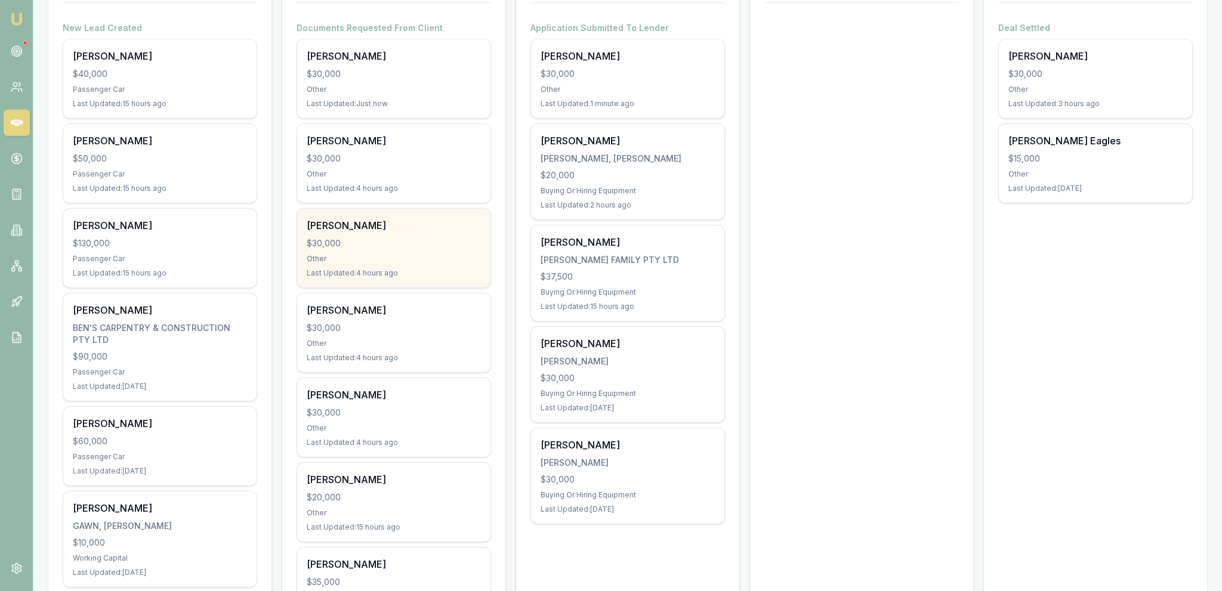
scroll to position [315, 0]
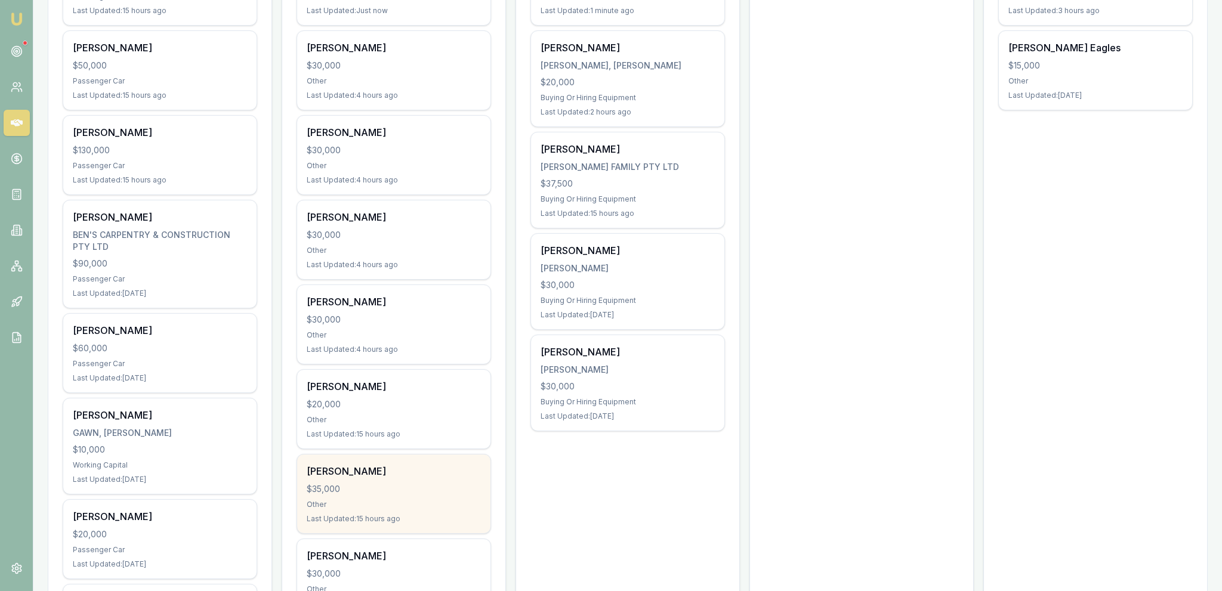
click at [426, 471] on div "[PERSON_NAME]" at bounding box center [394, 471] width 174 height 14
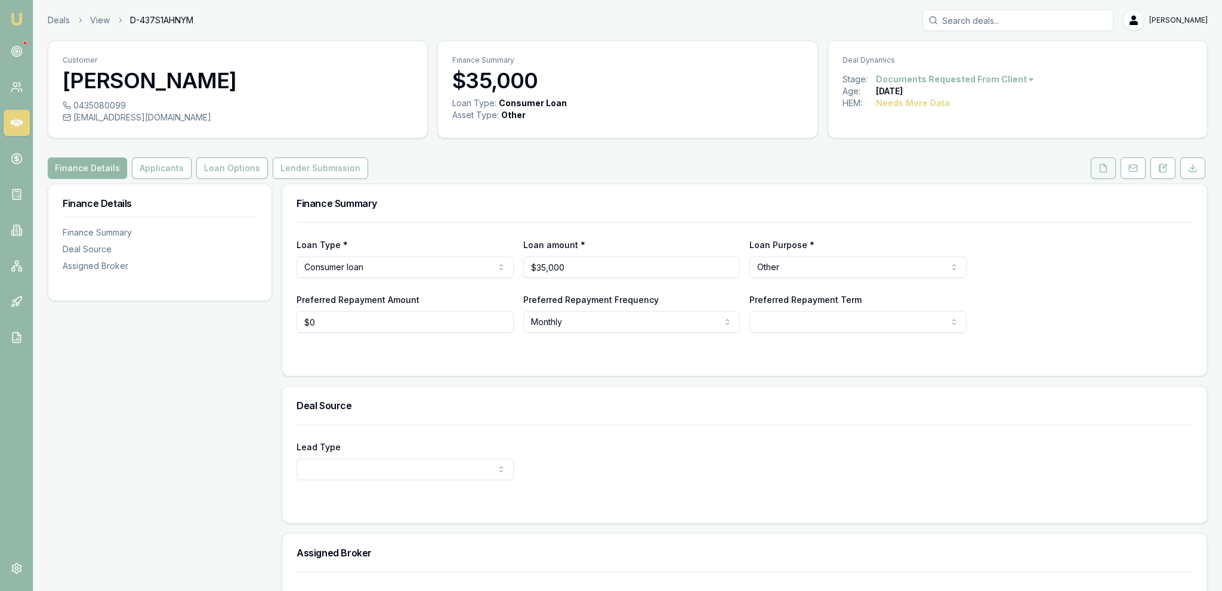
click at [1113, 168] on button at bounding box center [1103, 167] width 25 height 21
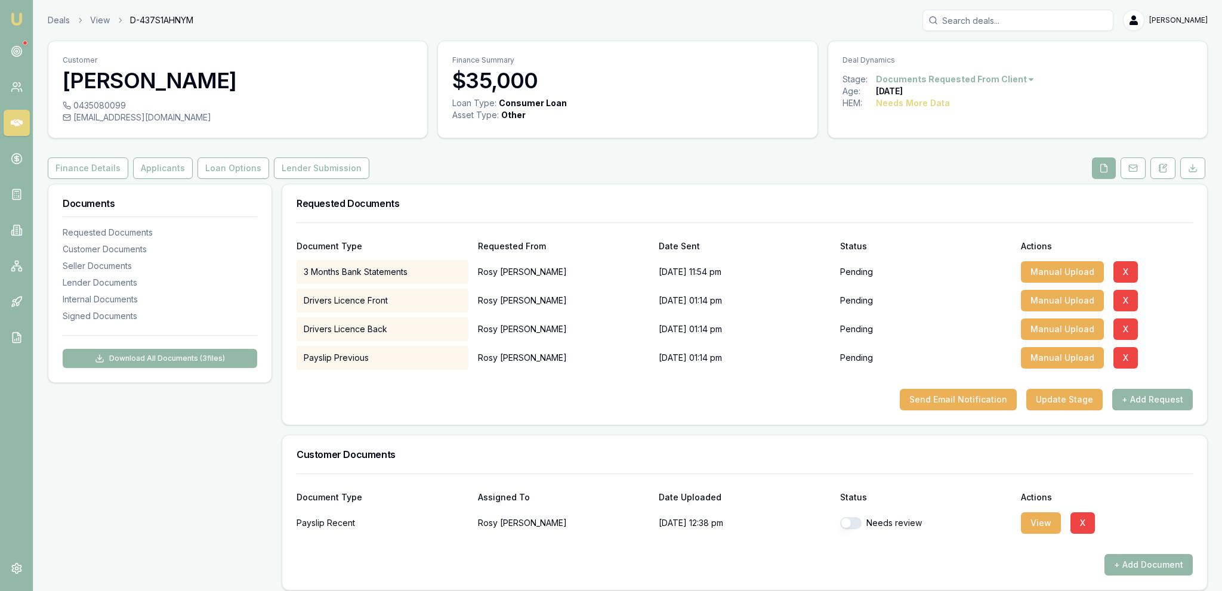
click at [974, 410] on div "Document Type Requested From Date Sent Status Actions 3 Months Bank Statements …" at bounding box center [744, 324] width 925 height 202
click at [972, 404] on button "Send Email Notification" at bounding box center [958, 399] width 117 height 21
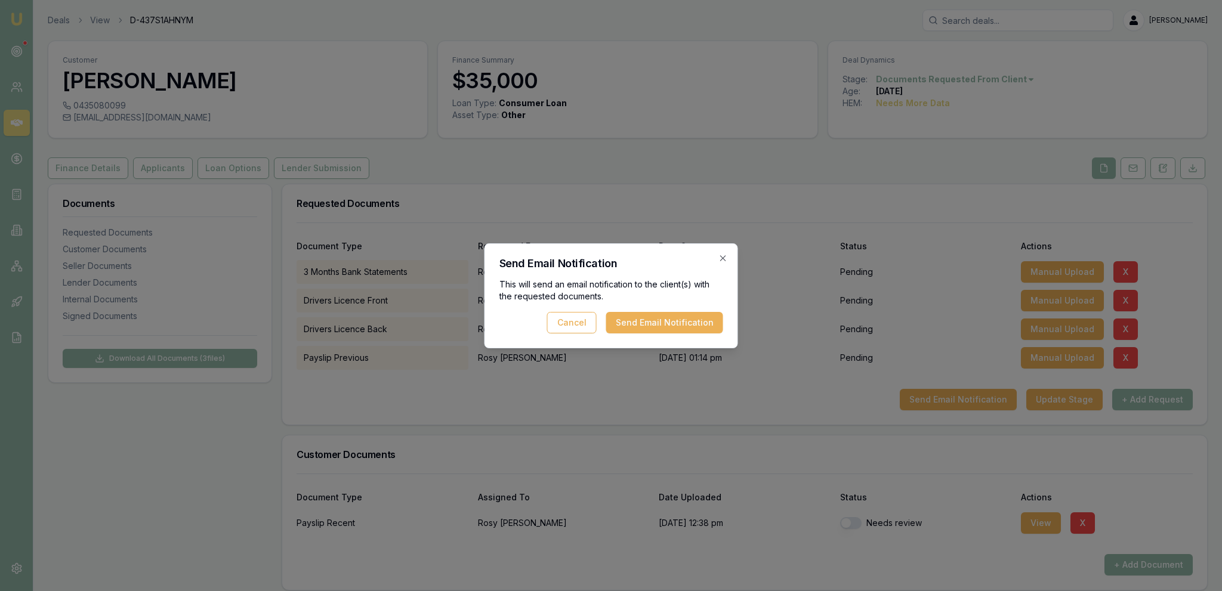
drag, startPoint x: 694, startPoint y: 319, endPoint x: 674, endPoint y: 316, distance: 20.6
click at [695, 319] on button "Send Email Notification" at bounding box center [664, 322] width 117 height 21
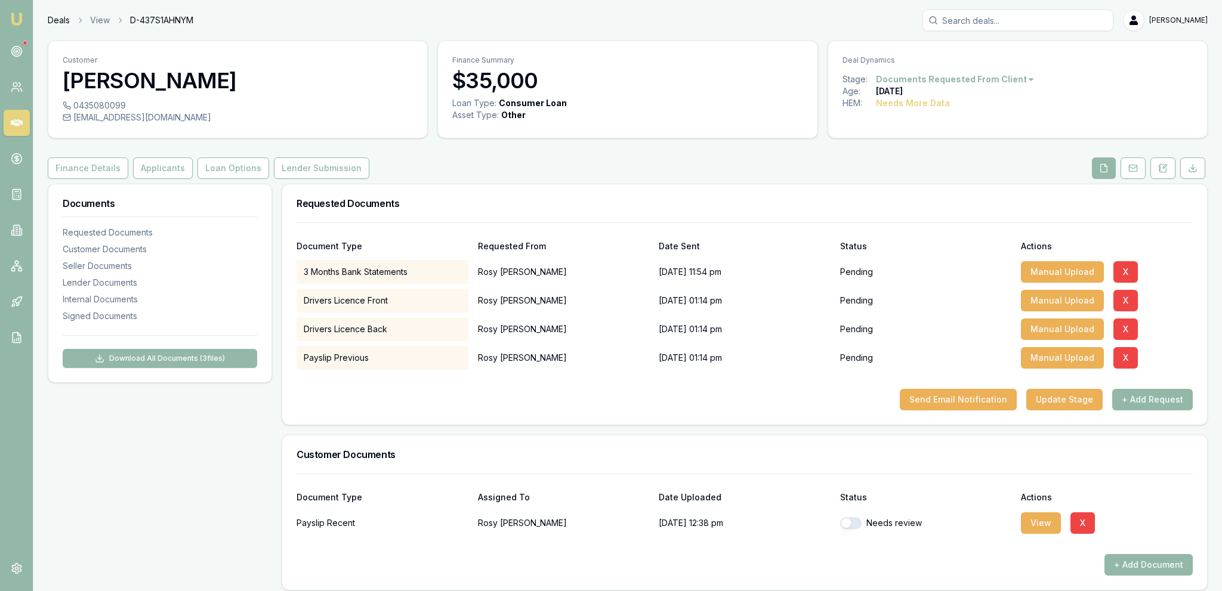
click at [63, 20] on link "Deals" at bounding box center [59, 20] width 22 height 12
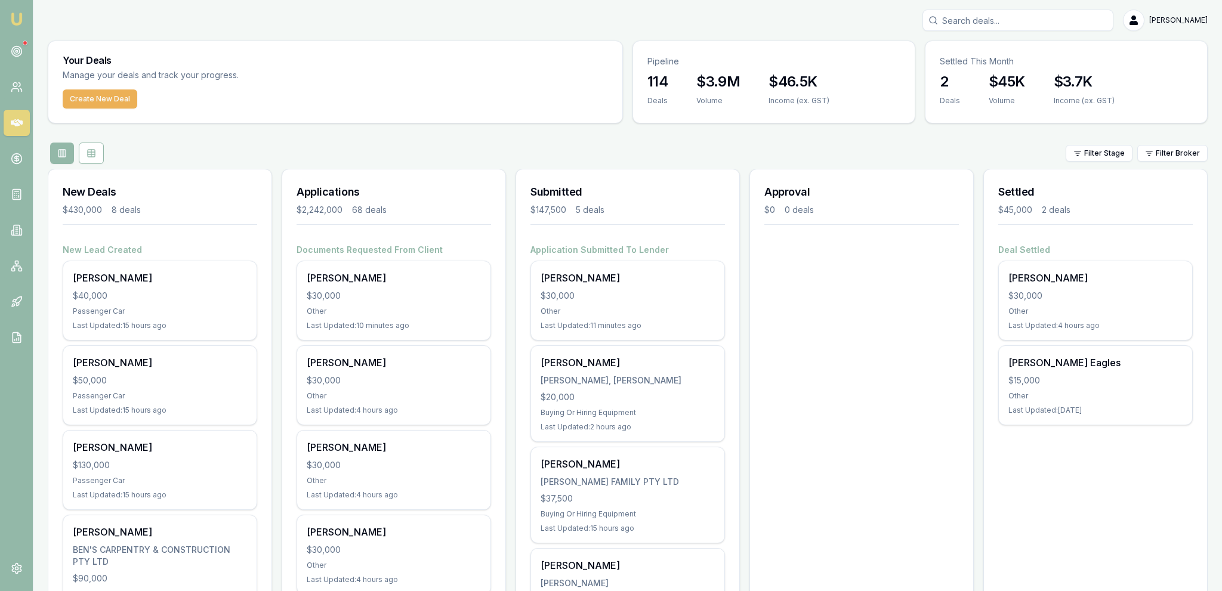
drag, startPoint x: 588, startPoint y: 351, endPoint x: 599, endPoint y: 64, distance: 287.2
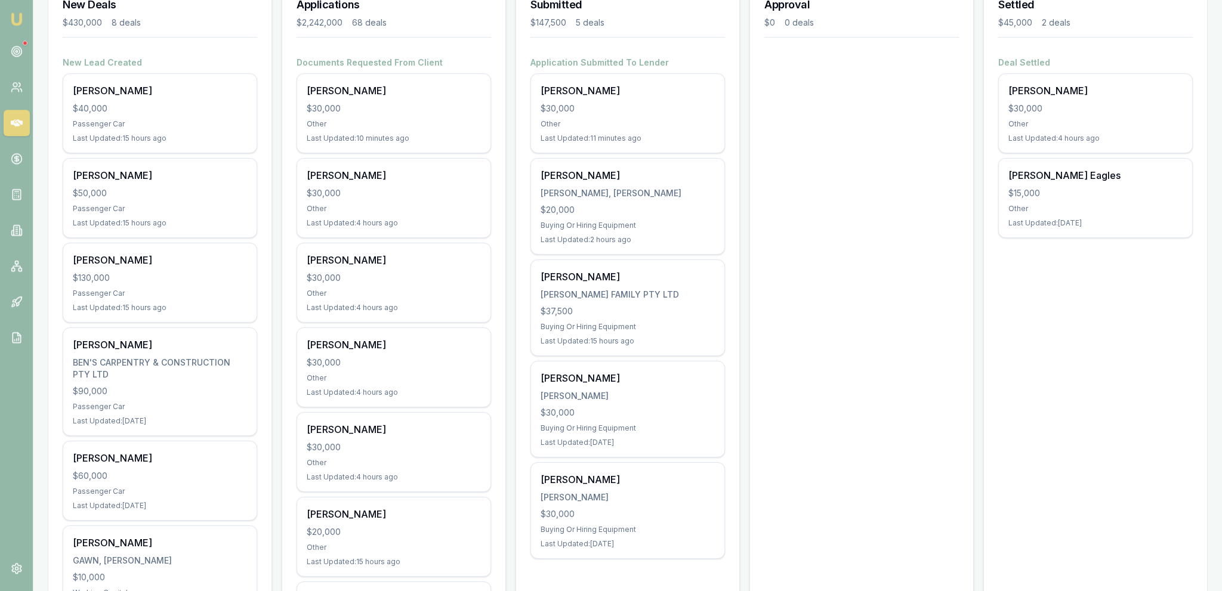
scroll to position [189, 0]
